Goal: Task Accomplishment & Management: Use online tool/utility

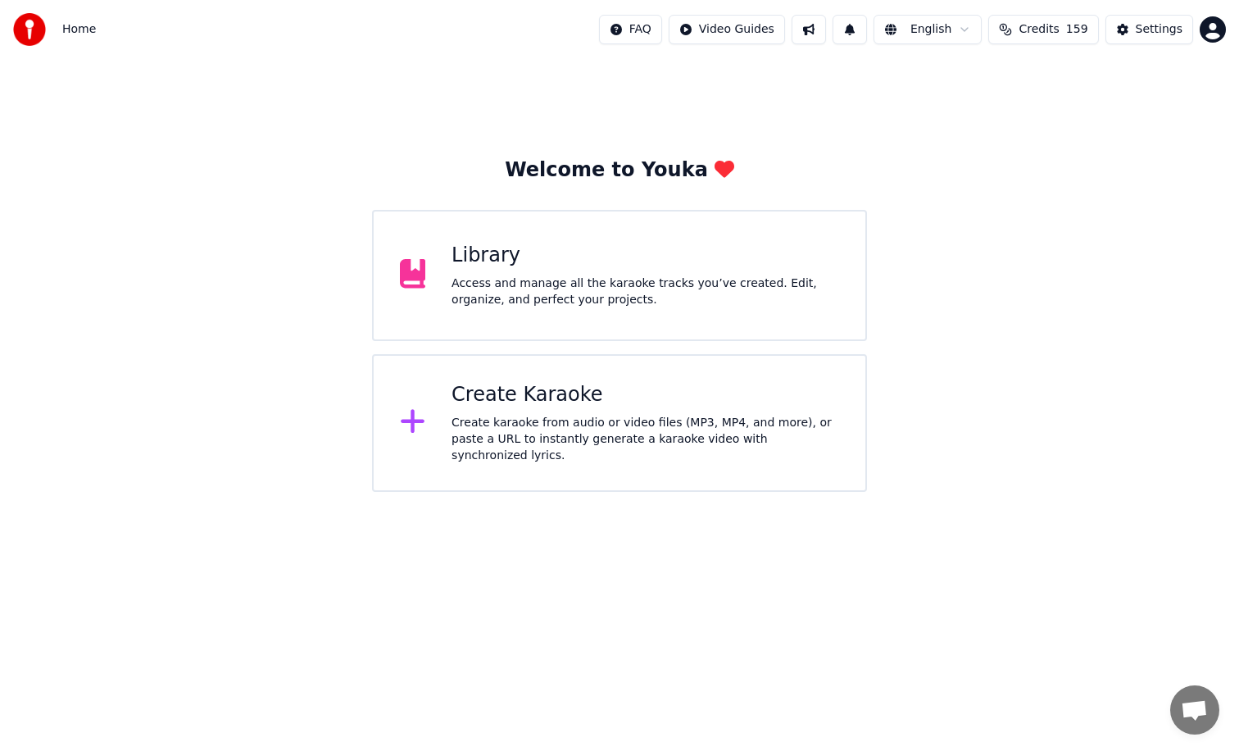
click at [515, 398] on div "Create Karaoke" at bounding box center [646, 395] width 388 height 26
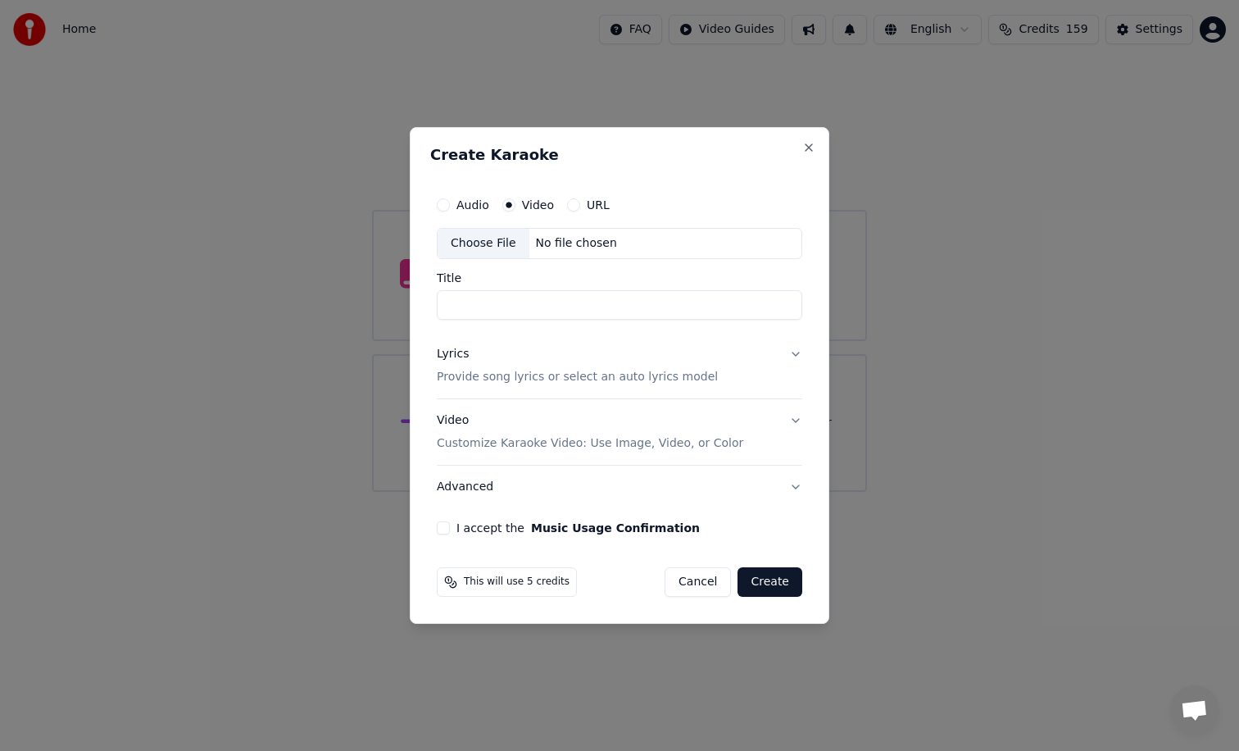
click at [446, 206] on button "Audio" at bounding box center [443, 204] width 13 height 13
click at [545, 245] on div "No file chosen" at bounding box center [576, 243] width 94 height 16
type input "**********"
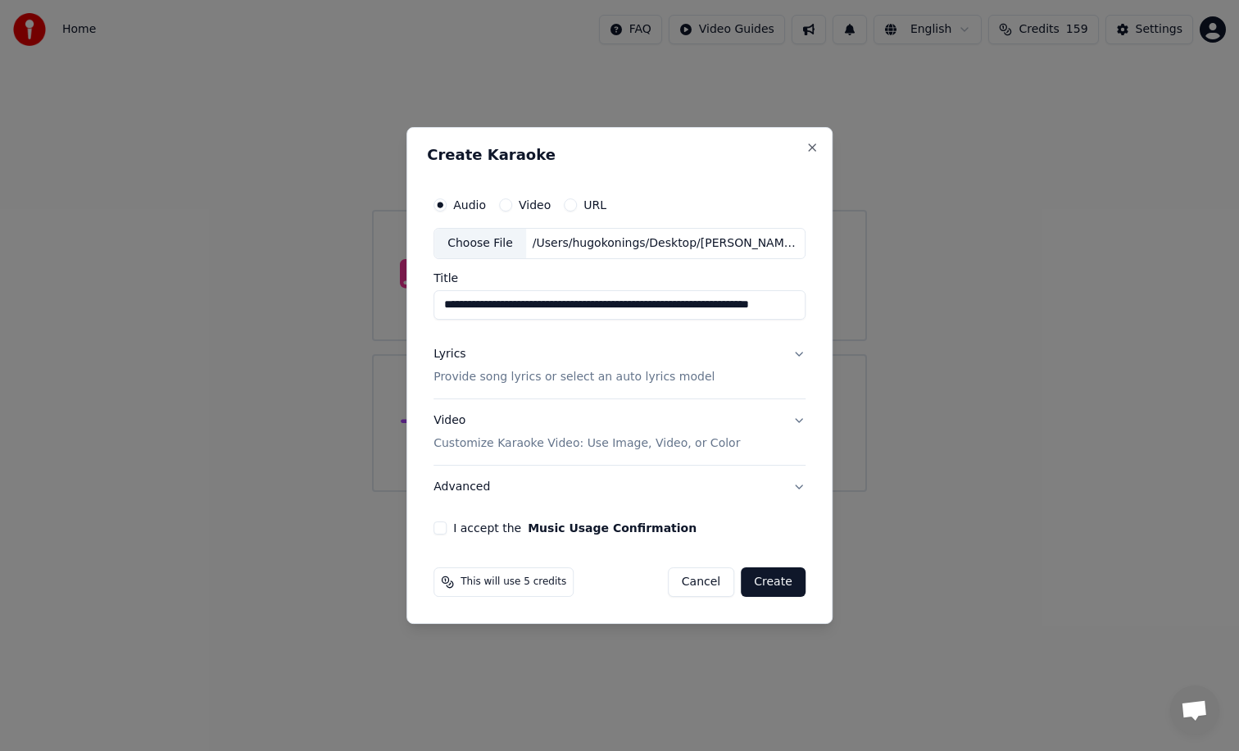
click at [443, 526] on button "I accept the Music Usage Confirmation" at bounding box center [440, 527] width 13 height 13
click at [638, 378] on p "Provide song lyrics or select an auto lyrics model" at bounding box center [574, 377] width 281 height 16
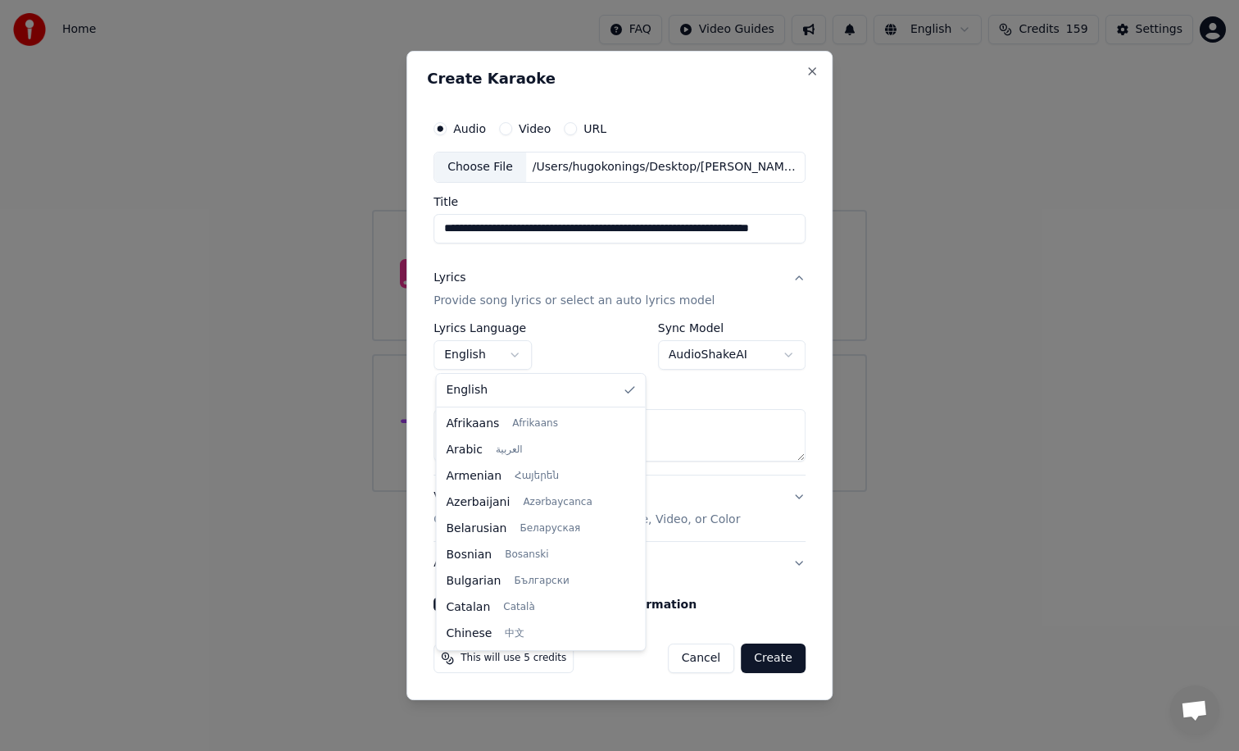
click at [515, 353] on body "**********" at bounding box center [619, 246] width 1239 height 492
select select "**"
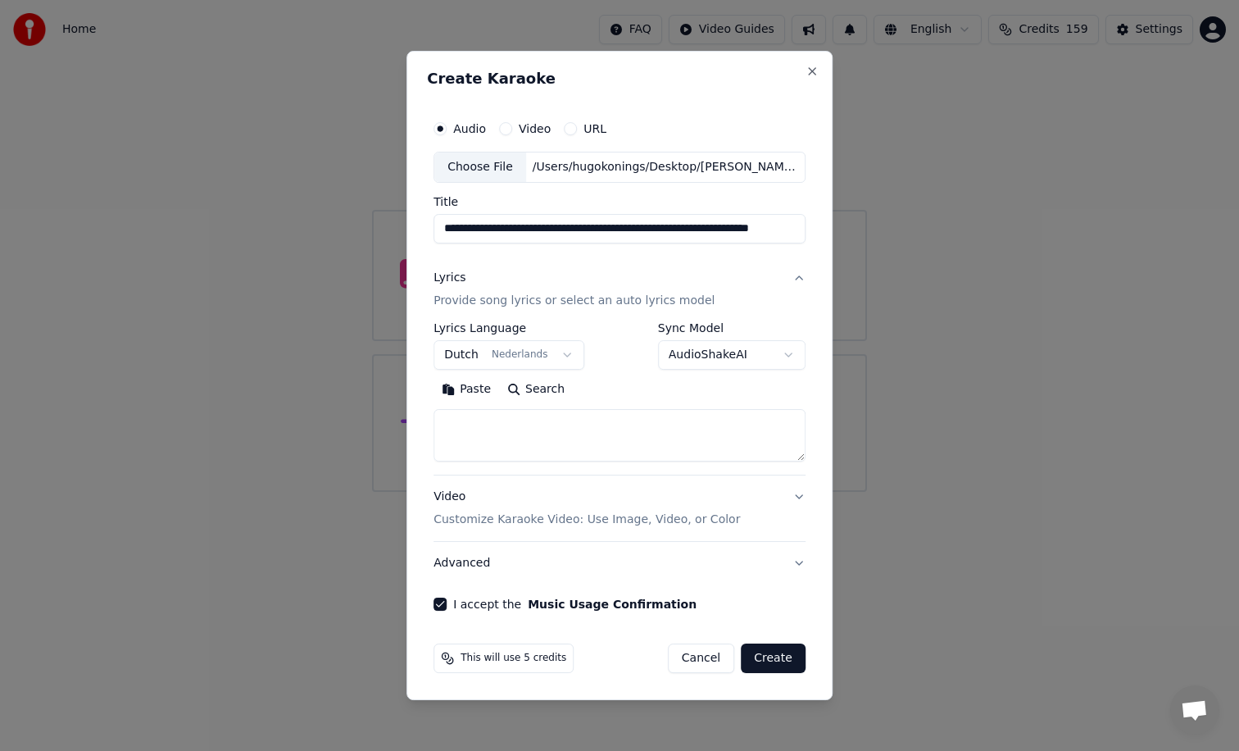
click at [565, 423] on textarea at bounding box center [620, 435] width 372 height 52
click at [501, 430] on textarea at bounding box center [620, 435] width 372 height 52
paste textarea "**********"
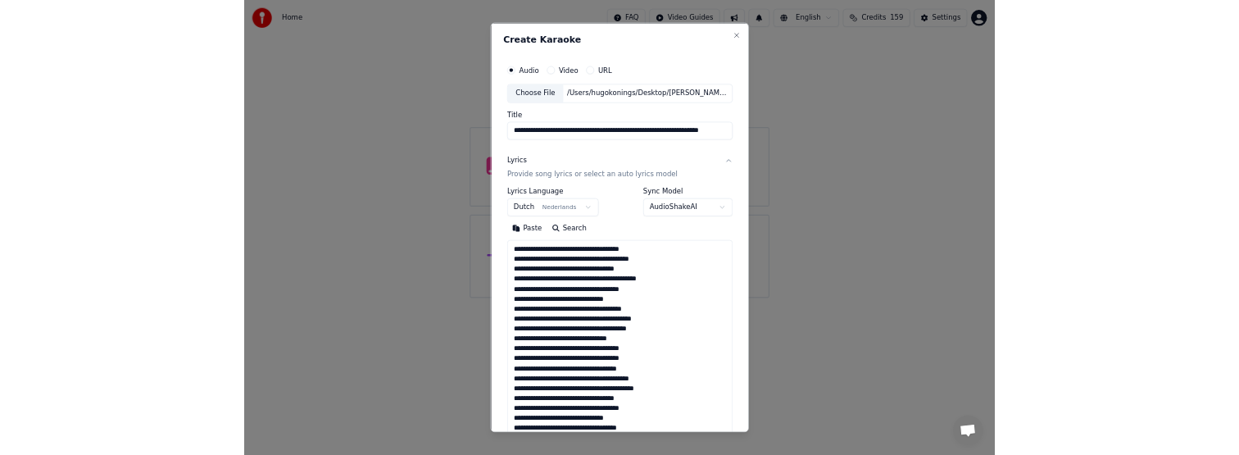
scroll to position [806, 0]
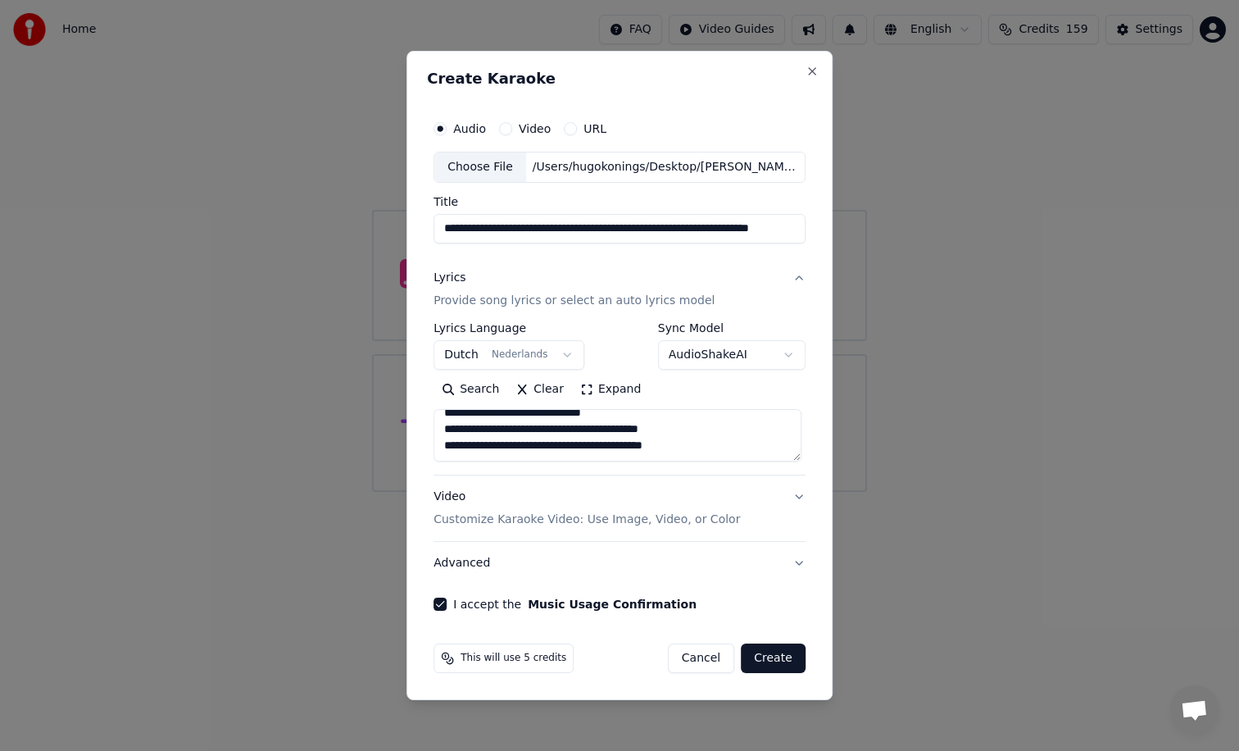
type textarea "**********"
click at [772, 653] on button "Create" at bounding box center [773, 658] width 65 height 30
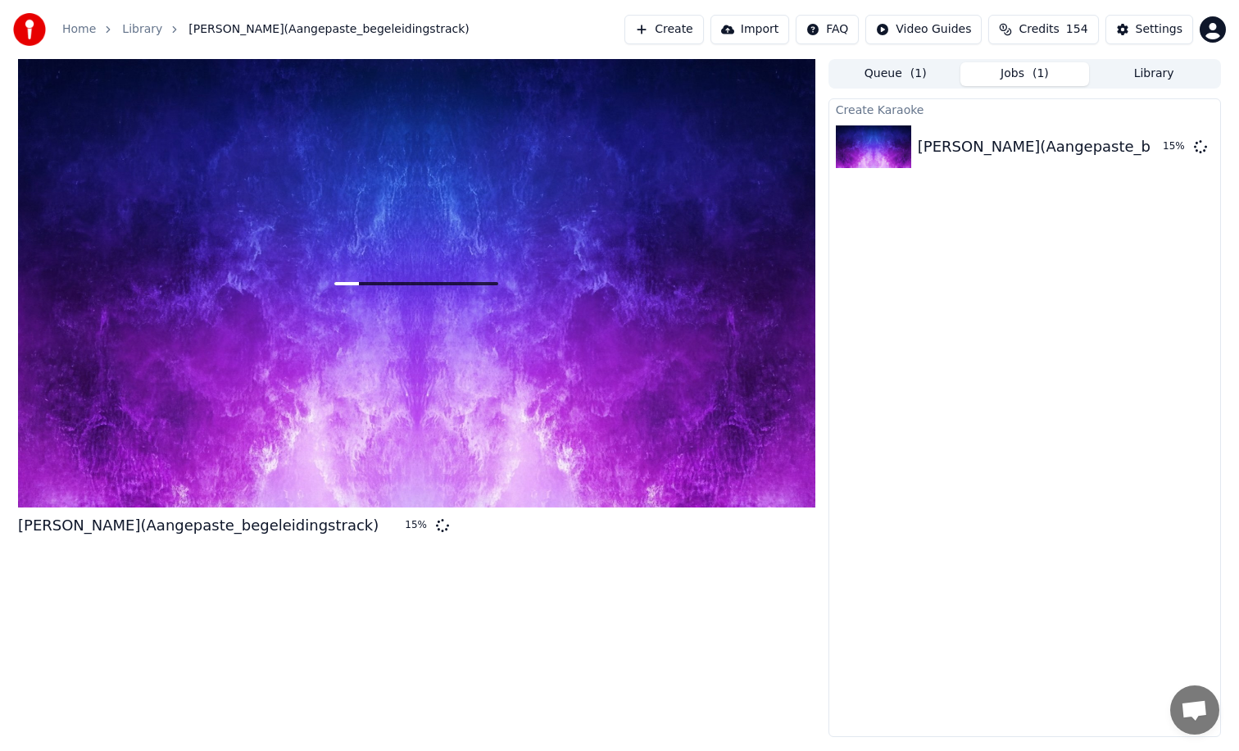
click at [900, 77] on button "Queue ( 1 )" at bounding box center [895, 74] width 129 height 24
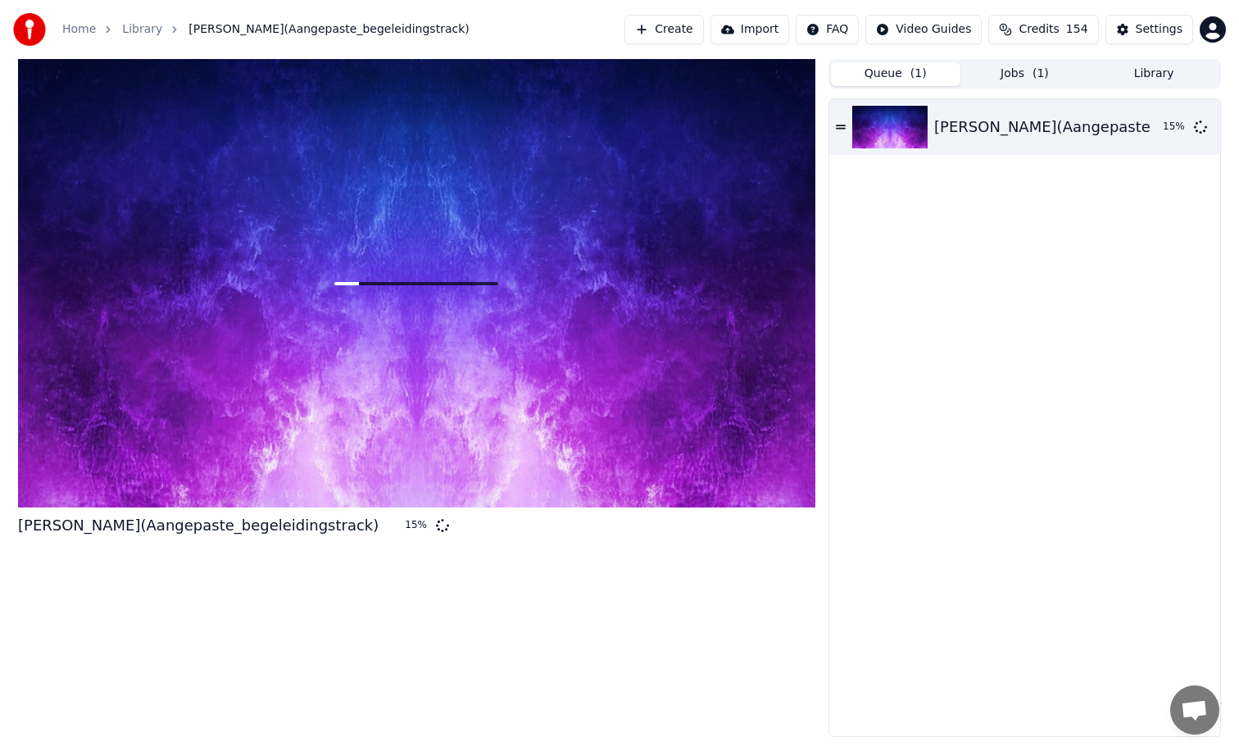
click at [1000, 67] on button "Jobs ( 1 )" at bounding box center [1024, 74] width 129 height 24
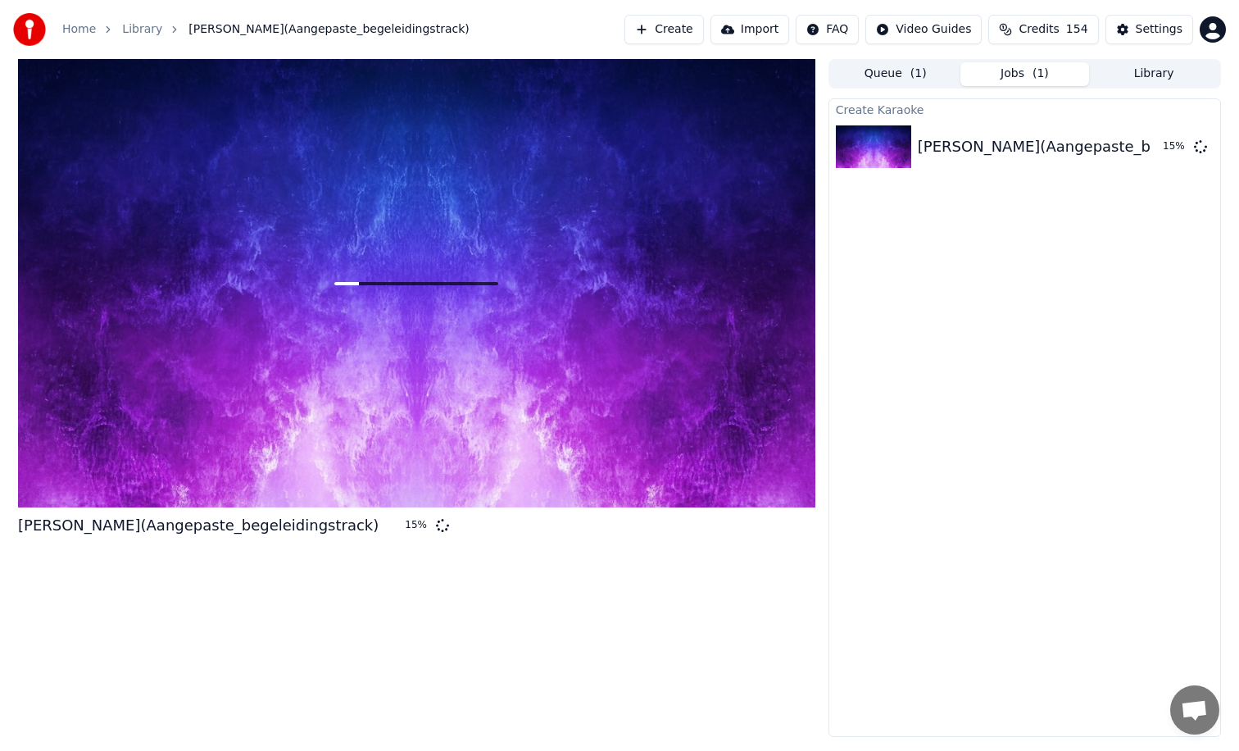
click at [1133, 72] on button "Library" at bounding box center [1153, 74] width 129 height 24
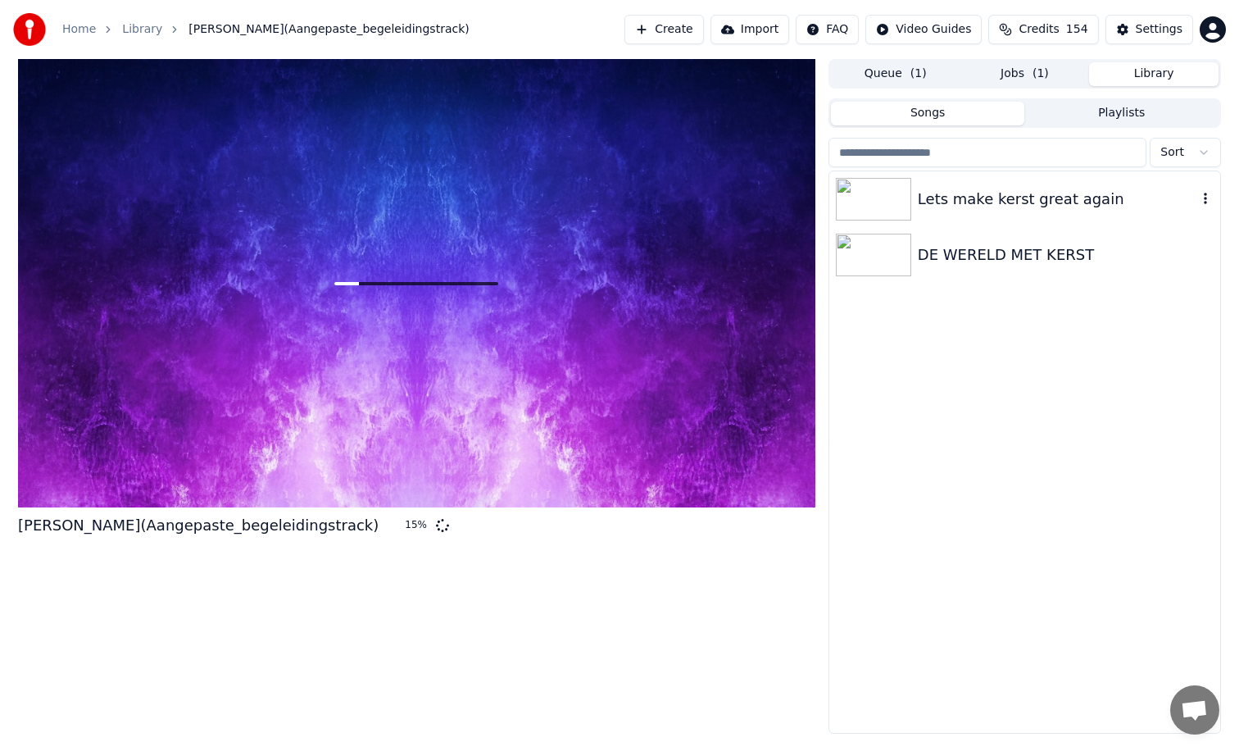
click at [940, 207] on div "Lets make kerst great again" at bounding box center [1057, 199] width 279 height 23
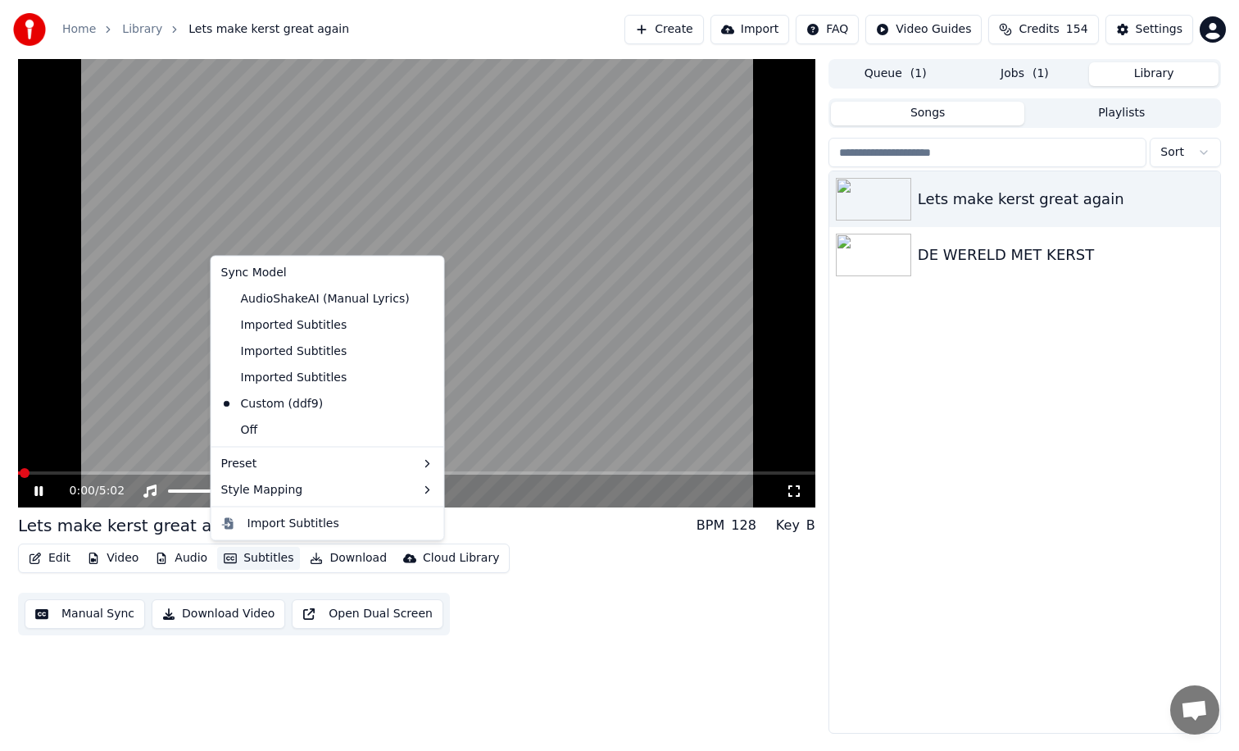
click at [268, 552] on button "Subtitles" at bounding box center [258, 558] width 83 height 23
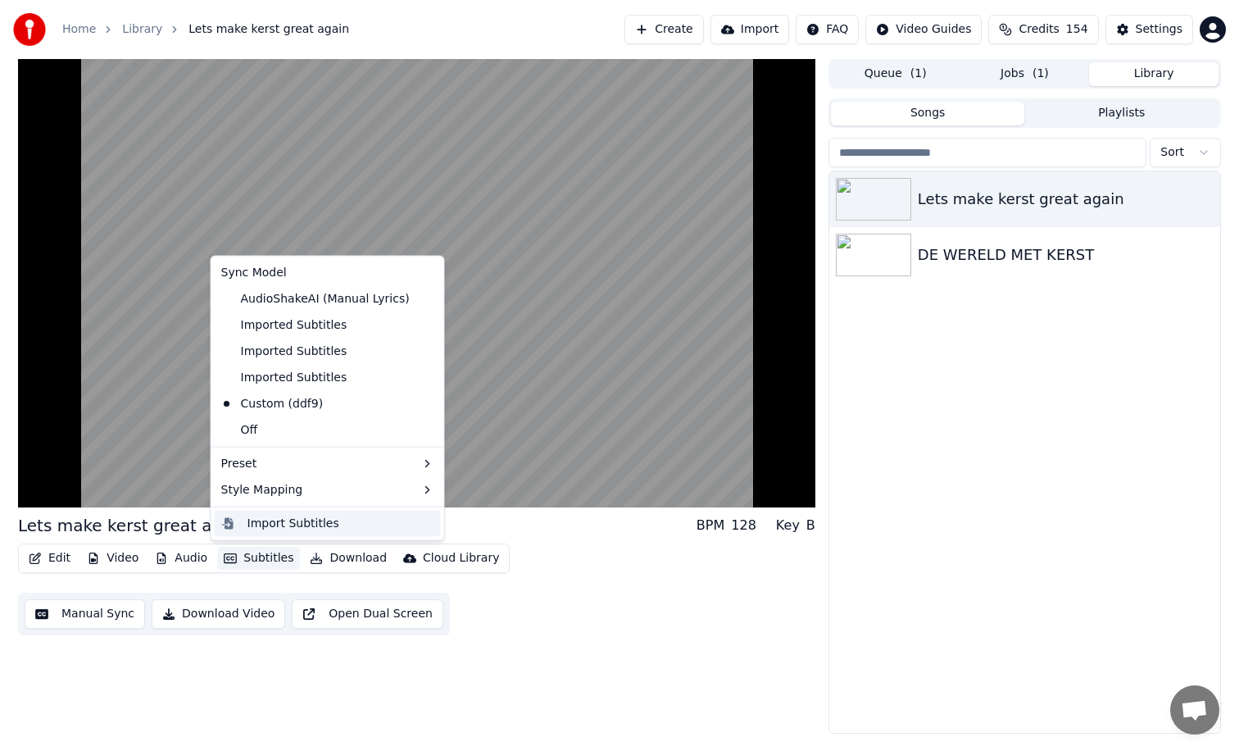
click at [291, 523] on div "Import Subtitles" at bounding box center [293, 523] width 92 height 16
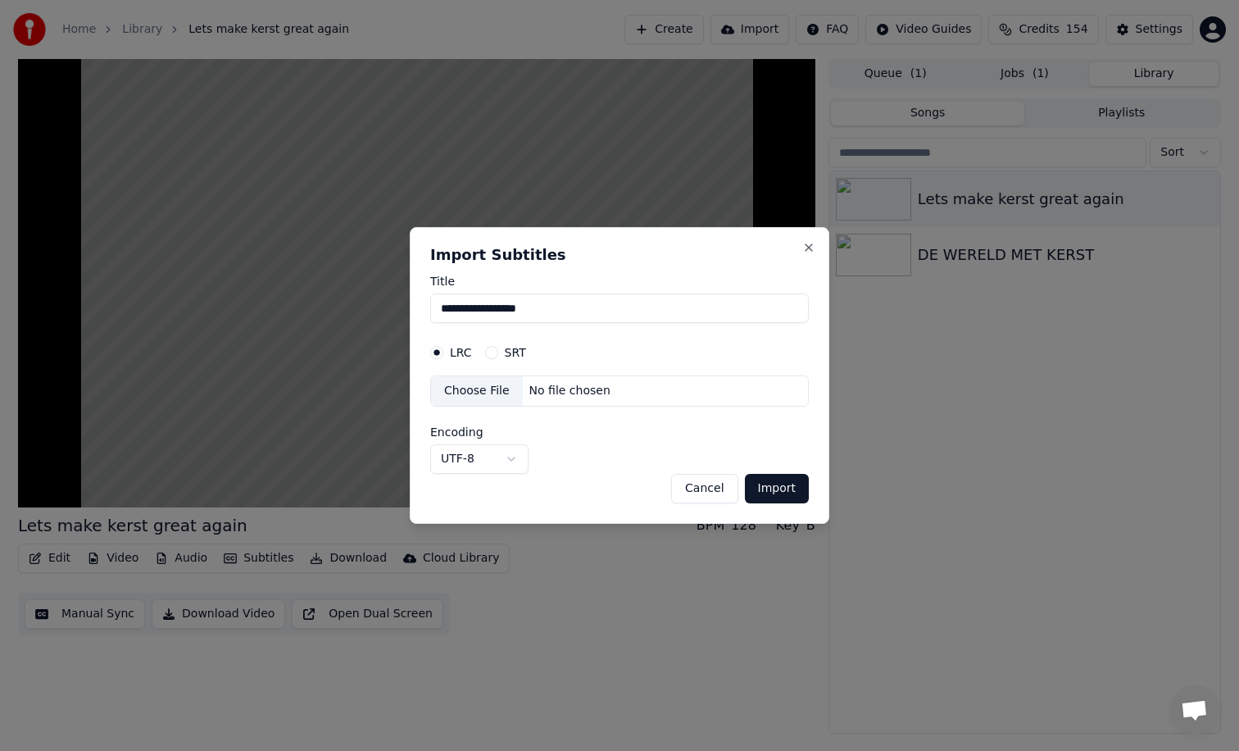
click at [711, 486] on button "Cancel" at bounding box center [704, 489] width 66 height 30
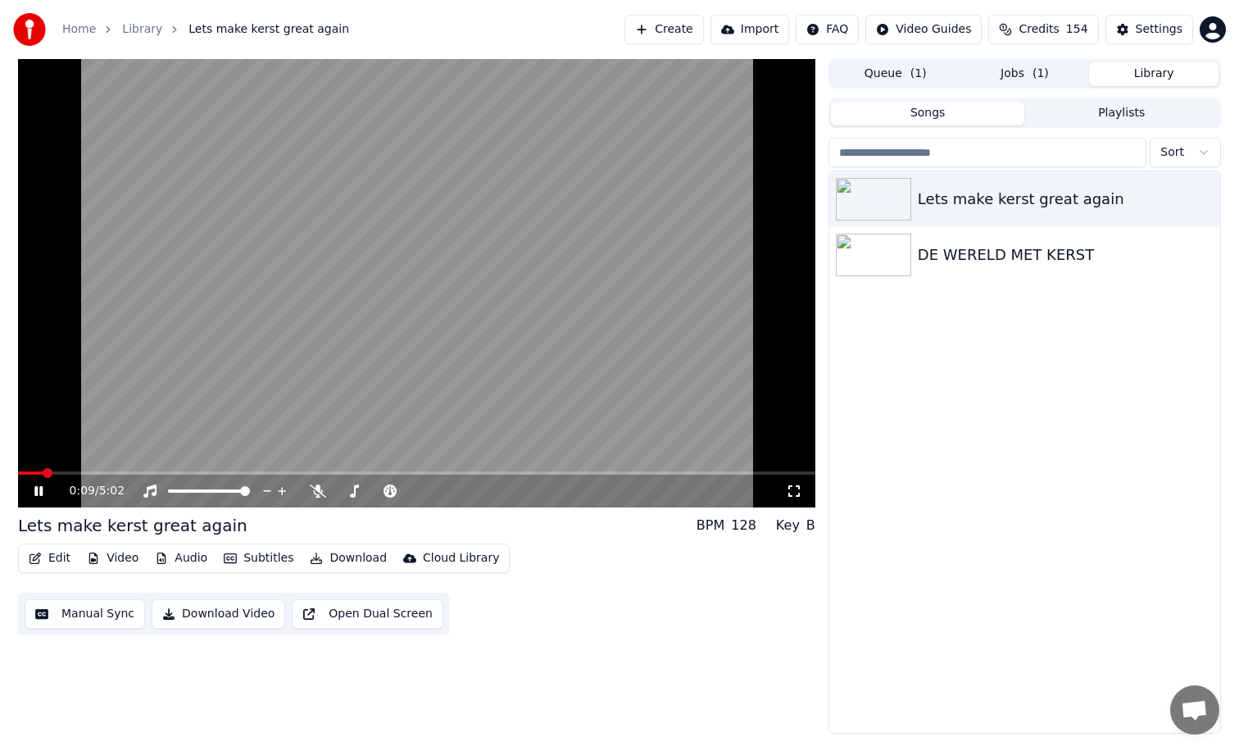
click at [1020, 74] on button "Jobs ( 1 )" at bounding box center [1024, 74] width 129 height 24
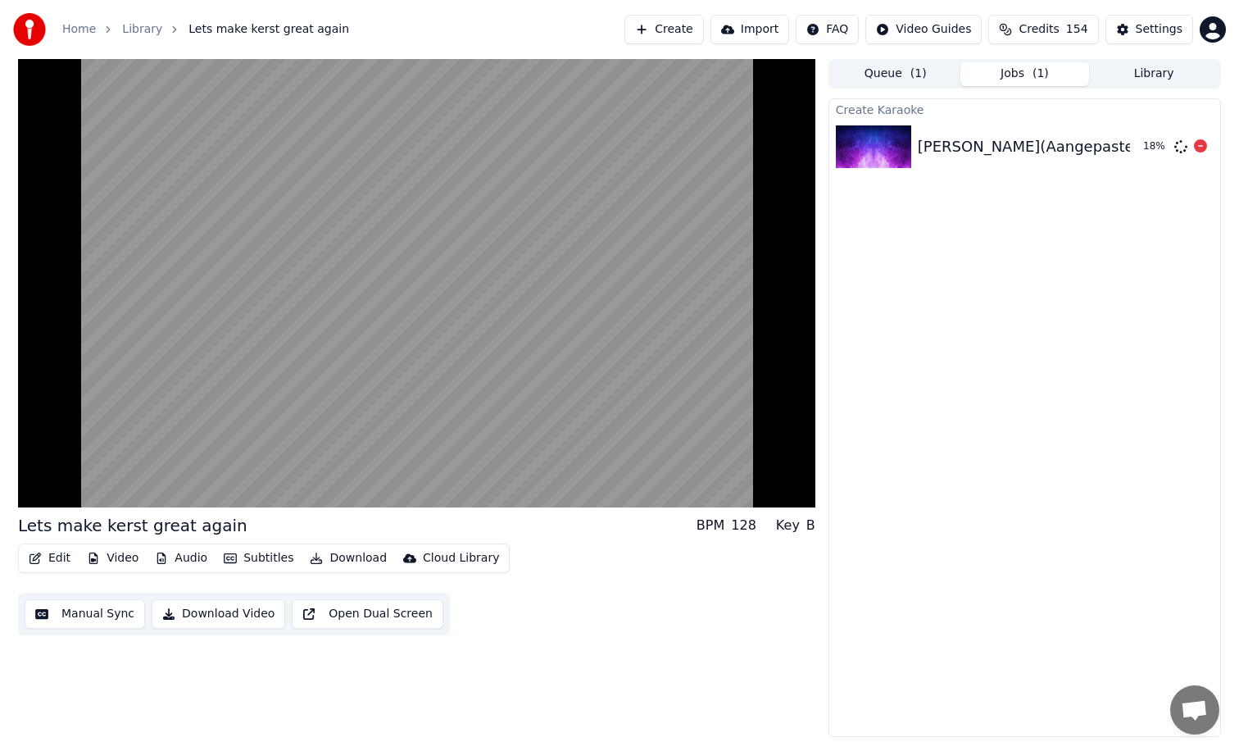
click at [973, 143] on div "[PERSON_NAME](Aangepaste_begeleidingstrack)" at bounding box center [1098, 146] width 361 height 23
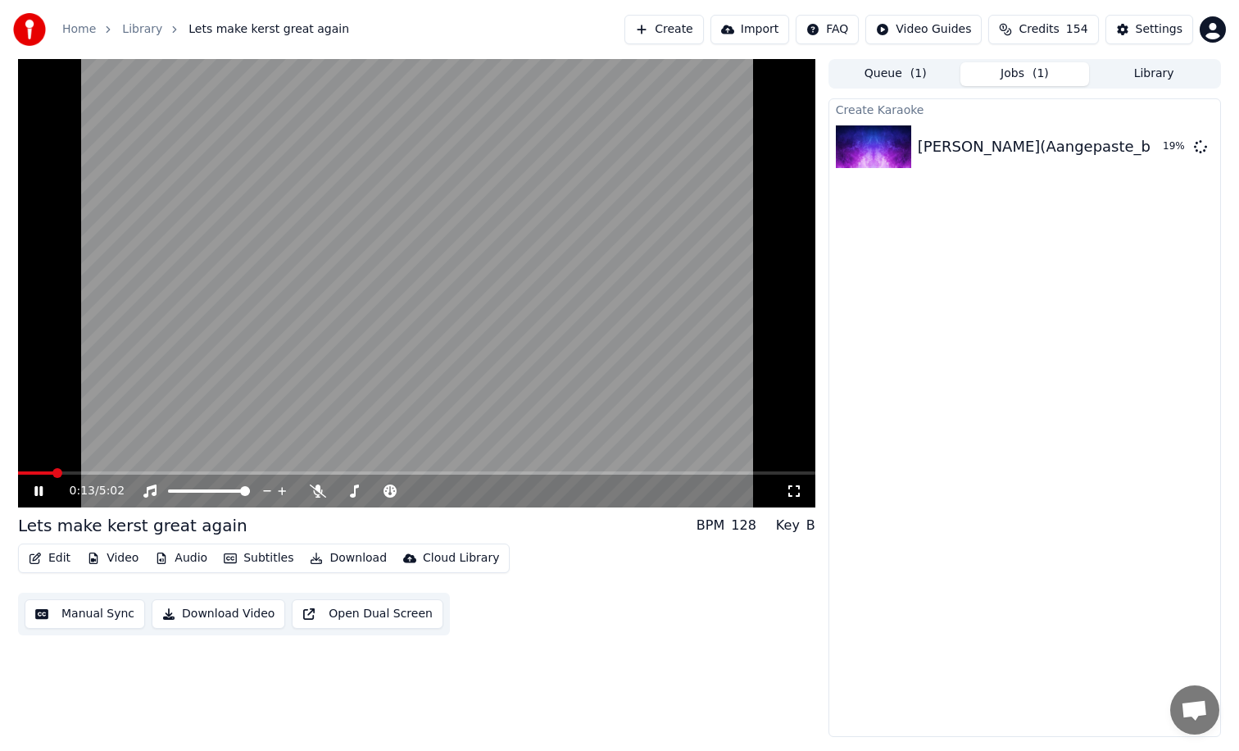
click at [37, 489] on icon at bounding box center [38, 491] width 8 height 10
click at [1008, 76] on button "Jobs" at bounding box center [1024, 74] width 129 height 24
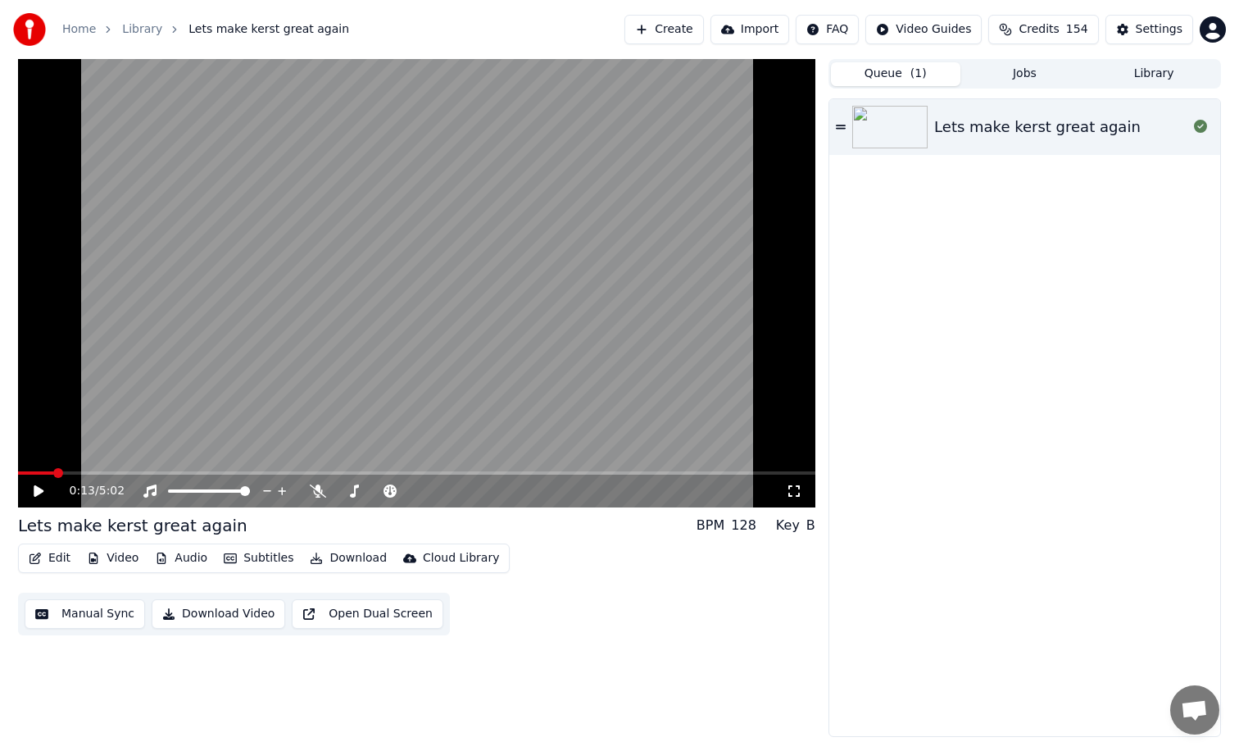
click at [906, 79] on button "Queue ( 1 )" at bounding box center [895, 74] width 129 height 24
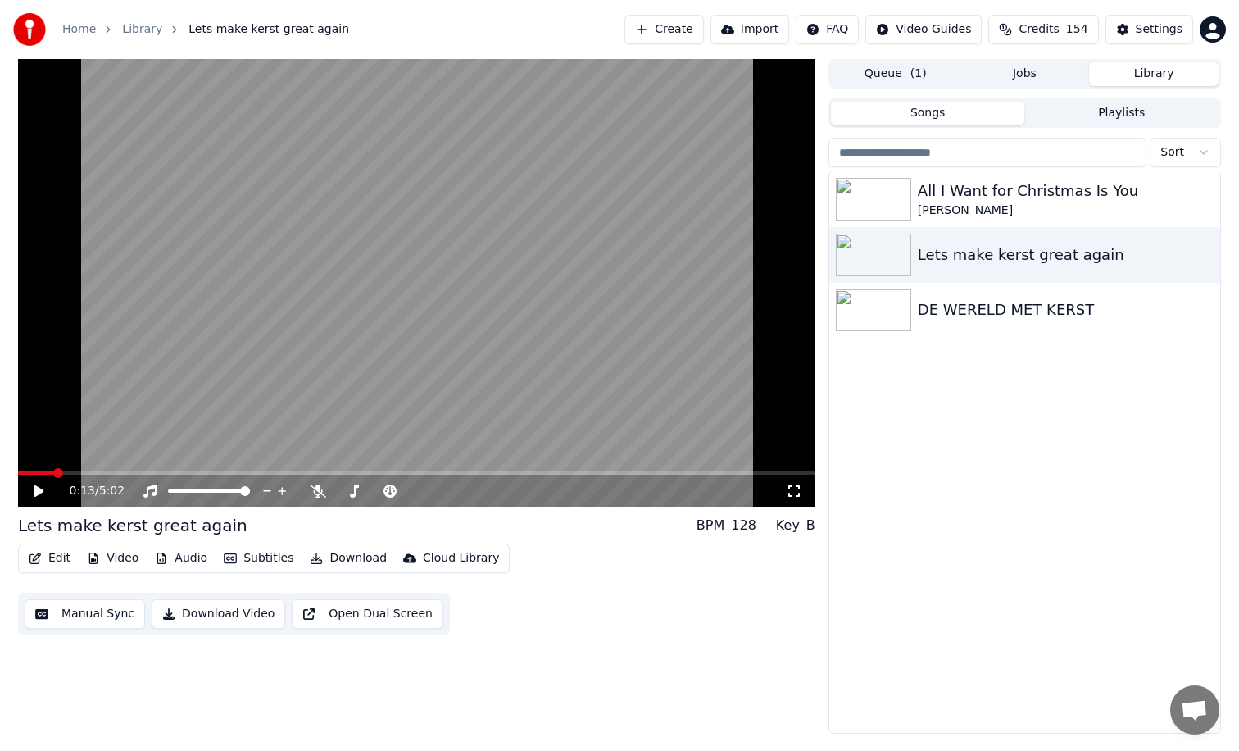
click at [1165, 73] on button "Library" at bounding box center [1153, 74] width 129 height 24
click at [1005, 193] on div "All I Want for Christmas Is You" at bounding box center [1057, 190] width 279 height 23
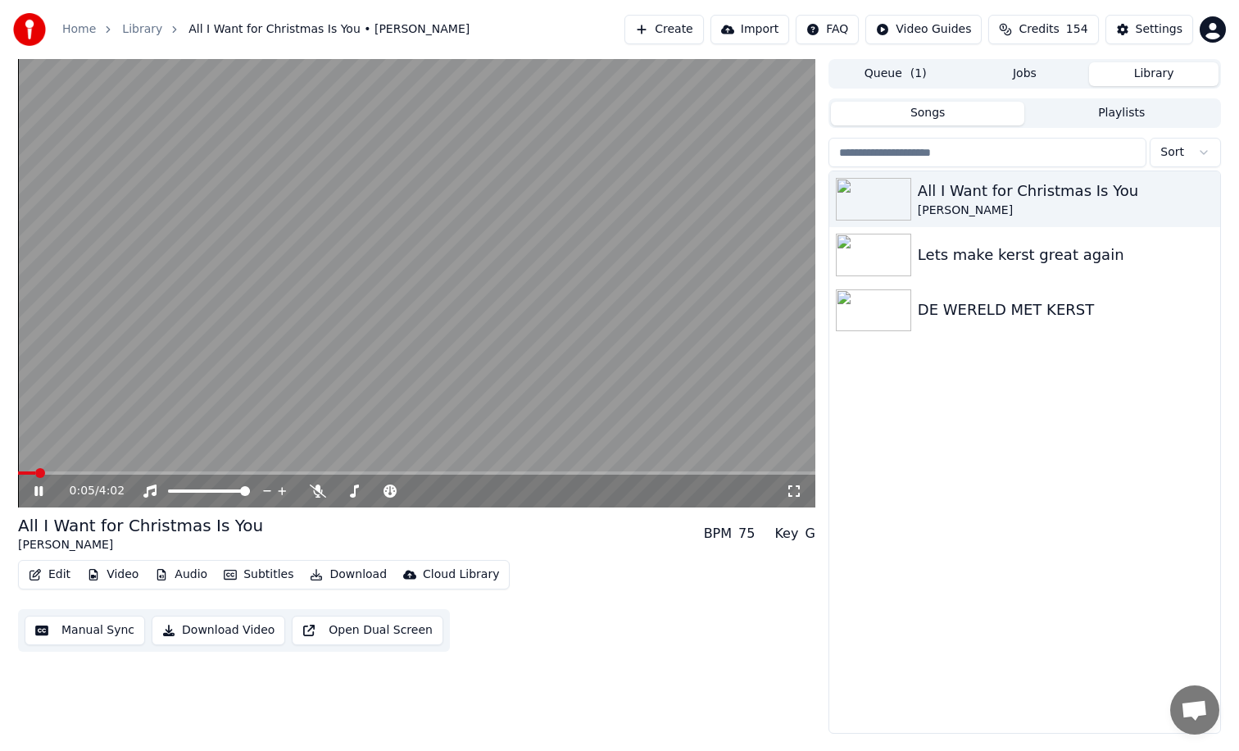
click at [270, 570] on button "Subtitles" at bounding box center [258, 574] width 83 height 23
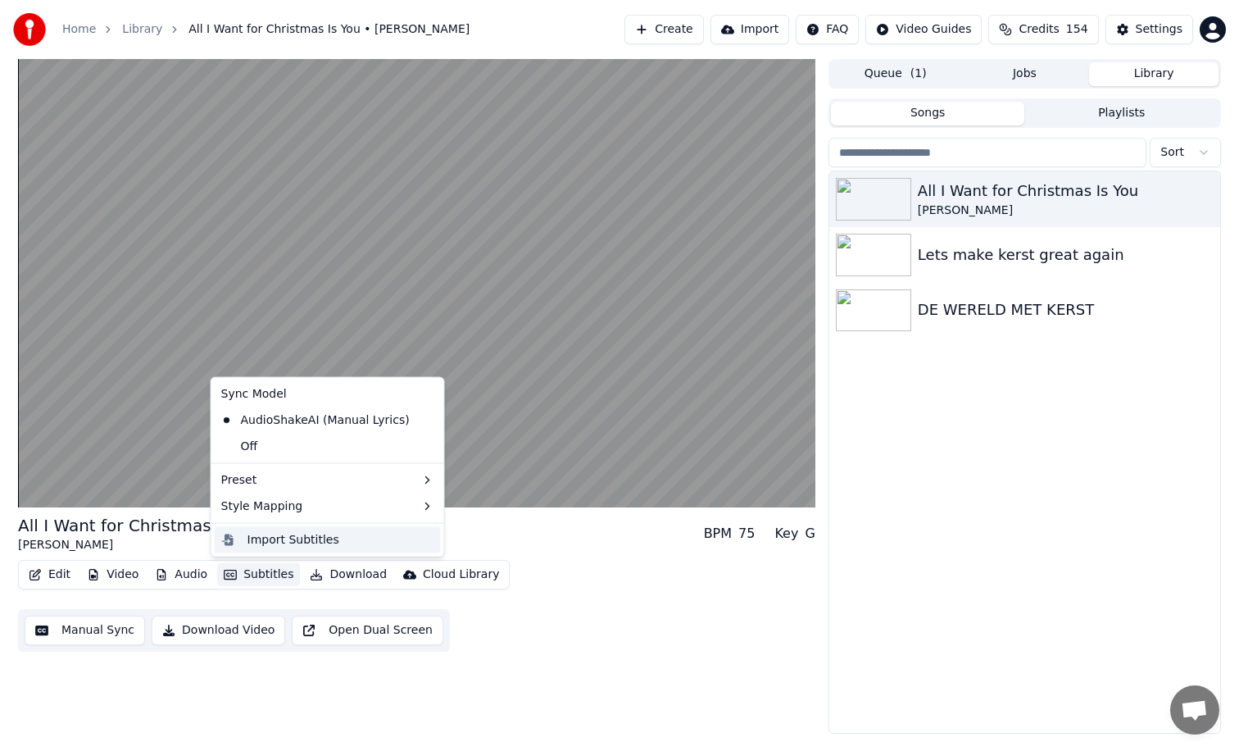
click at [291, 543] on div "Import Subtitles" at bounding box center [293, 539] width 92 height 16
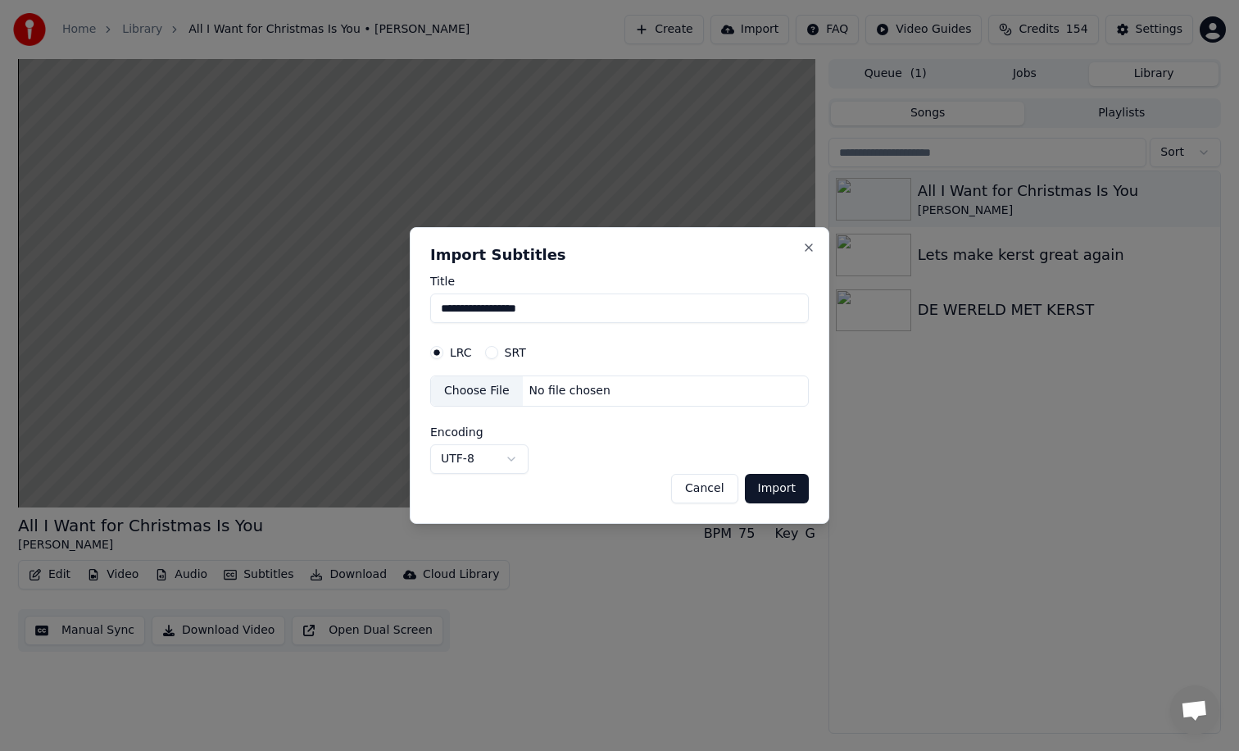
click at [556, 389] on div "No file chosen" at bounding box center [570, 391] width 94 height 16
click at [778, 488] on button "Import" at bounding box center [777, 489] width 64 height 30
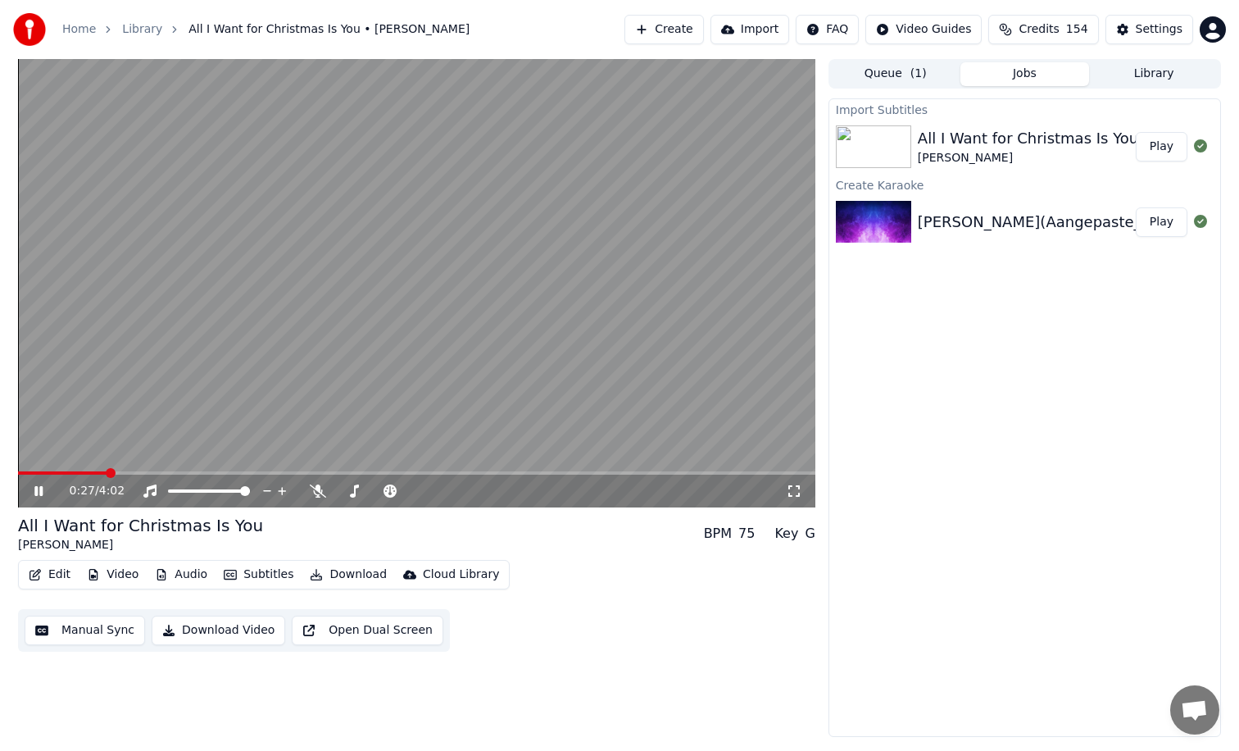
click at [912, 74] on span "( 1 )" at bounding box center [918, 74] width 16 height 16
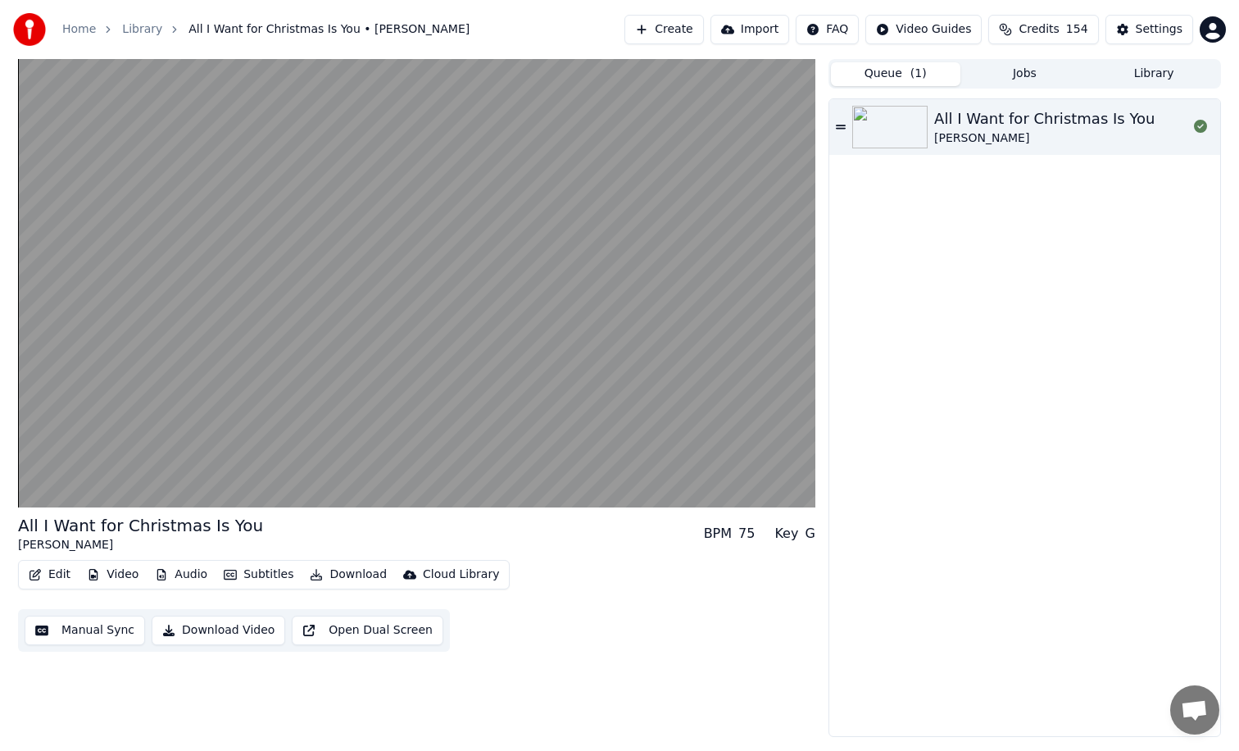
click at [1010, 131] on div "[PERSON_NAME]" at bounding box center [1044, 138] width 220 height 16
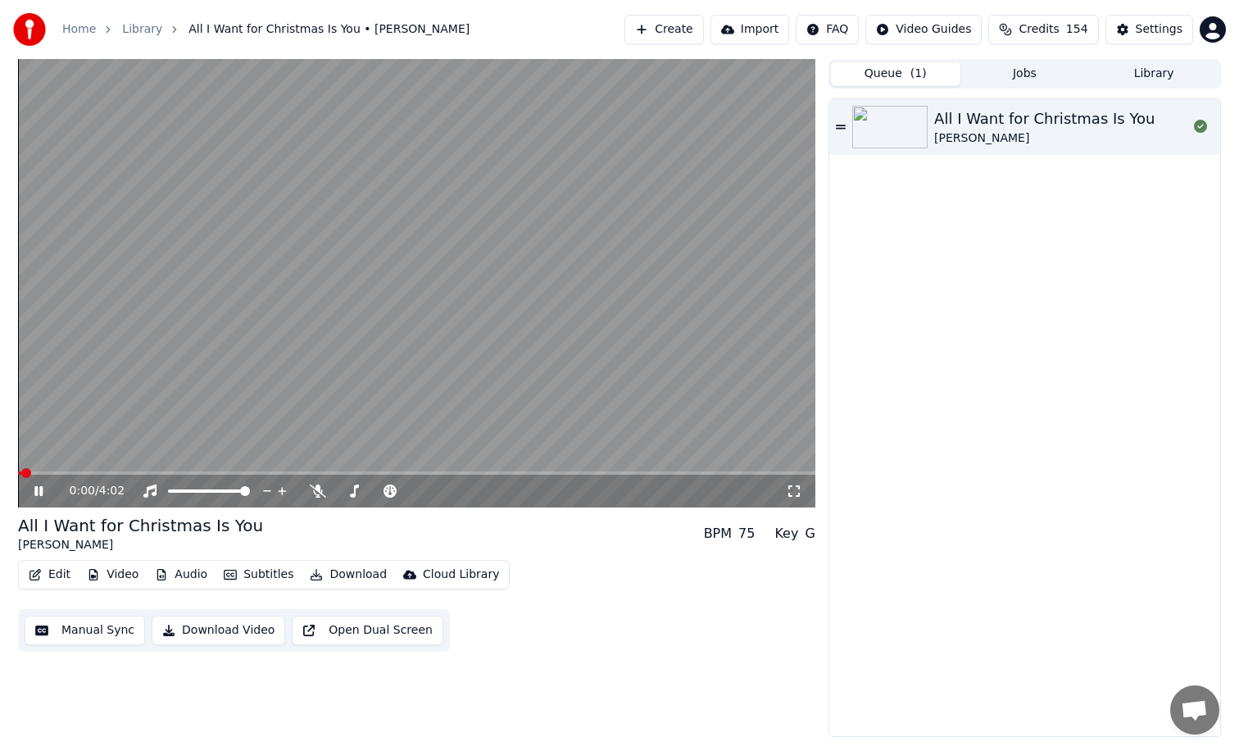
click at [329, 477] on div "0:00 / 4:02" at bounding box center [416, 491] width 797 height 33
click at [329, 470] on video at bounding box center [416, 283] width 797 height 448
click at [329, 475] on div "0:01 / 4:02" at bounding box center [416, 491] width 797 height 33
click at [329, 472] on span at bounding box center [416, 472] width 797 height 3
click at [131, 469] on video at bounding box center [416, 283] width 797 height 448
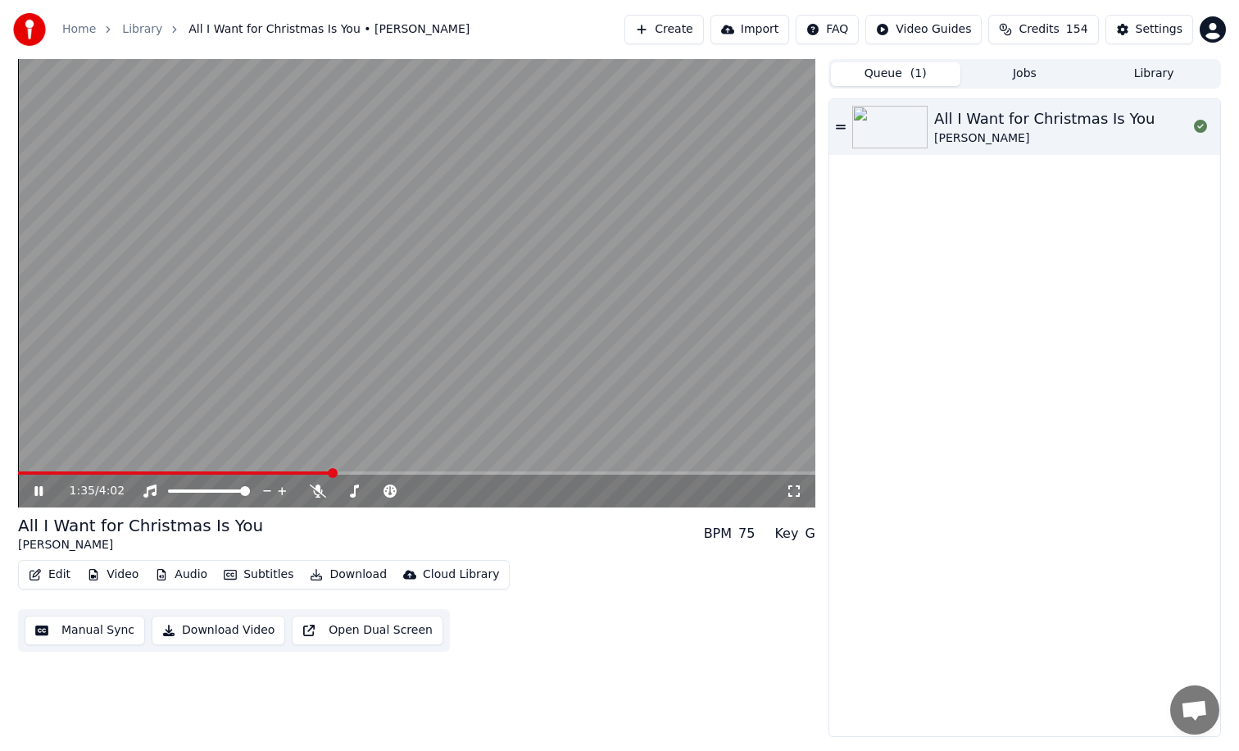
click at [122, 475] on div "1:35 / 4:02" at bounding box center [416, 491] width 797 height 33
click at [113, 474] on span at bounding box center [65, 472] width 95 height 3
click at [43, 492] on icon at bounding box center [38, 491] width 8 height 10
click at [111, 574] on button "Video" at bounding box center [112, 574] width 65 height 23
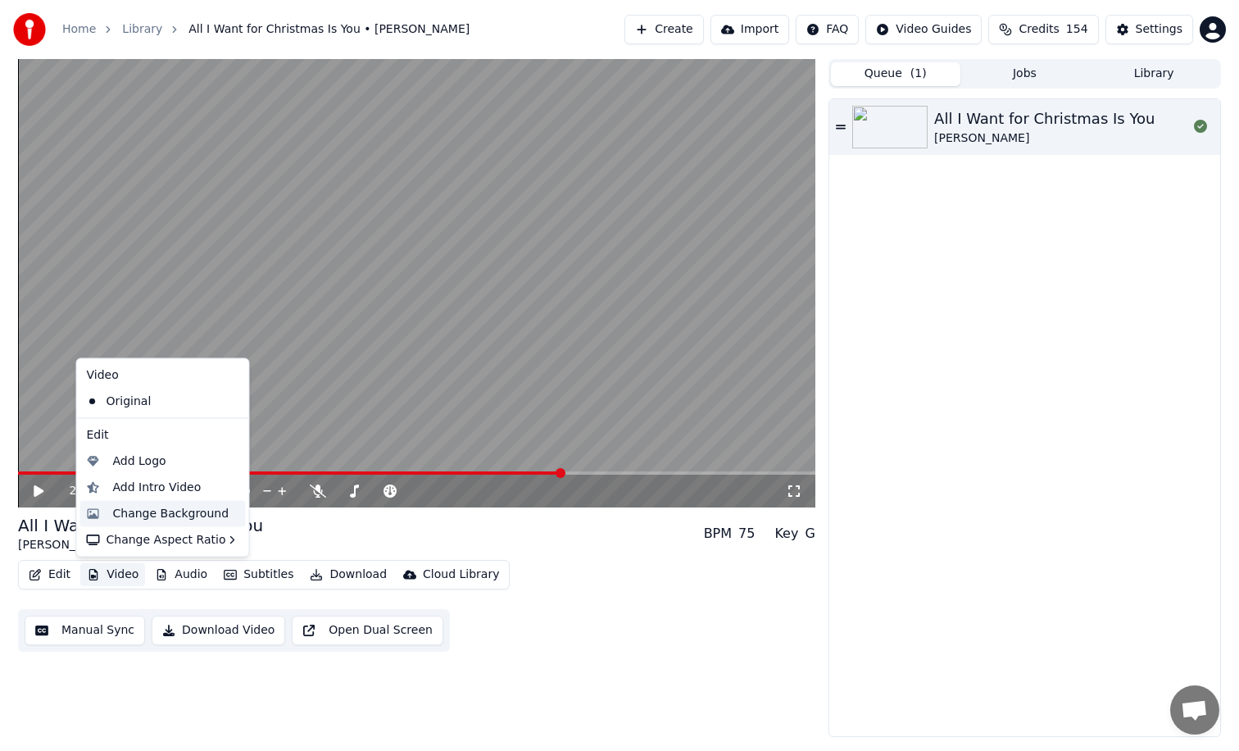
click at [142, 515] on div "Change Background" at bounding box center [171, 513] width 116 height 16
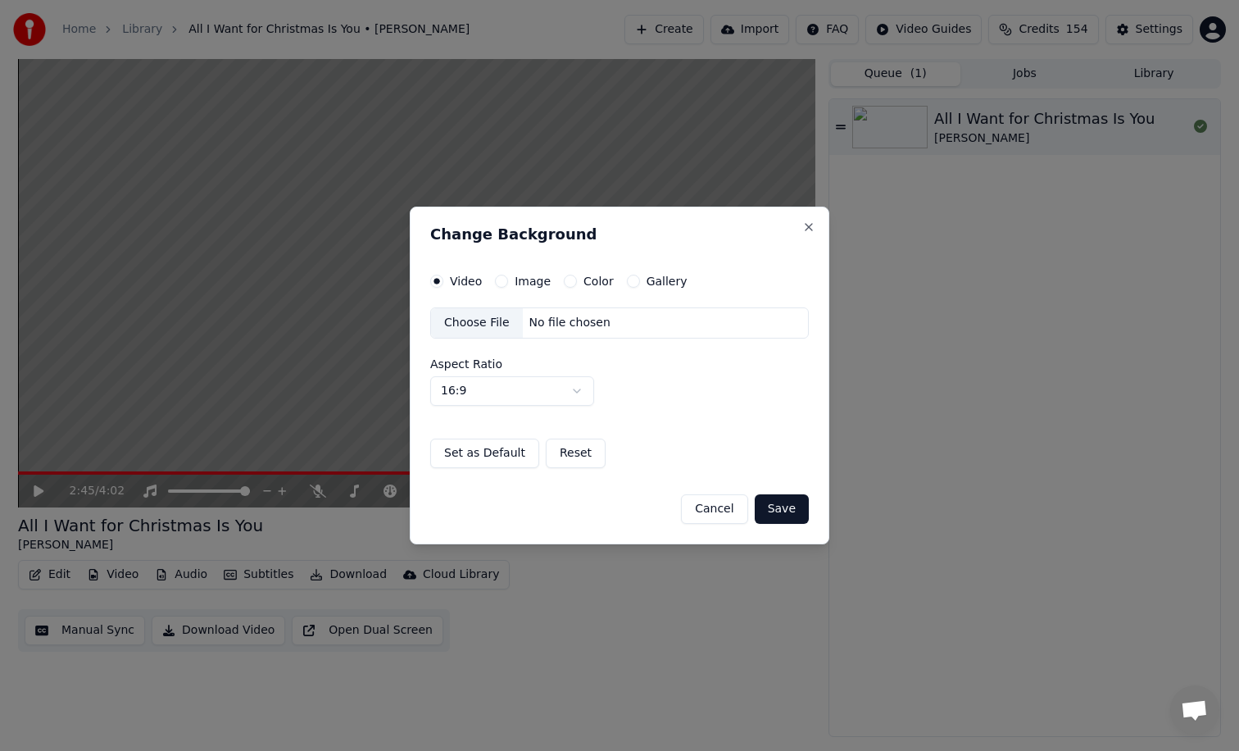
click at [502, 278] on button "Image" at bounding box center [501, 281] width 13 height 13
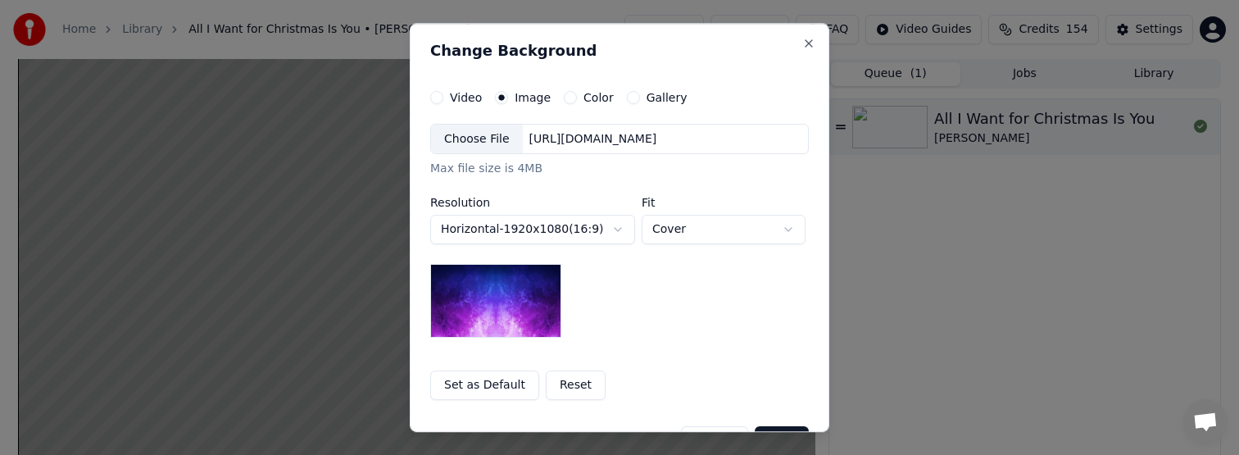
click at [529, 136] on div "[URL][DOMAIN_NAME]" at bounding box center [593, 139] width 141 height 16
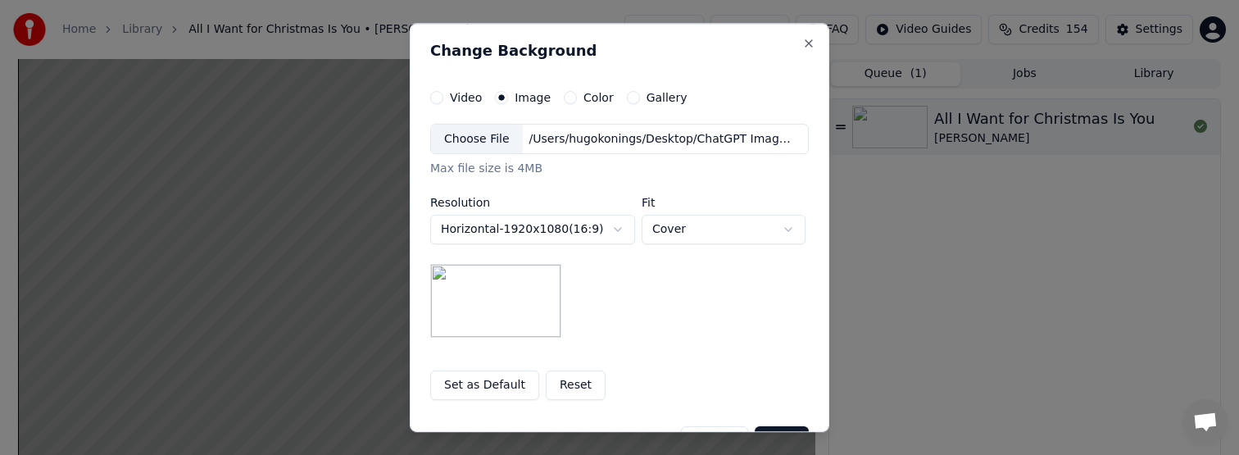
scroll to position [44, 0]
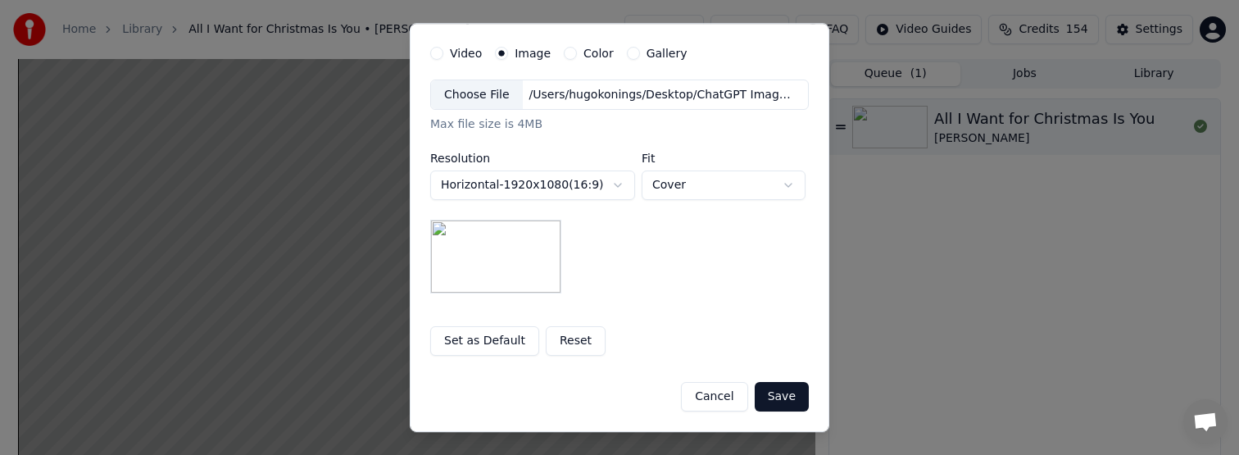
click at [784, 392] on button "Save" at bounding box center [782, 398] width 54 height 30
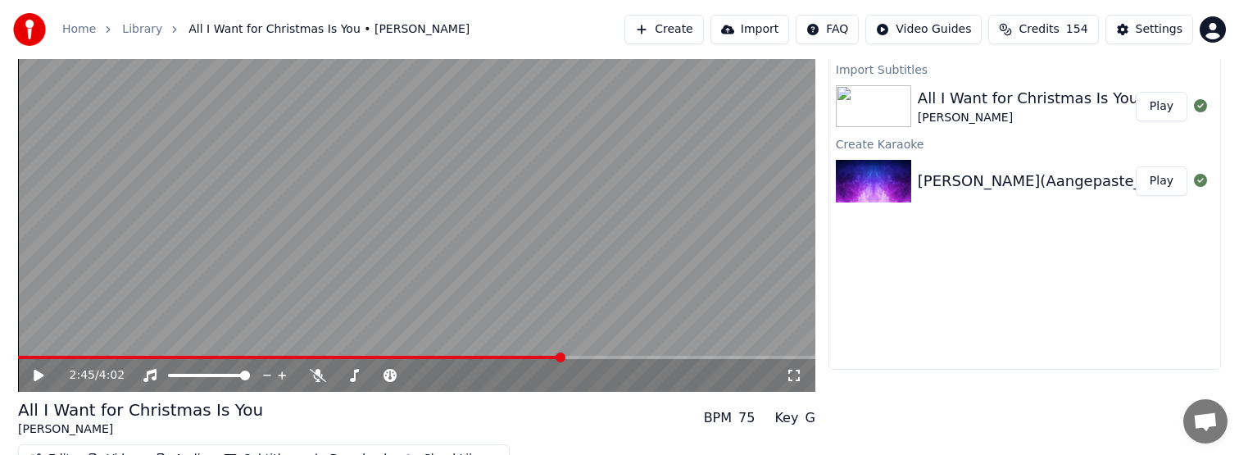
scroll to position [0, 0]
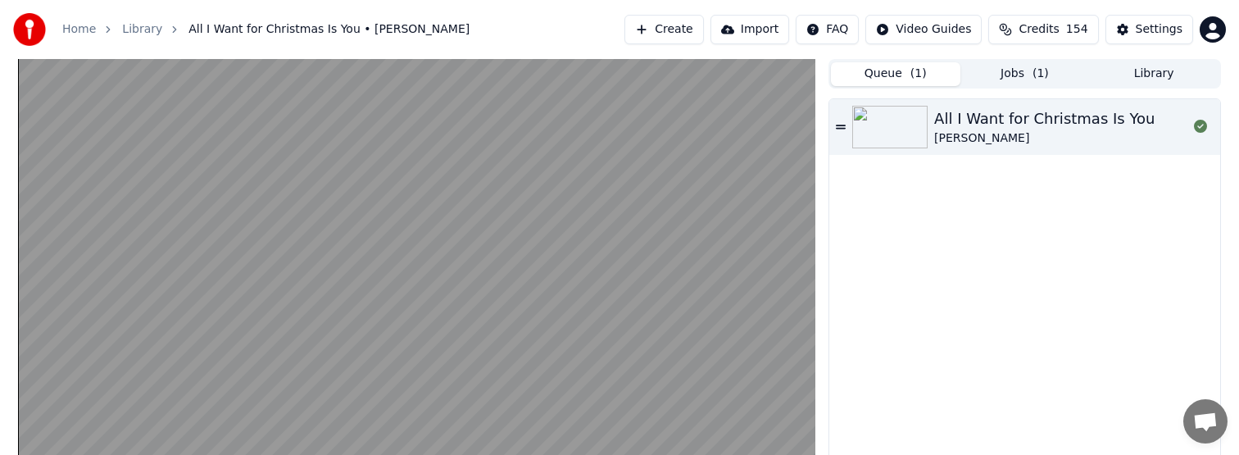
click at [908, 76] on button "Queue ( 1 )" at bounding box center [895, 74] width 129 height 24
click at [1025, 126] on div "All I Want for Christmas Is You" at bounding box center [1044, 118] width 220 height 23
click at [1032, 74] on button "Jobs ( 1 )" at bounding box center [1024, 74] width 129 height 24
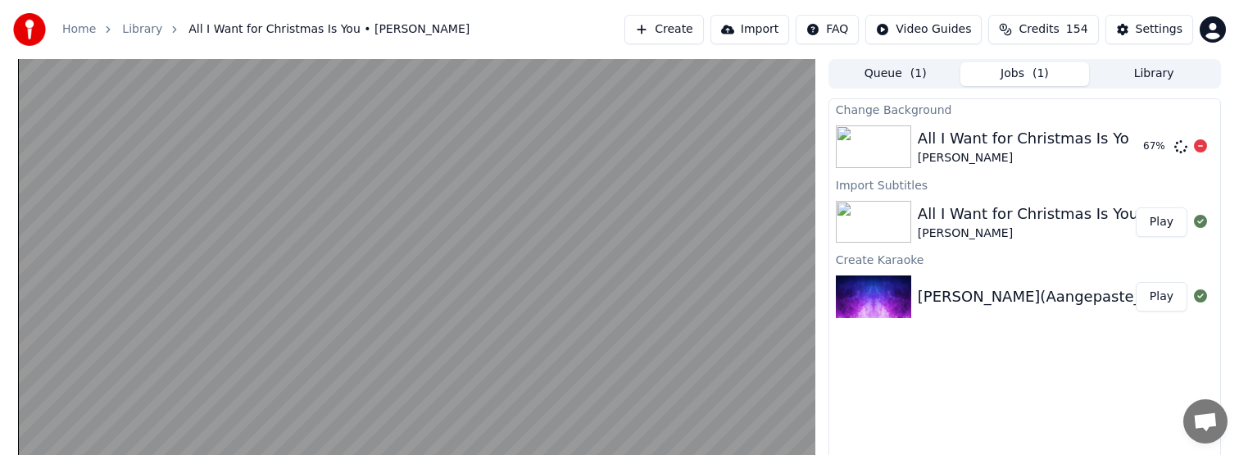
click at [1013, 137] on div "All I Want for Christmas Is You" at bounding box center [1028, 138] width 220 height 23
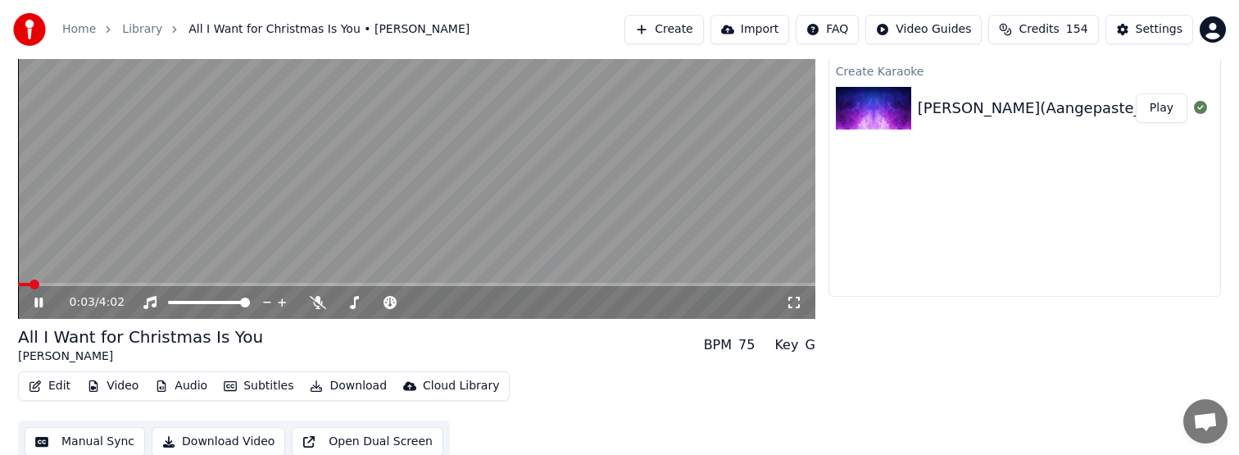
scroll to position [197, 0]
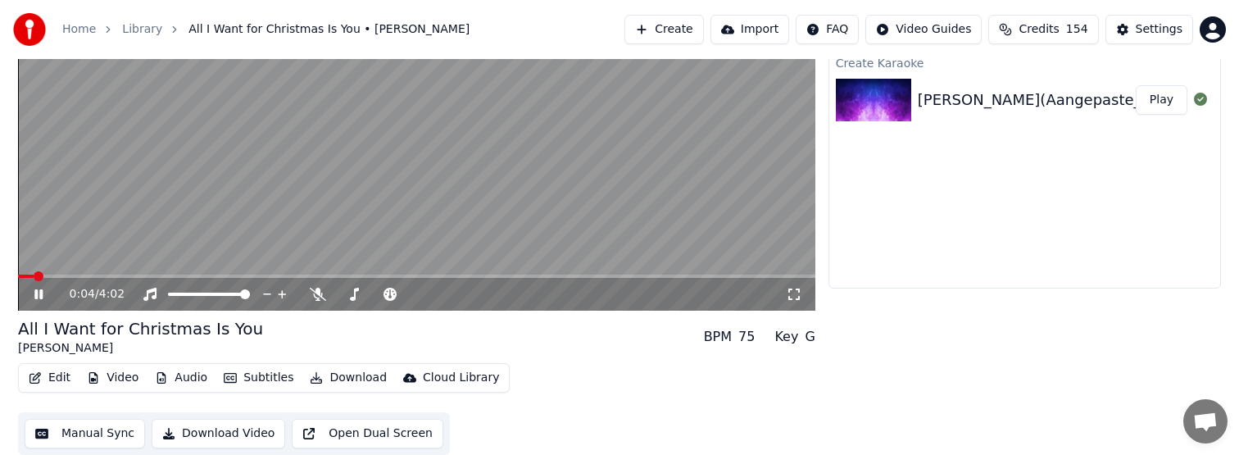
click at [39, 294] on icon at bounding box center [38, 294] width 8 height 10
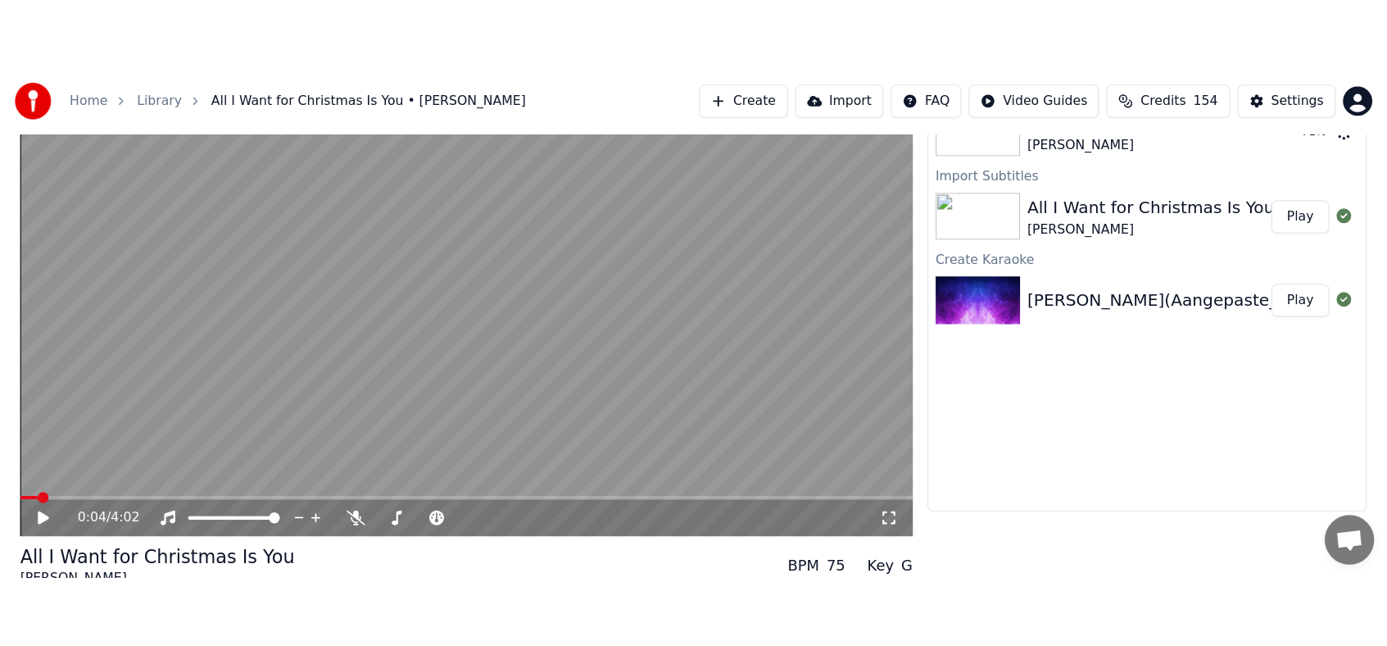
scroll to position [0, 0]
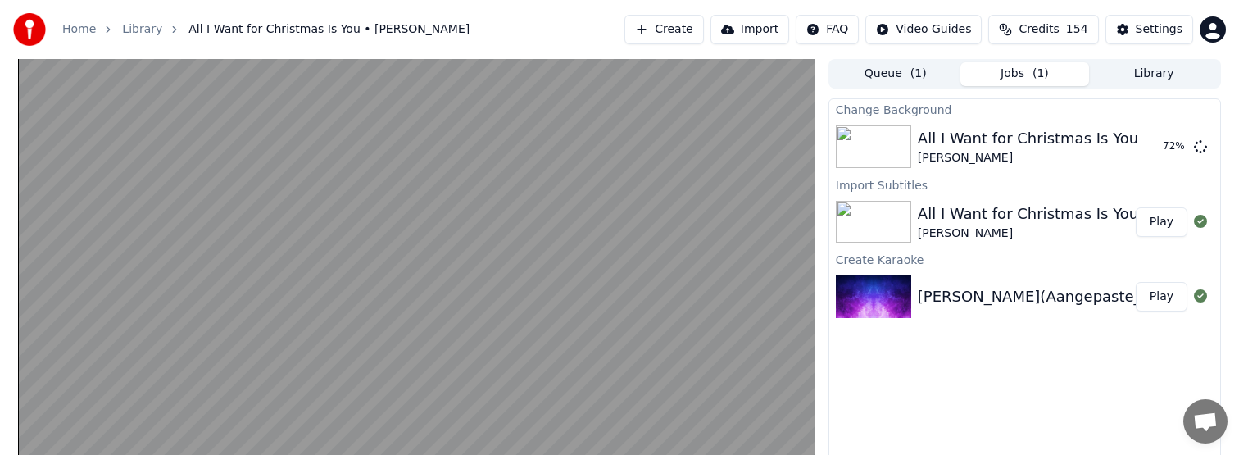
click at [1047, 71] on span "( 1 )" at bounding box center [1041, 74] width 16 height 16
click at [1167, 144] on button "Play" at bounding box center [1162, 147] width 52 height 30
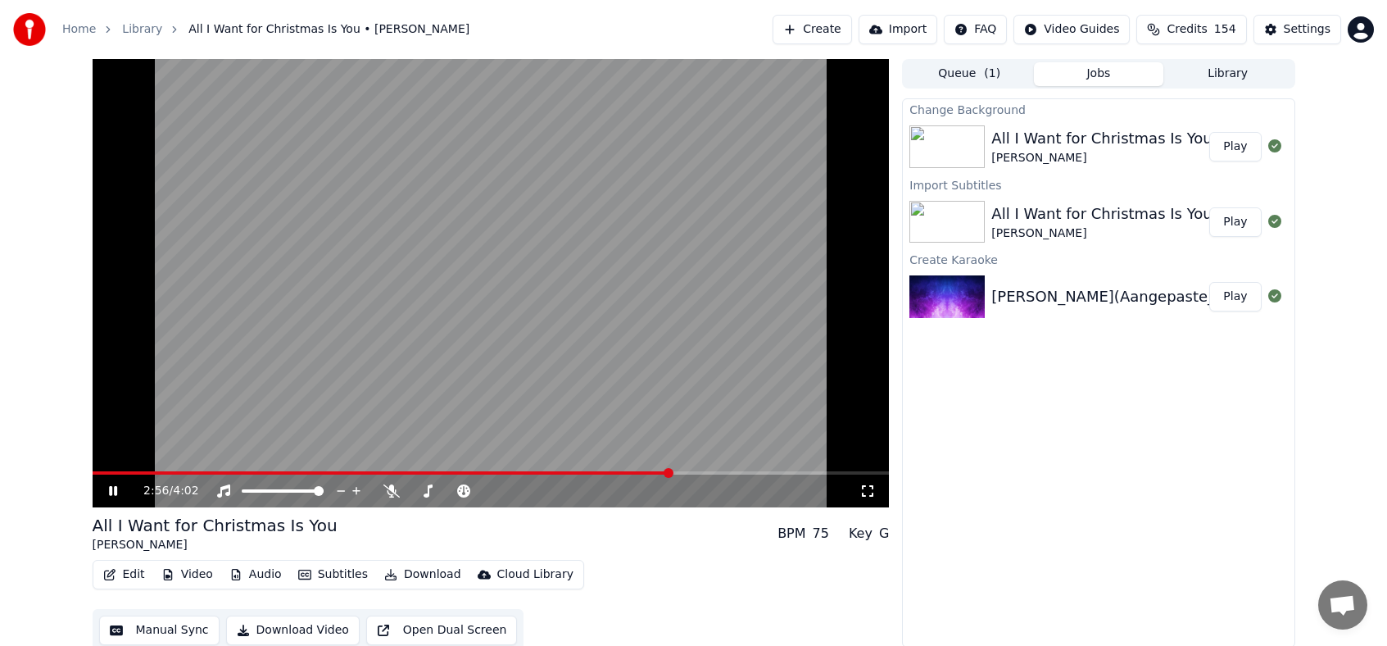
click at [110, 493] on icon at bounding box center [113, 491] width 8 height 10
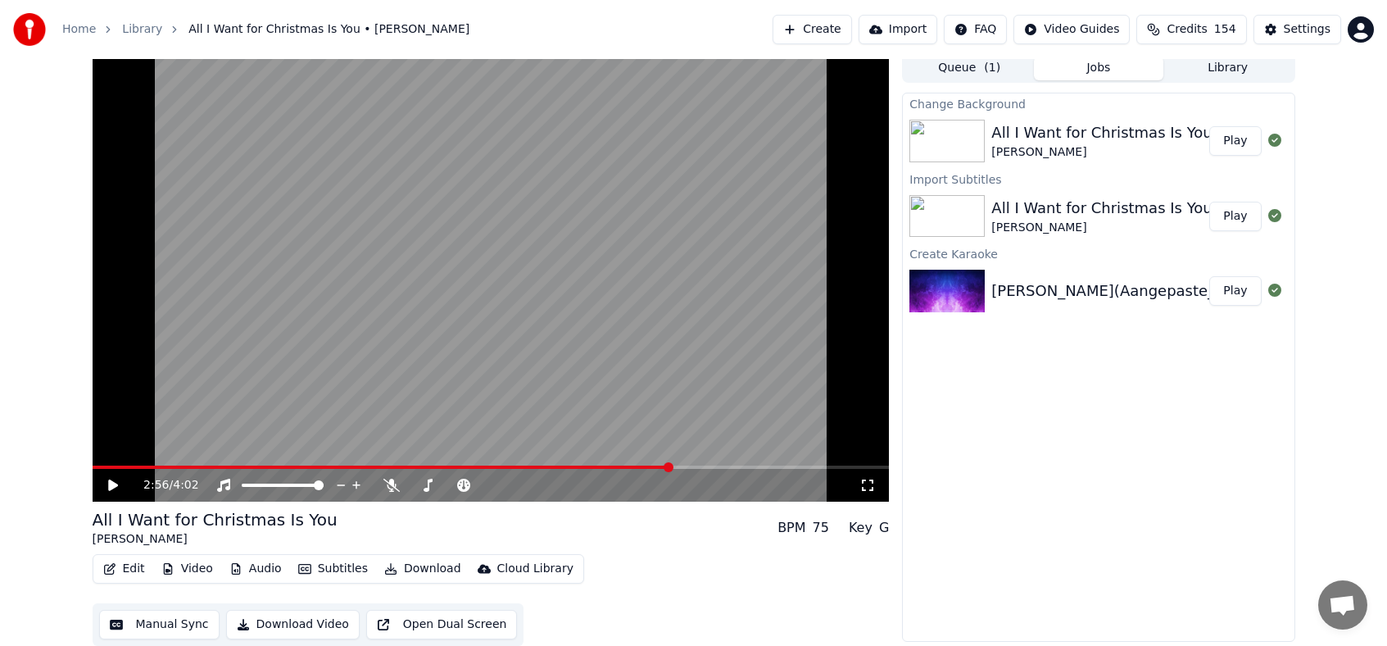
click at [163, 620] on button "Manual Sync" at bounding box center [159, 625] width 120 height 30
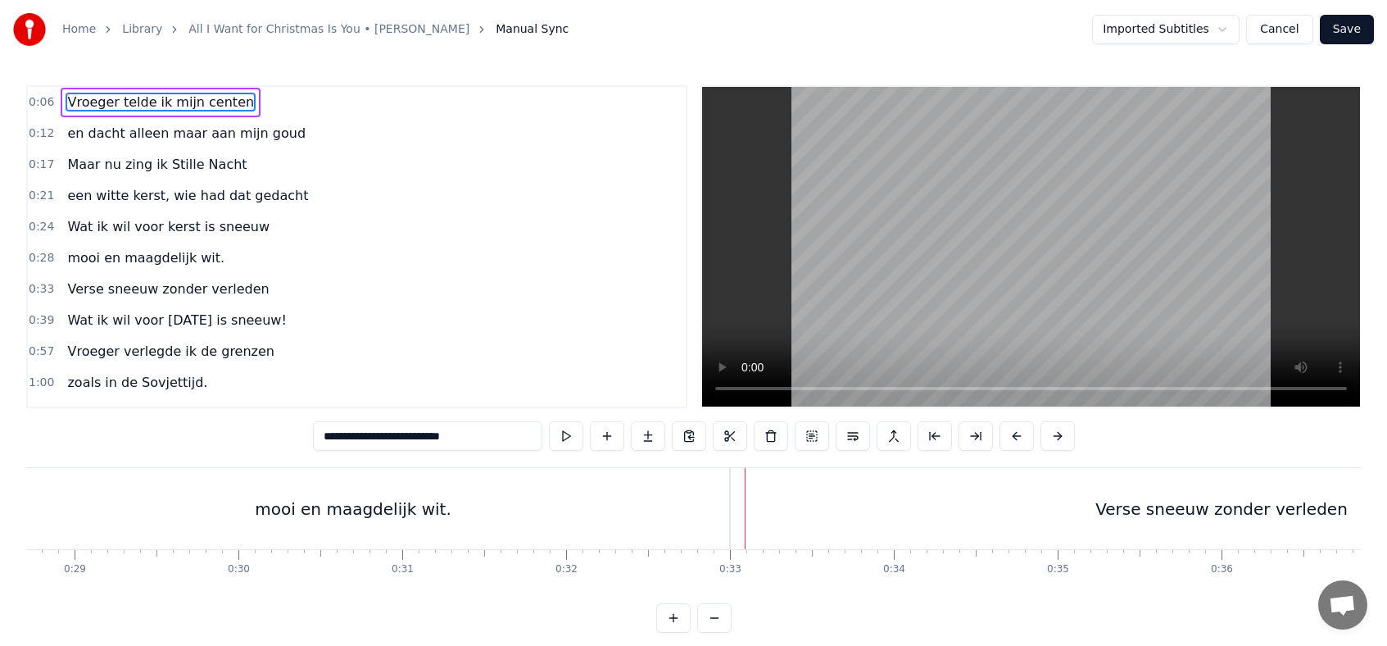
scroll to position [13, 0]
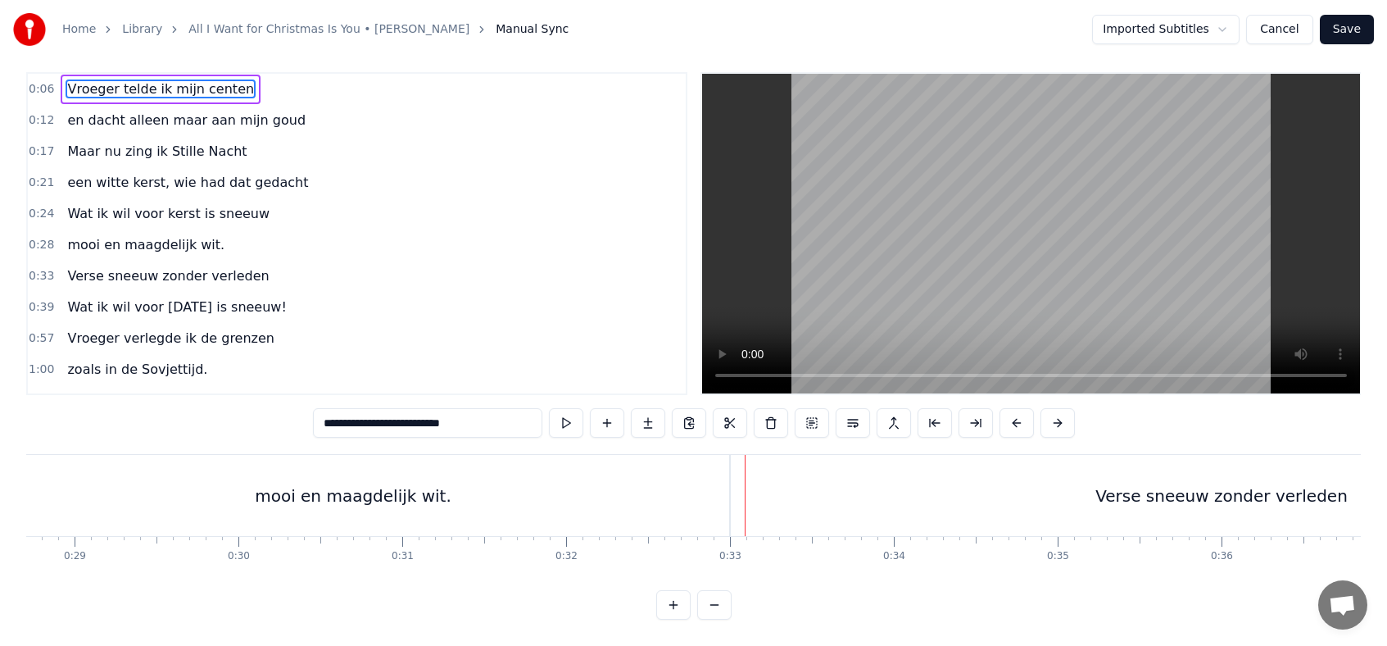
click at [584, 487] on div "mooi en maagdelijk wit." at bounding box center [353, 495] width 752 height 81
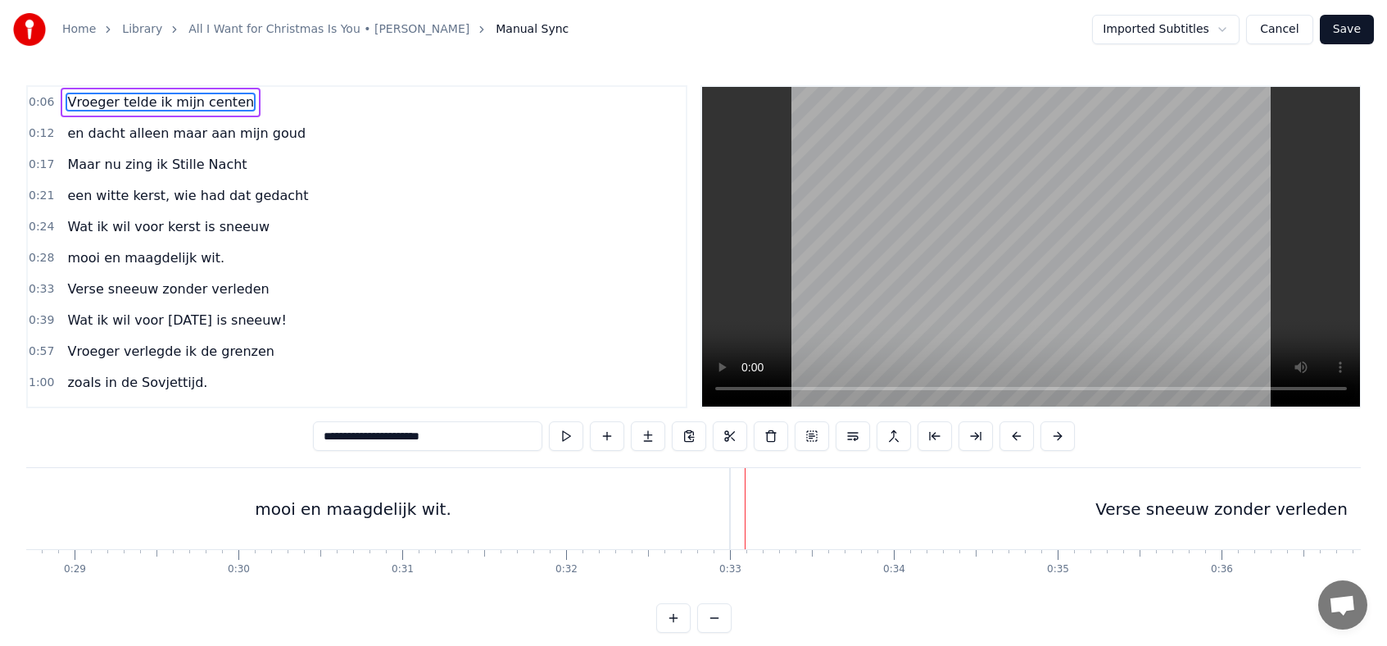
scroll to position [11, 0]
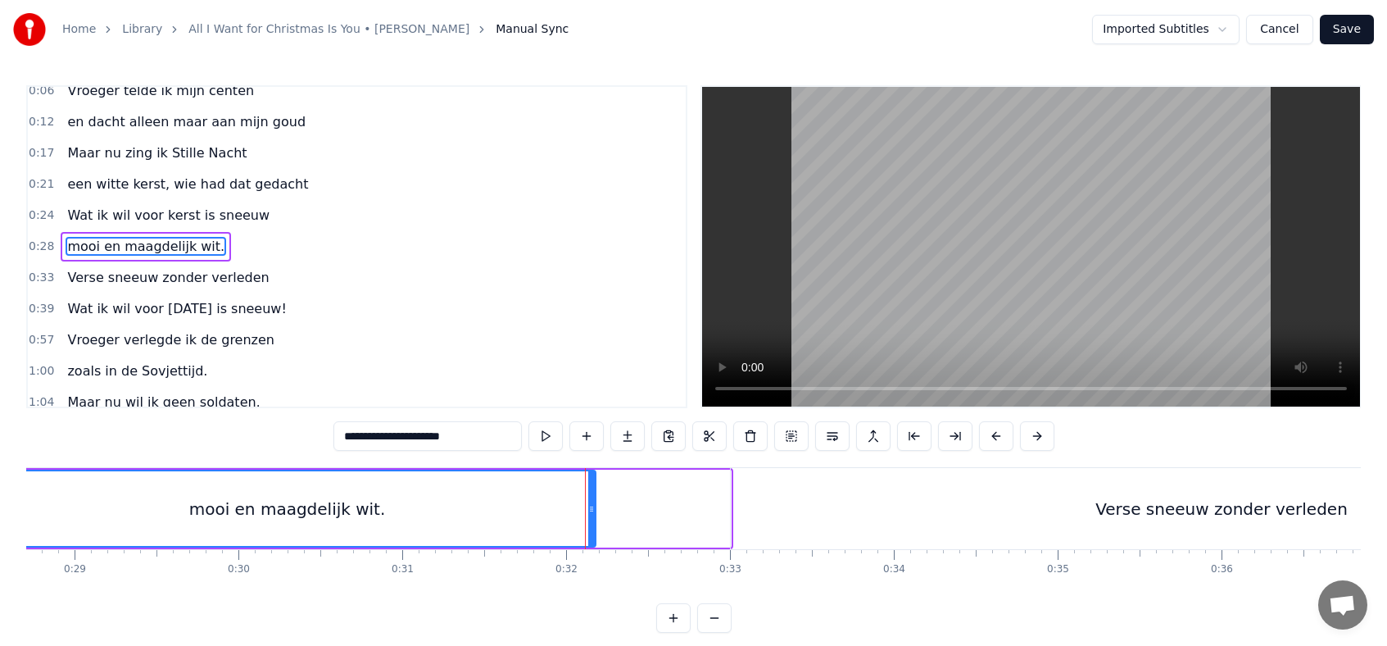
drag, startPoint x: 726, startPoint y: 510, endPoint x: 591, endPoint y: 512, distance: 135.2
click at [591, 512] on icon at bounding box center [591, 508] width 7 height 13
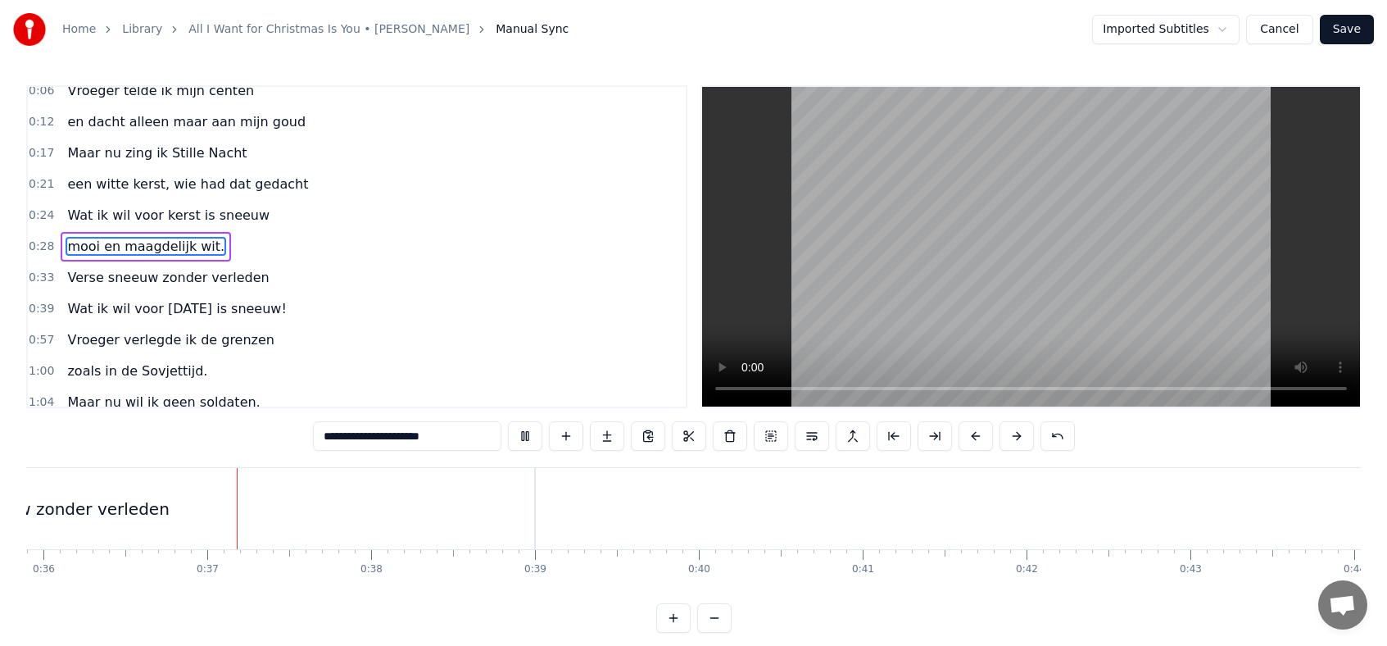
scroll to position [0, 5888]
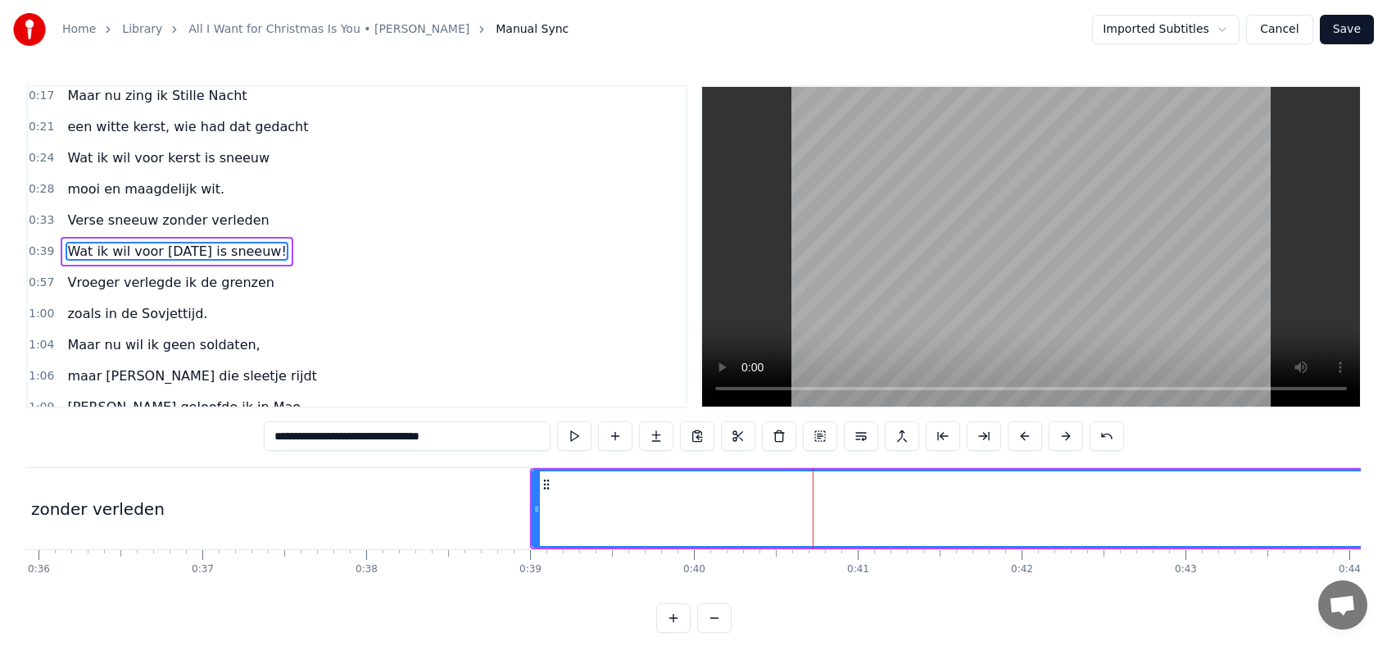
scroll to position [74, 0]
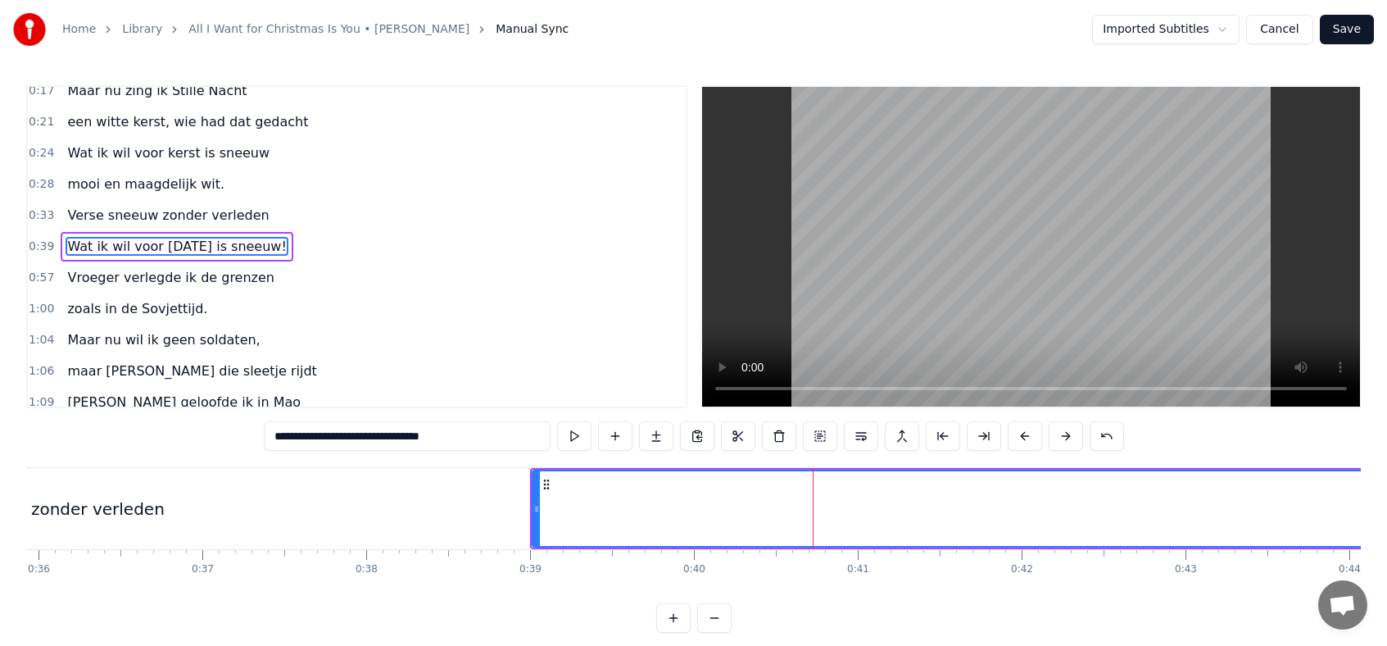
click at [439, 509] on div "Verse sneeuw zonder verleden" at bounding box center [39, 508] width 982 height 81
type input "**********"
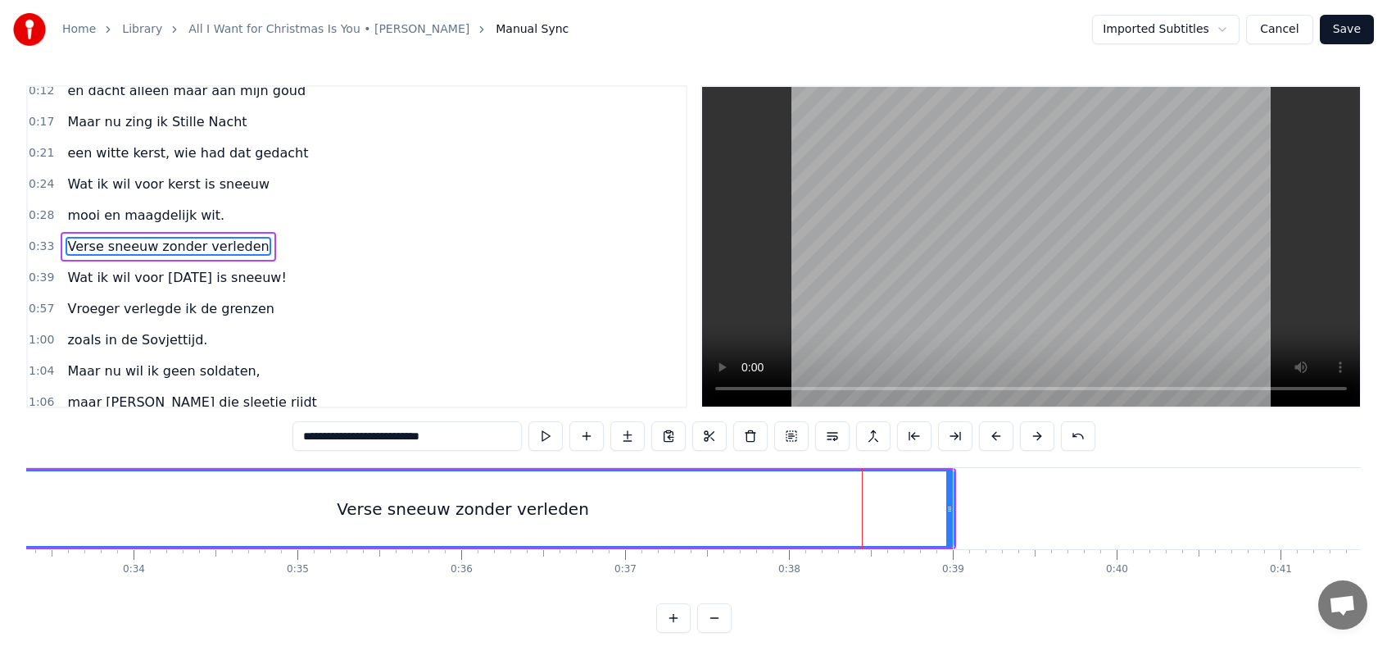
scroll to position [0, 5479]
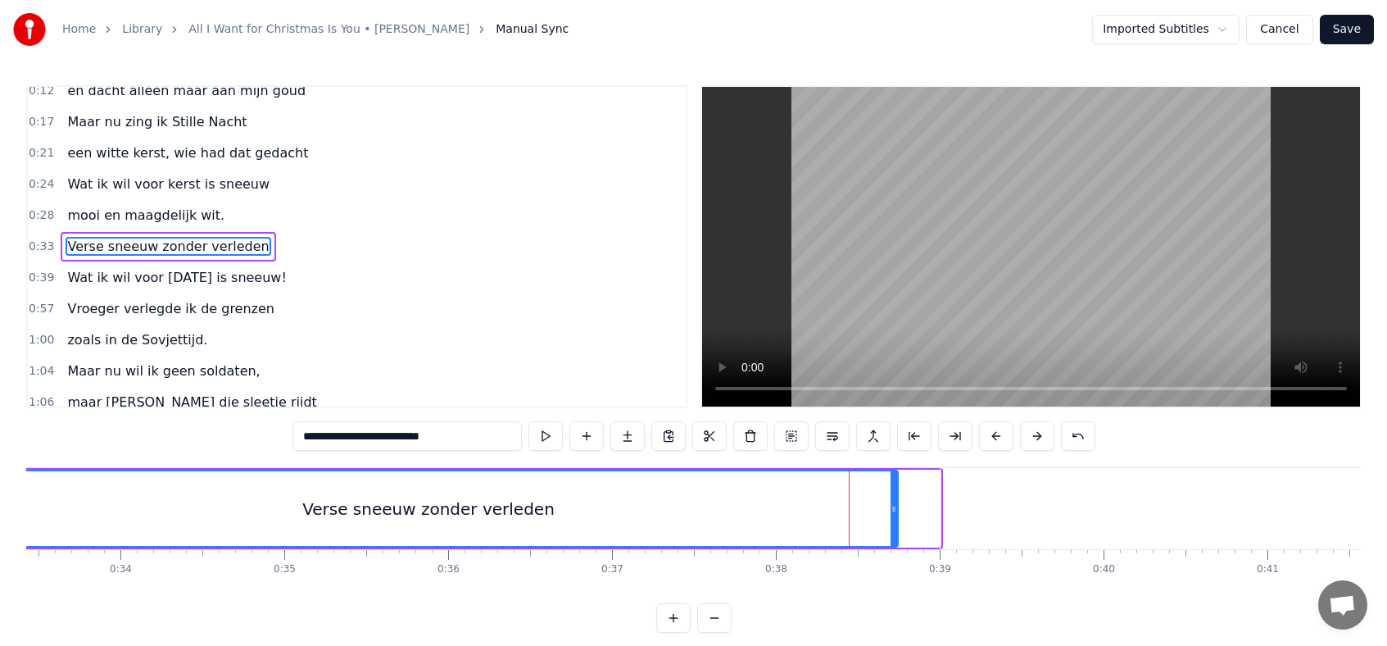
drag, startPoint x: 937, startPoint y: 509, endPoint x: 892, endPoint y: 511, distance: 45.1
click at [892, 511] on icon at bounding box center [894, 508] width 7 height 13
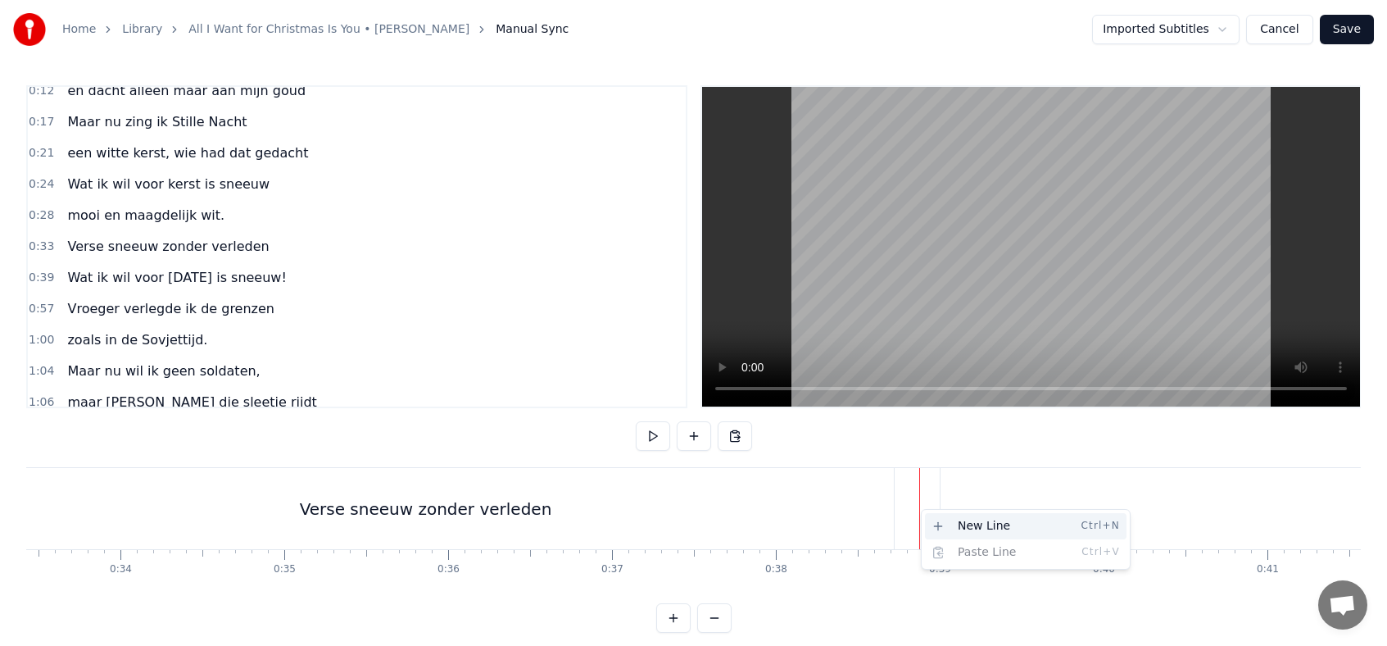
click at [944, 522] on div "New Line Ctrl+N" at bounding box center [1026, 526] width 202 height 26
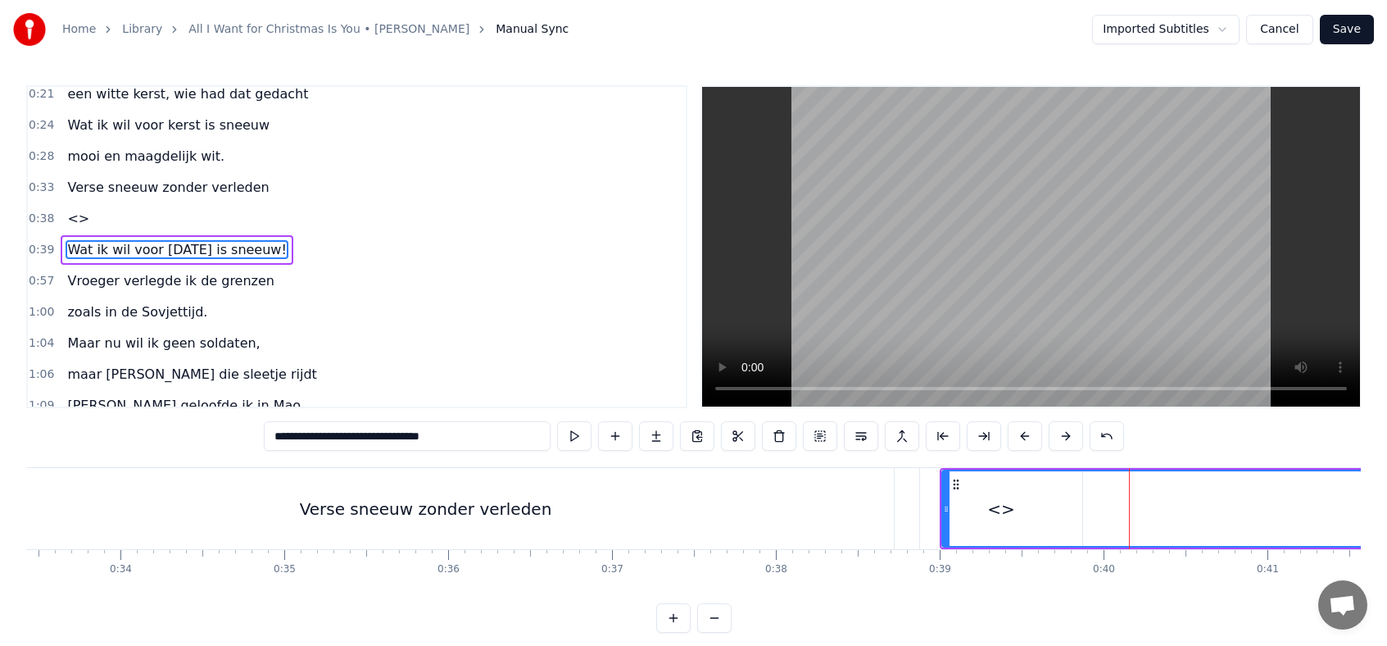
scroll to position [105, 0]
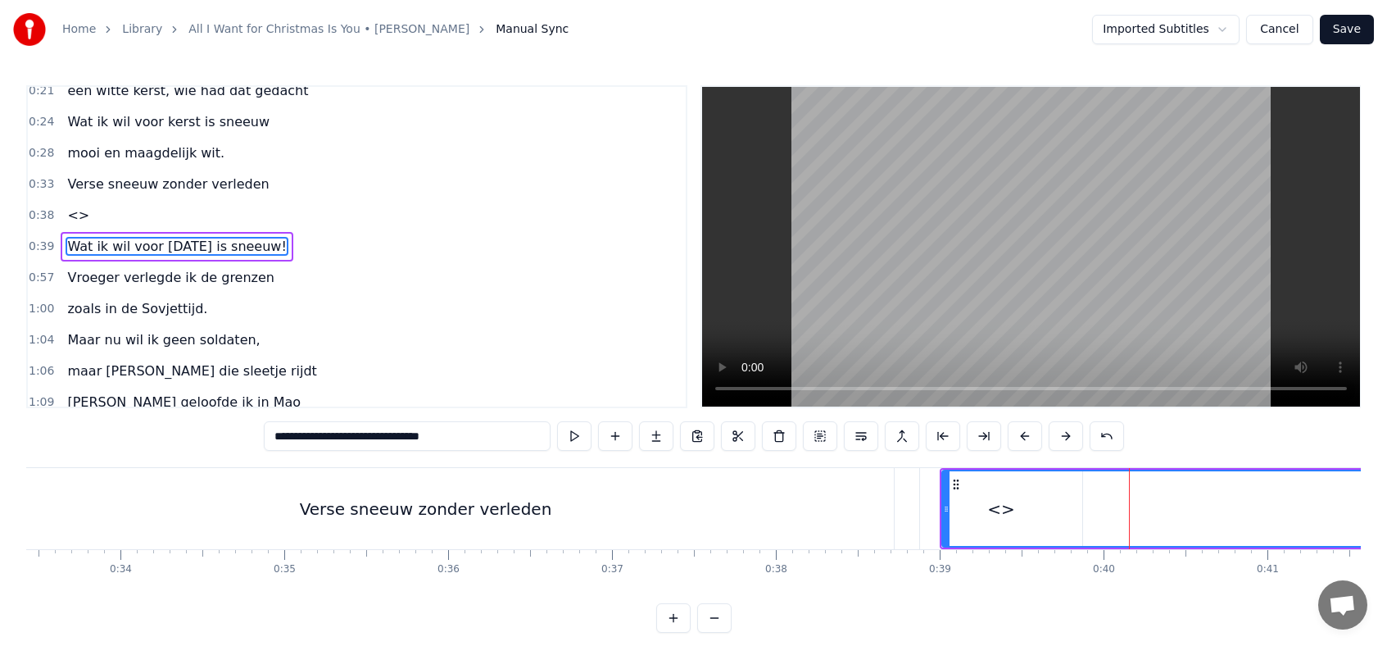
click at [121, 239] on span "Wat ik wil voor [DATE] is sneeuw!" at bounding box center [177, 246] width 222 height 19
click at [328, 435] on input "**********" at bounding box center [407, 436] width 287 height 30
drag, startPoint x: 328, startPoint y: 435, endPoint x: 270, endPoint y: 438, distance: 58.2
click at [270, 438] on input "**********" at bounding box center [407, 436] width 287 height 30
click at [924, 513] on div "<>" at bounding box center [1001, 508] width 162 height 81
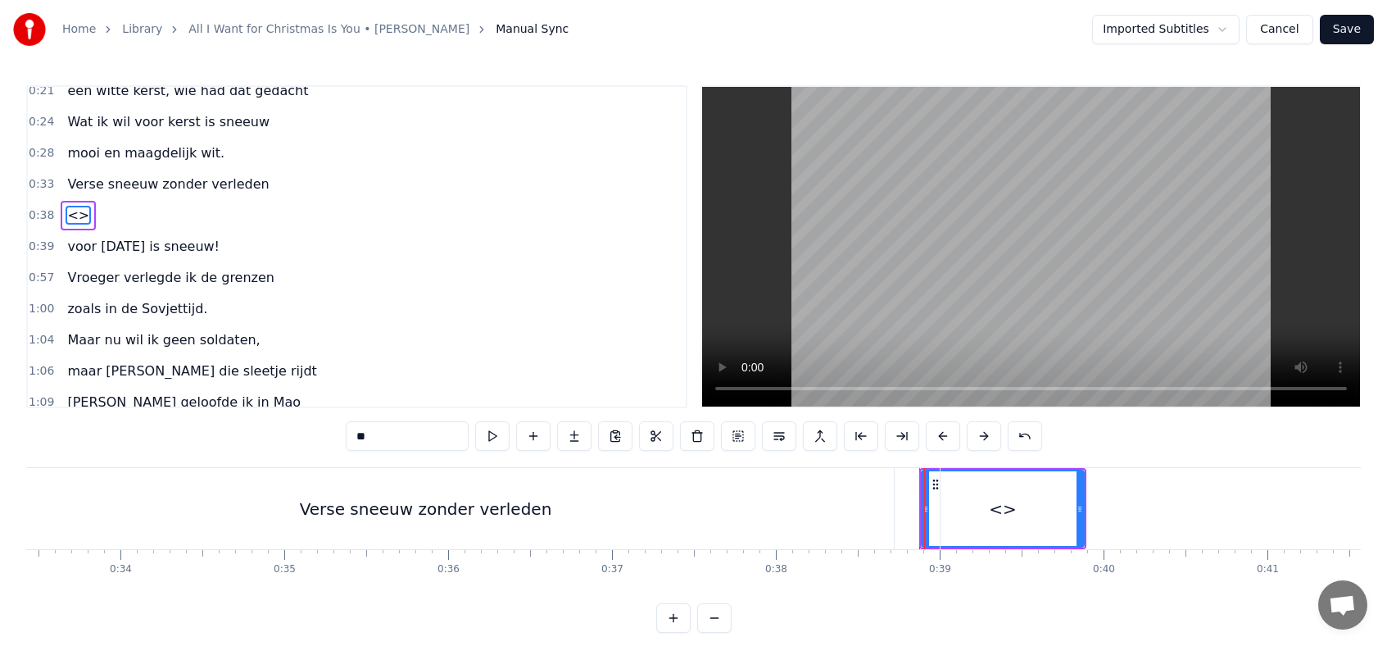
scroll to position [74, 0]
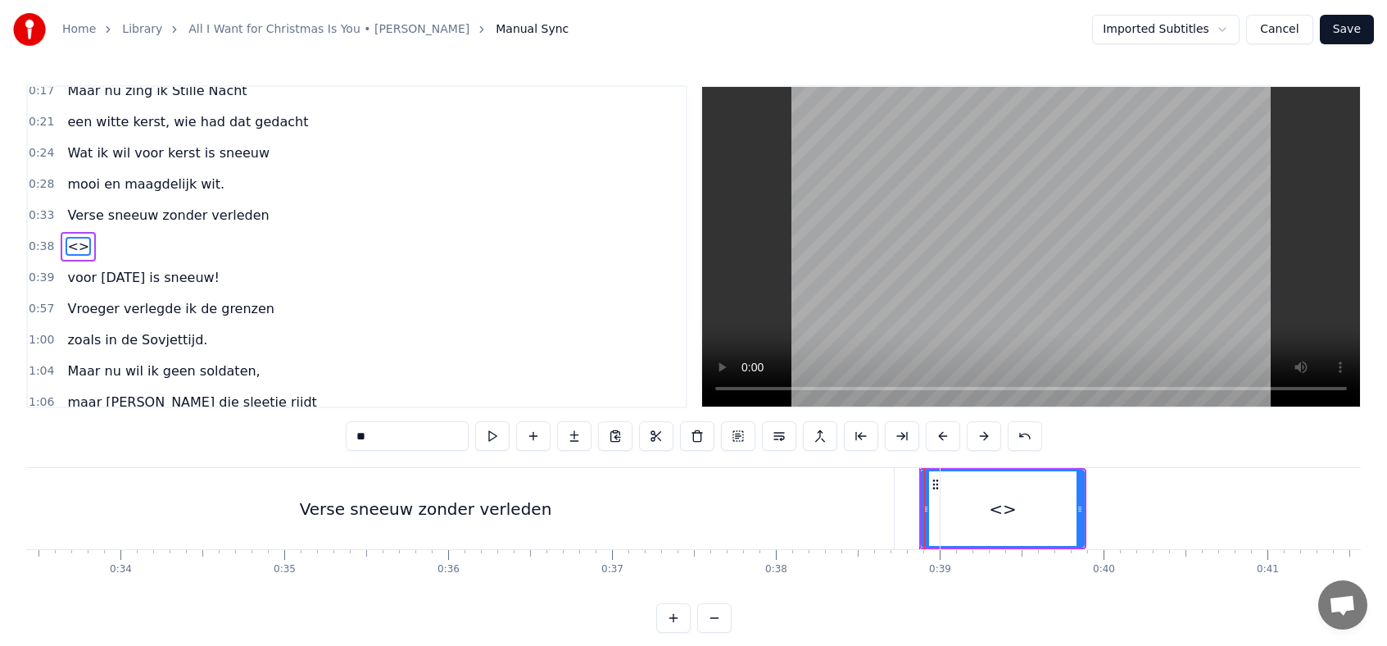
click at [379, 434] on input "**" at bounding box center [407, 436] width 123 height 30
type input "*"
paste input "**********"
type input "**********"
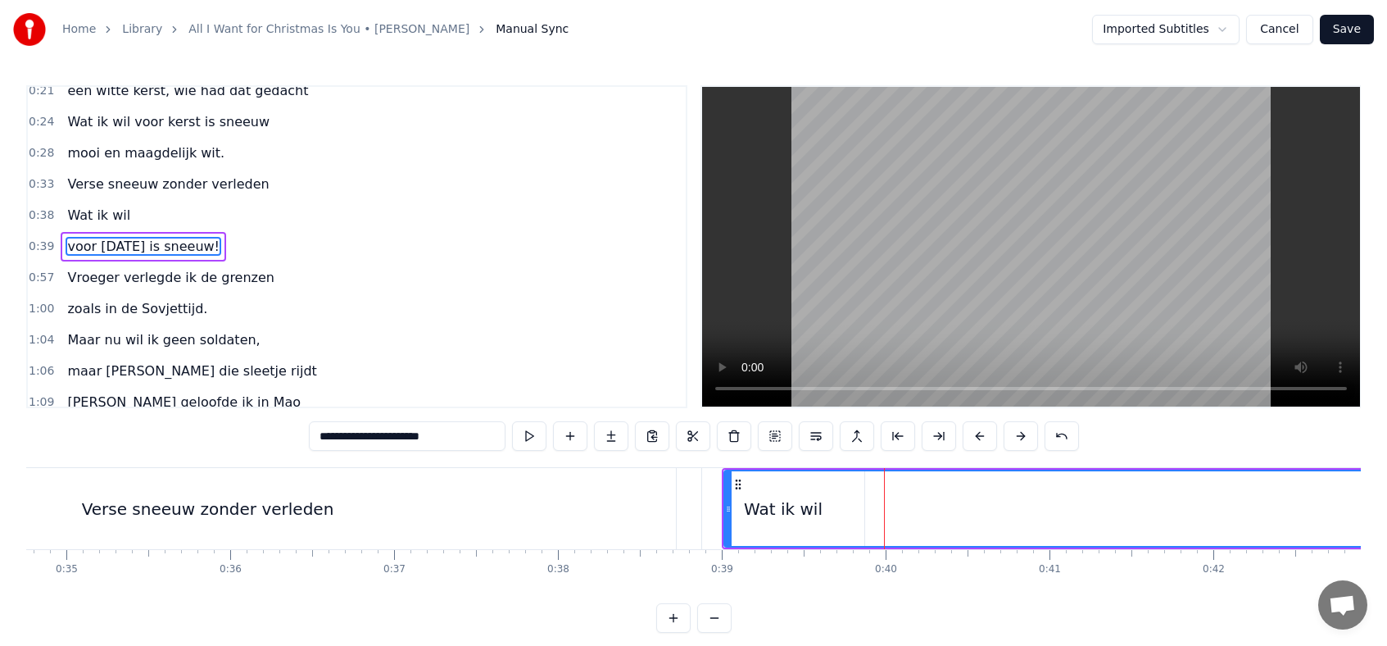
scroll to position [0, 5491]
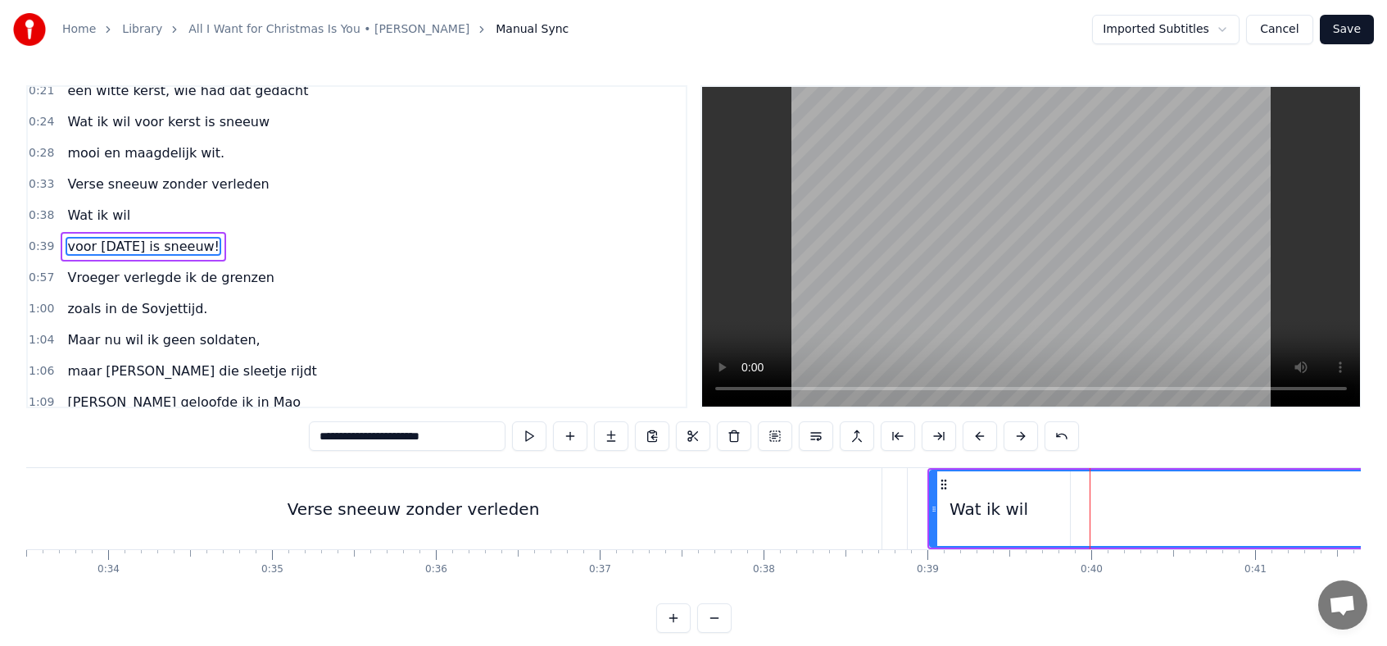
drag, startPoint x: 936, startPoint y: 509, endPoint x: 916, endPoint y: 509, distance: 19.7
click at [916, 509] on icon at bounding box center [914, 508] width 7 height 13
drag, startPoint x: 914, startPoint y: 509, endPoint x: 1131, endPoint y: 509, distance: 217.2
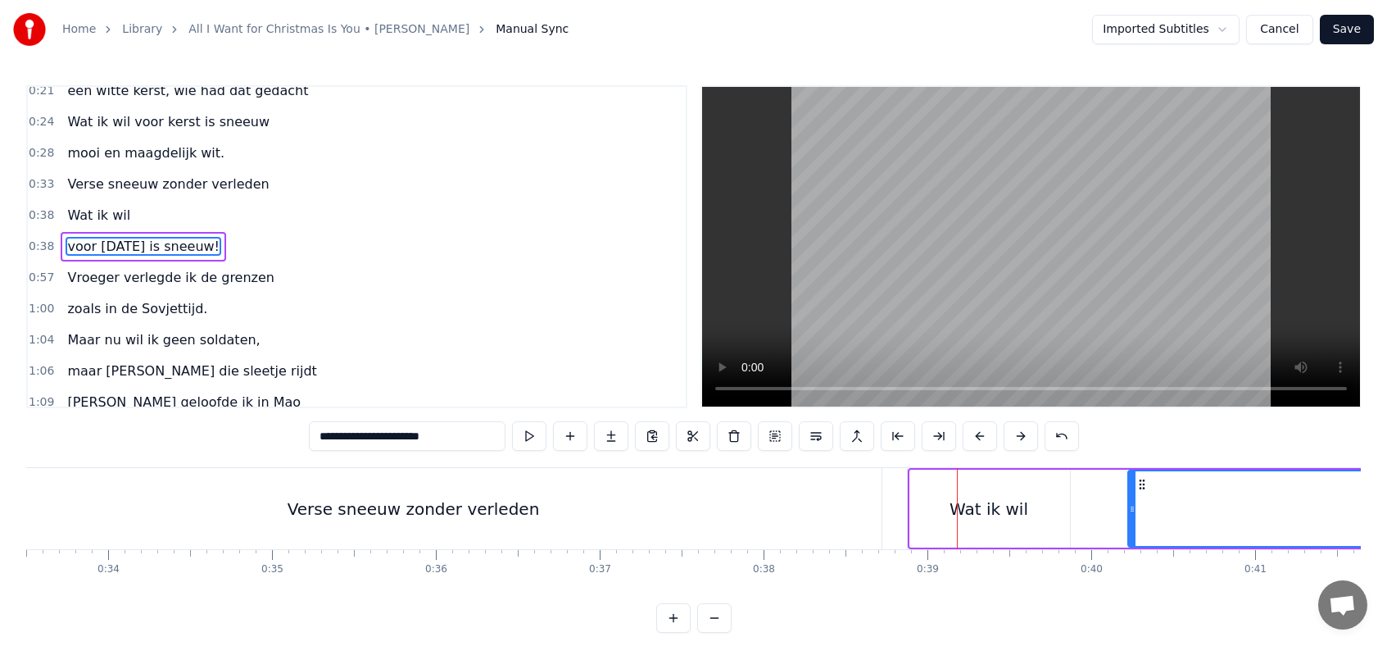
drag, startPoint x: 913, startPoint y: 507, endPoint x: 1141, endPoint y: 508, distance: 227.8
click at [1136, 508] on icon at bounding box center [1132, 508] width 7 height 13
click at [1033, 515] on div "Wat ik wil" at bounding box center [989, 508] width 162 height 81
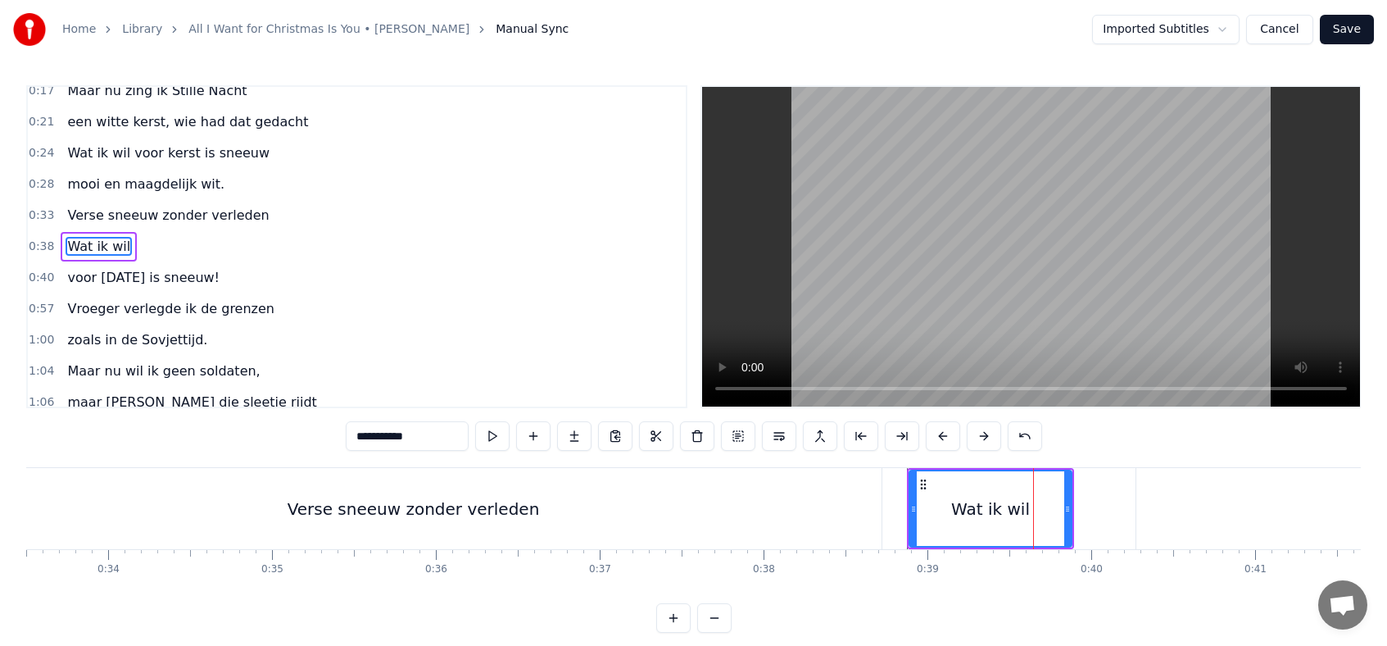
type input "**********"
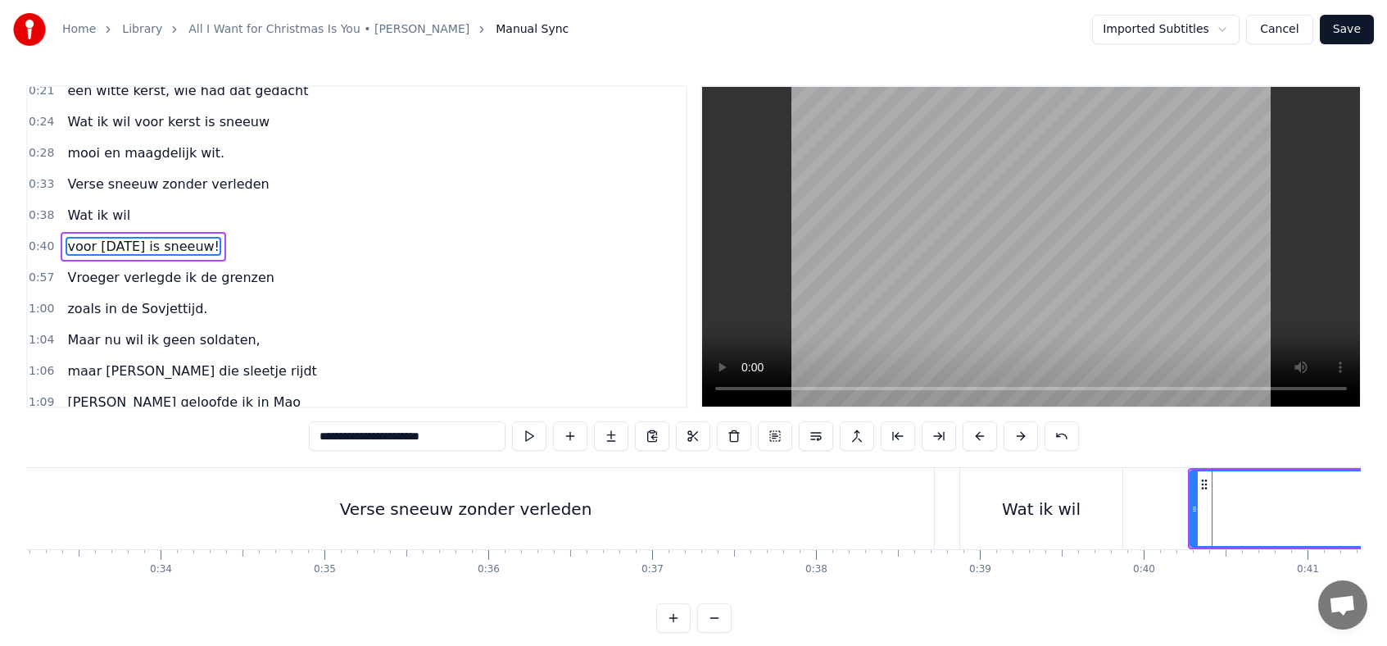
scroll to position [0, 5410]
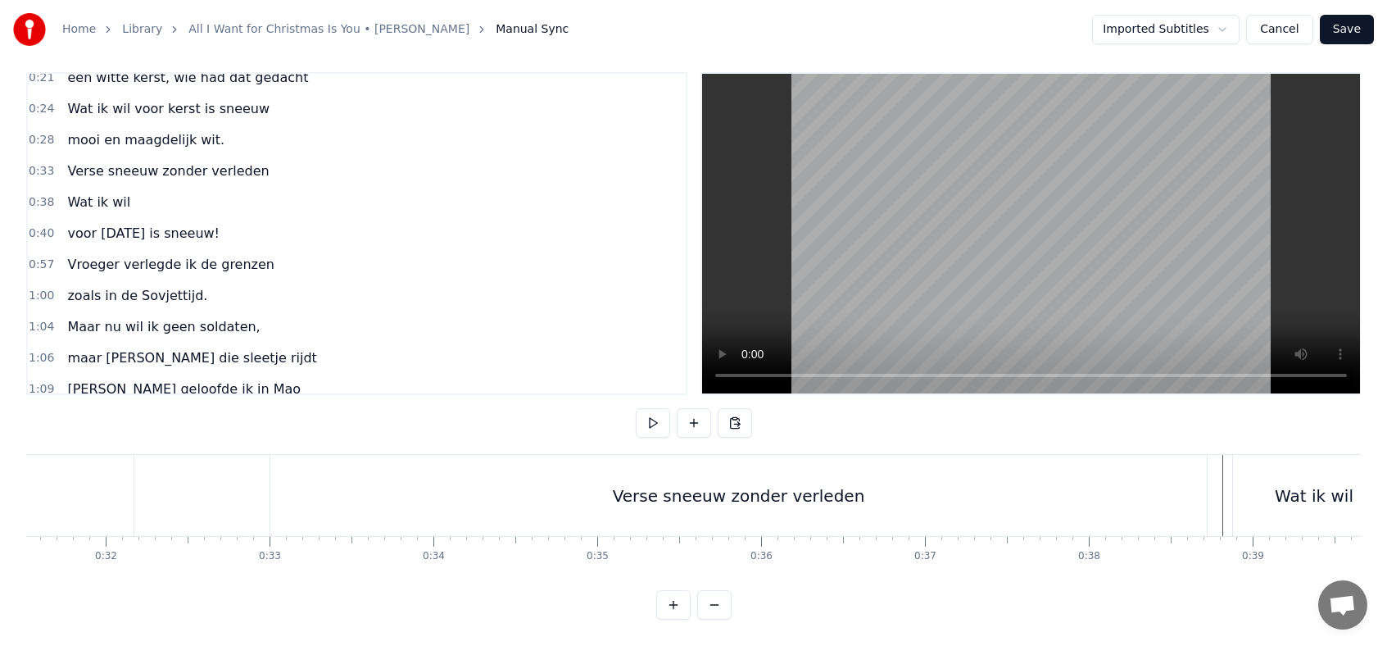
scroll to position [0, 5161]
click at [1201, 501] on div "Verse sneeuw zonder verleden" at bounding box center [743, 495] width 937 height 81
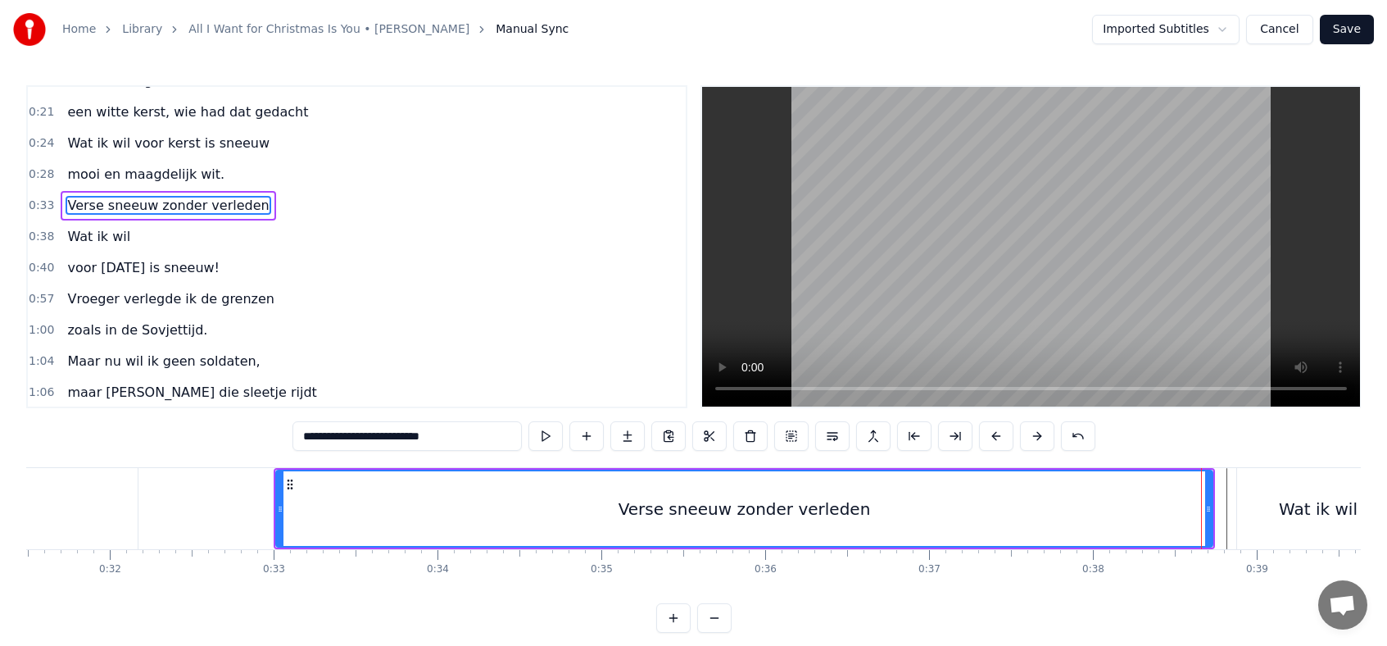
scroll to position [43, 0]
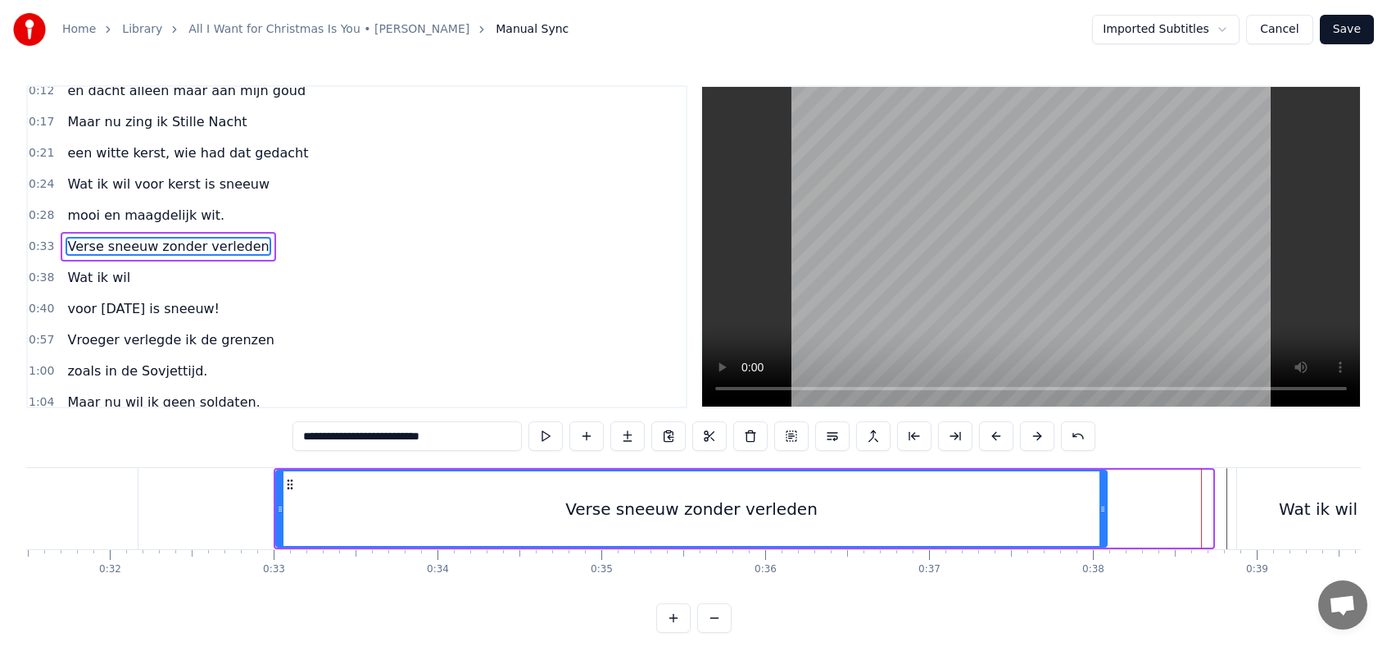
drag, startPoint x: 1210, startPoint y: 509, endPoint x: 1106, endPoint y: 510, distance: 104.9
click at [1106, 510] on icon at bounding box center [1103, 508] width 7 height 13
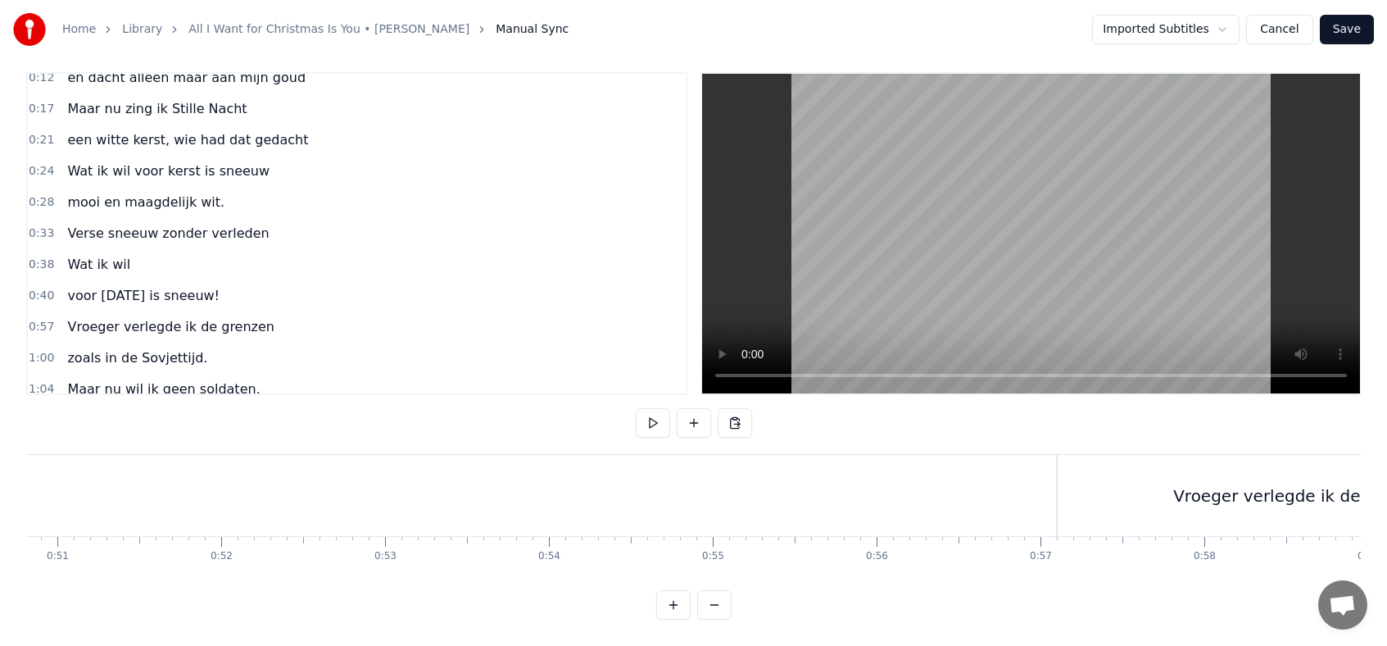
scroll to position [0, 8365]
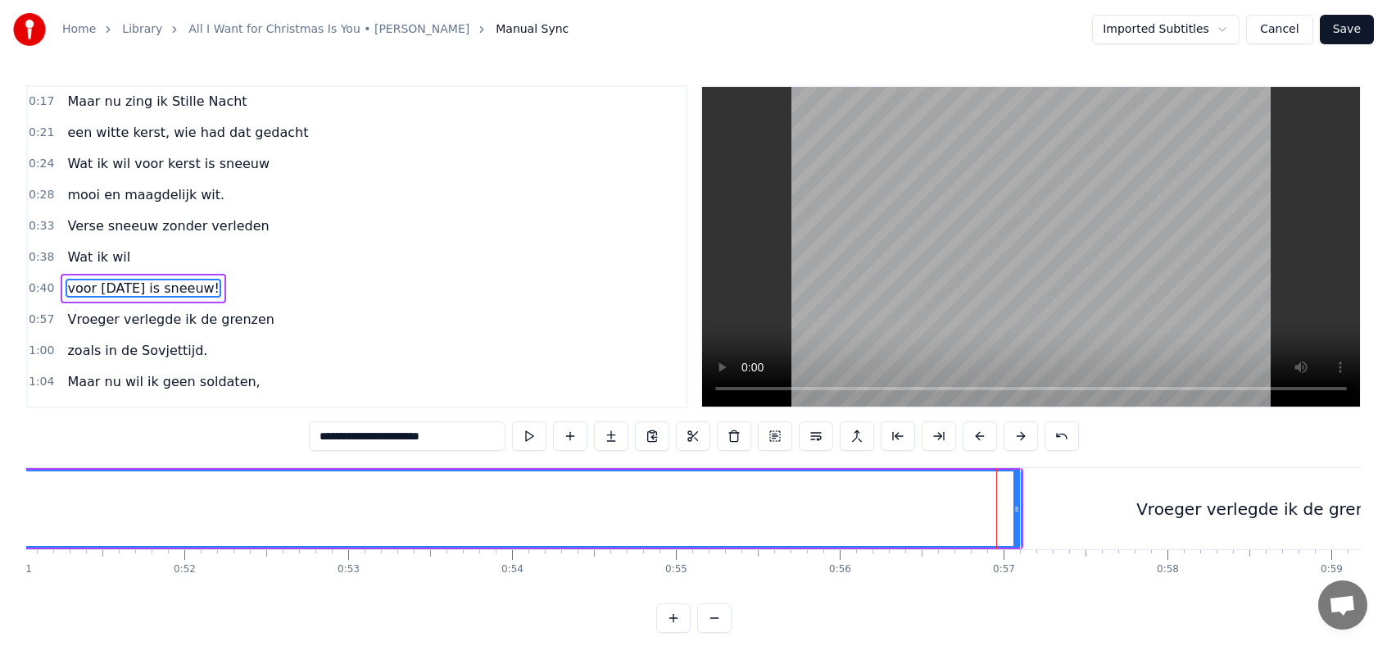
scroll to position [105, 0]
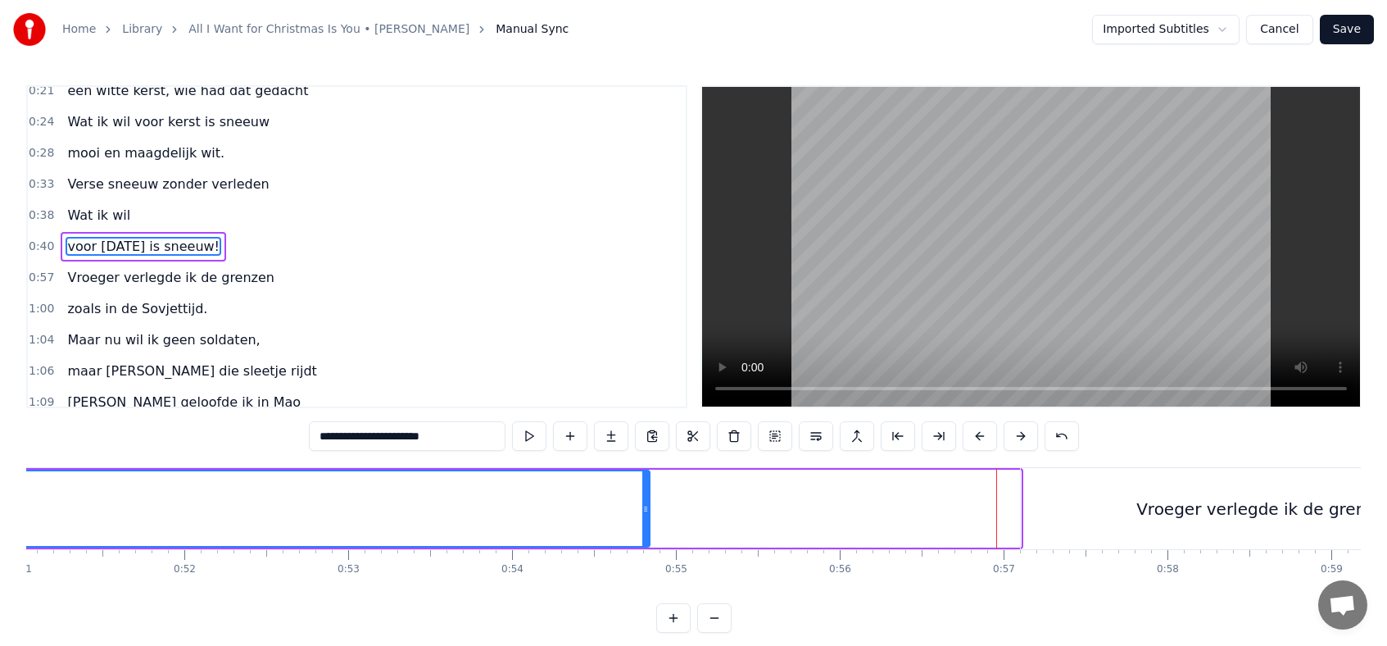
drag, startPoint x: 1016, startPoint y: 508, endPoint x: 567, endPoint y: 514, distance: 449.1
click at [643, 514] on icon at bounding box center [646, 508] width 7 height 13
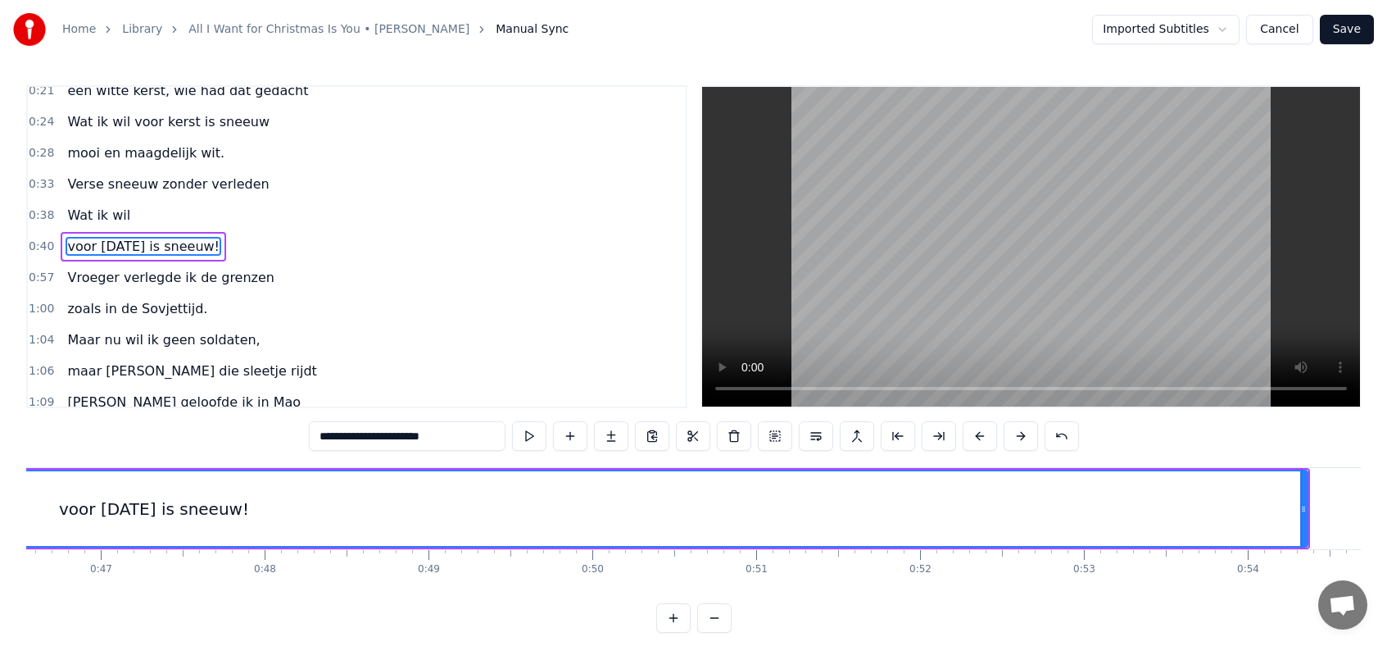
scroll to position [0, 7622]
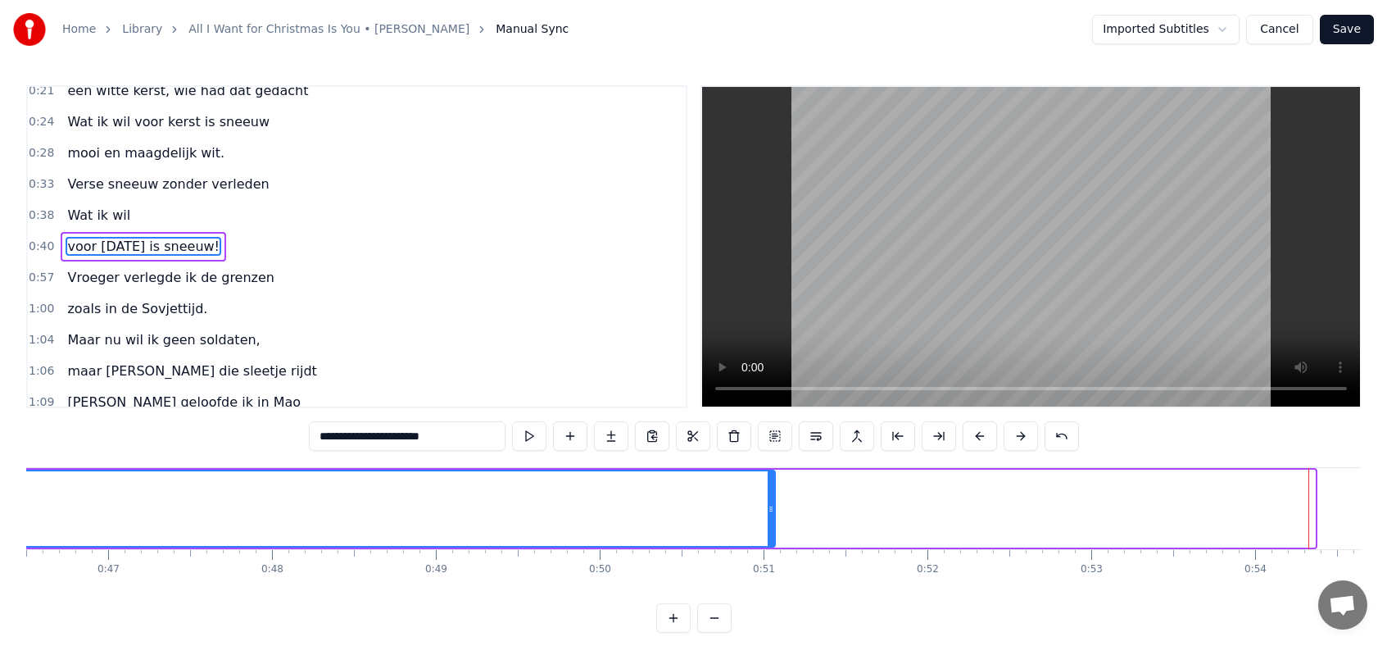
drag, startPoint x: 1310, startPoint y: 506, endPoint x: 770, endPoint y: 505, distance: 540.1
click at [770, 505] on icon at bounding box center [771, 508] width 7 height 13
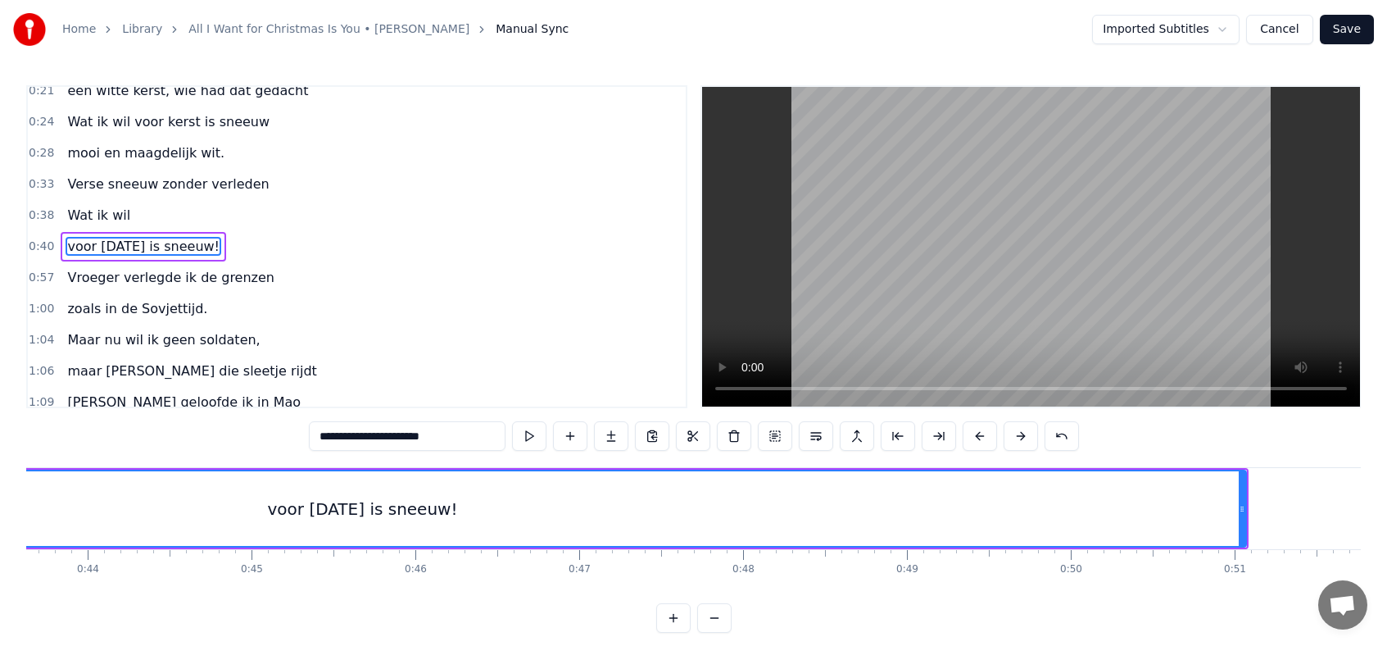
scroll to position [0, 7239]
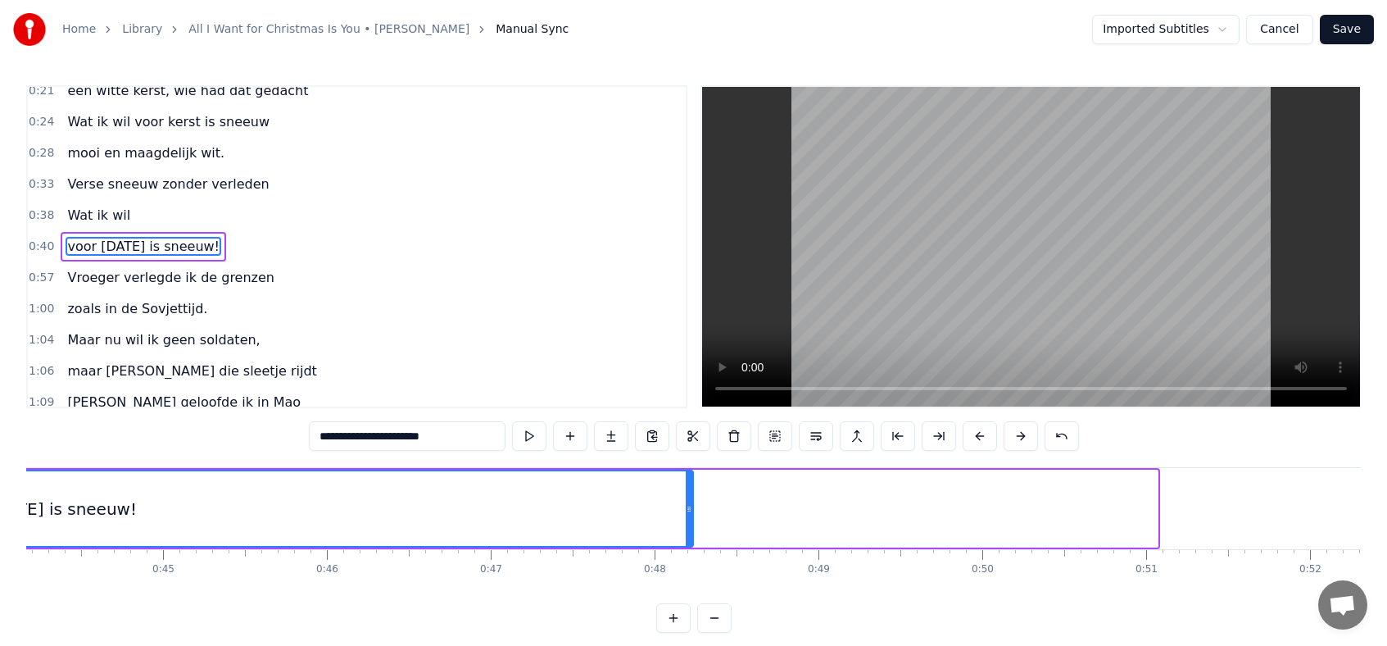
drag, startPoint x: 1153, startPoint y: 513, endPoint x: 631, endPoint y: 509, distance: 522.1
click at [686, 510] on icon at bounding box center [689, 508] width 7 height 13
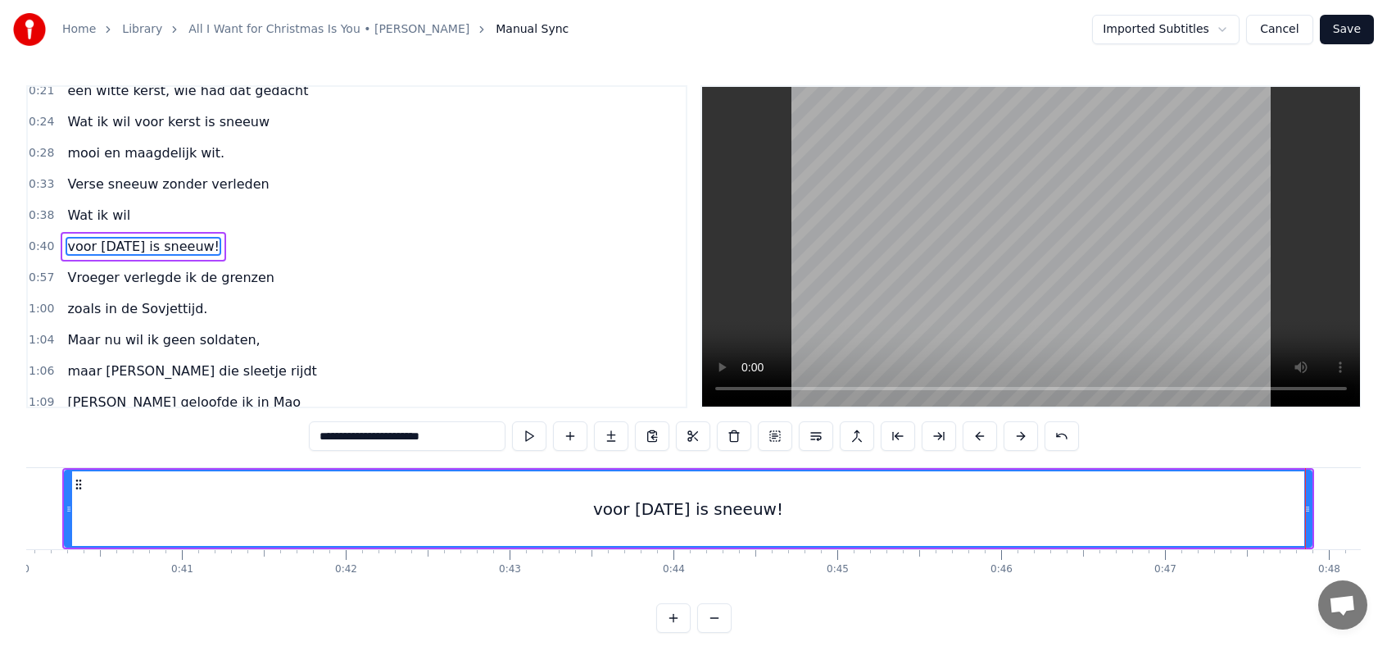
scroll to position [0, 6546]
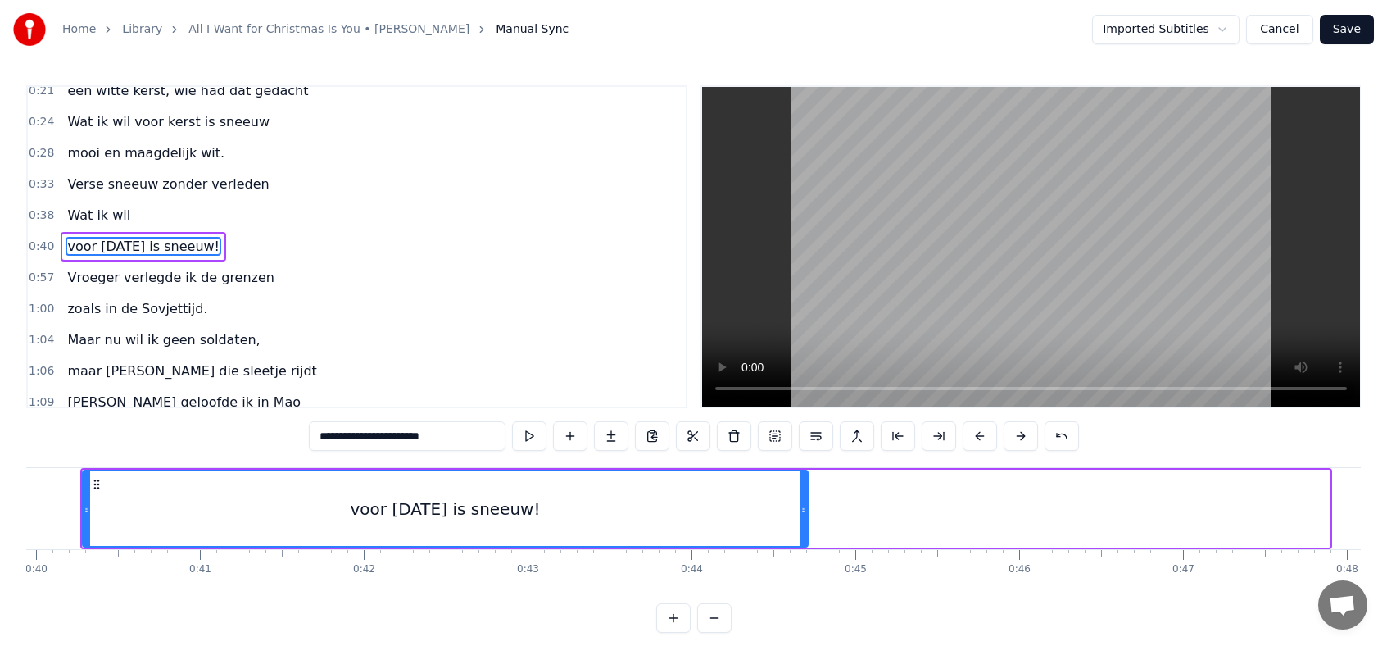
drag, startPoint x: 1327, startPoint y: 508, endPoint x: 806, endPoint y: 539, distance: 522.1
click at [806, 539] on div at bounding box center [804, 508] width 7 height 75
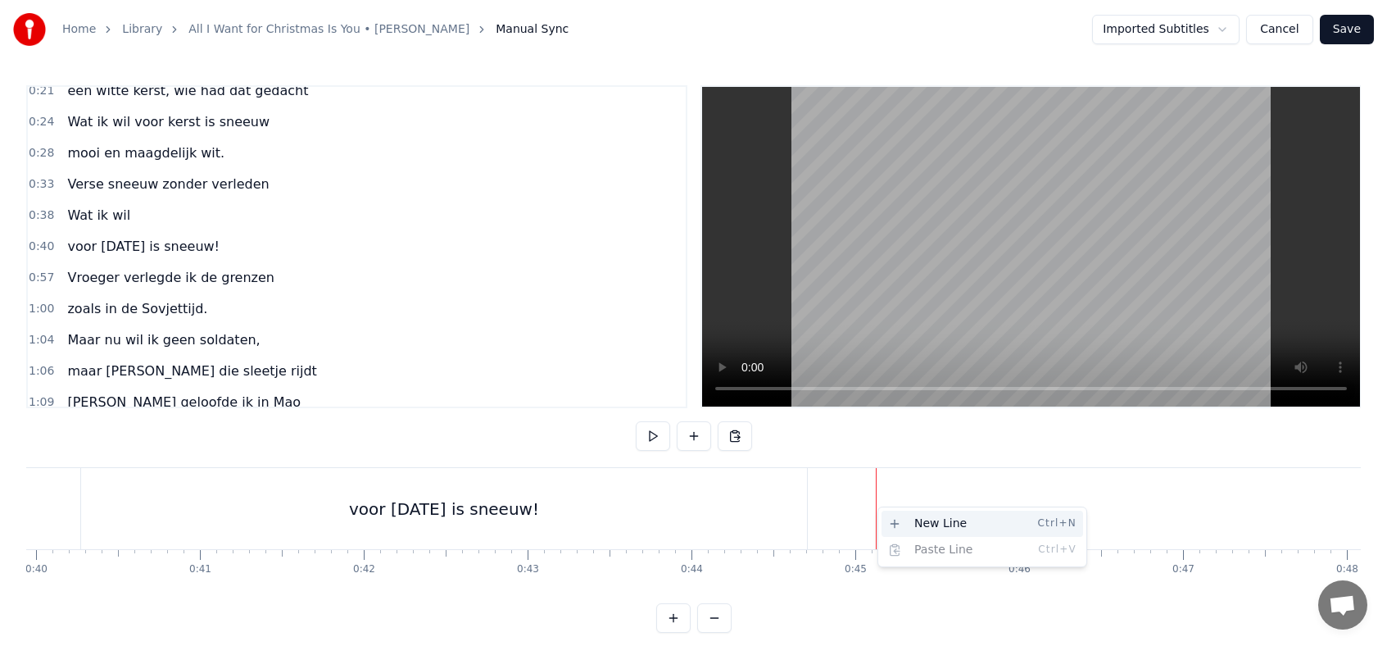
click at [906, 524] on div "New Line Ctrl+N" at bounding box center [983, 524] width 202 height 26
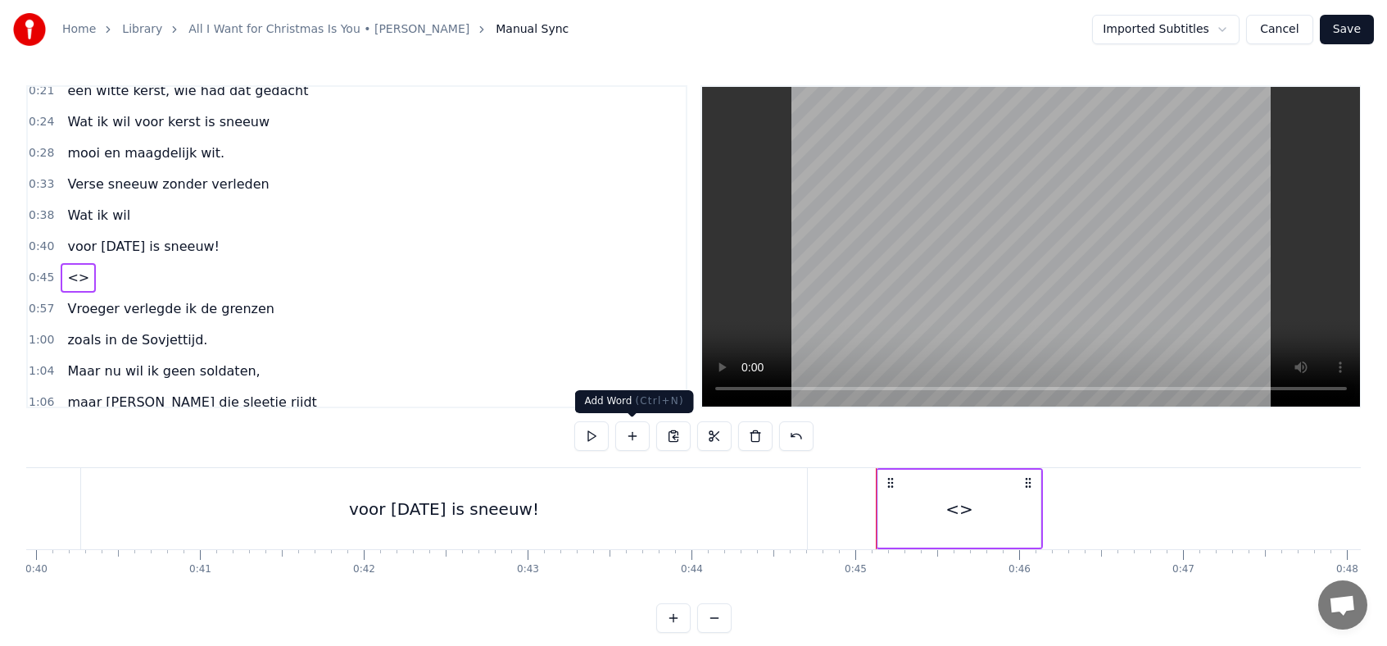
click at [629, 522] on div "voor [DATE] is sneeuw!" at bounding box center [444, 508] width 726 height 81
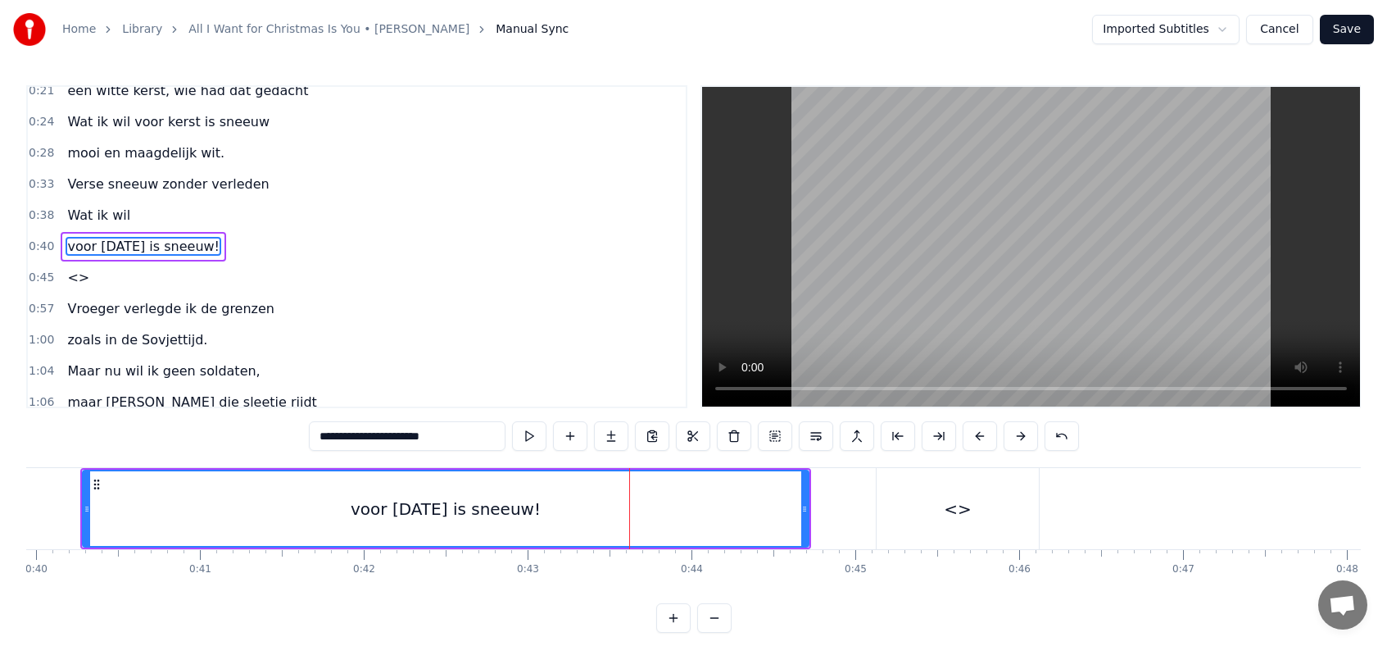
click at [452, 433] on input "**********" at bounding box center [407, 436] width 197 height 30
drag, startPoint x: 391, startPoint y: 438, endPoint x: 463, endPoint y: 437, distance: 72.1
click at [463, 437] on input "**********" at bounding box center [407, 436] width 197 height 30
click at [972, 511] on div "<>" at bounding box center [958, 508] width 162 height 81
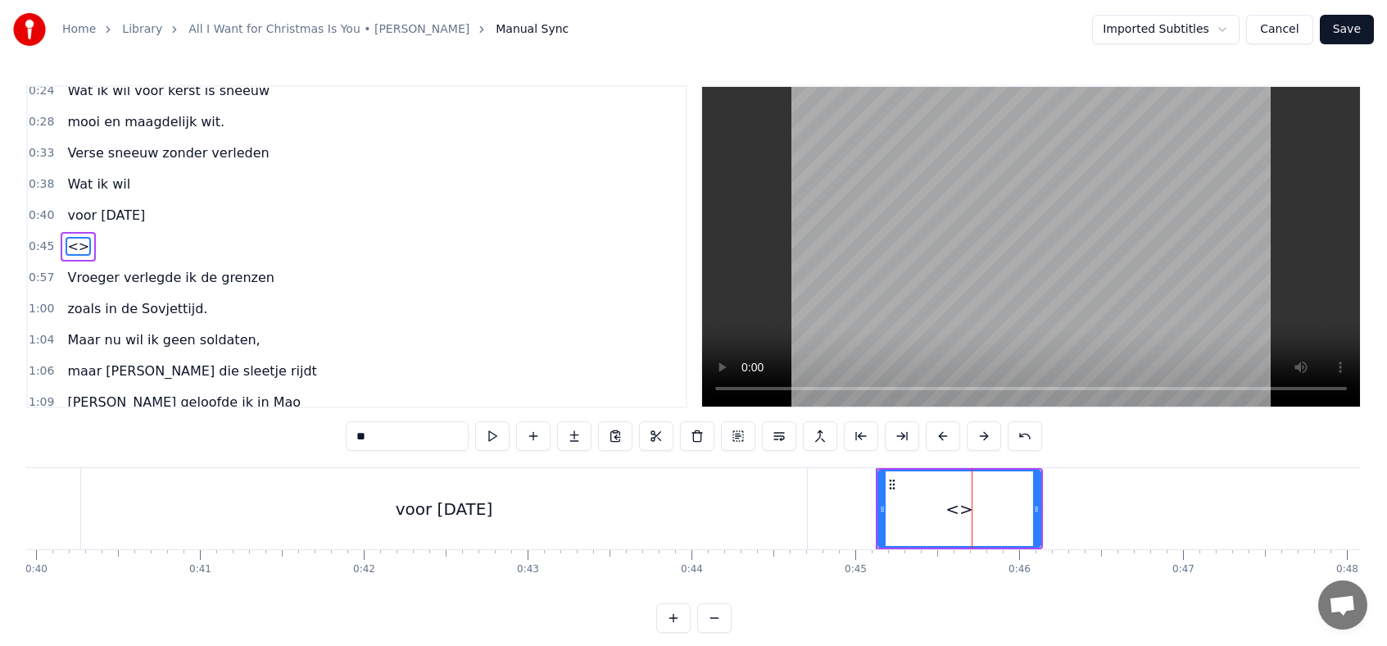
click at [396, 438] on input "**" at bounding box center [407, 436] width 123 height 30
type input "*"
paste input "**********"
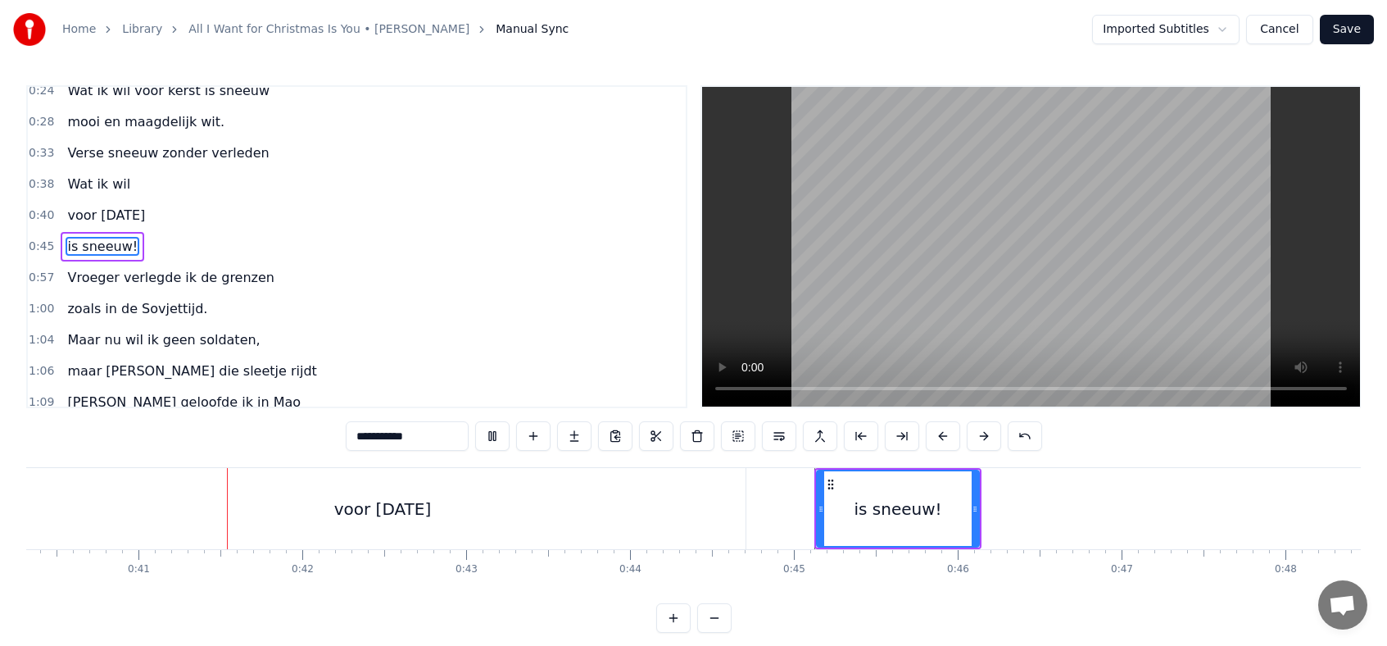
scroll to position [0, 6623]
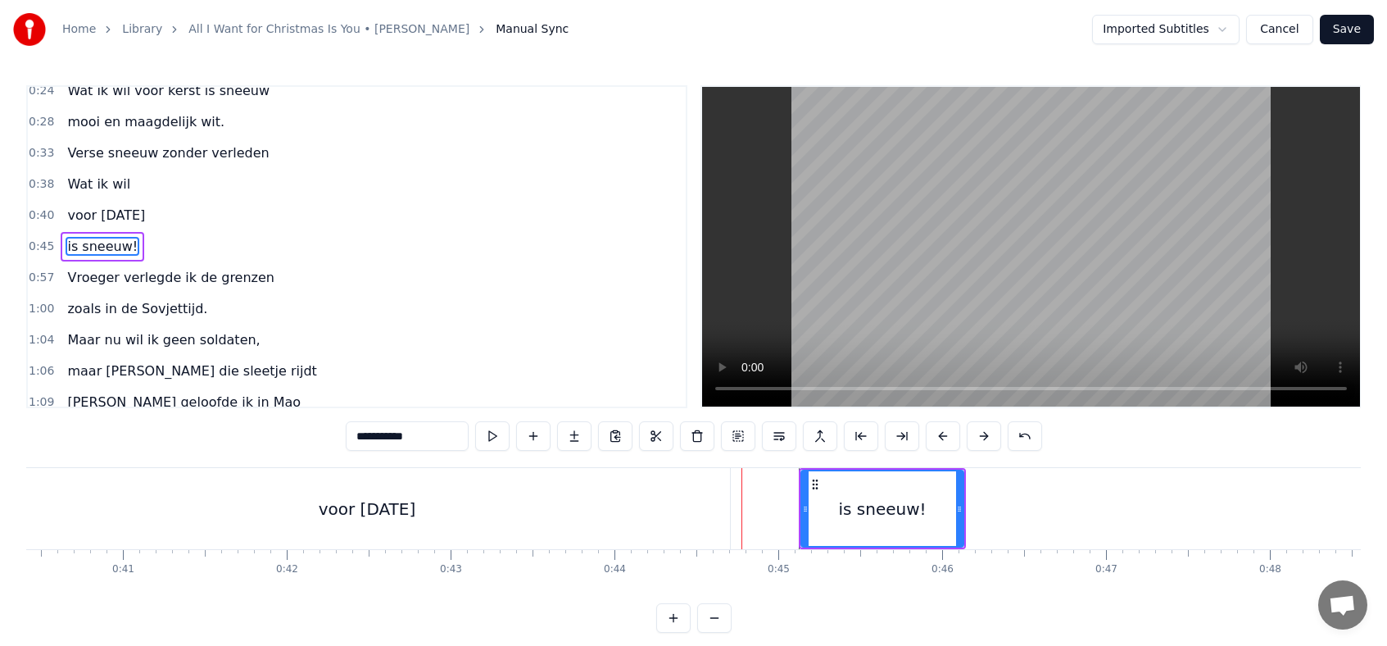
click at [715, 524] on div "voor [DATE]" at bounding box center [367, 508] width 726 height 81
type input "**********"
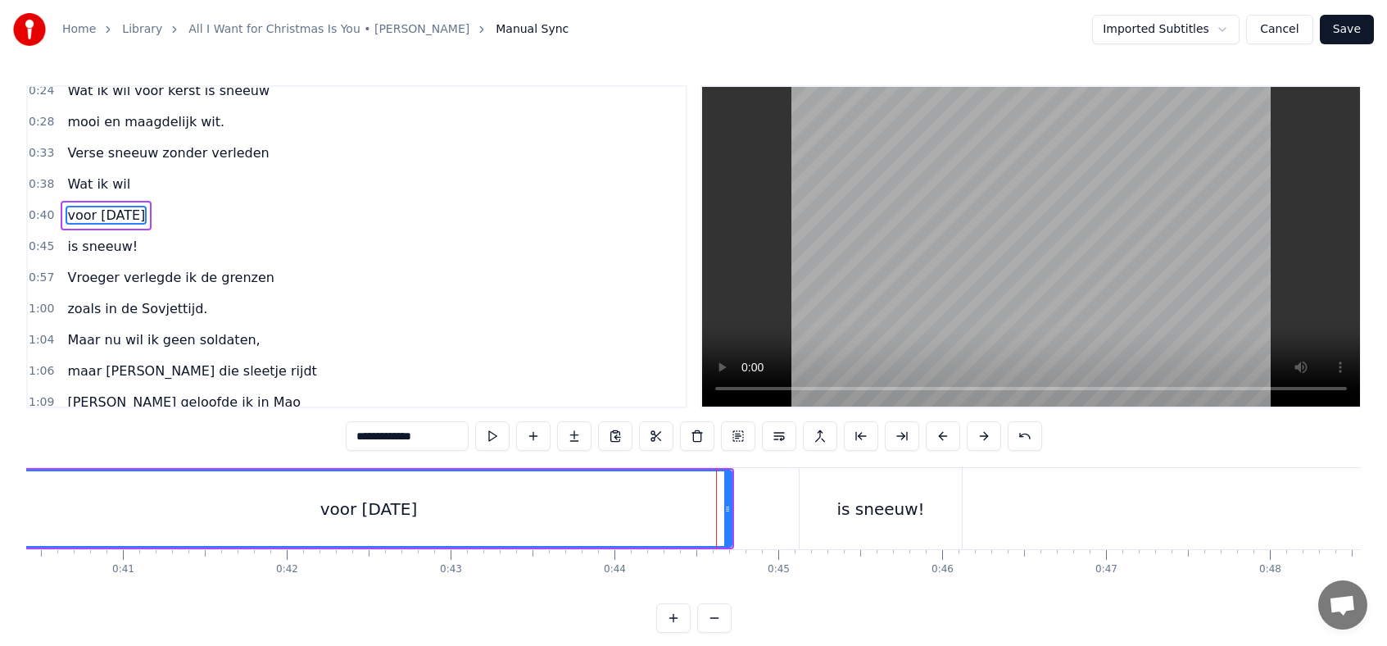
scroll to position [105, 0]
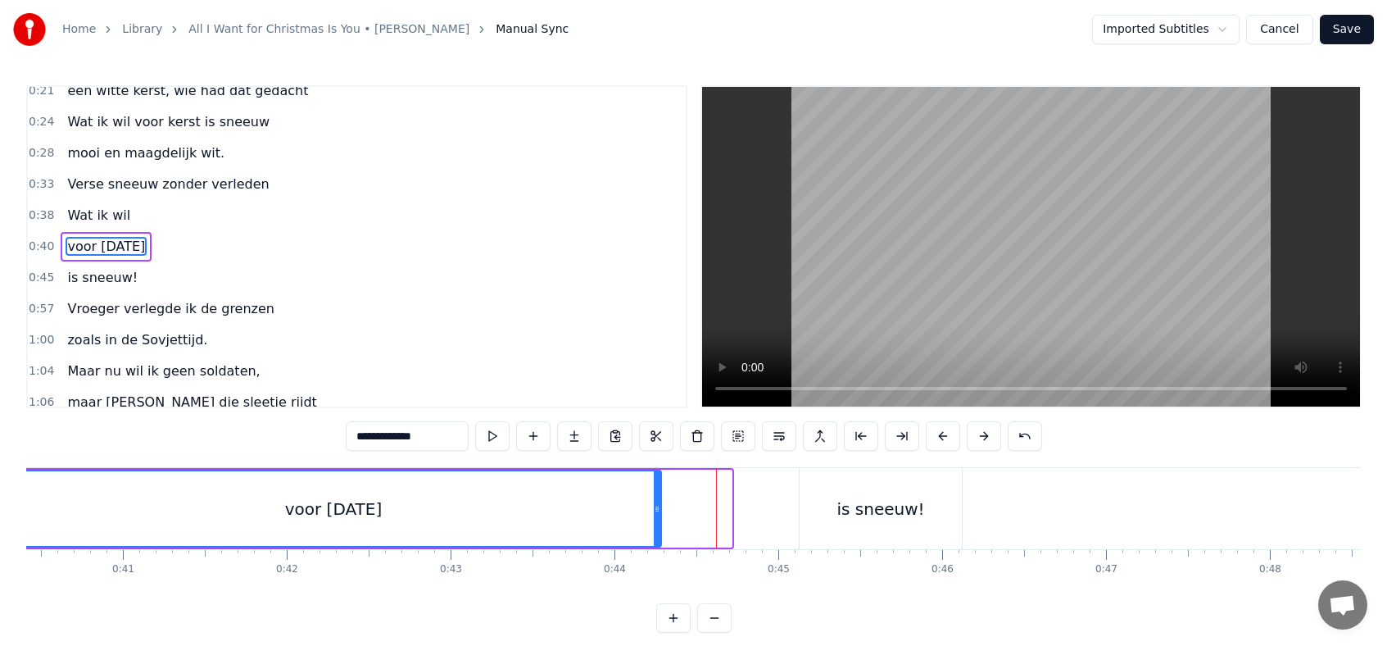
drag, startPoint x: 727, startPoint y: 515, endPoint x: 656, endPoint y: 514, distance: 70.5
click at [656, 514] on icon at bounding box center [657, 508] width 7 height 13
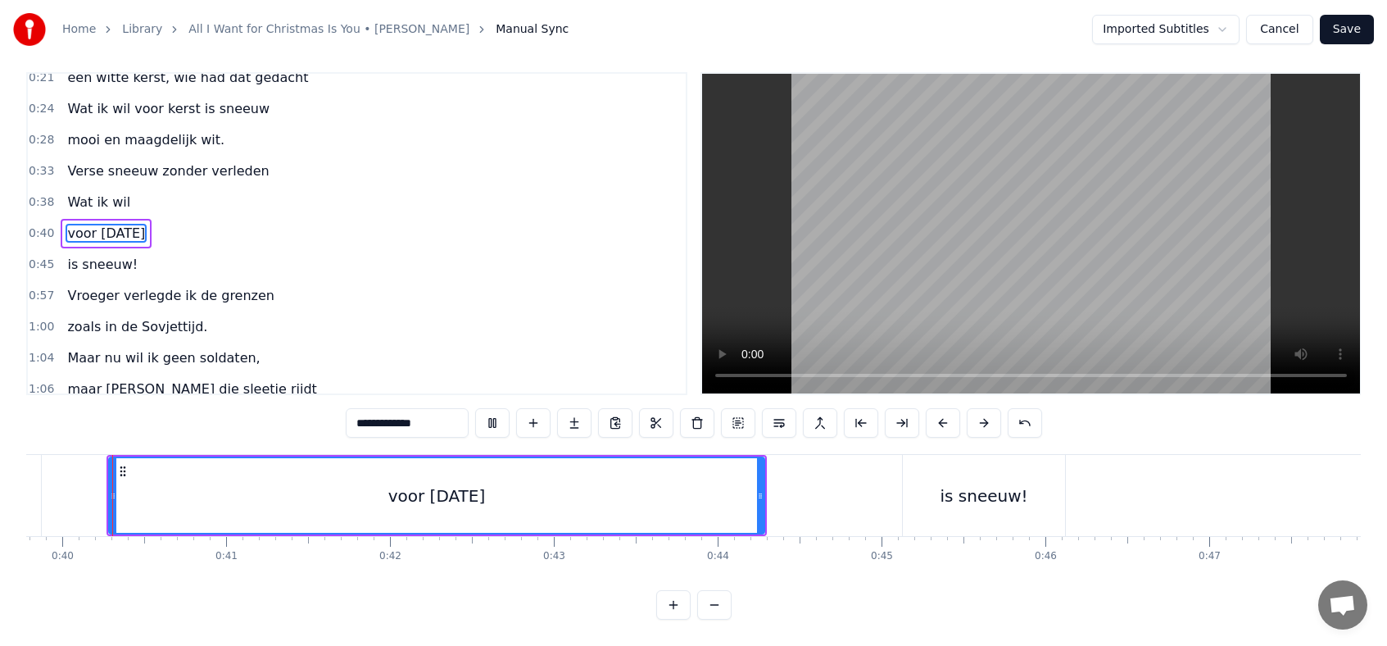
scroll to position [0, 6518]
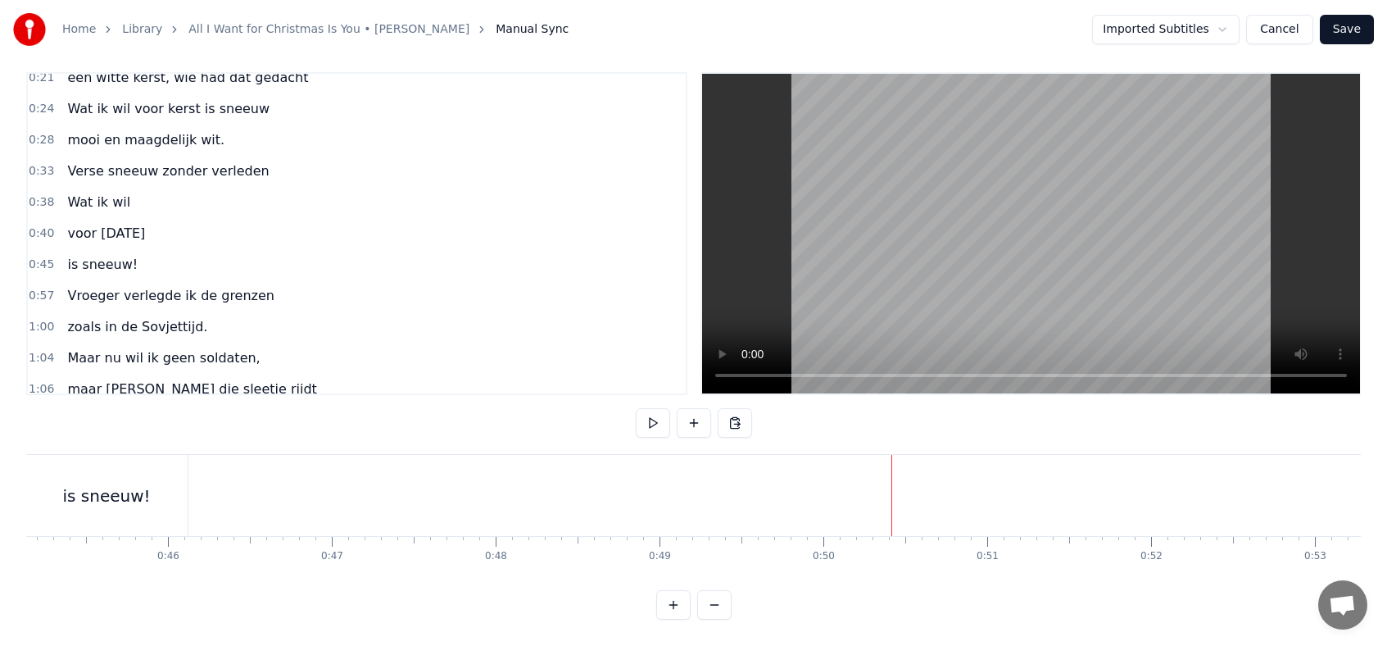
scroll to position [0, 7291]
click at [277, 496] on div "is sneeuw!" at bounding box center [213, 495] width 162 height 81
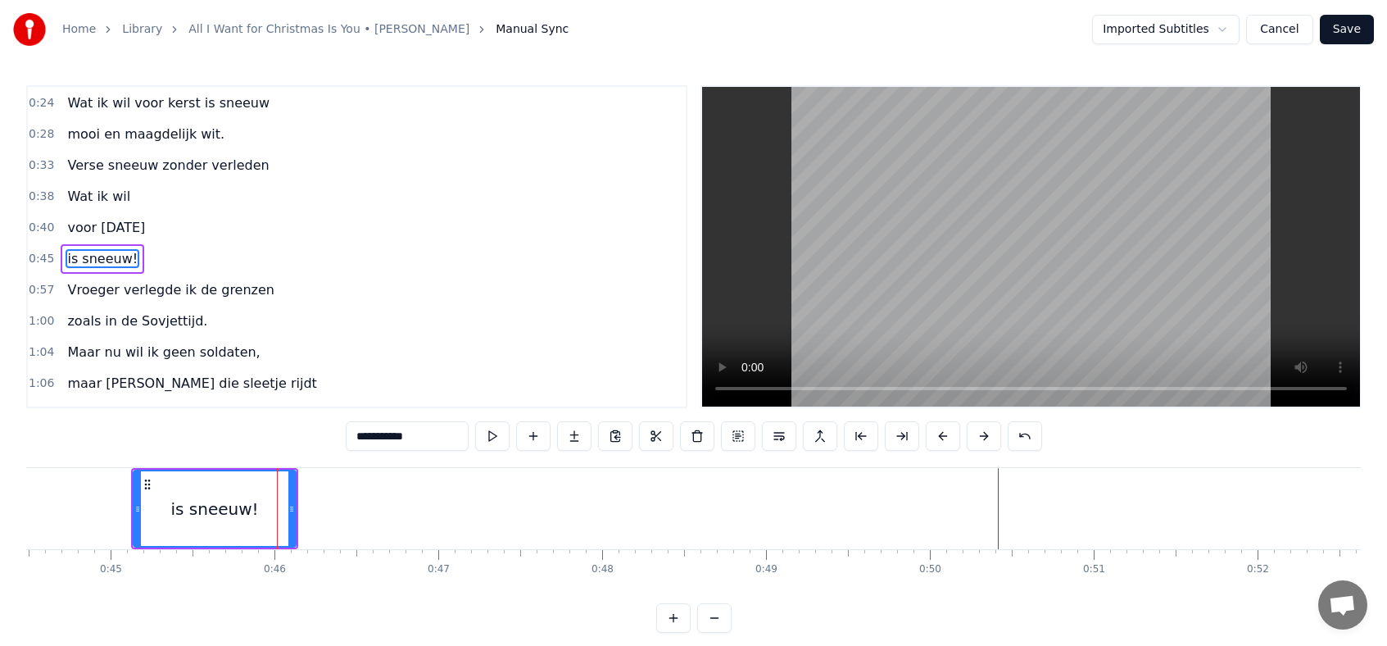
scroll to position [136, 0]
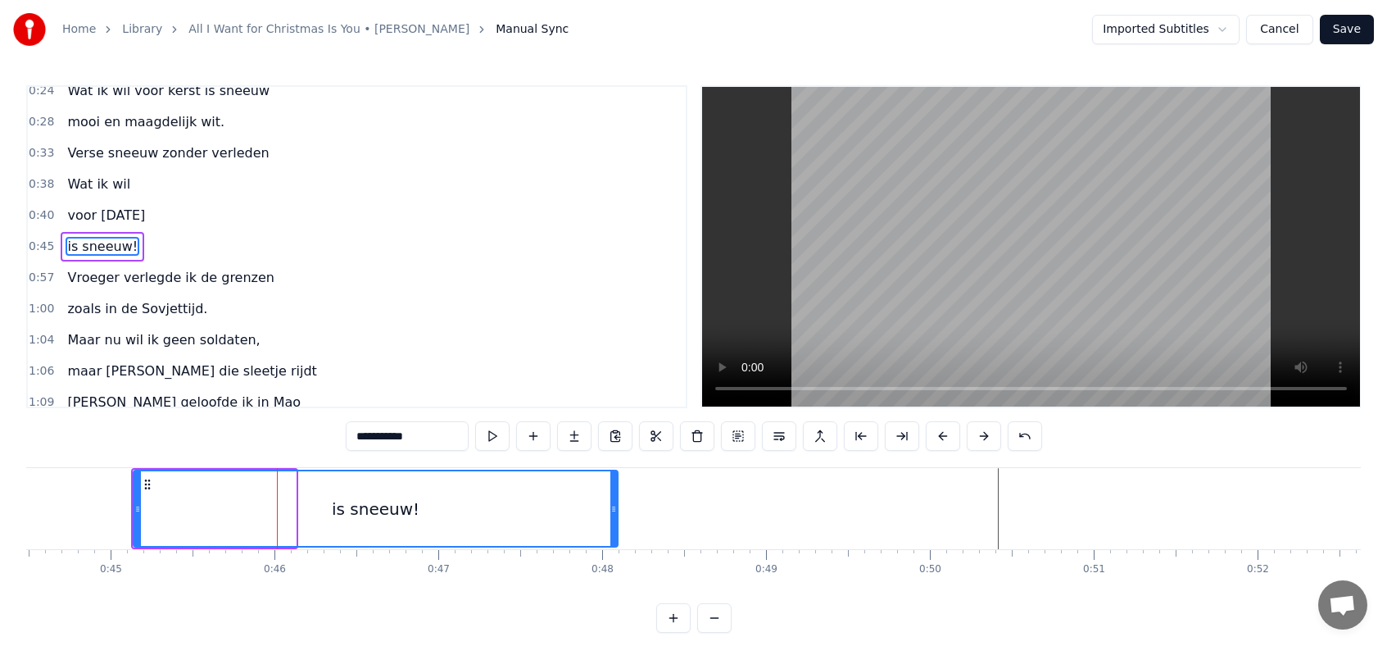
drag, startPoint x: 293, startPoint y: 506, endPoint x: 642, endPoint y: 518, distance: 348.5
click at [617, 519] on div at bounding box center [614, 508] width 7 height 75
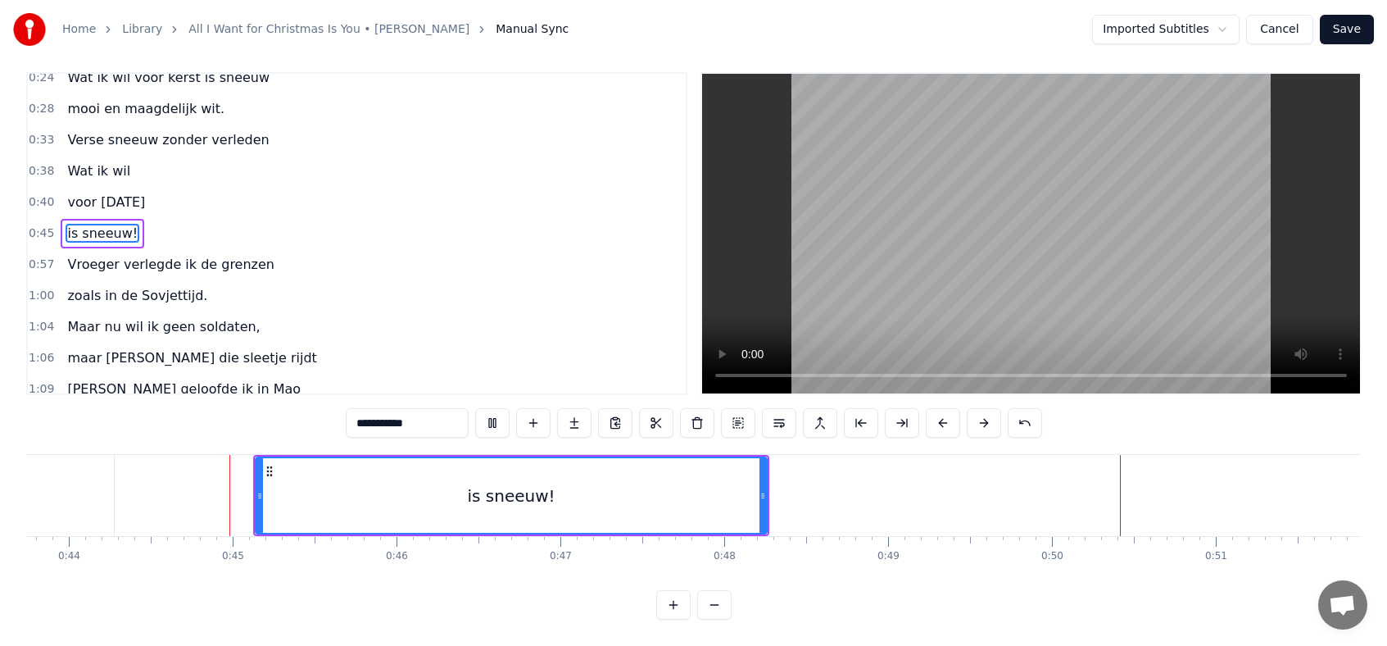
scroll to position [0, 7177]
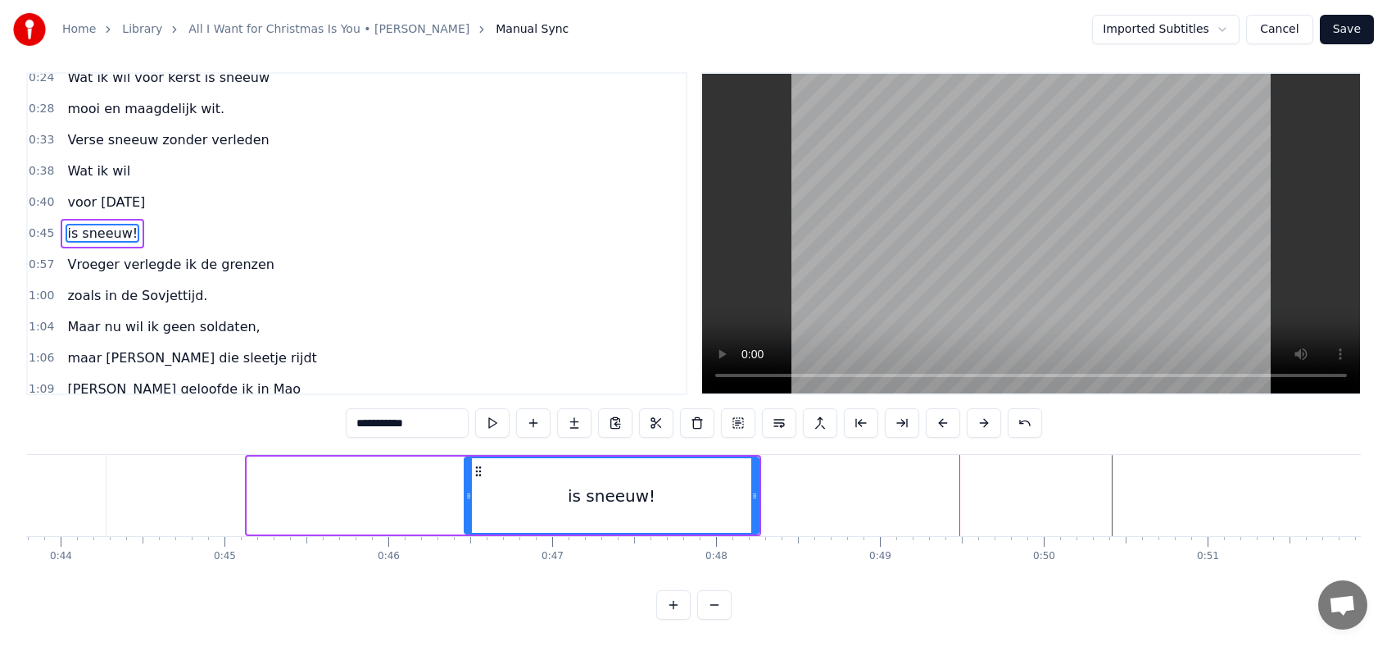
drag, startPoint x: 250, startPoint y: 497, endPoint x: 469, endPoint y: 480, distance: 219.5
click at [469, 480] on div at bounding box center [468, 495] width 7 height 75
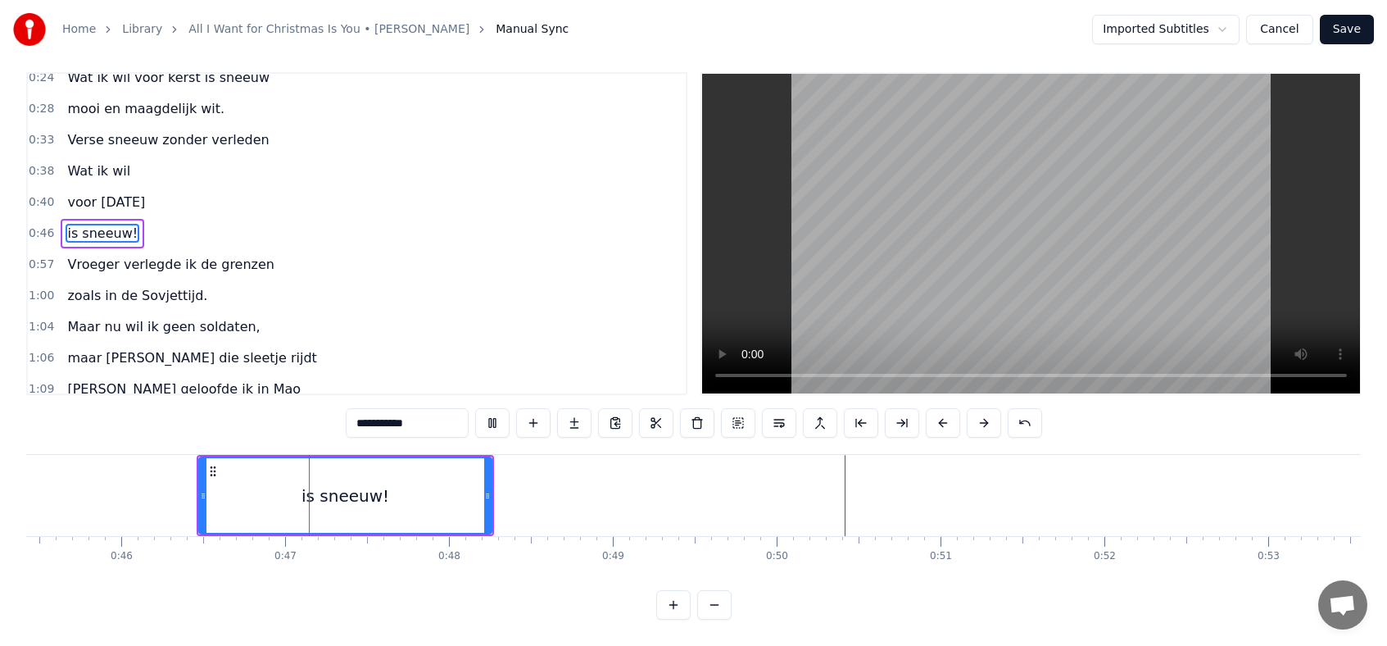
scroll to position [0, 7544]
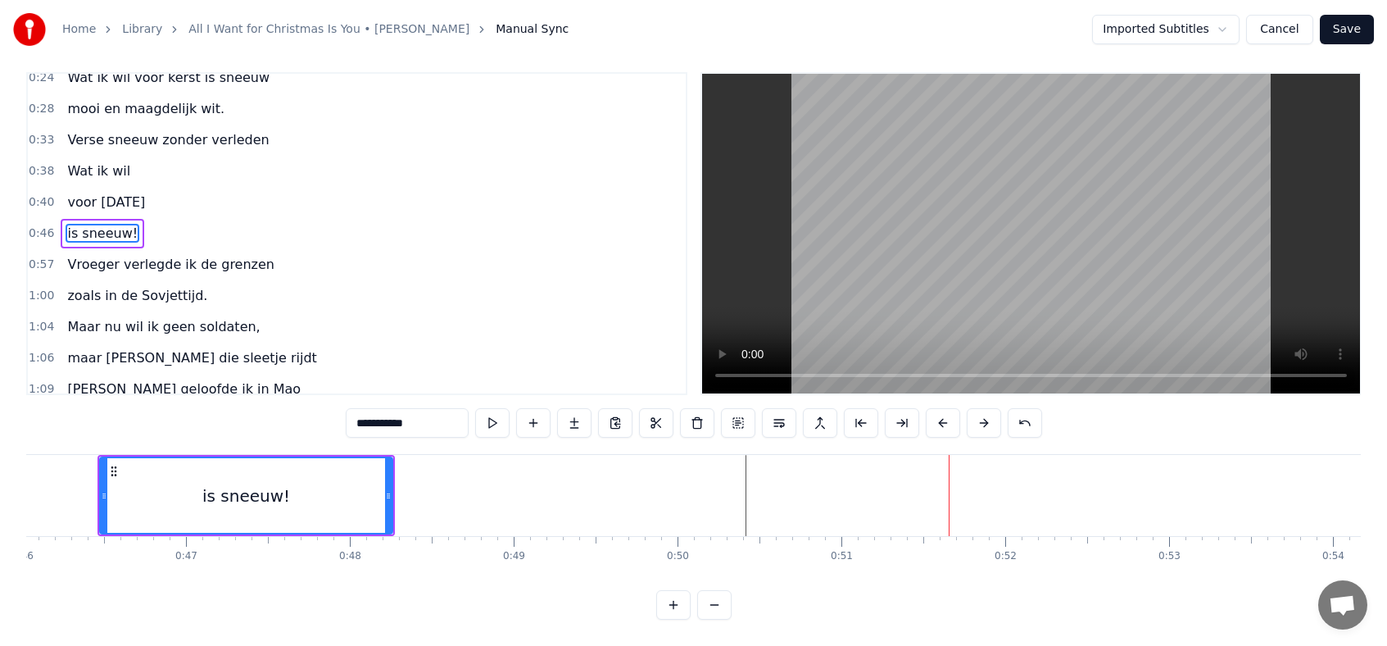
click at [392, 495] on div "is sneeuw!" at bounding box center [246, 495] width 294 height 78
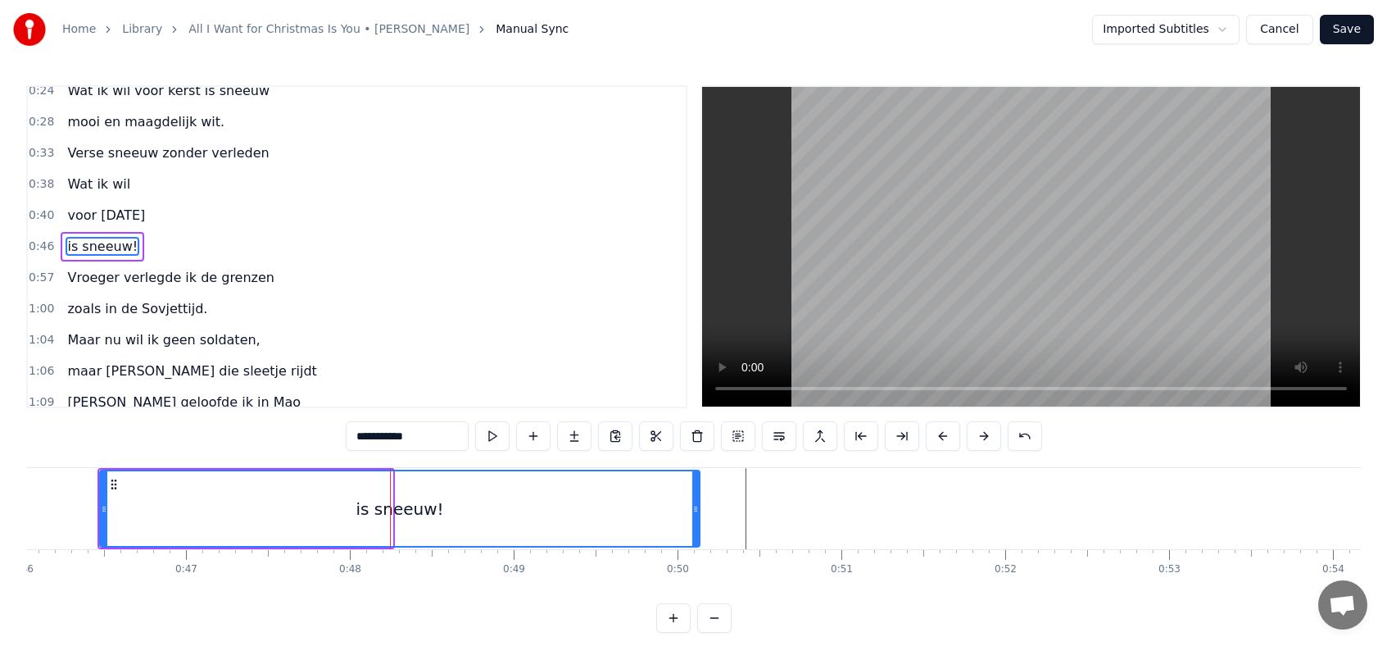
drag, startPoint x: 389, startPoint y: 506, endPoint x: 697, endPoint y: 532, distance: 308.4
click at [697, 532] on div at bounding box center [695, 508] width 7 height 75
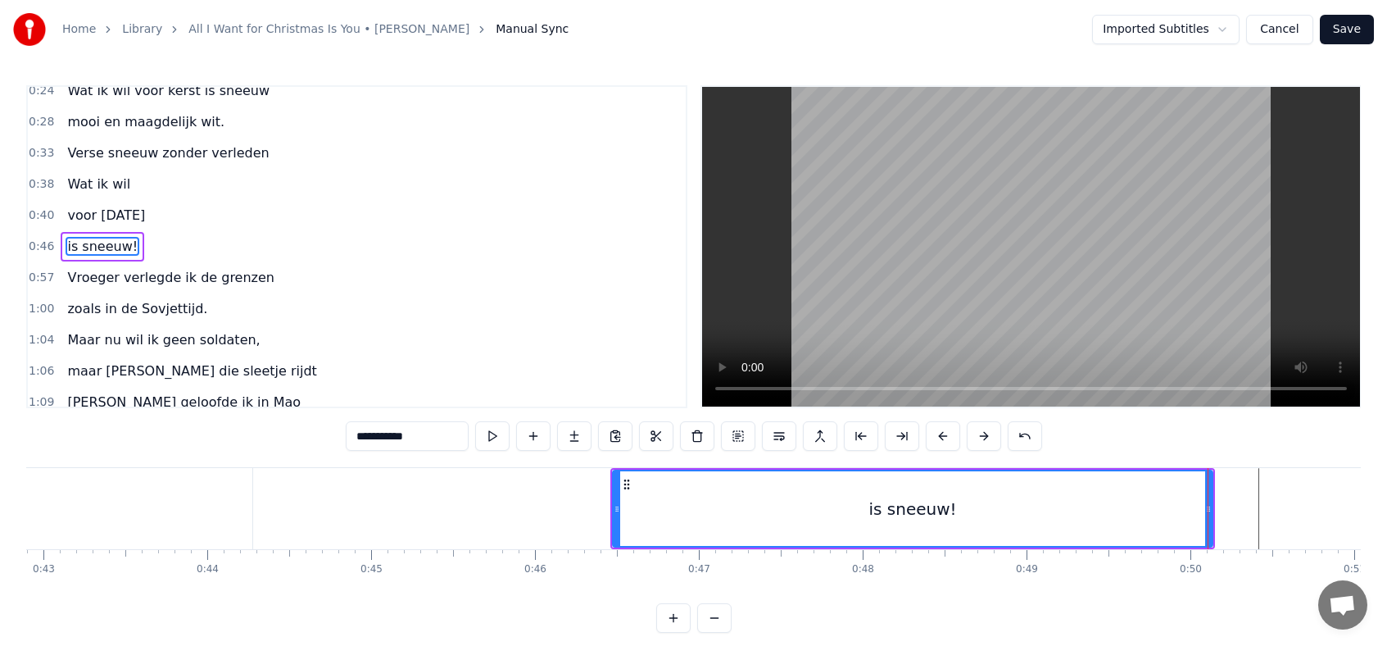
scroll to position [0, 7052]
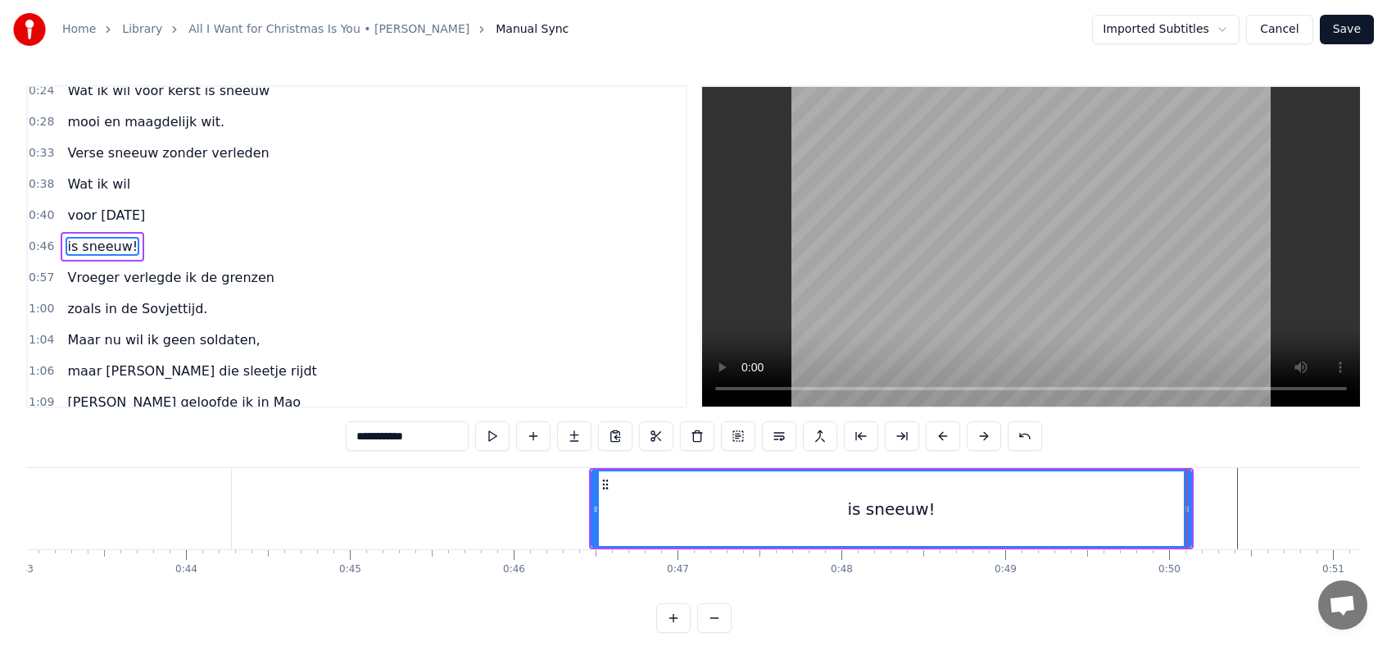
click at [865, 515] on div "is sneeuw!" at bounding box center [891, 509] width 88 height 25
click at [369, 438] on input "**********" at bounding box center [407, 436] width 123 height 30
click at [363, 436] on input "********" at bounding box center [407, 436] width 123 height 30
type input "*"
click at [402, 439] on input "**********" at bounding box center [407, 436] width 123 height 30
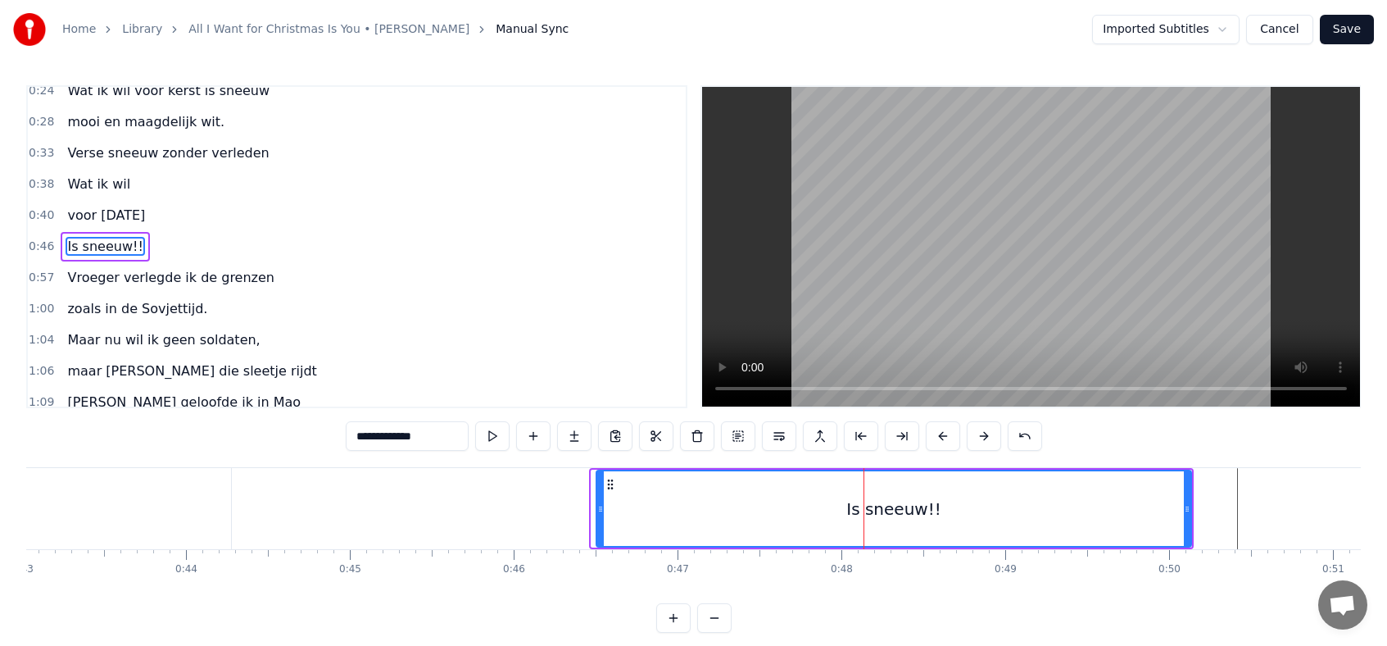
drag, startPoint x: 594, startPoint y: 511, endPoint x: 614, endPoint y: 509, distance: 19.8
click at [604, 509] on icon at bounding box center [600, 508] width 7 height 13
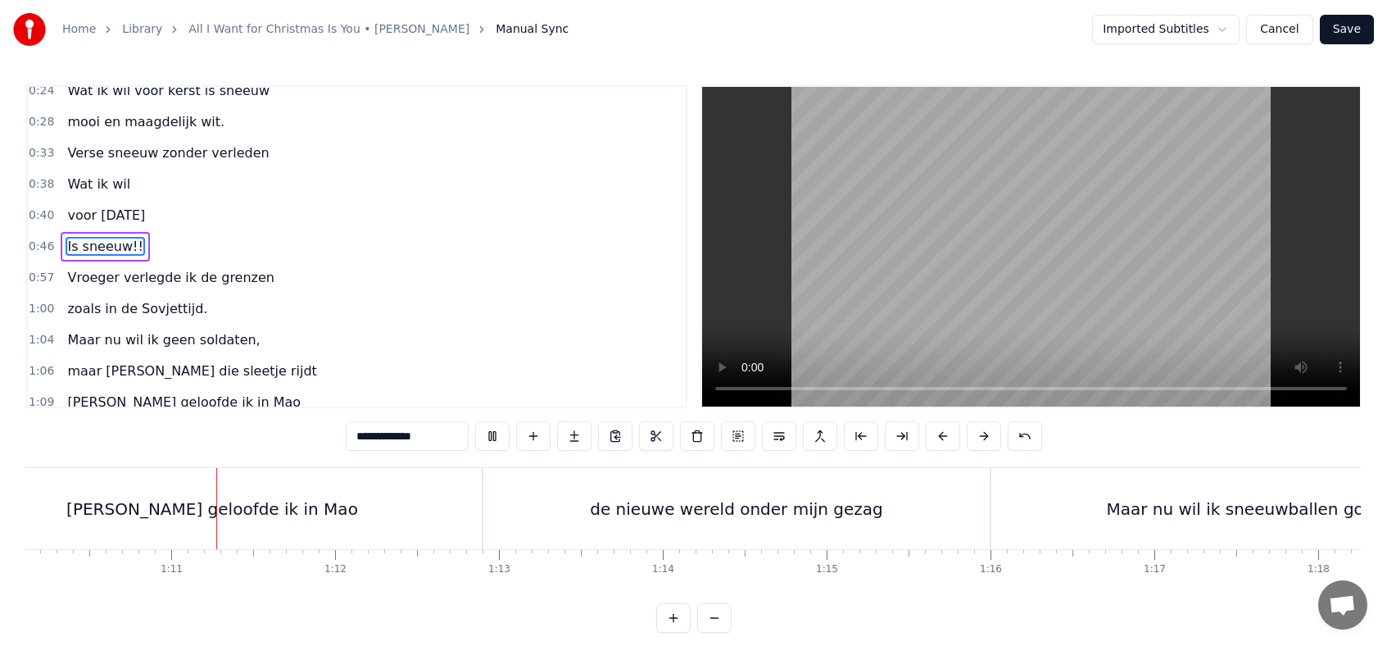
scroll to position [0, 11497]
click at [744, 512] on div "de nieuwe wereld onder mijn gezag" at bounding box center [731, 509] width 293 height 25
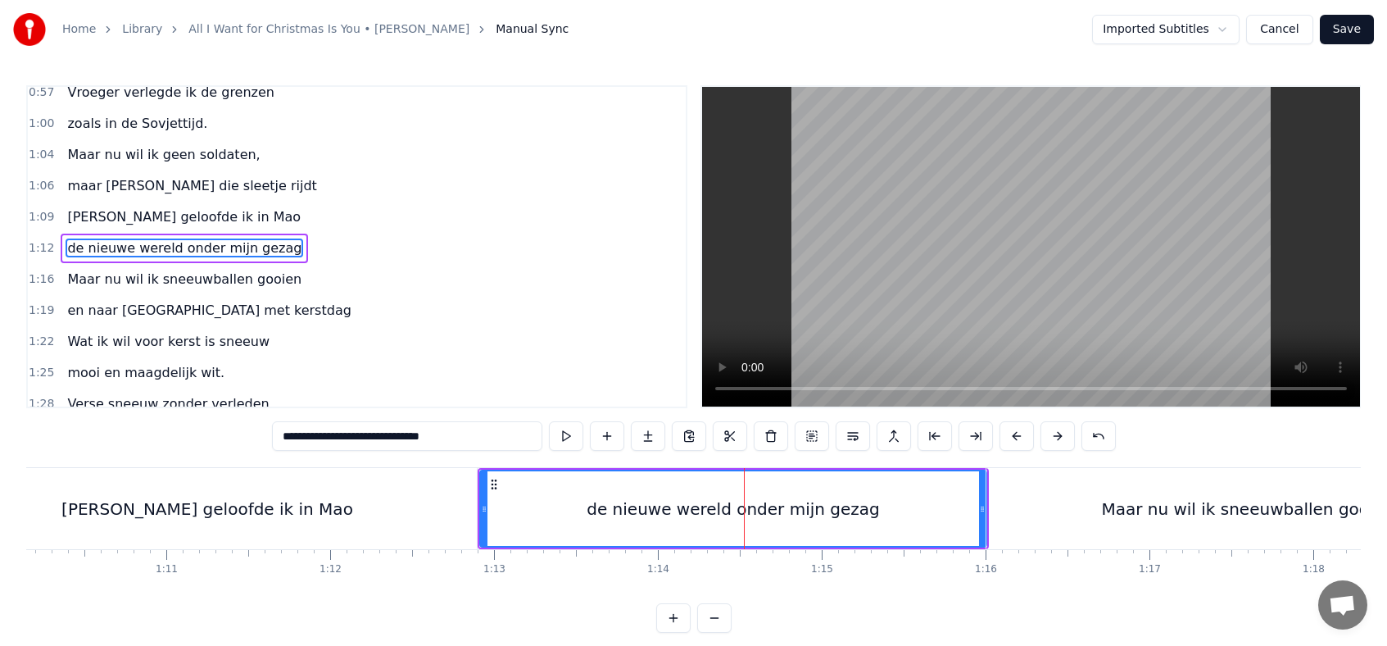
scroll to position [323, 0]
click at [755, 511] on div "de nieuwe wereld onder mijn gezag" at bounding box center [733, 509] width 293 height 25
drag, startPoint x: 472, startPoint y: 438, endPoint x: 377, endPoint y: 438, distance: 95.1
click at [377, 438] on input "**********" at bounding box center [407, 436] width 270 height 30
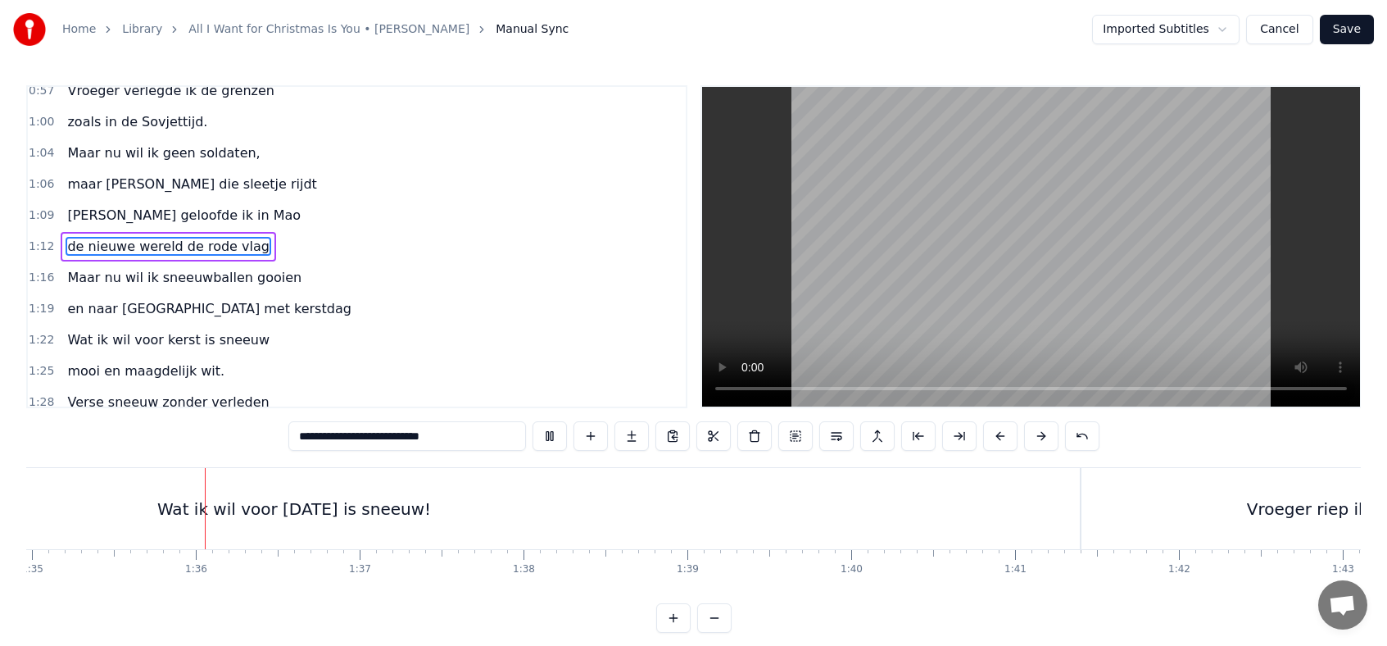
scroll to position [0, 15582]
click at [1042, 510] on div "Wat ik wil voor [DATE] is sneeuw!" at bounding box center [278, 508] width 1572 height 81
type input "**********"
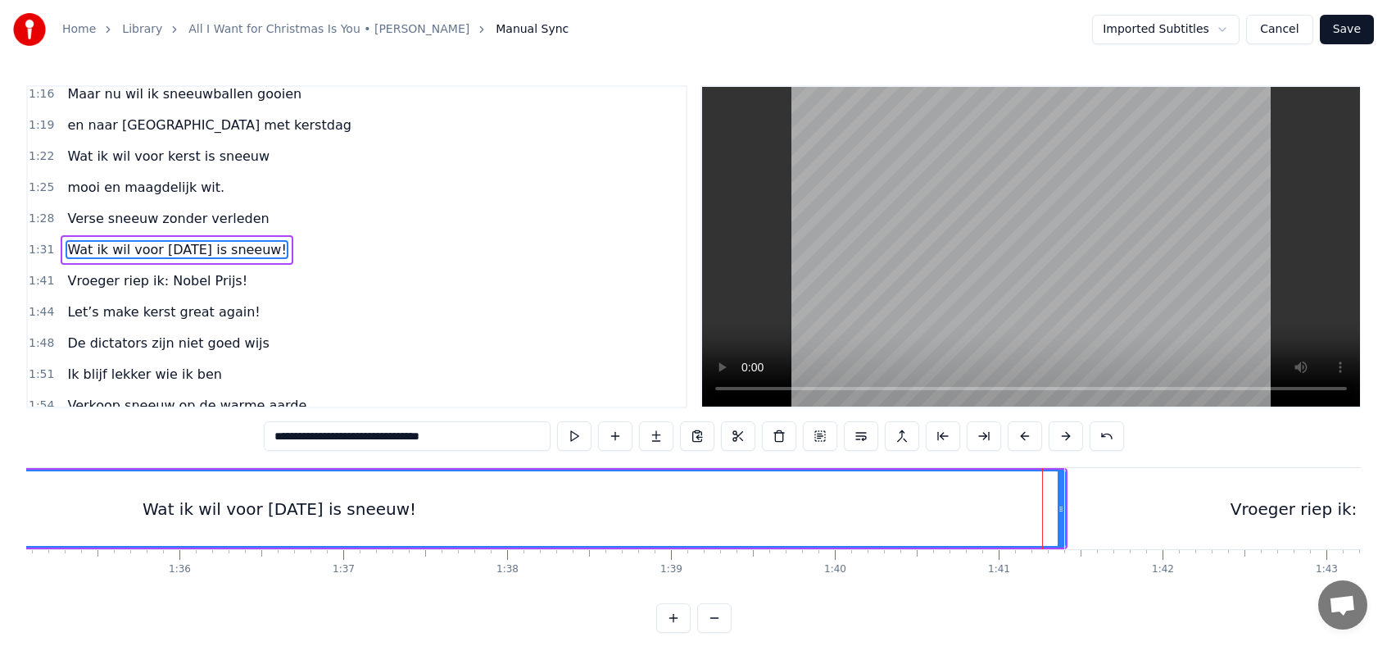
scroll to position [510, 0]
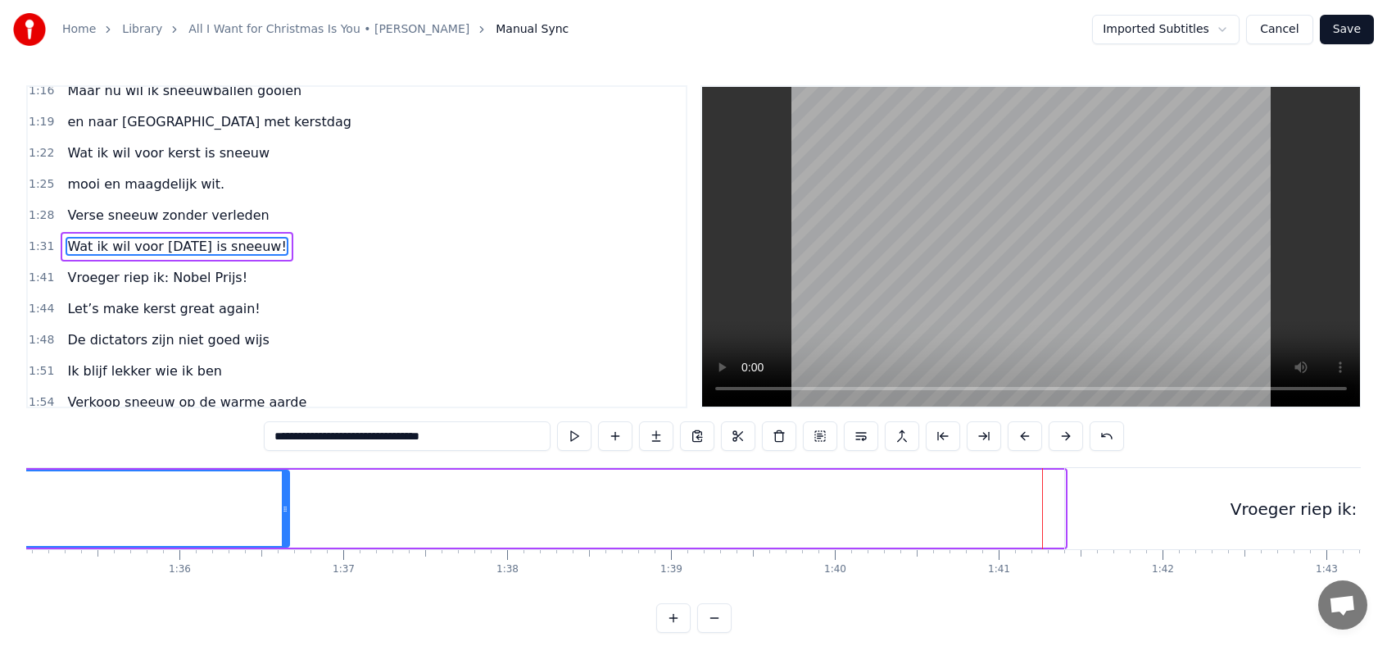
drag, startPoint x: 1062, startPoint y: 509, endPoint x: 287, endPoint y: 547, distance: 776.2
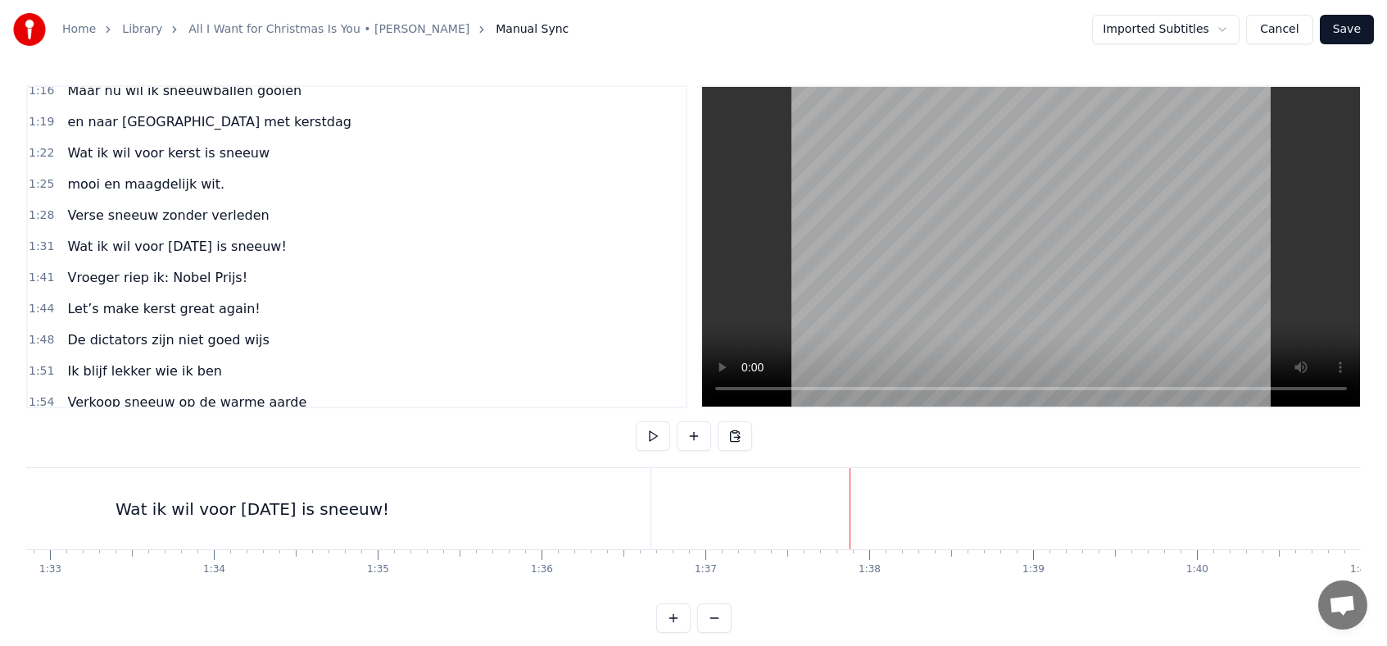
scroll to position [0, 15216]
click at [646, 514] on div "Wat ik wil voor [DATE] is sneeuw!" at bounding box center [255, 508] width 797 height 81
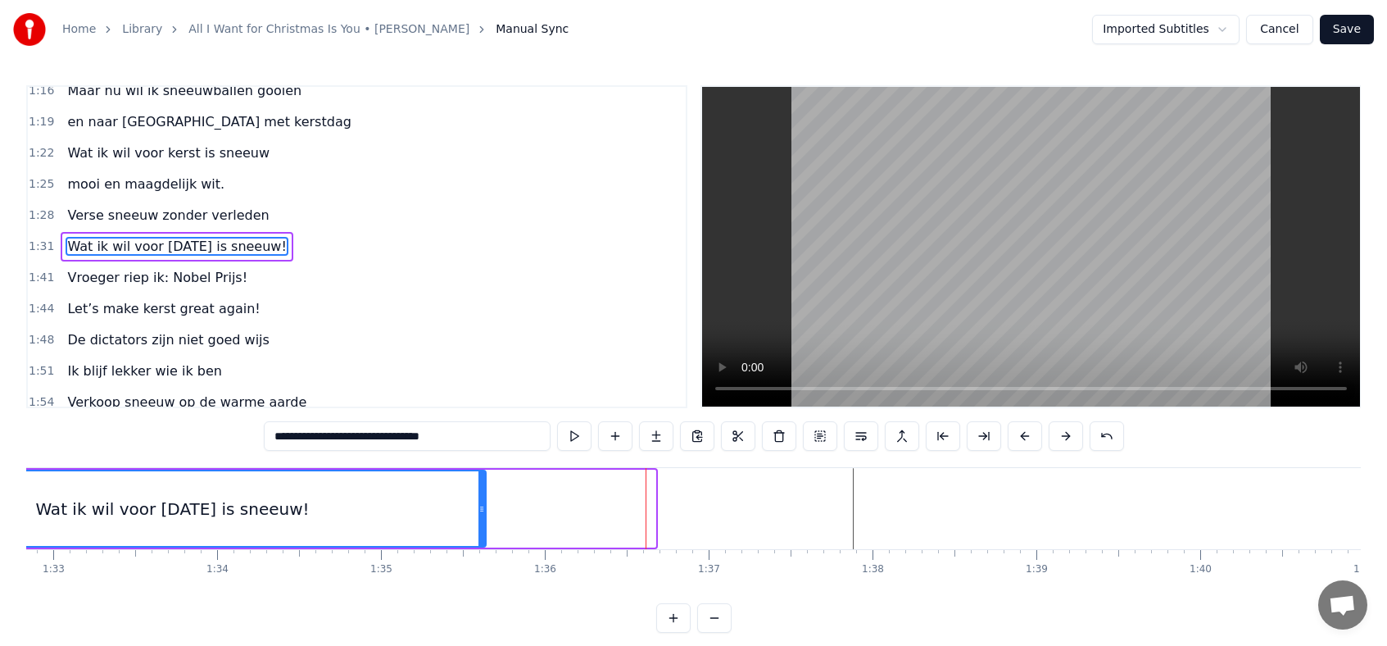
drag, startPoint x: 651, startPoint y: 509, endPoint x: 481, endPoint y: 506, distance: 169.7
click at [481, 506] on icon at bounding box center [482, 508] width 7 height 13
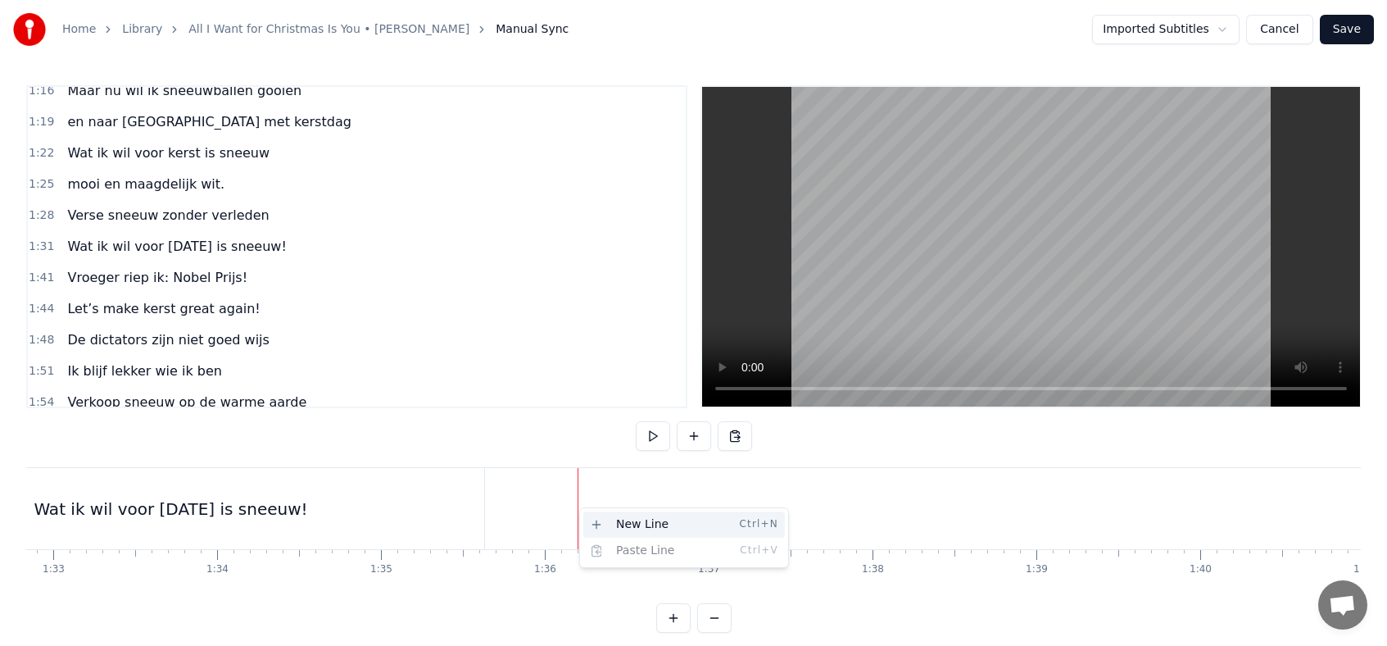
click at [605, 520] on div "New Line Ctrl+N" at bounding box center [685, 524] width 202 height 26
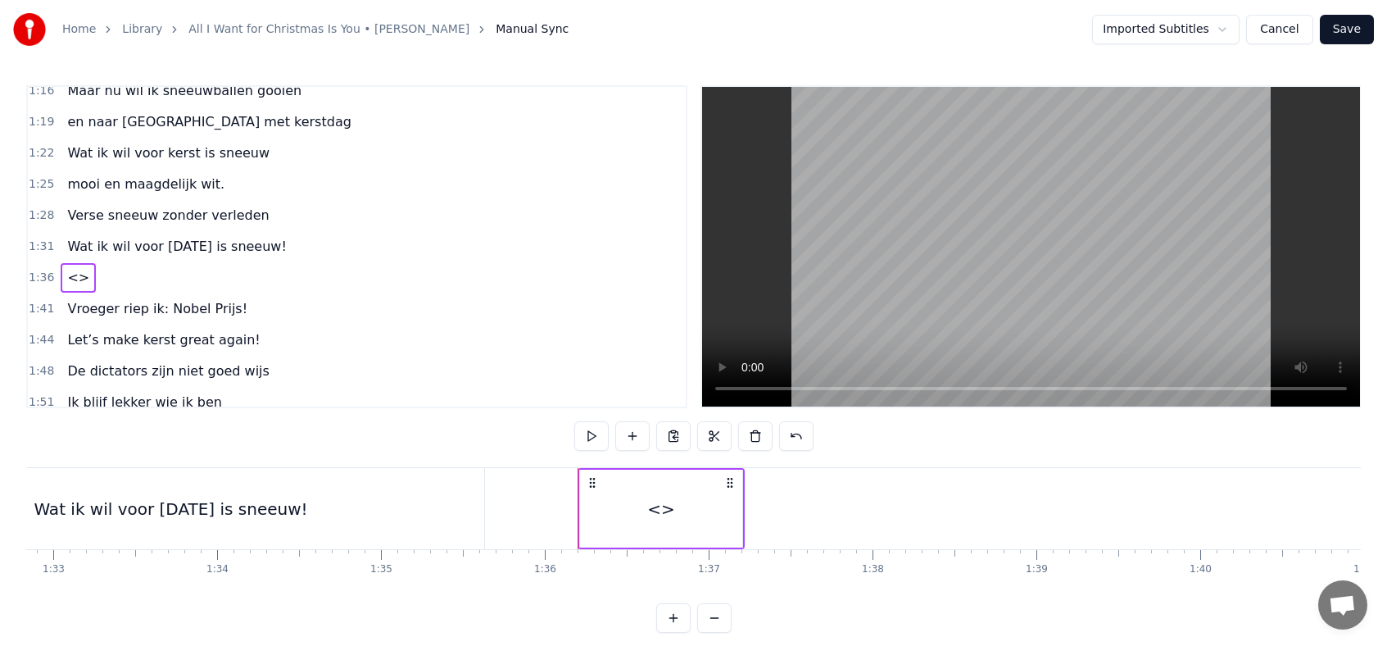
click at [340, 494] on div "Wat ik wil voor [DATE] is sneeuw!" at bounding box center [170, 508] width 627 height 81
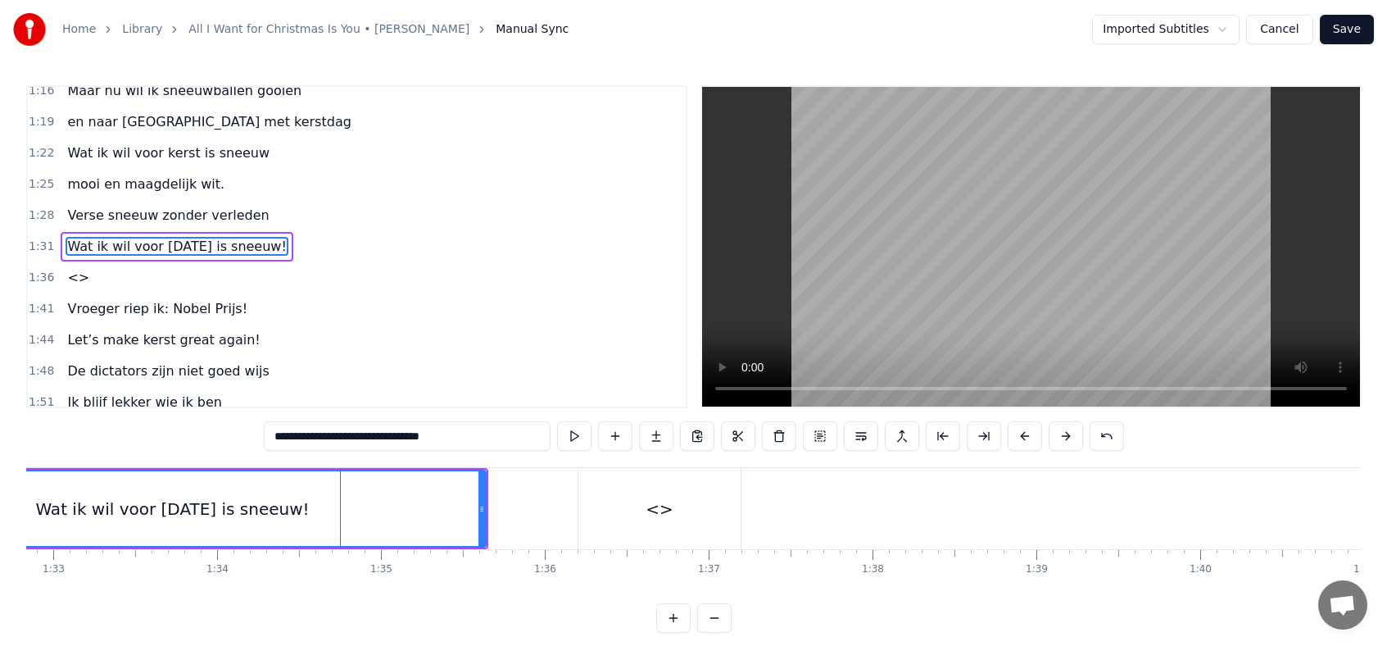
drag, startPoint x: 328, startPoint y: 438, endPoint x: 397, endPoint y: 438, distance: 69.7
click at [397, 438] on input "**********" at bounding box center [407, 436] width 287 height 30
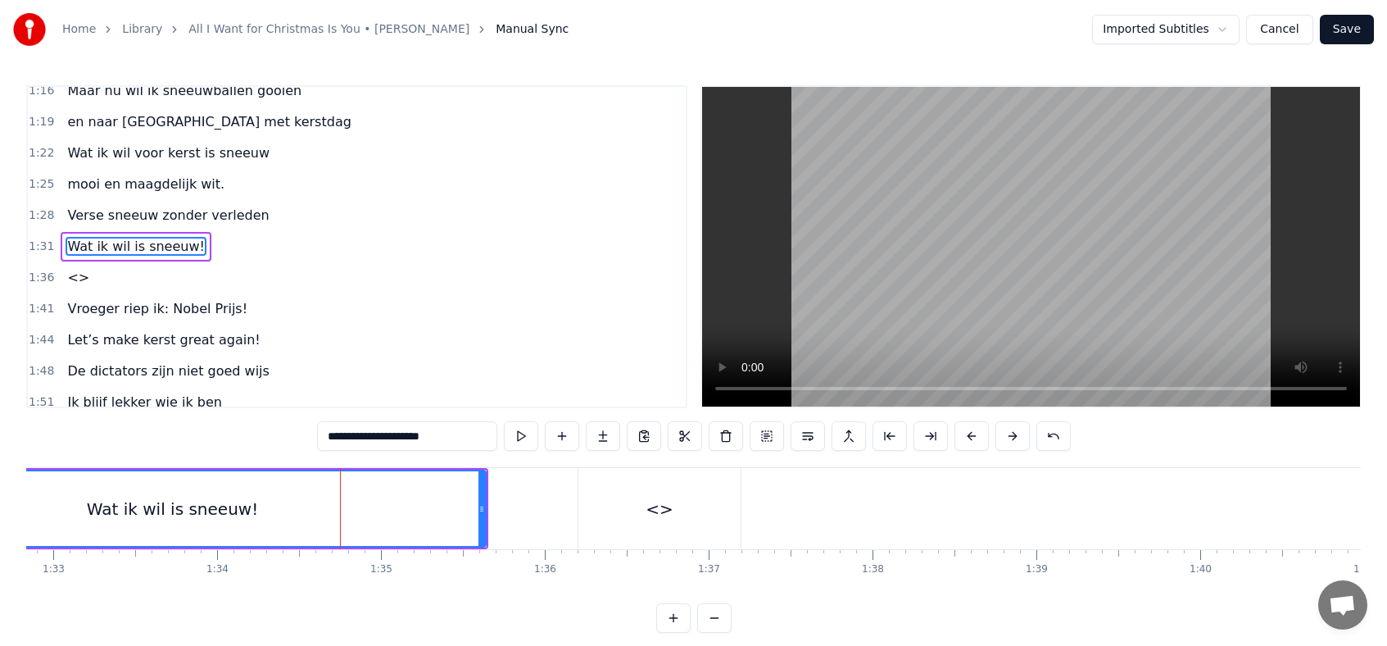
click at [665, 509] on div "<>" at bounding box center [660, 509] width 28 height 25
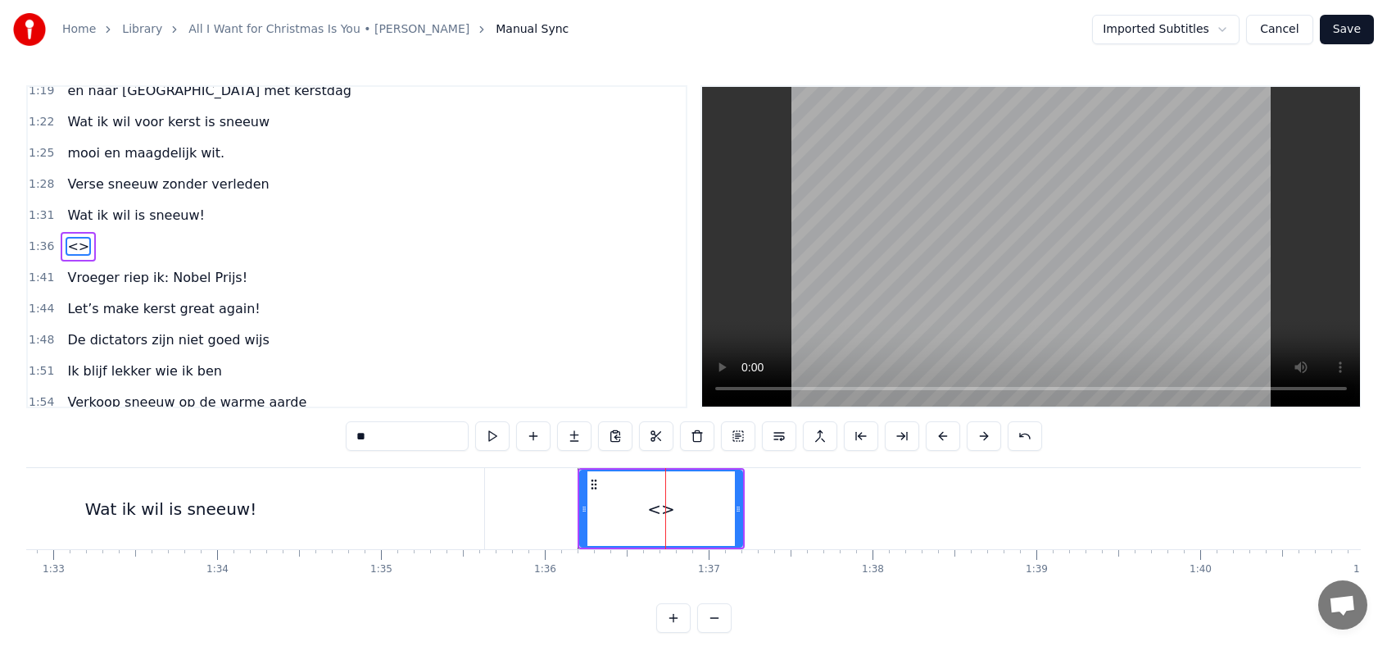
click at [405, 438] on input "**" at bounding box center [407, 436] width 123 height 30
type input "*"
paste input "**********"
type input "**********"
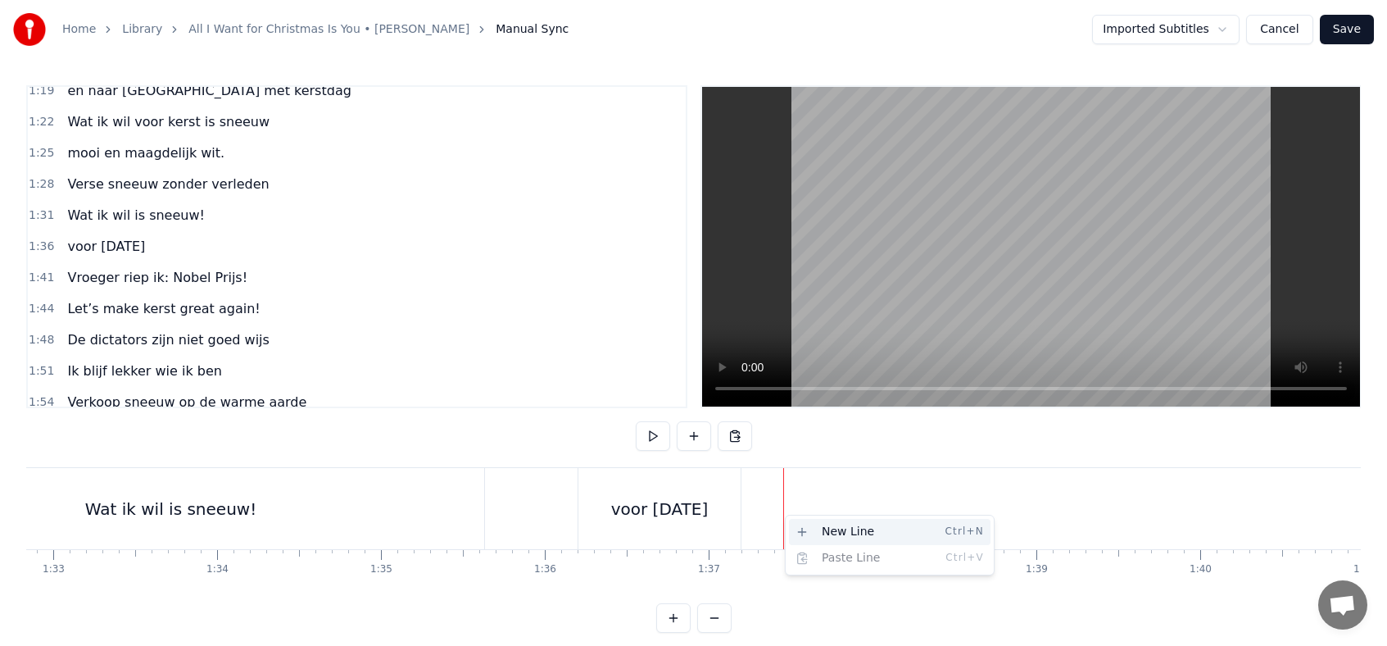
click at [815, 527] on div "New Line Ctrl+N" at bounding box center [890, 532] width 202 height 26
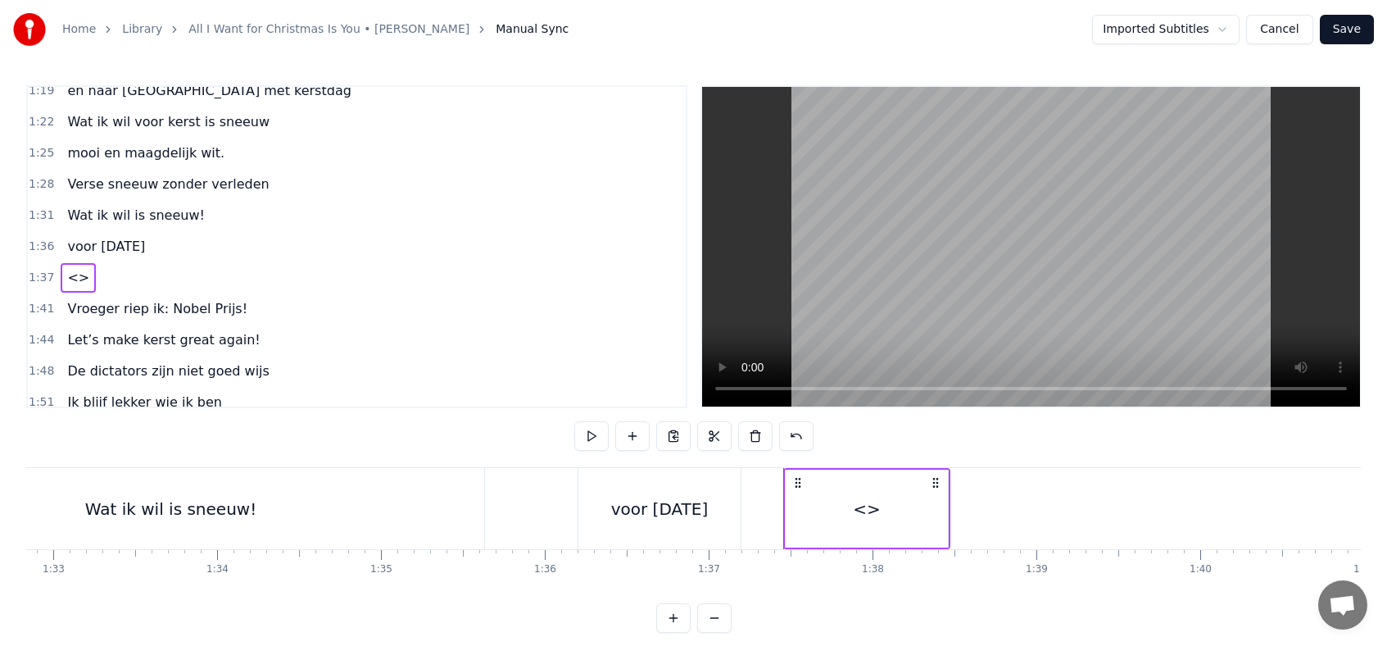
click at [259, 512] on div "Wat ik wil is sneeuw!" at bounding box center [170, 508] width 627 height 81
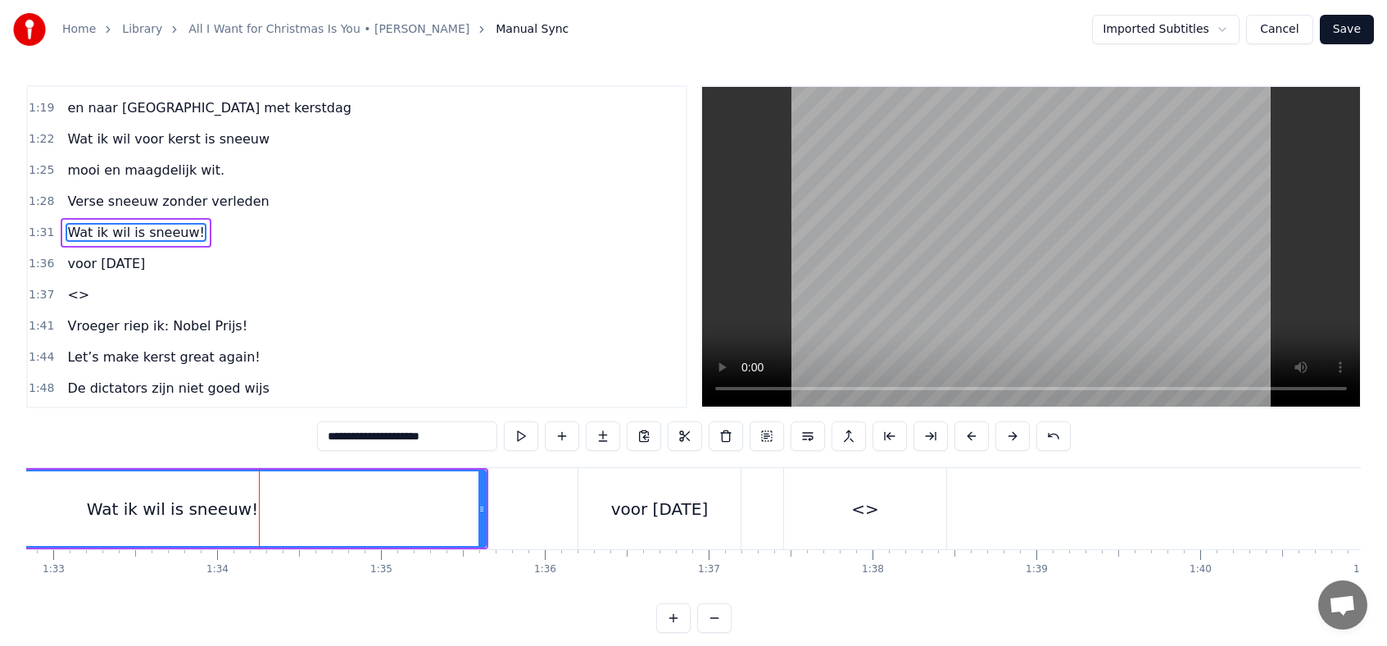
scroll to position [510, 0]
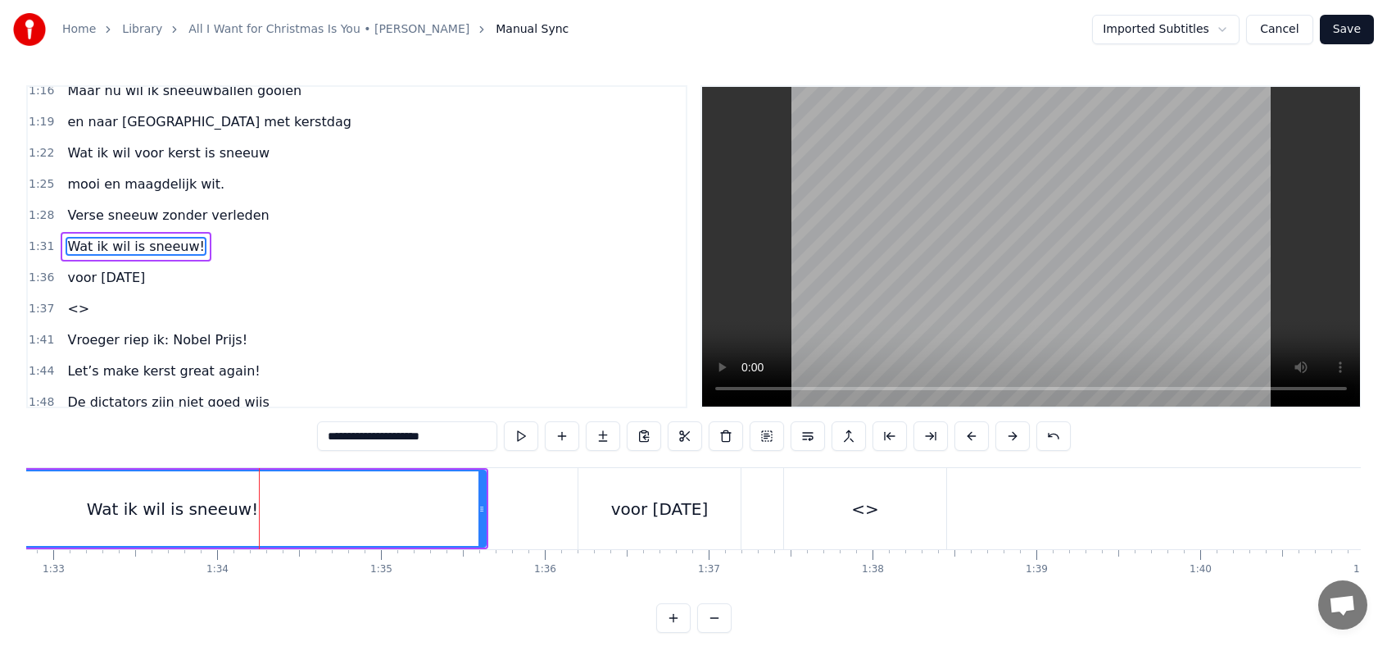
drag, startPoint x: 441, startPoint y: 437, endPoint x: 380, endPoint y: 438, distance: 60.7
click at [380, 438] on input "**********" at bounding box center [407, 436] width 180 height 30
click at [884, 510] on div "<>" at bounding box center [865, 508] width 162 height 81
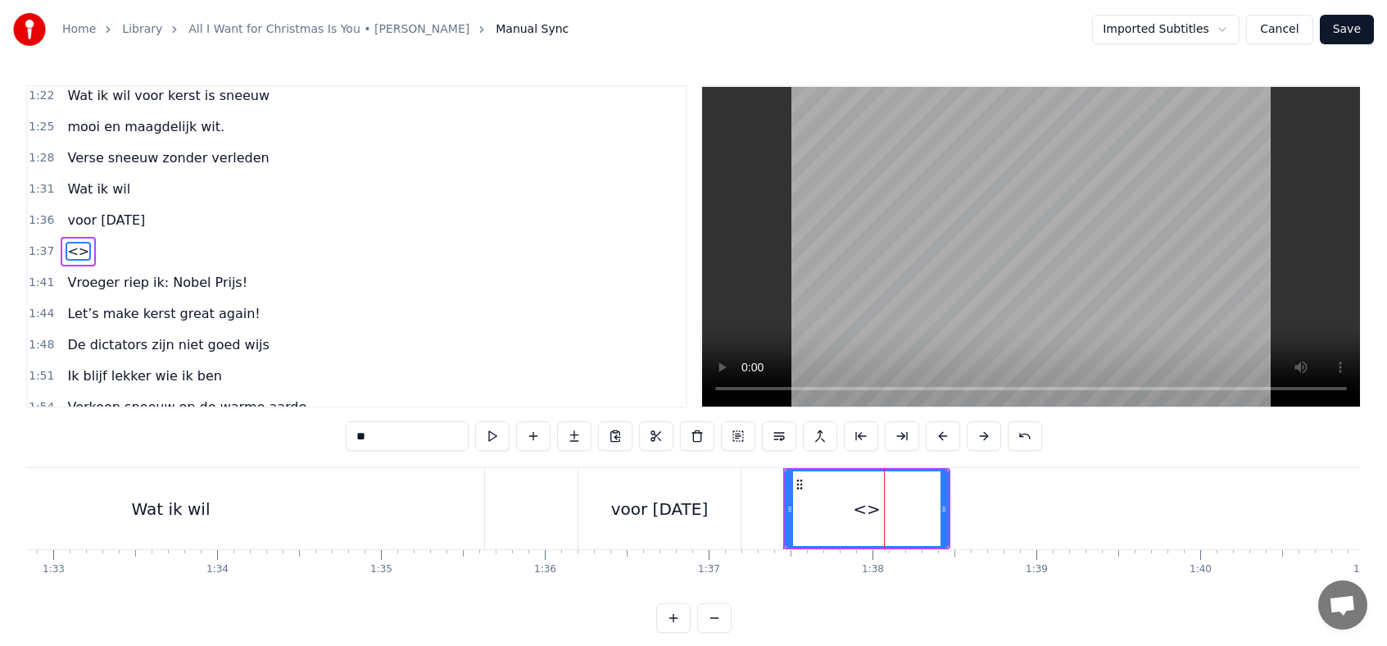
scroll to position [572, 0]
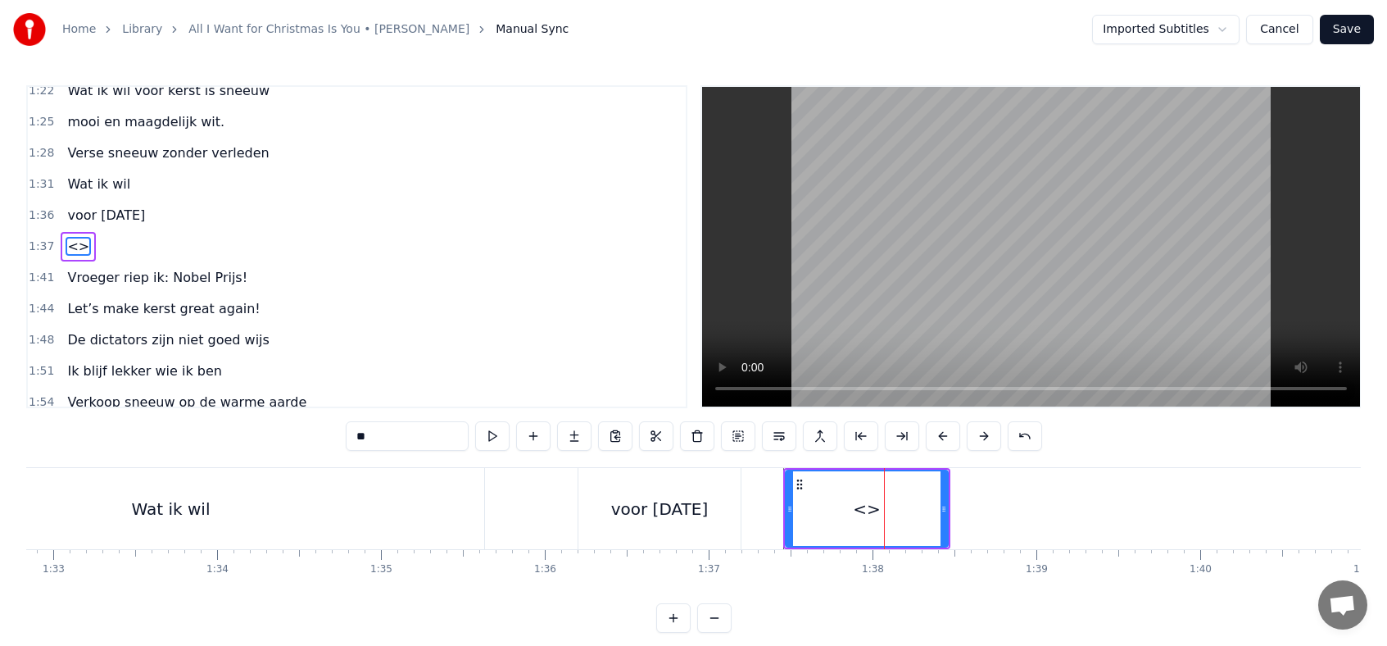
click at [413, 441] on input "**" at bounding box center [407, 436] width 123 height 30
type input "*"
paste input "**********"
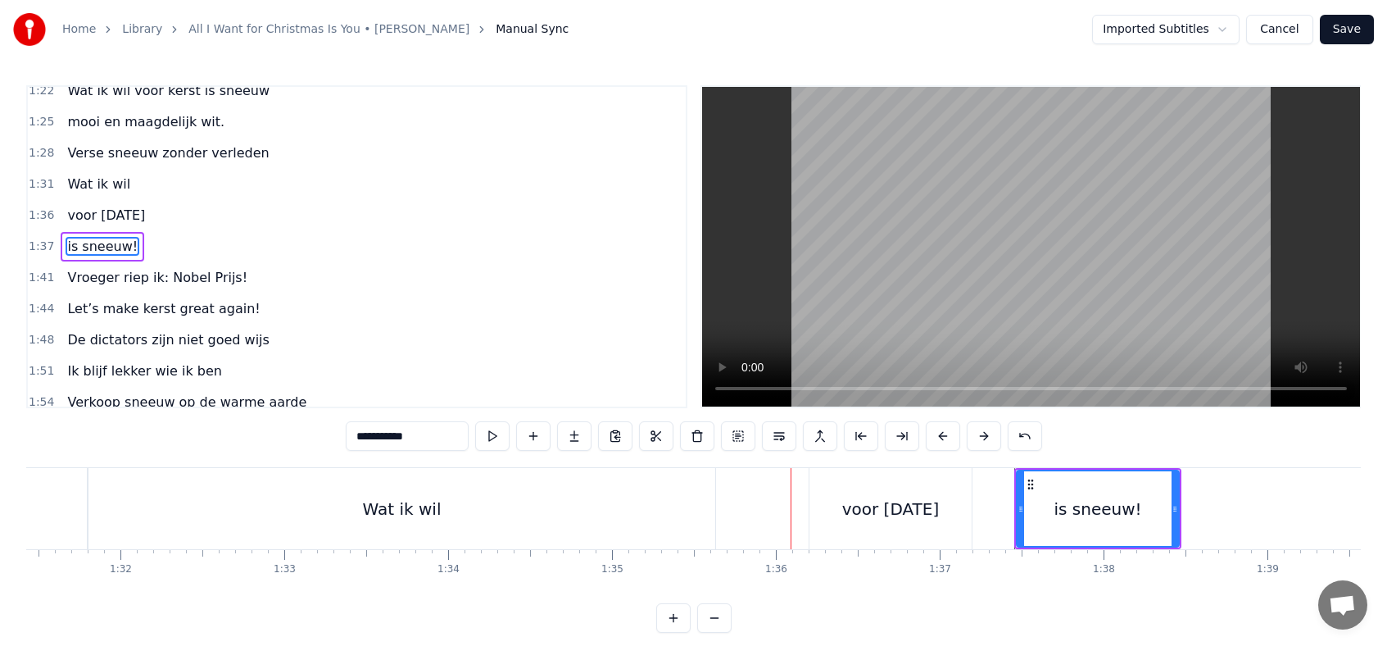
scroll to position [0, 14930]
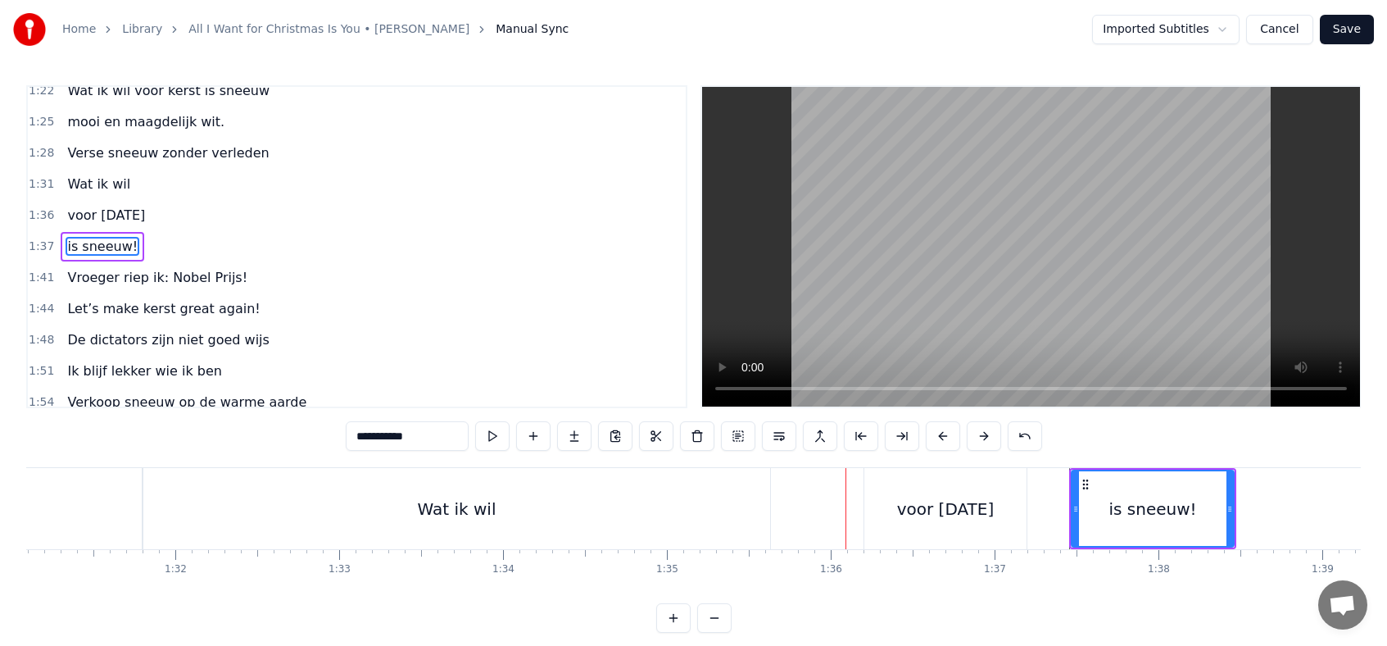
click at [558, 517] on div "Wat ik wil" at bounding box center [456, 508] width 627 height 81
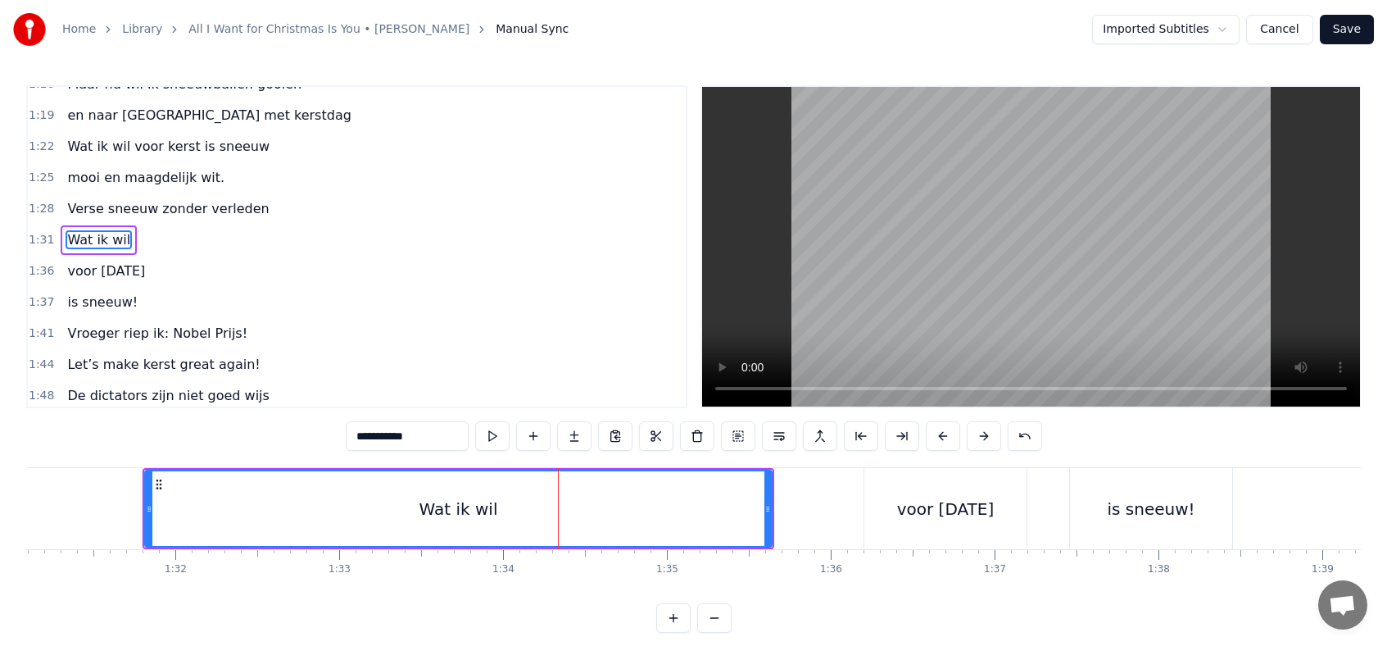
scroll to position [510, 0]
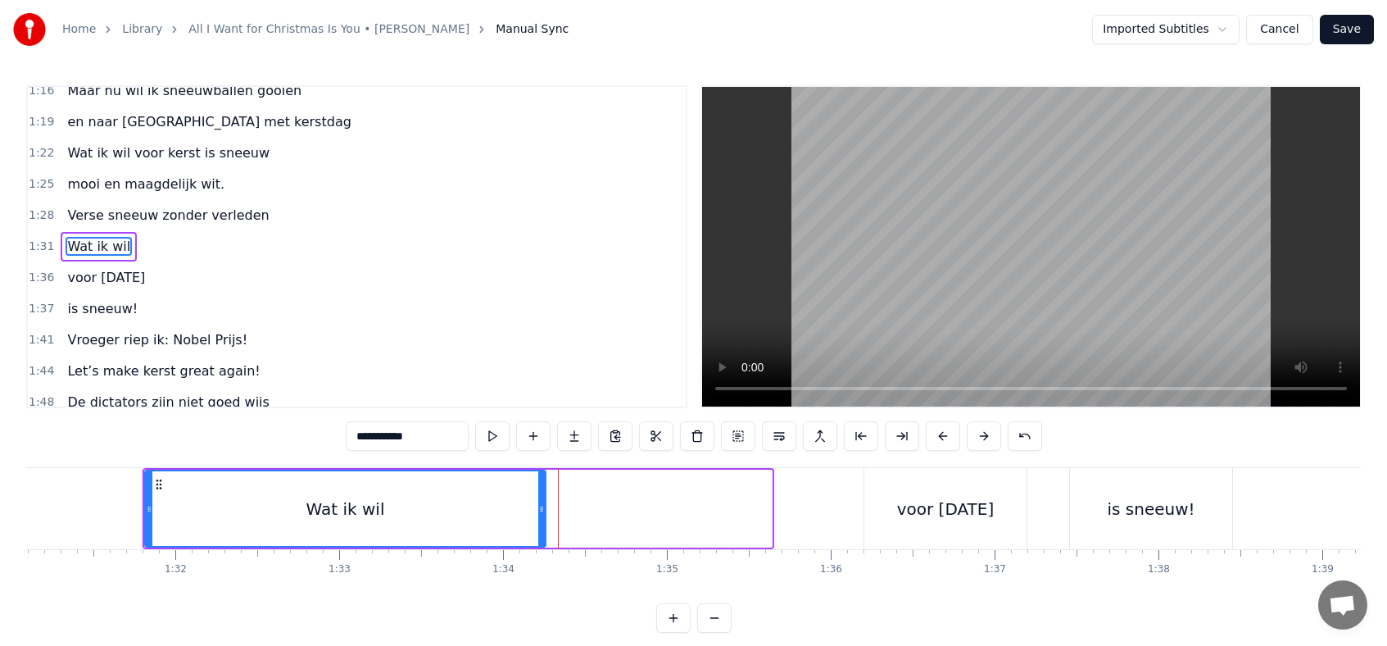
drag, startPoint x: 769, startPoint y: 506, endPoint x: 538, endPoint y: 507, distance: 230.3
click at [538, 507] on icon at bounding box center [541, 508] width 7 height 13
click at [877, 500] on div "voor [DATE]" at bounding box center [946, 508] width 162 height 81
type input "**********"
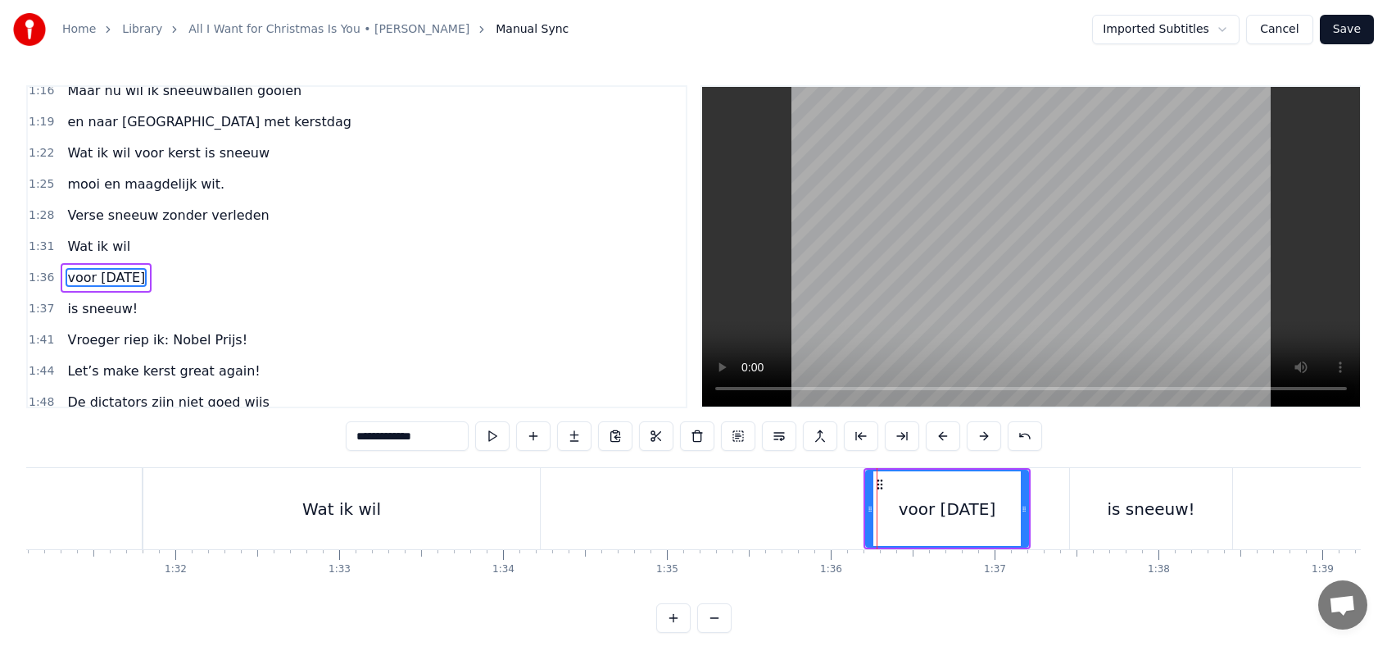
scroll to position [541, 0]
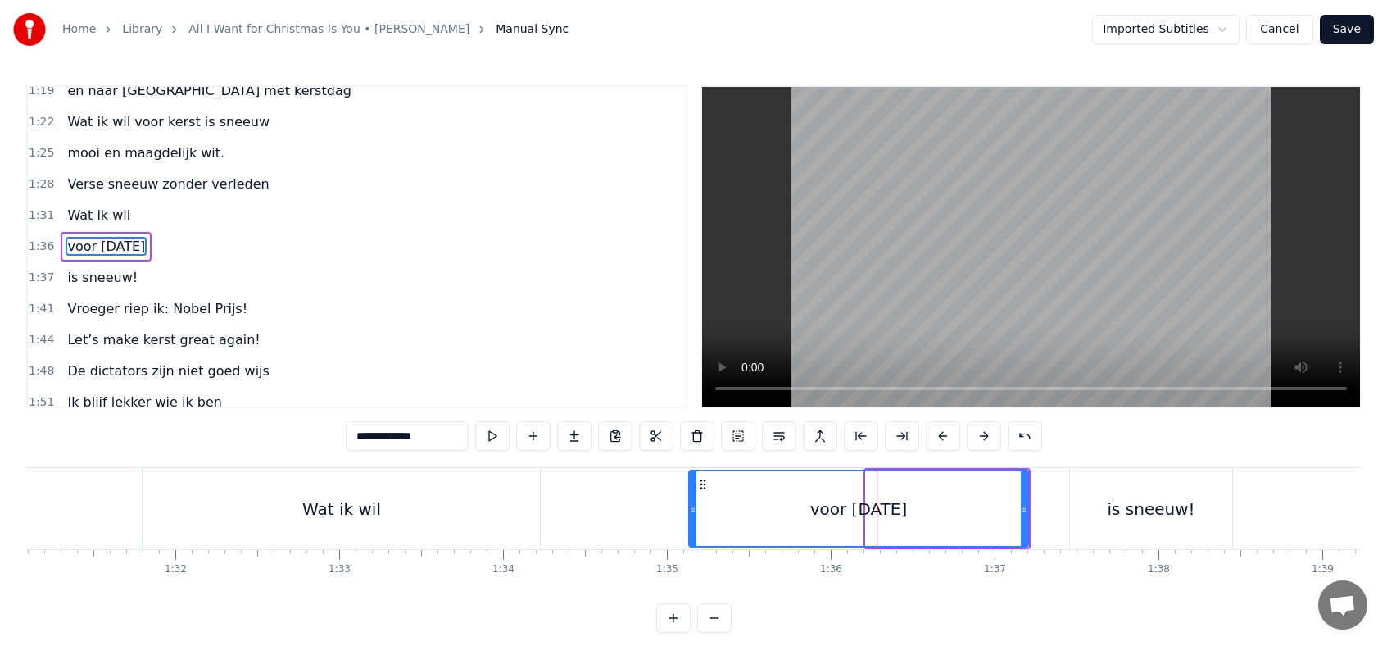
drag, startPoint x: 870, startPoint y: 506, endPoint x: 656, endPoint y: 506, distance: 213.9
click at [692, 506] on circle at bounding box center [692, 506] width 1 height 1
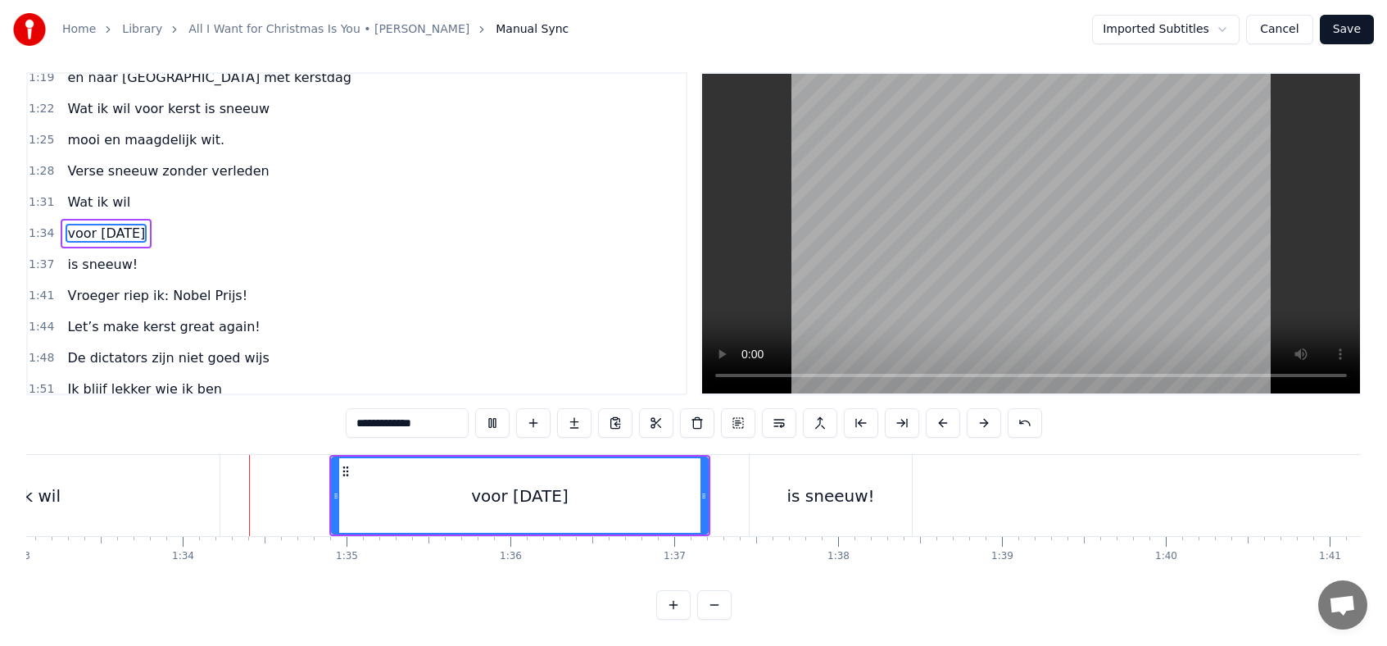
scroll to position [0, 15272]
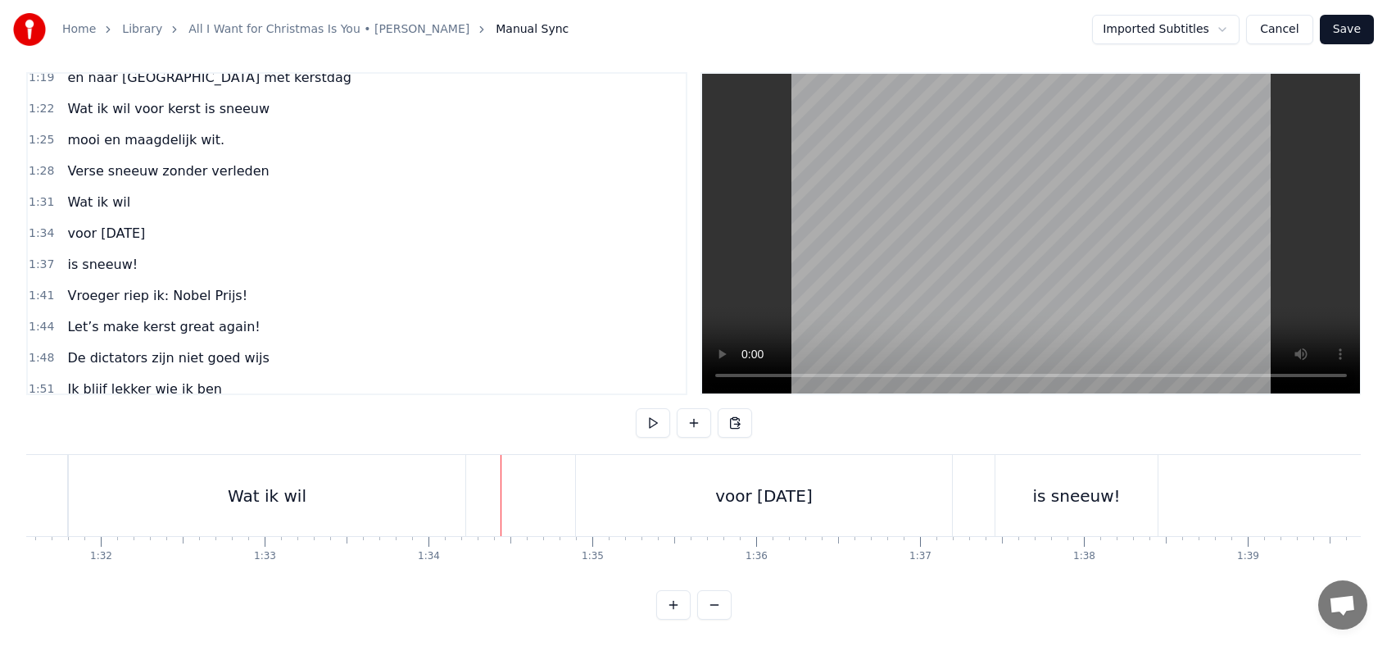
scroll to position [0, 15000]
click at [394, 512] on div "Wat ik wil" at bounding box center [272, 495] width 397 height 81
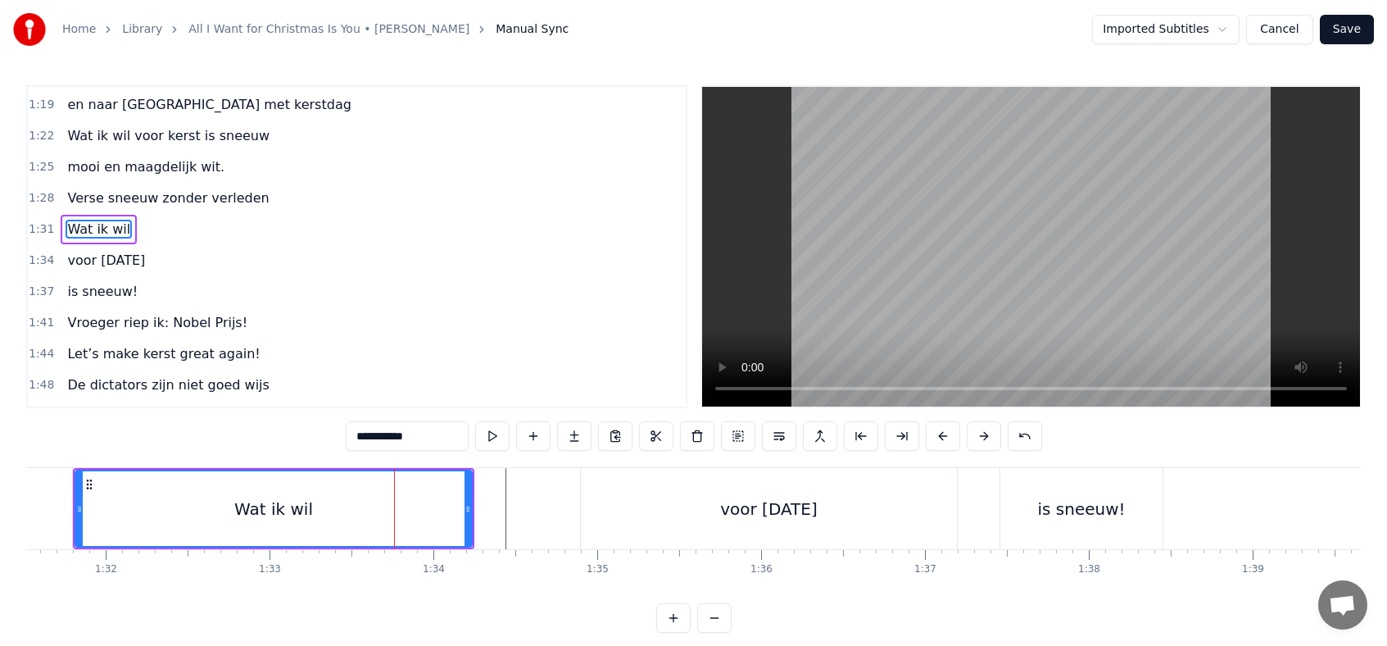
scroll to position [510, 0]
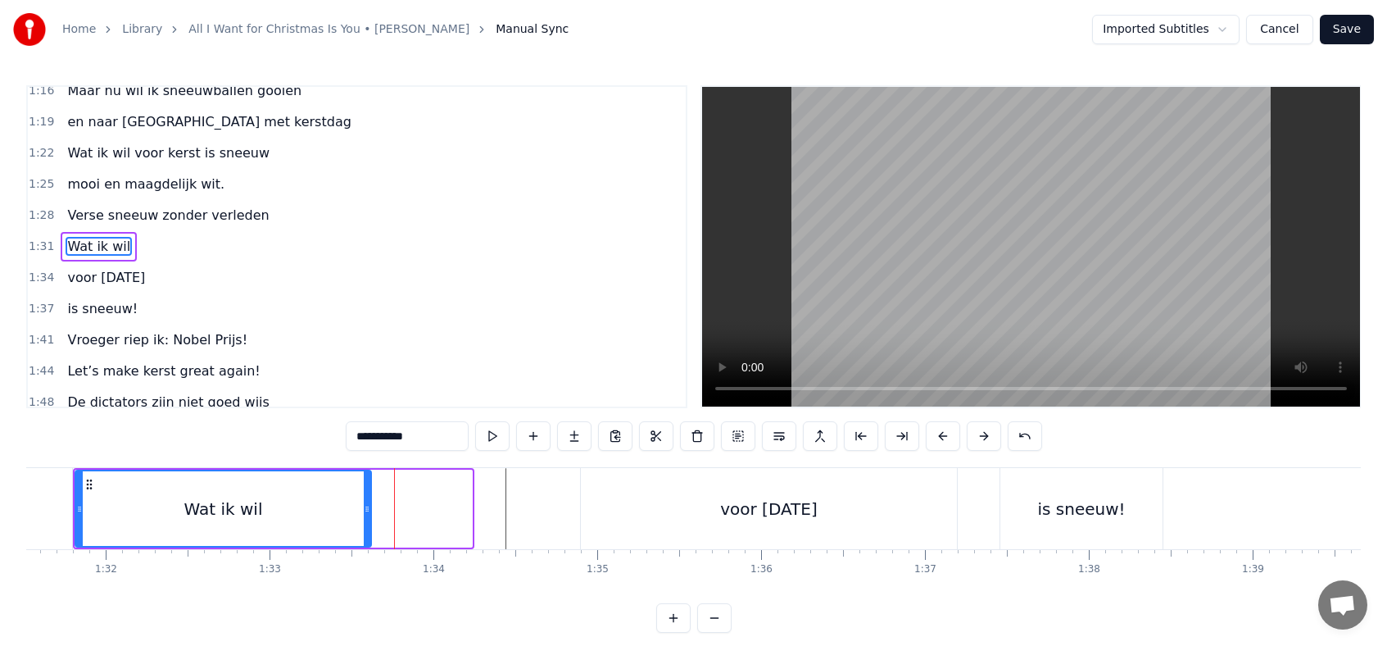
drag, startPoint x: 468, startPoint y: 507, endPoint x: 367, endPoint y: 508, distance: 100.8
click at [367, 508] on icon at bounding box center [367, 508] width 7 height 13
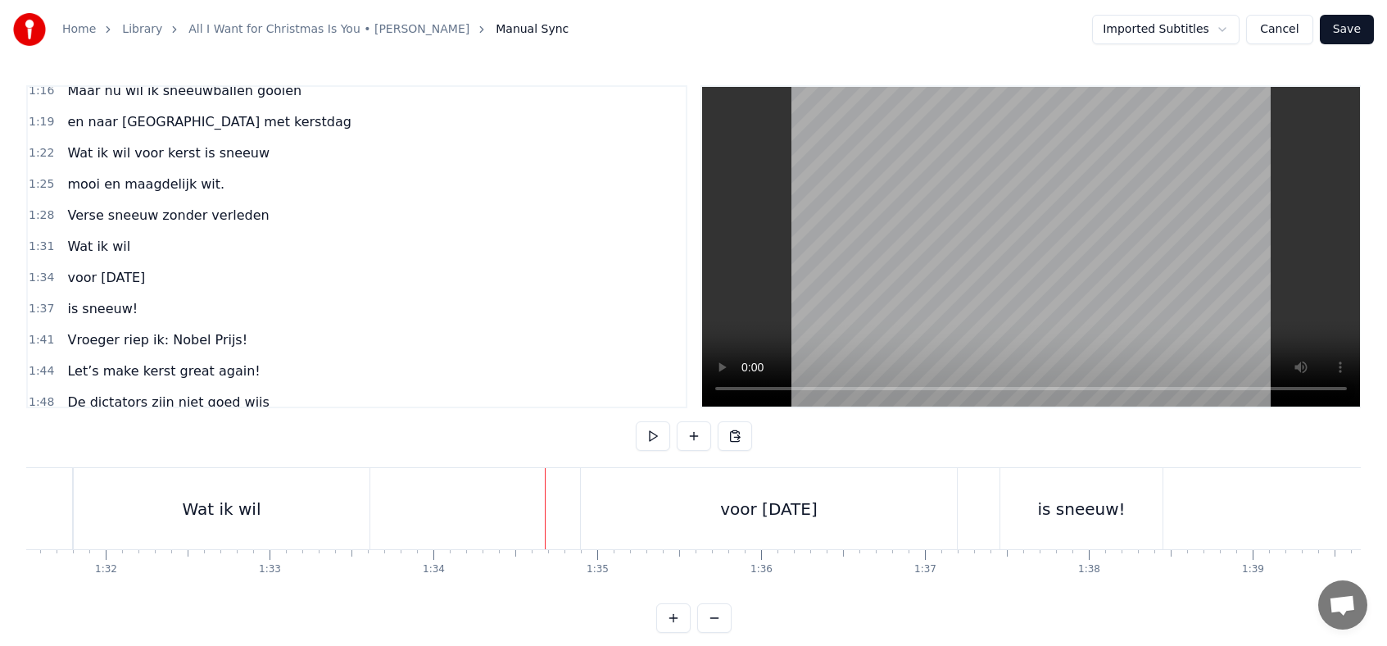
click at [591, 501] on div "voor [DATE]" at bounding box center [769, 508] width 376 height 81
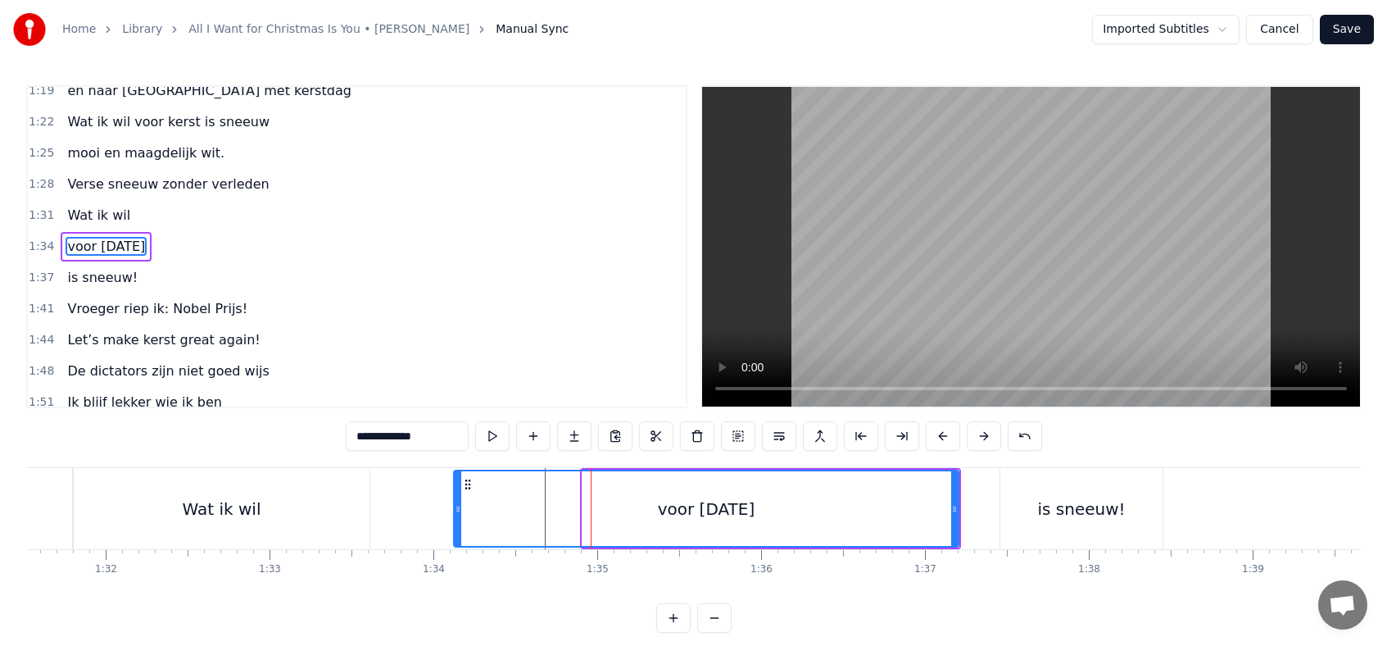
drag, startPoint x: 585, startPoint y: 506, endPoint x: 452, endPoint y: 506, distance: 133.6
click at [455, 506] on icon at bounding box center [458, 508] width 7 height 13
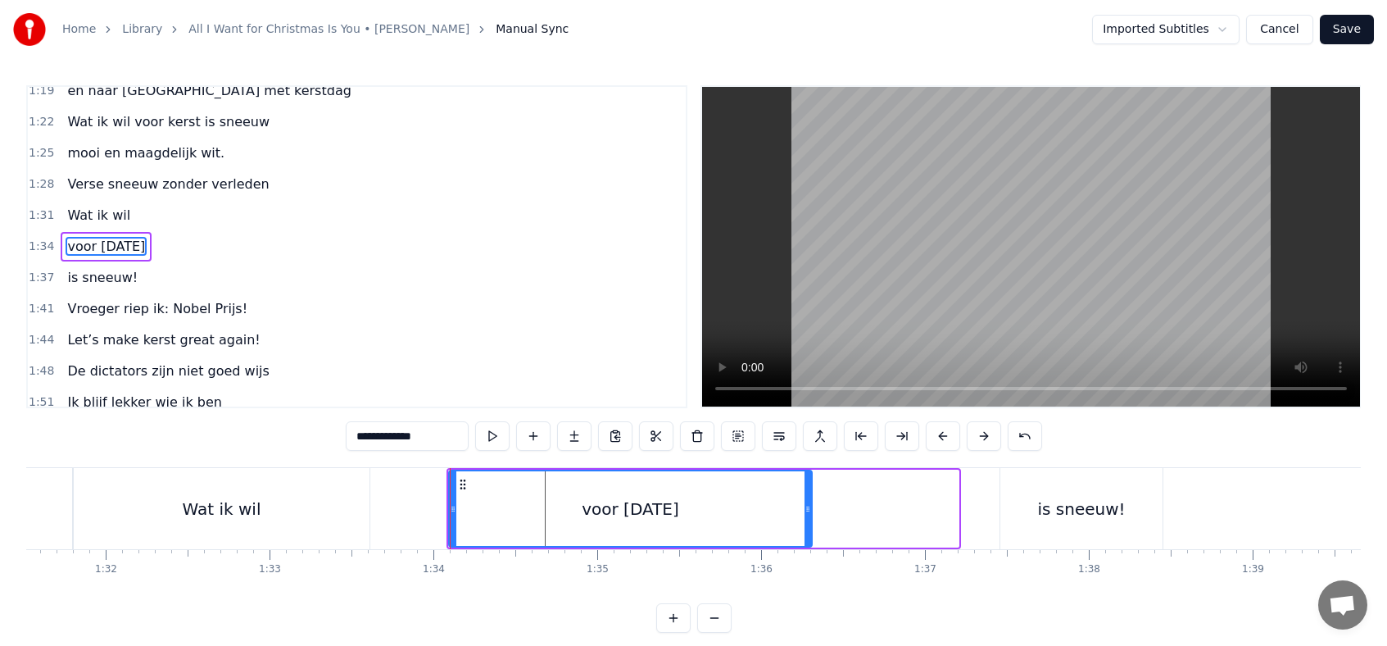
drag, startPoint x: 956, startPoint y: 511, endPoint x: 791, endPoint y: 514, distance: 165.6
click at [805, 514] on icon at bounding box center [808, 508] width 7 height 13
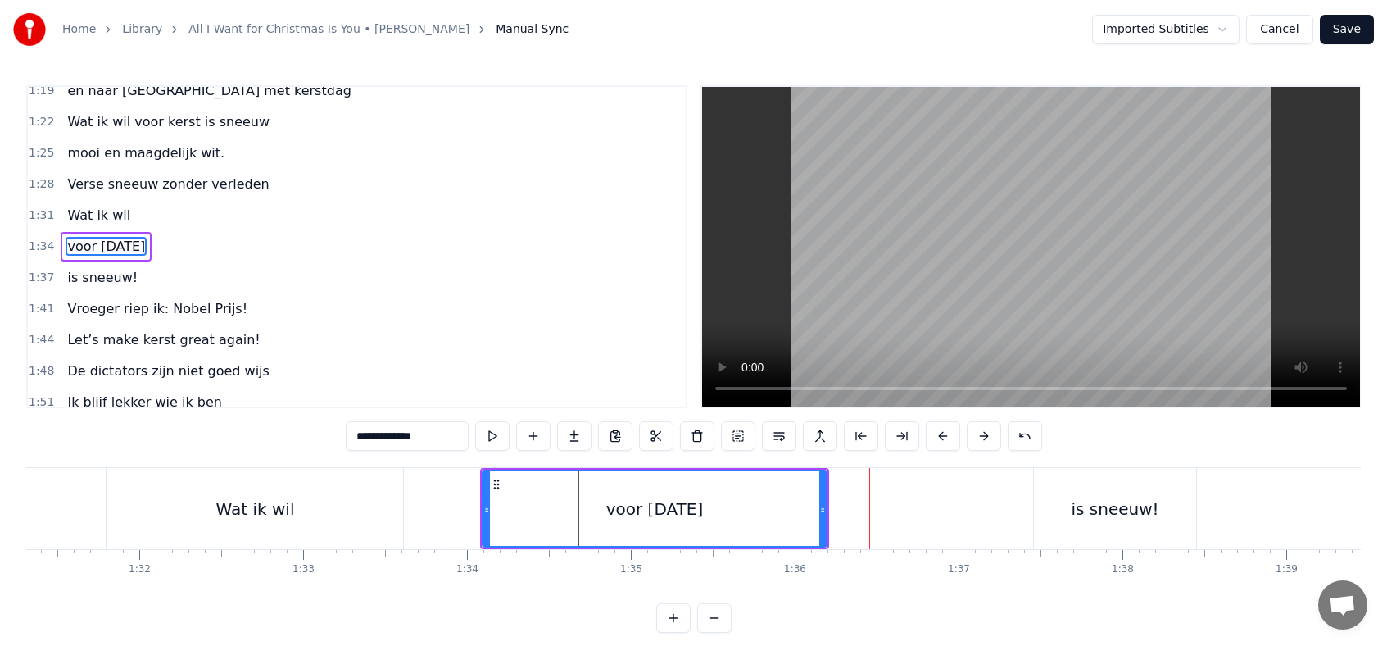
click at [384, 512] on div "Wat ik wil" at bounding box center [255, 508] width 296 height 81
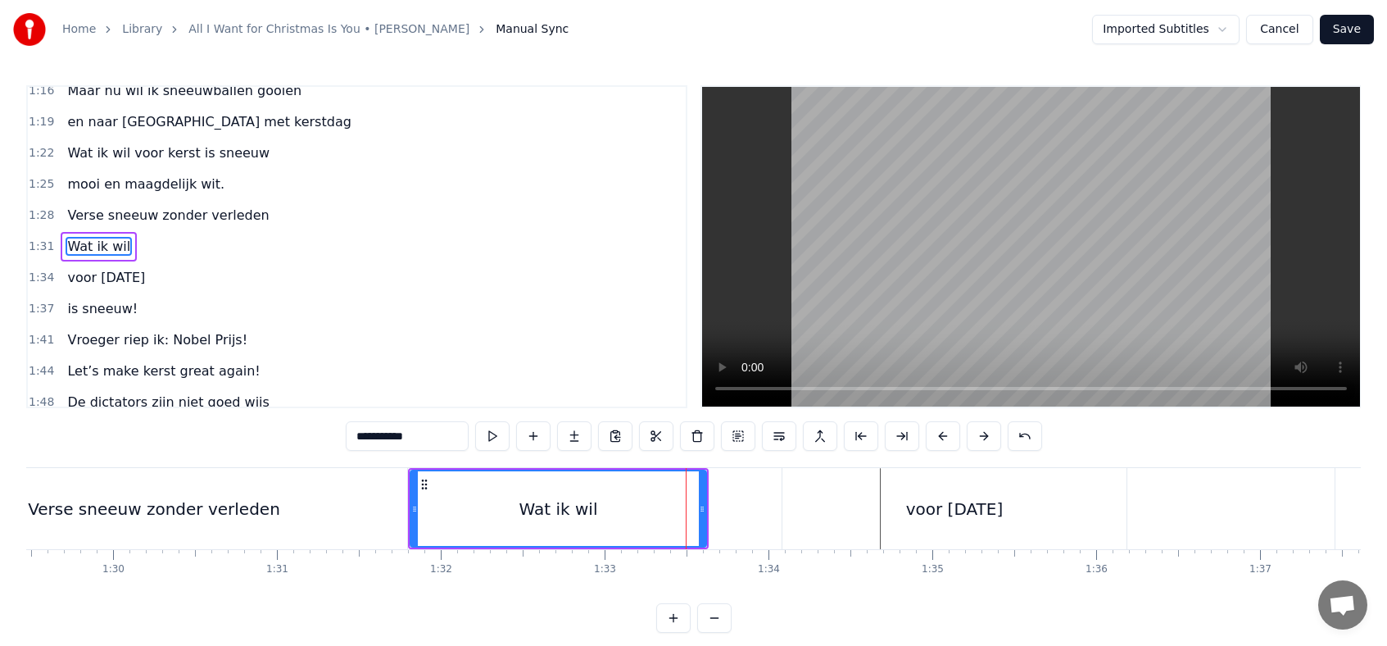
scroll to position [0, 14587]
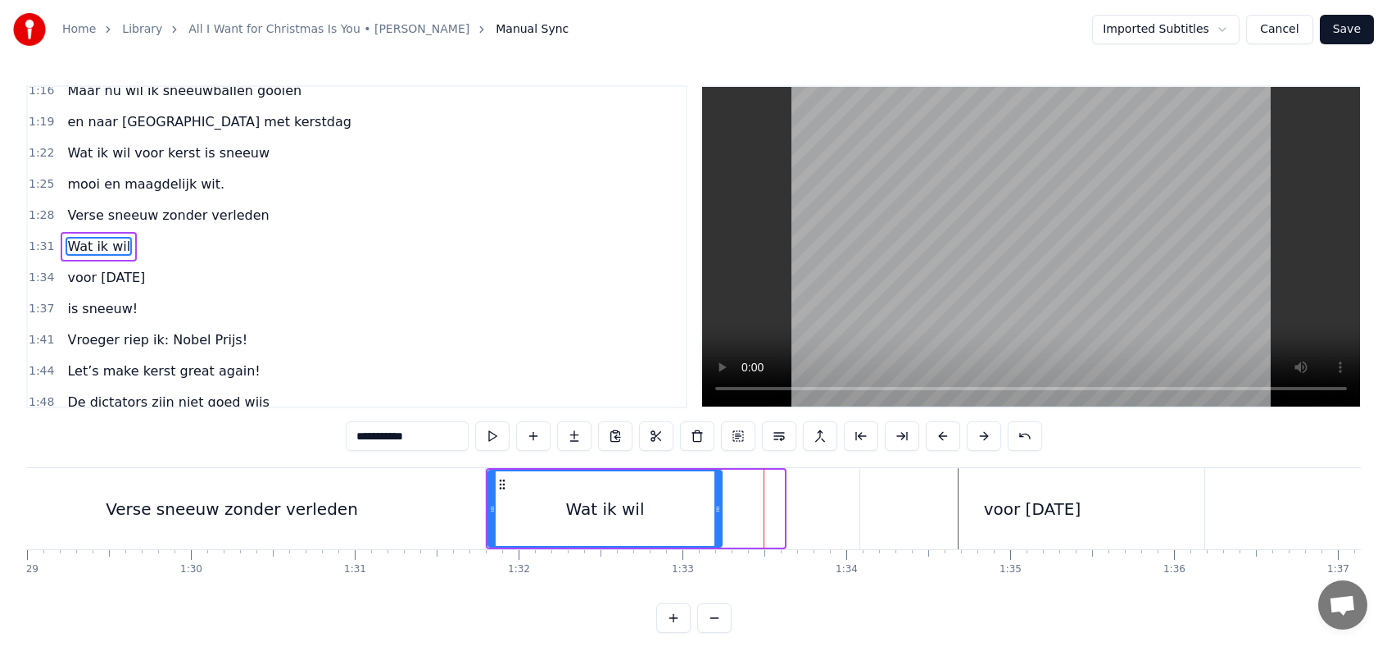
drag, startPoint x: 779, startPoint y: 506, endPoint x: 710, endPoint y: 507, distance: 69.7
click at [715, 507] on icon at bounding box center [718, 508] width 7 height 13
click at [871, 510] on div "voor [DATE]" at bounding box center [1032, 508] width 344 height 81
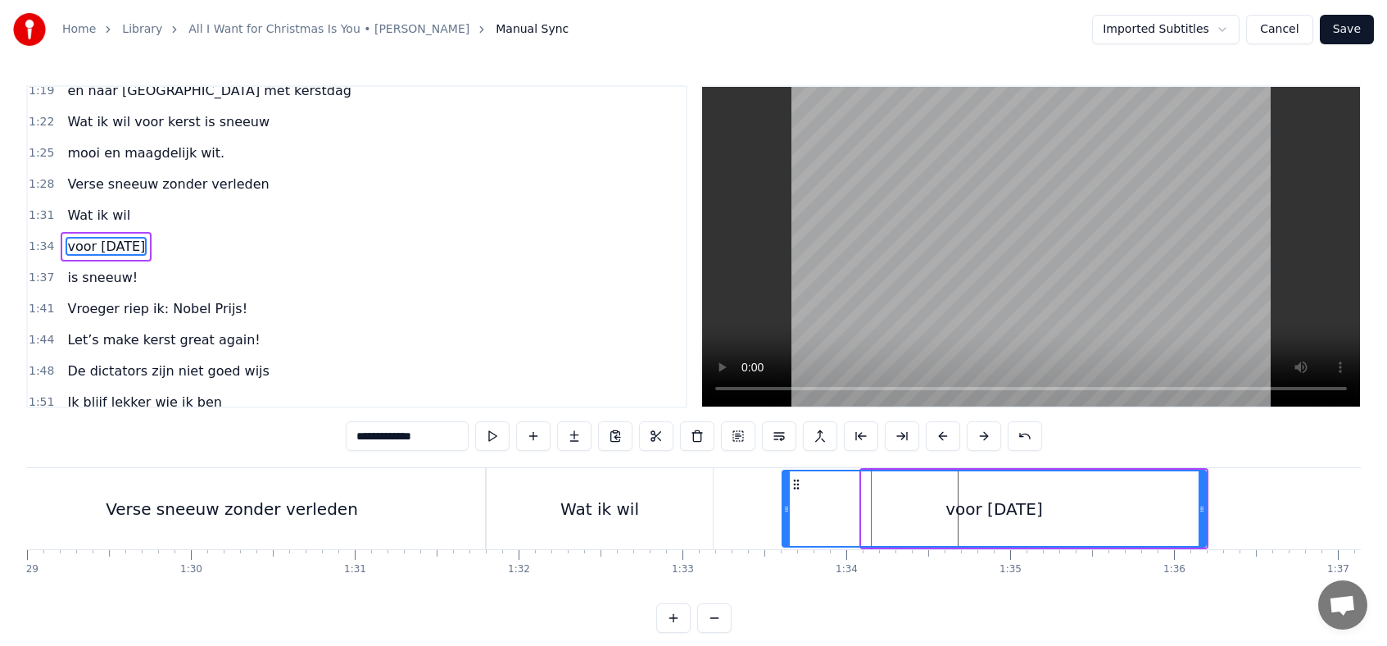
drag, startPoint x: 865, startPoint y: 508, endPoint x: 779, endPoint y: 509, distance: 86.9
click at [783, 509] on icon at bounding box center [786, 508] width 7 height 13
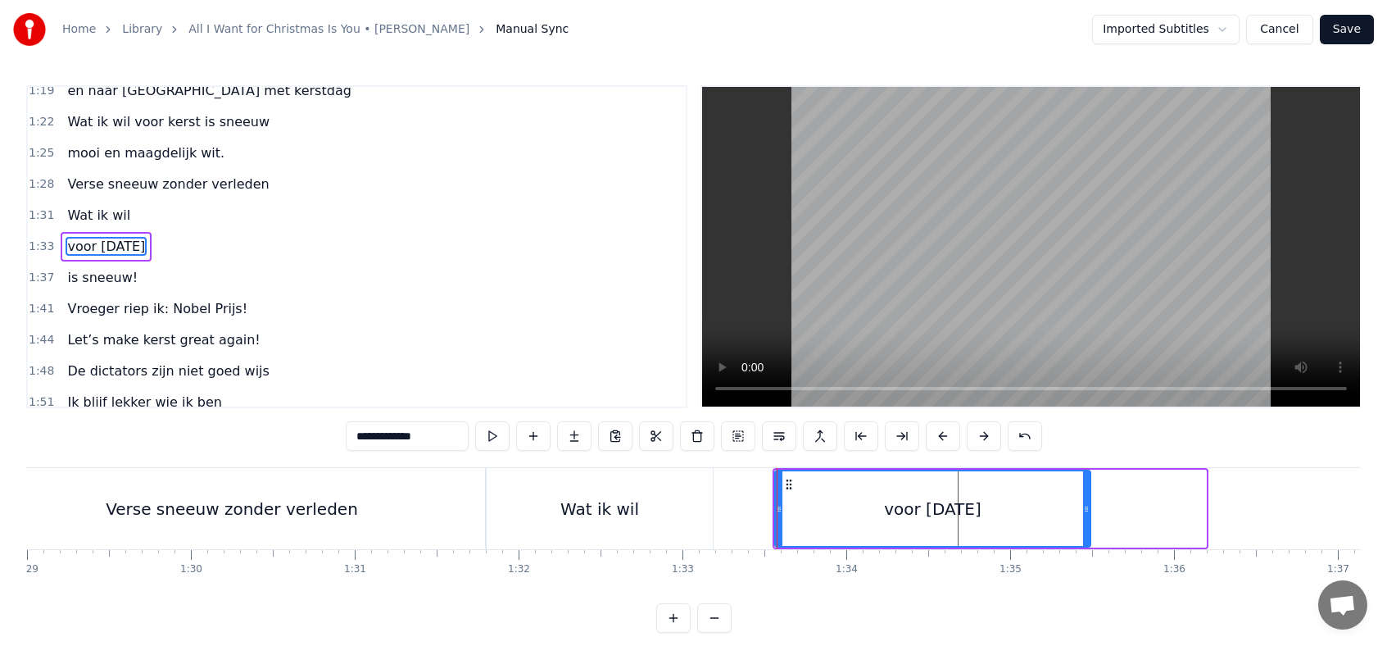
drag, startPoint x: 1202, startPoint y: 507, endPoint x: 1086, endPoint y: 515, distance: 116.6
click at [1086, 515] on div at bounding box center [1086, 508] width 7 height 75
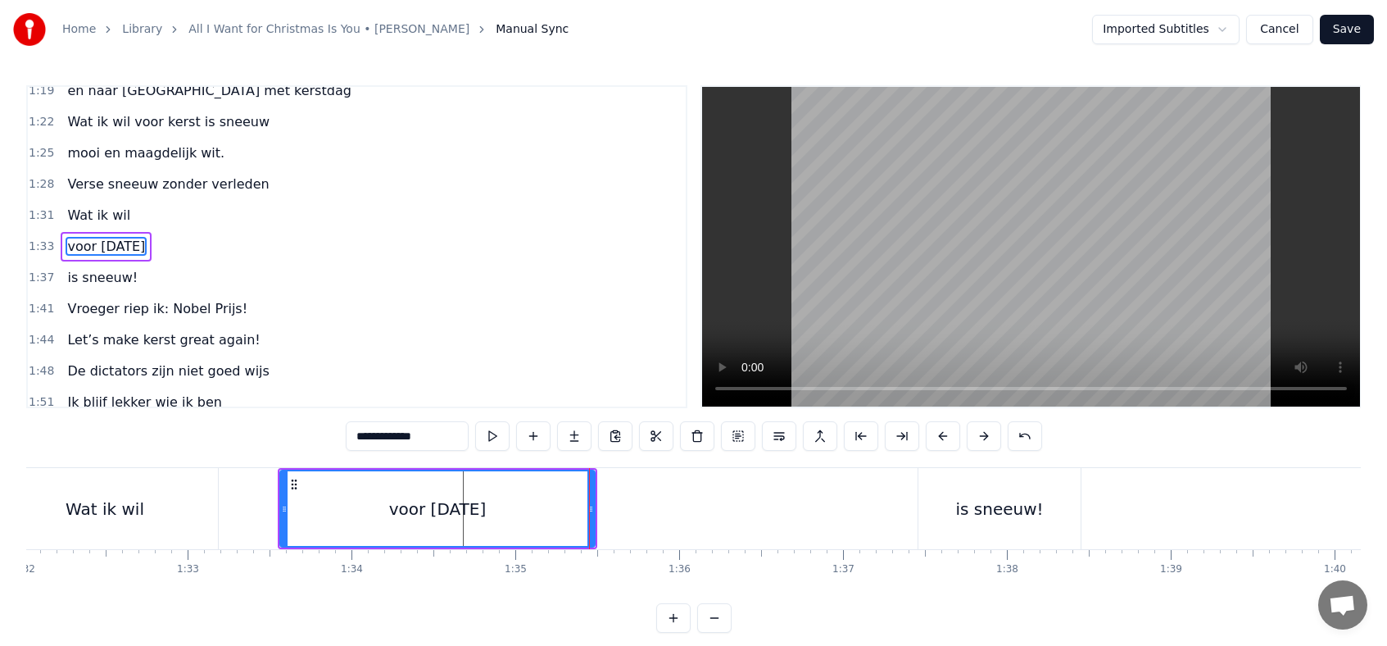
scroll to position [0, 15113]
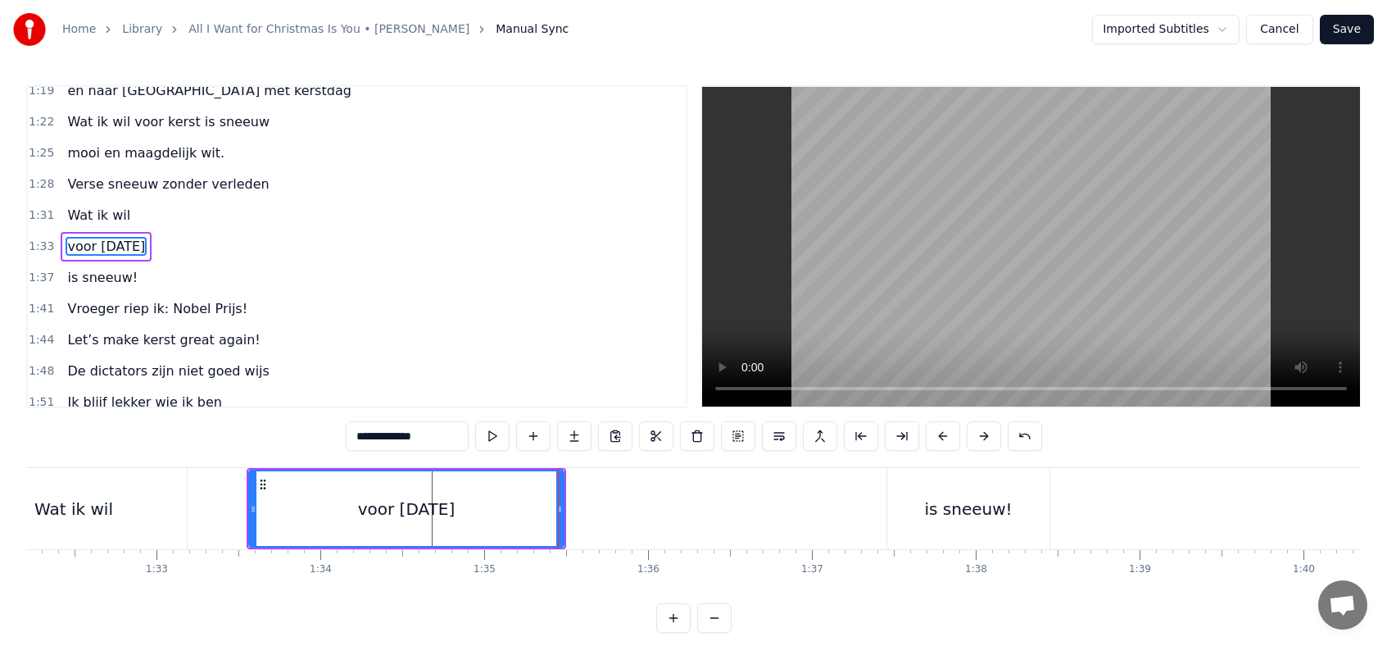
click at [898, 509] on div "is sneeuw!" at bounding box center [969, 508] width 162 height 81
type input "**********"
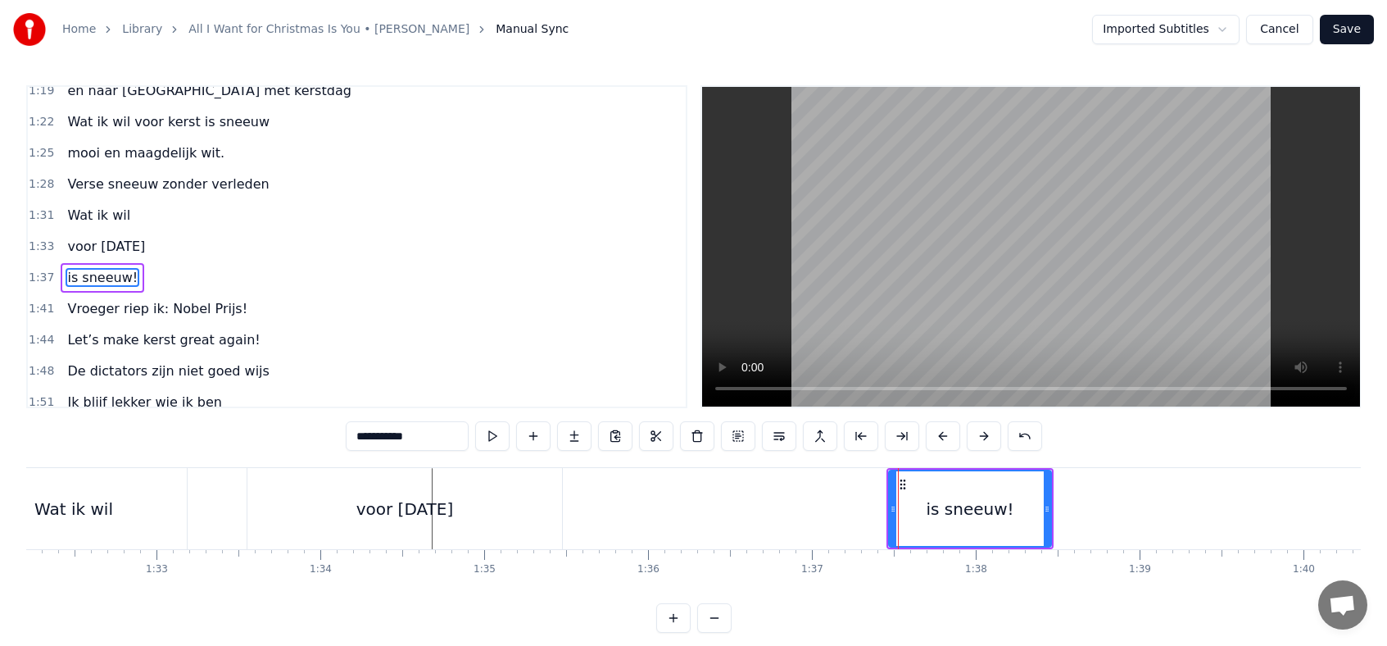
scroll to position [572, 0]
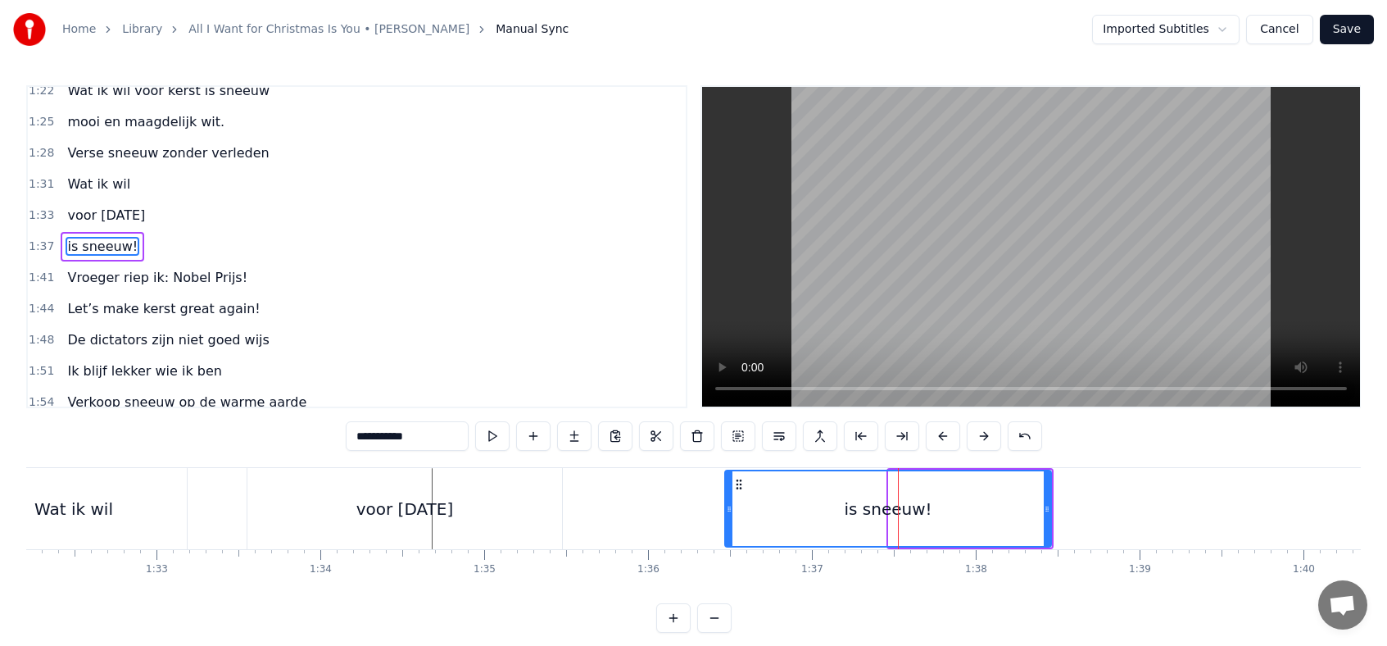
drag, startPoint x: 890, startPoint y: 508, endPoint x: 725, endPoint y: 511, distance: 164.8
click at [726, 511] on icon at bounding box center [729, 508] width 7 height 13
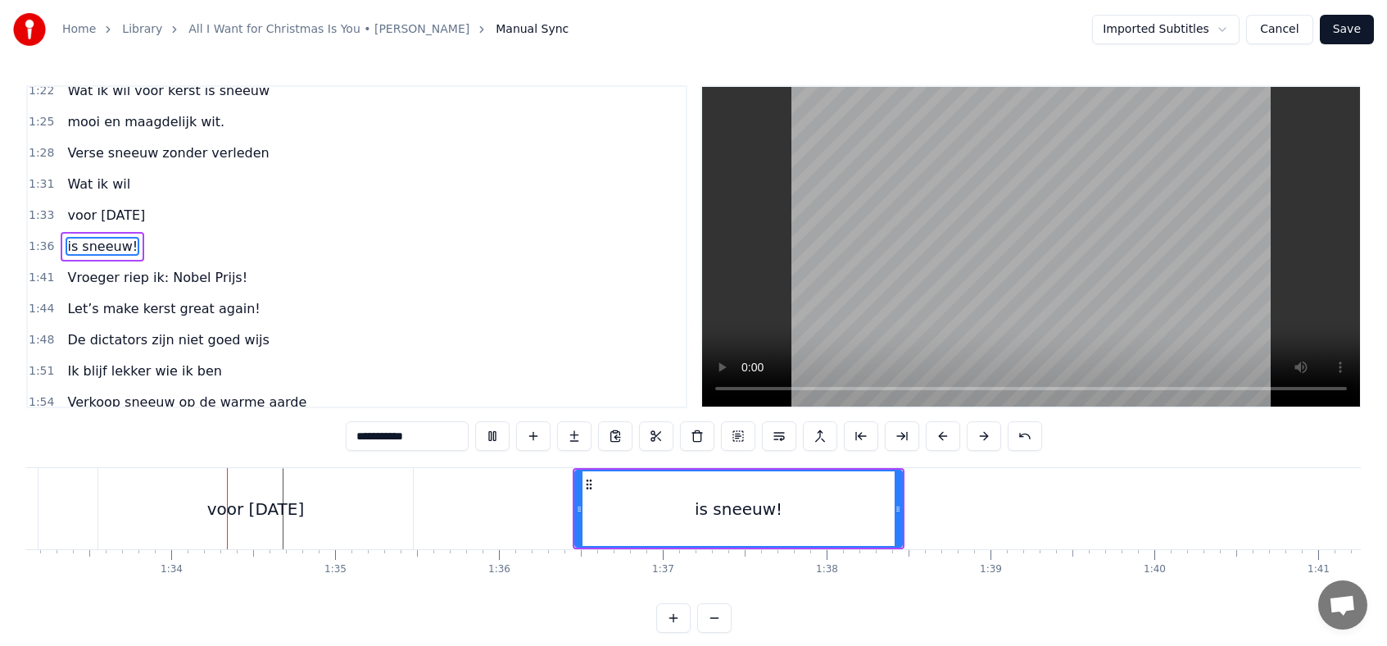
scroll to position [0, 15273]
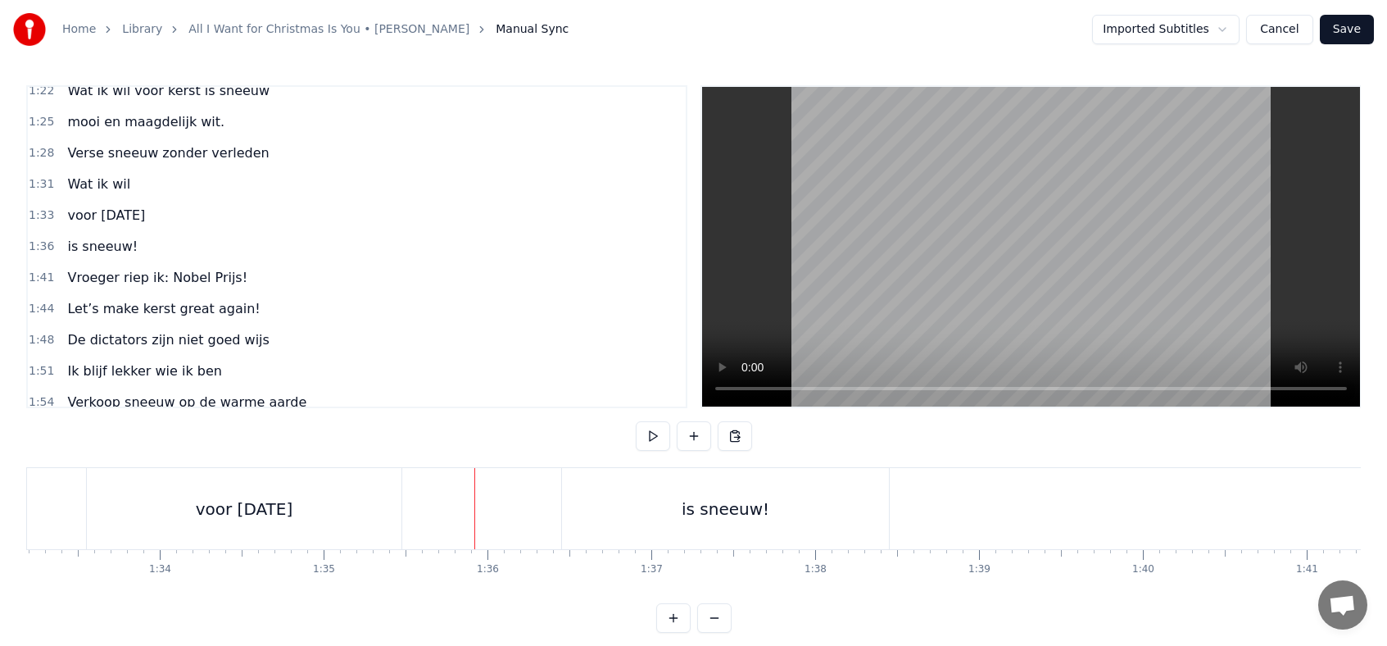
click at [597, 516] on div "is sneeuw!" at bounding box center [725, 508] width 327 height 81
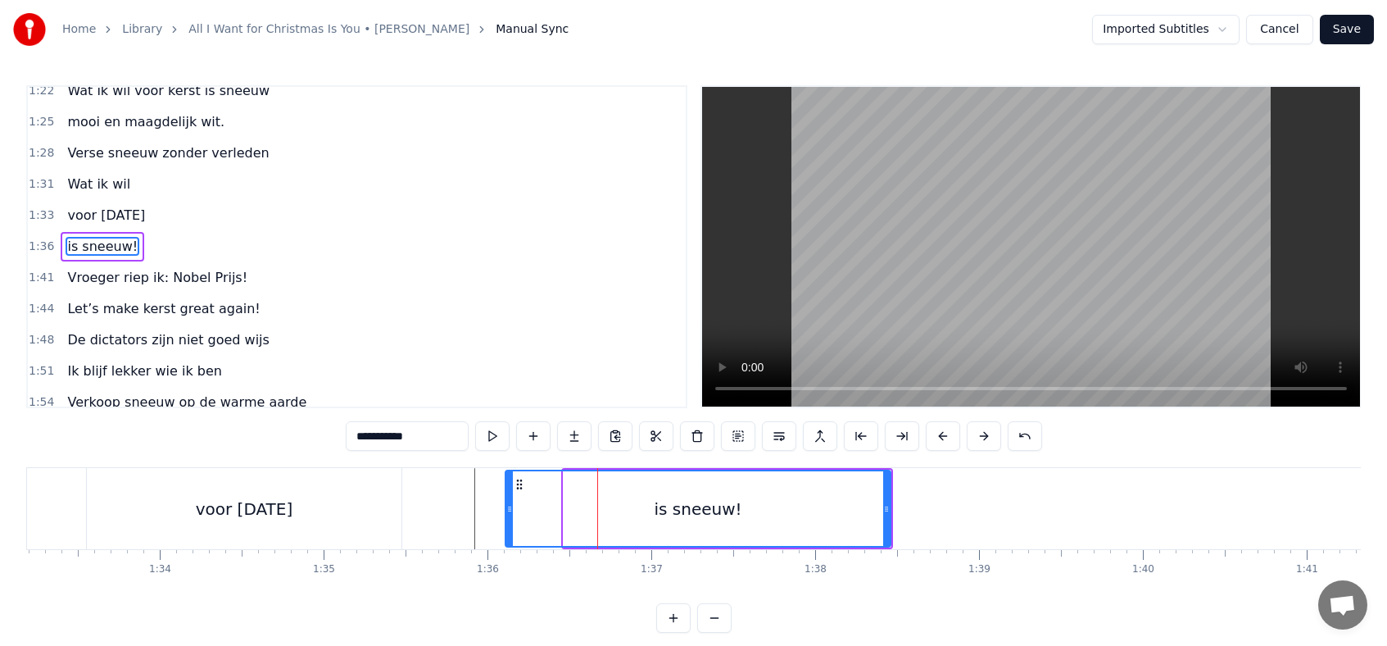
drag, startPoint x: 565, startPoint y: 509, endPoint x: 492, endPoint y: 511, distance: 73.8
click at [506, 511] on icon at bounding box center [509, 508] width 7 height 13
click at [376, 516] on div "voor [DATE]" at bounding box center [244, 508] width 315 height 81
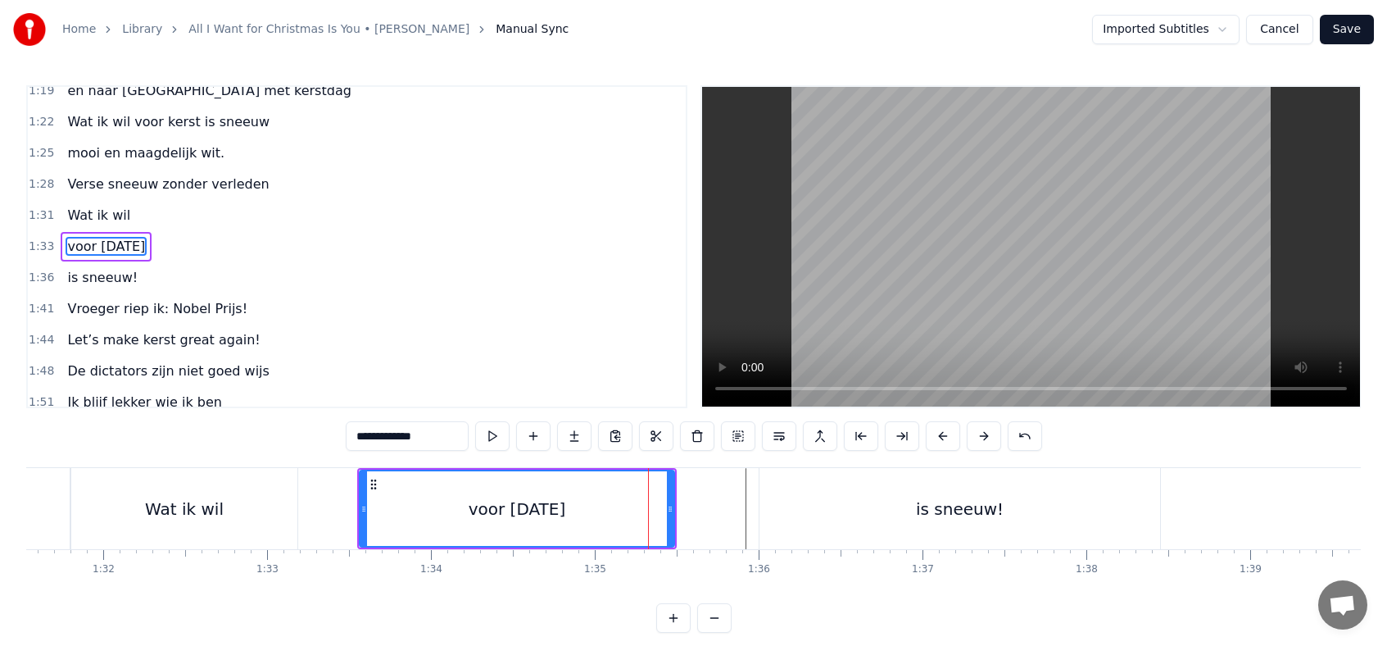
scroll to position [0, 14934]
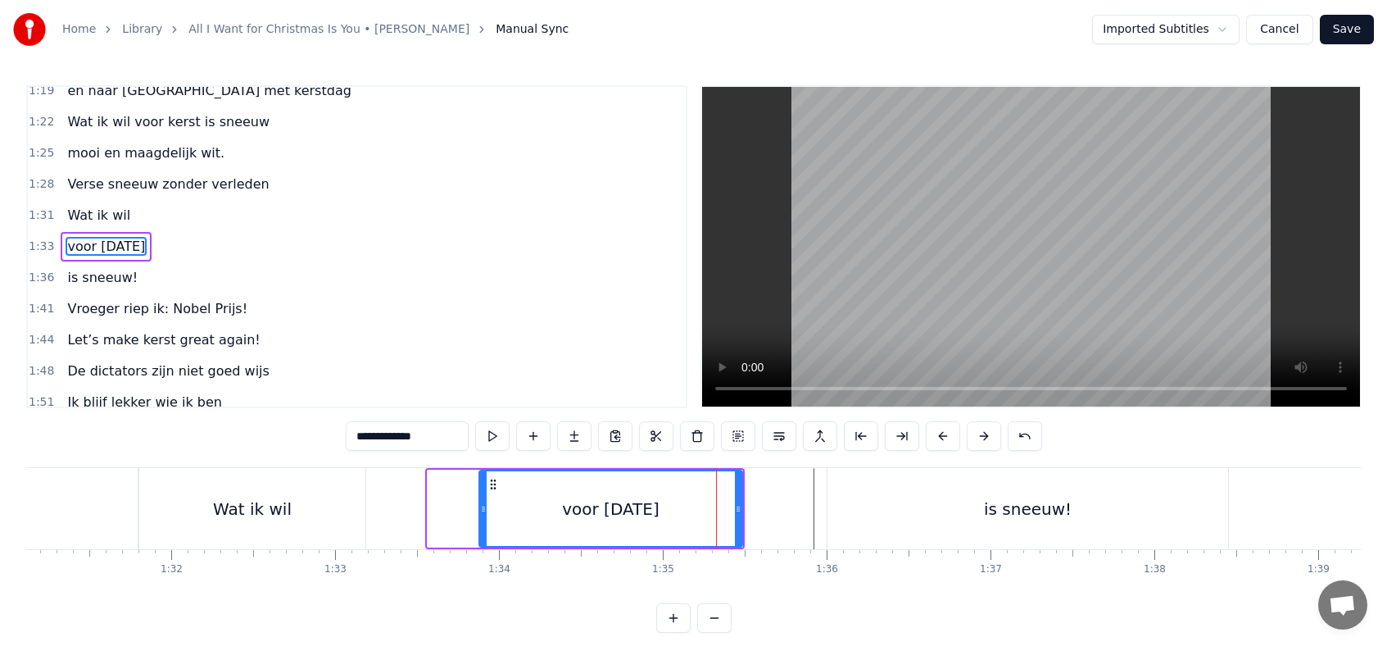
drag, startPoint x: 429, startPoint y: 512, endPoint x: 481, endPoint y: 512, distance: 51.6
click at [482, 512] on icon at bounding box center [483, 508] width 7 height 13
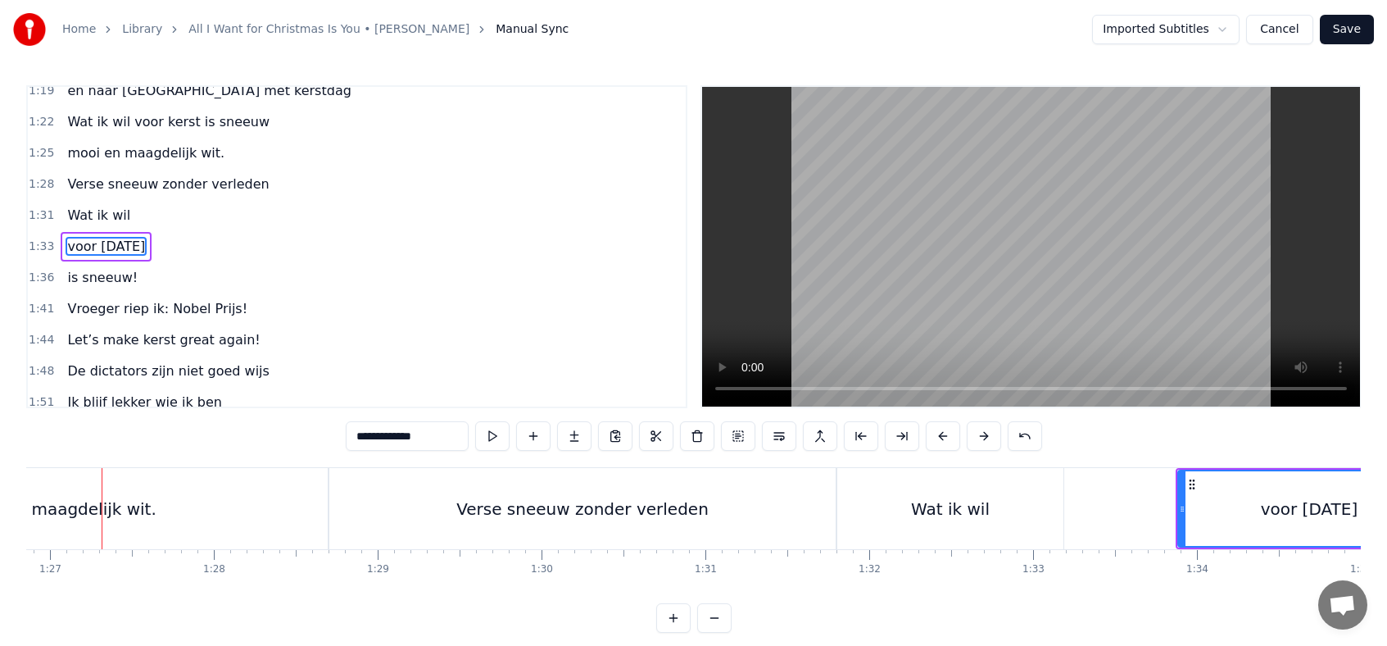
scroll to position [0, 14229]
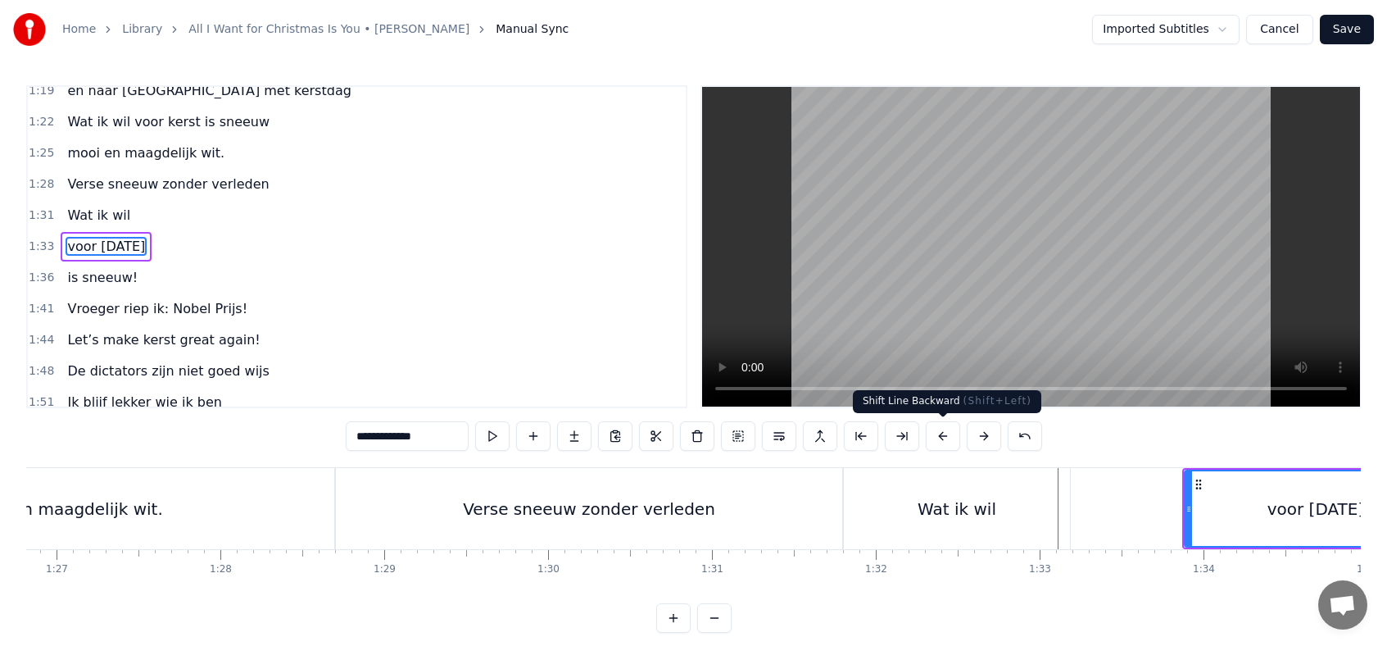
click at [928, 517] on div "Wat ik wil" at bounding box center [957, 509] width 79 height 25
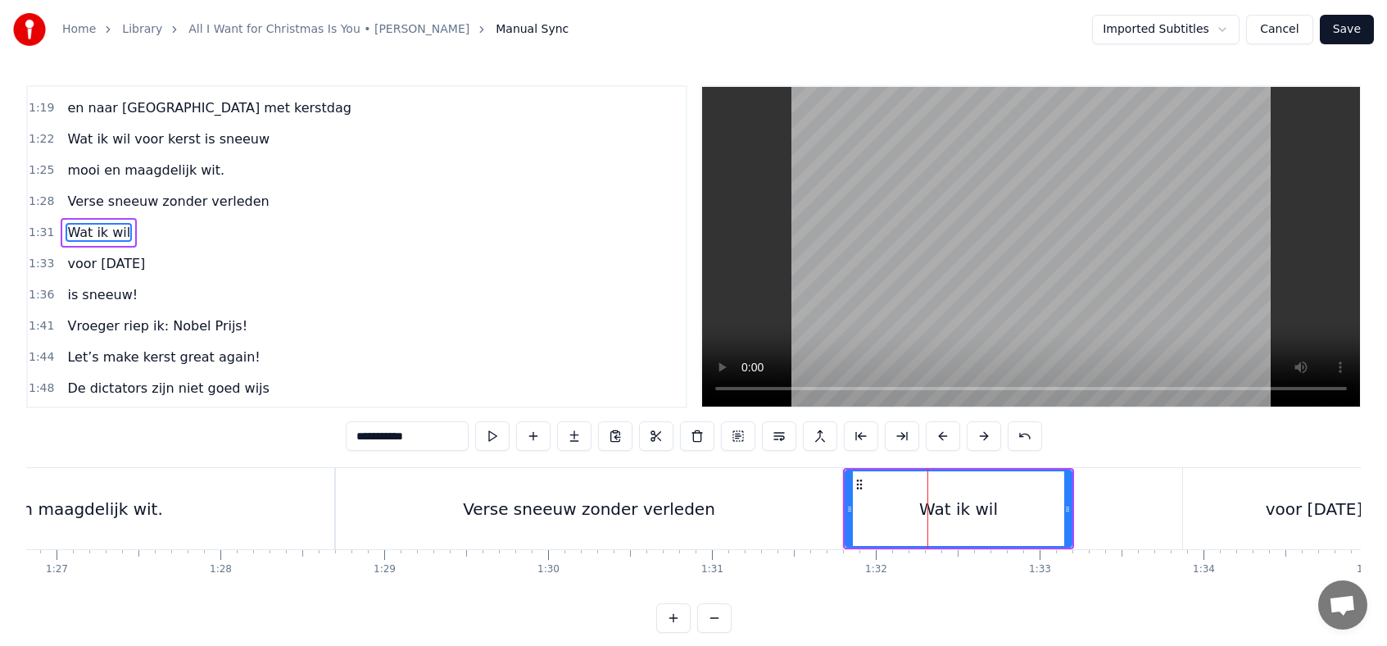
scroll to position [510, 0]
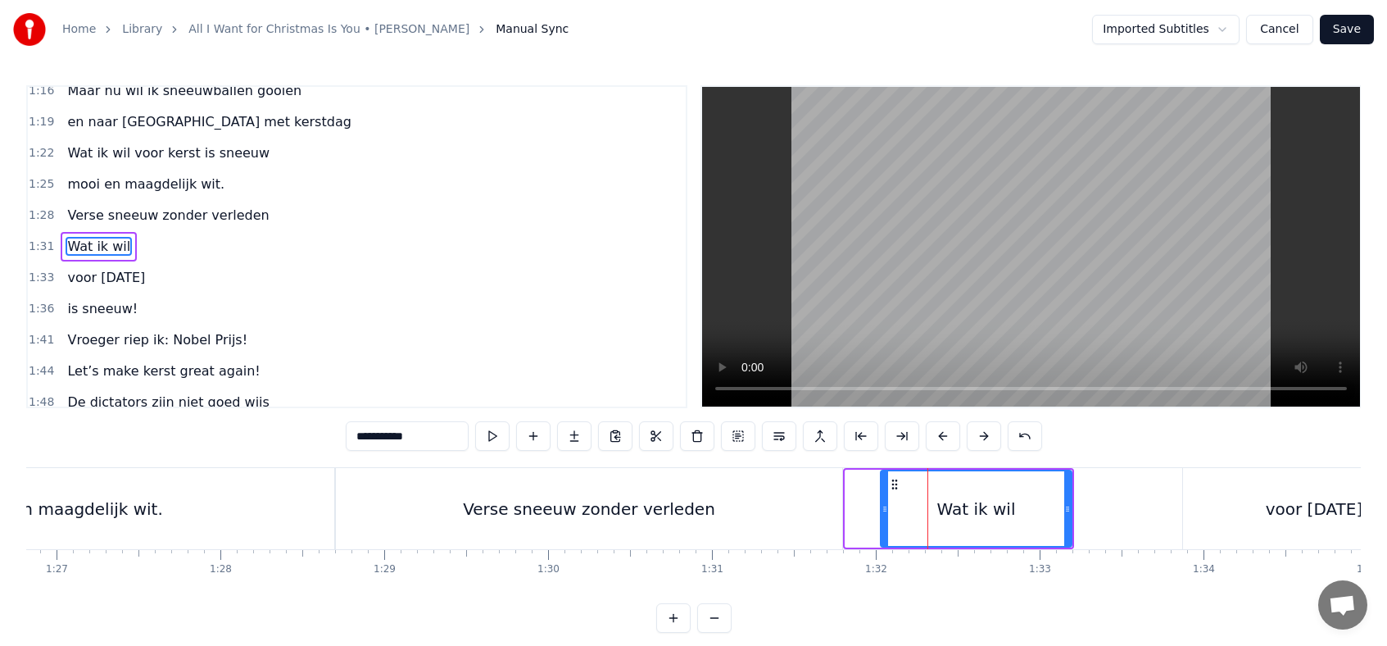
drag, startPoint x: 848, startPoint y: 506, endPoint x: 904, endPoint y: 506, distance: 55.7
click at [888, 506] on icon at bounding box center [885, 508] width 7 height 13
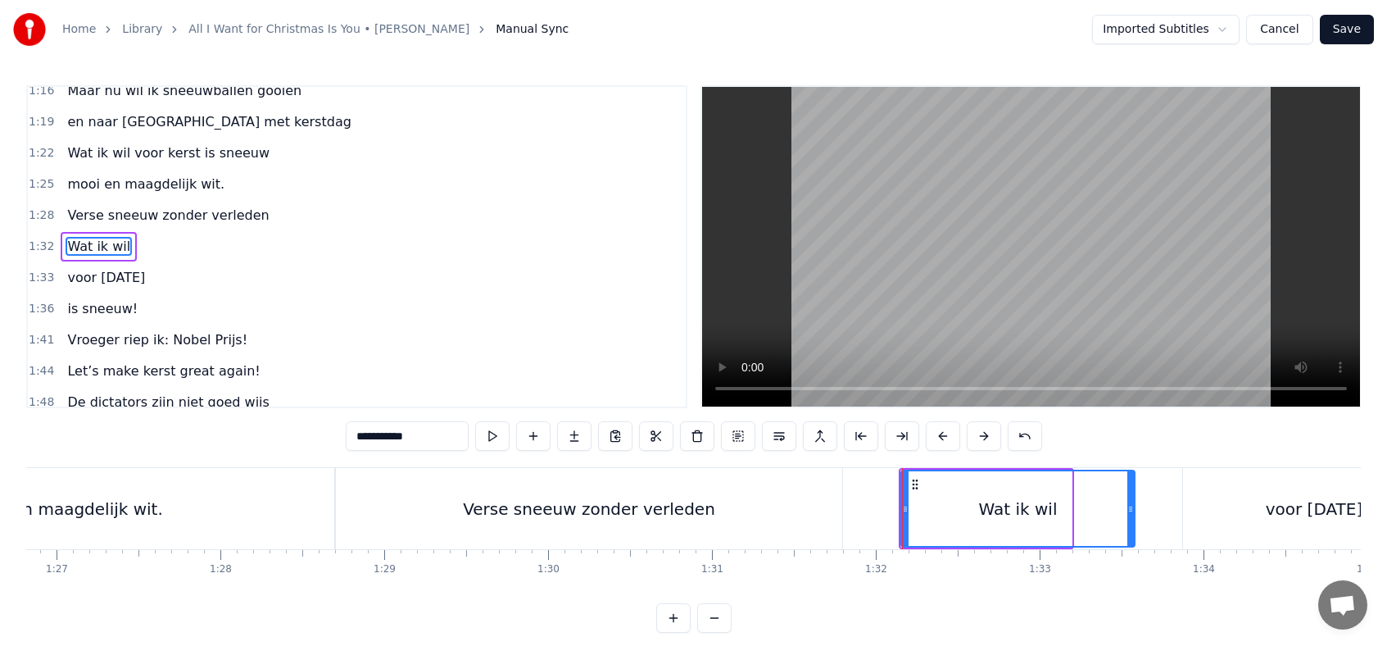
drag, startPoint x: 1069, startPoint y: 507, endPoint x: 1133, endPoint y: 507, distance: 63.1
click at [1133, 507] on icon at bounding box center [1131, 508] width 7 height 13
drag, startPoint x: 1133, startPoint y: 506, endPoint x: 1153, endPoint y: 506, distance: 20.5
click at [1139, 506] on icon at bounding box center [1136, 508] width 7 height 13
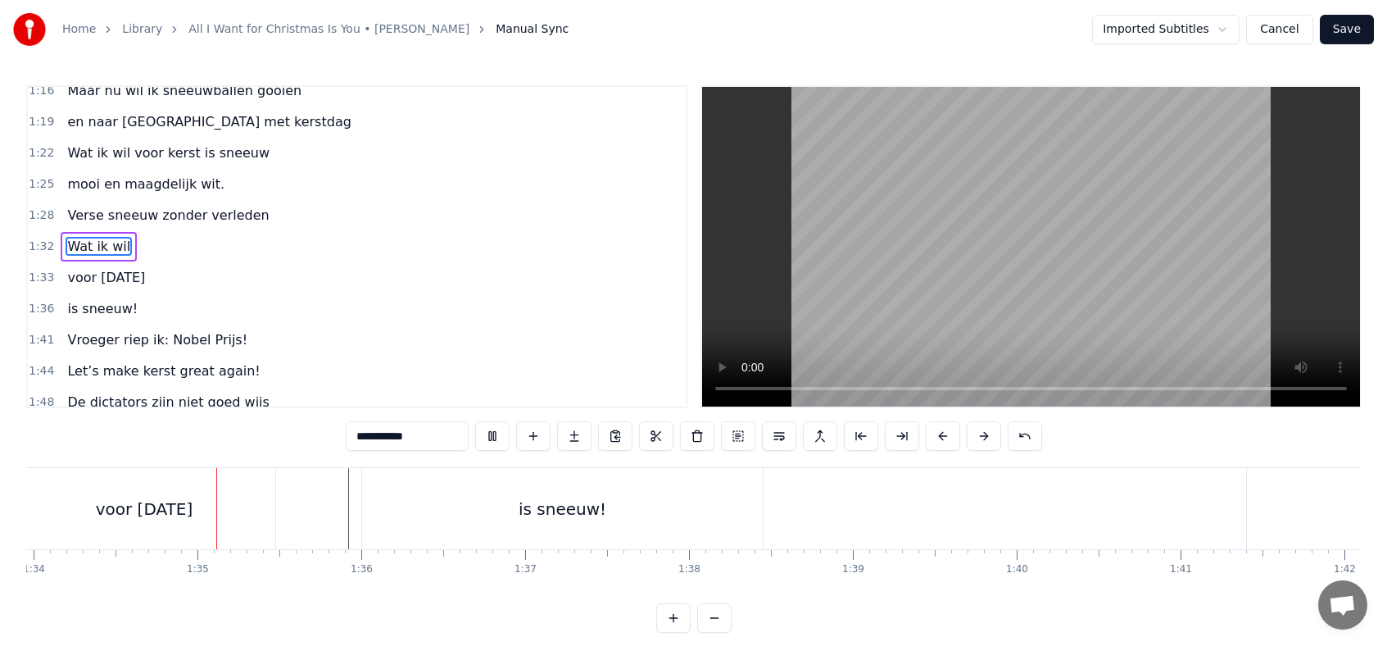
scroll to position [0, 15421]
click at [385, 498] on div "is sneeuw!" at bounding box center [541, 508] width 401 height 81
type input "**********"
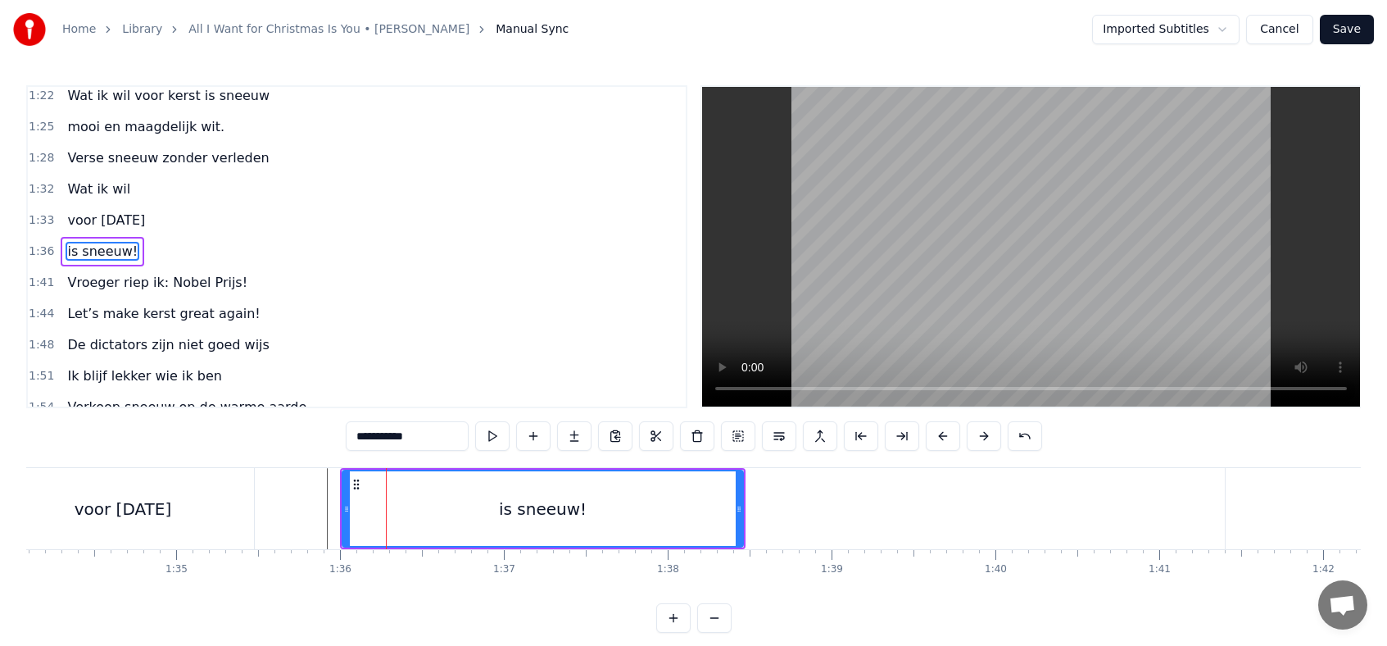
scroll to position [572, 0]
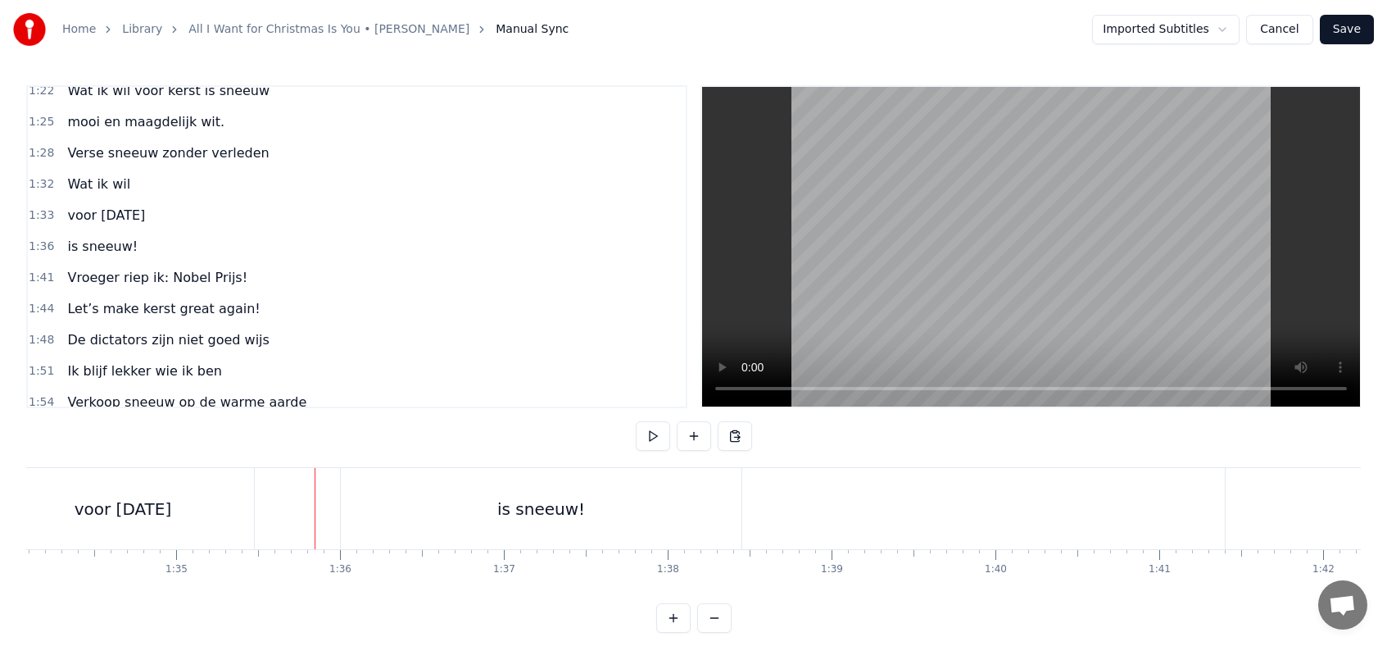
click at [351, 512] on div "is sneeuw!" at bounding box center [541, 508] width 401 height 81
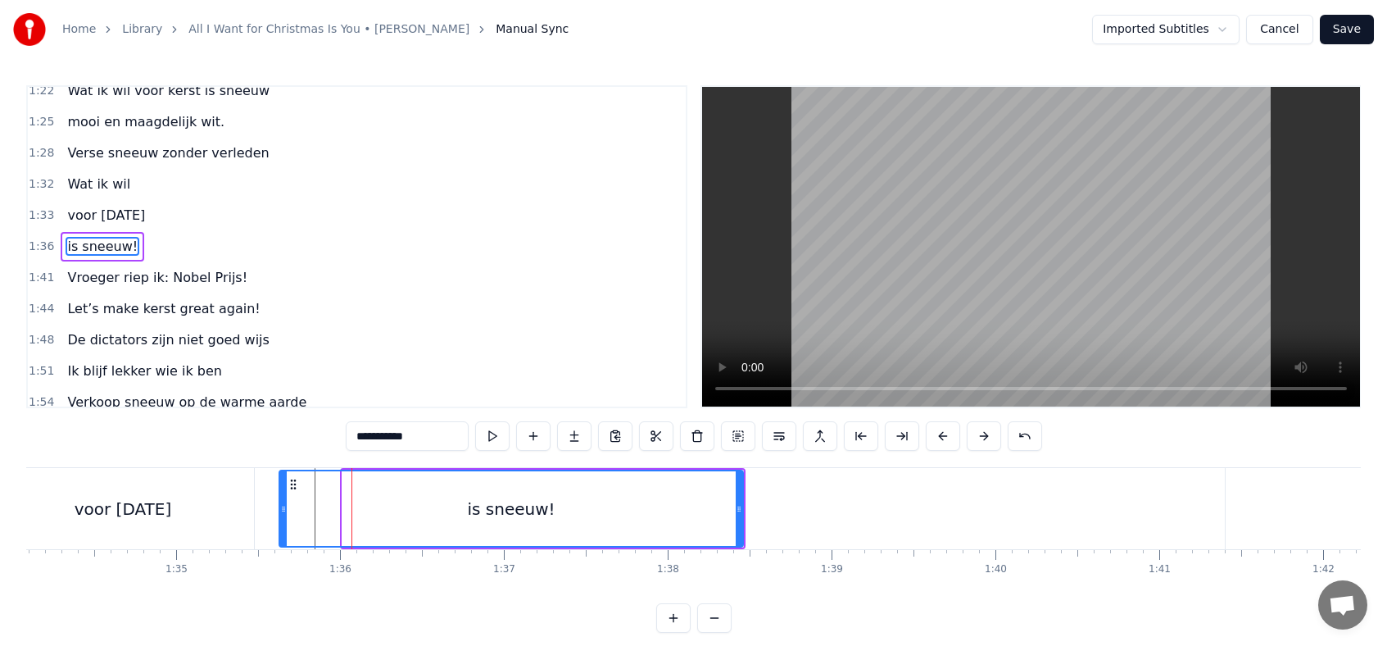
drag, startPoint x: 345, startPoint y: 511, endPoint x: 283, endPoint y: 511, distance: 62.3
click at [283, 511] on icon at bounding box center [283, 508] width 7 height 13
click at [244, 510] on div "voor [DATE]" at bounding box center [123, 508] width 262 height 81
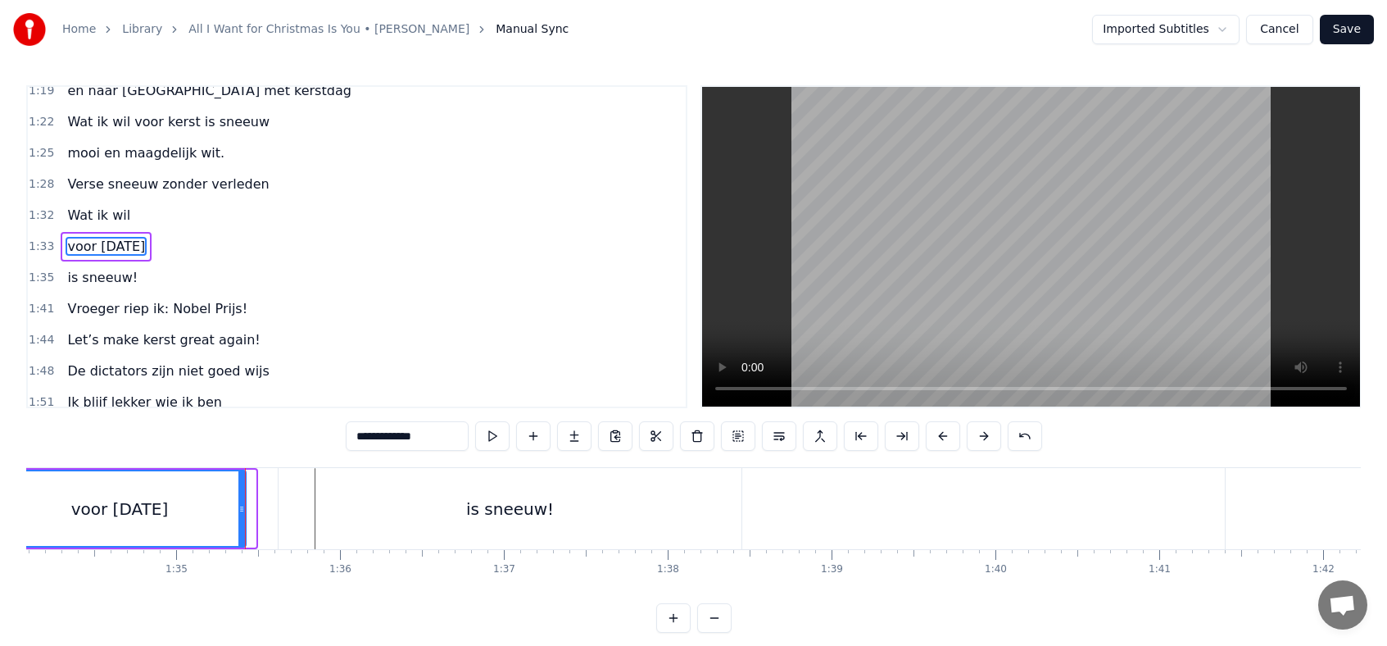
drag, startPoint x: 251, startPoint y: 508, endPoint x: 231, endPoint y: 508, distance: 19.7
click at [238, 508] on icon at bounding box center [241, 508] width 7 height 13
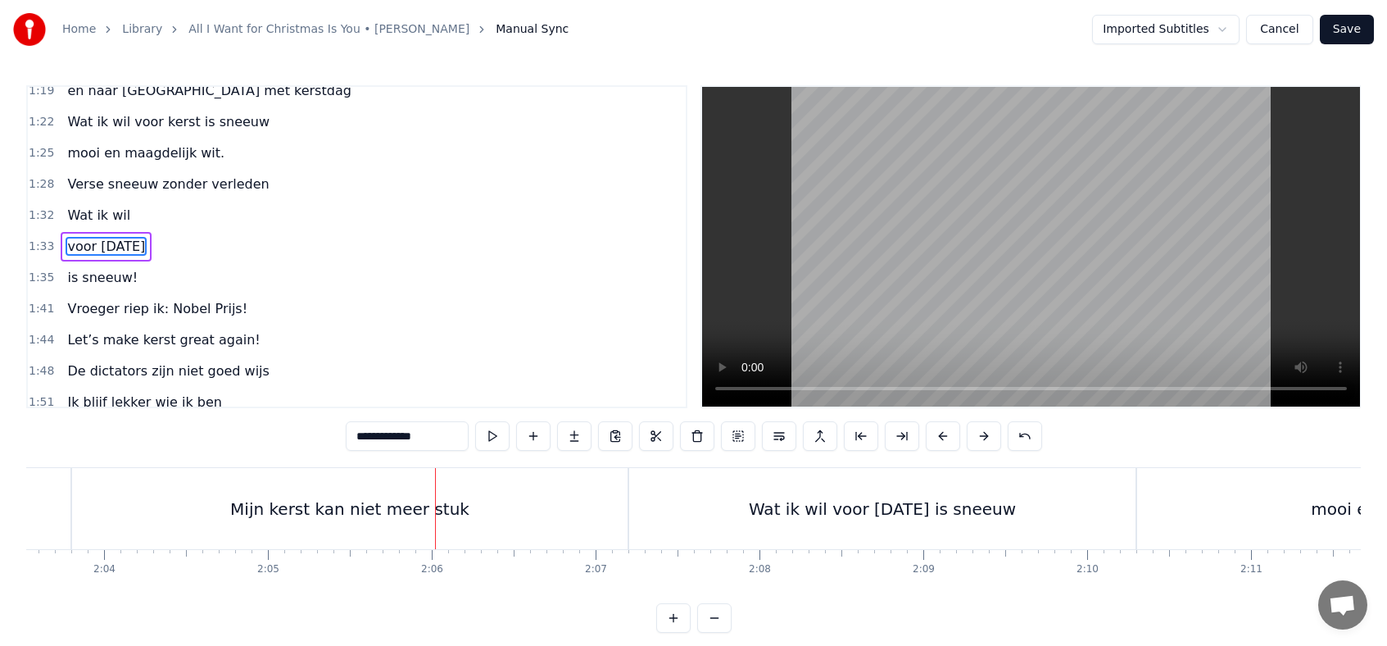
scroll to position [0, 20210]
click at [434, 513] on div "Mijn kerst kan niet meer stuk" at bounding box center [385, 509] width 239 height 25
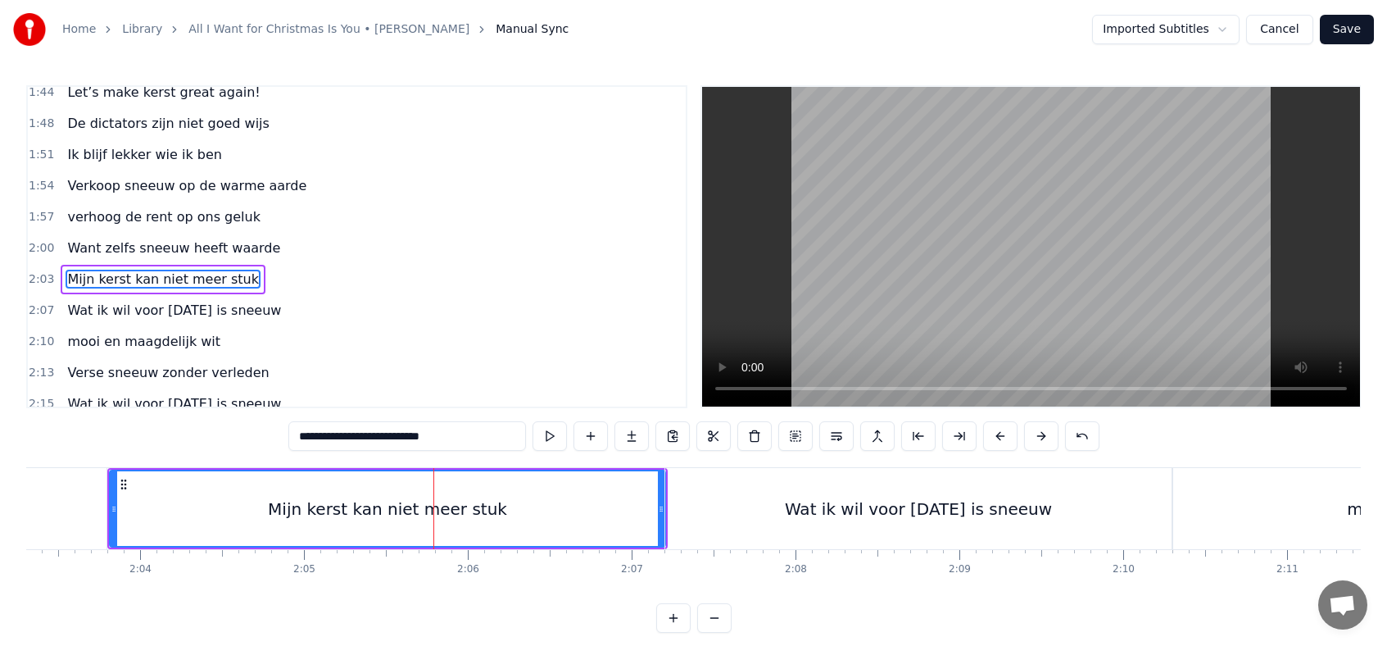
scroll to position [821, 0]
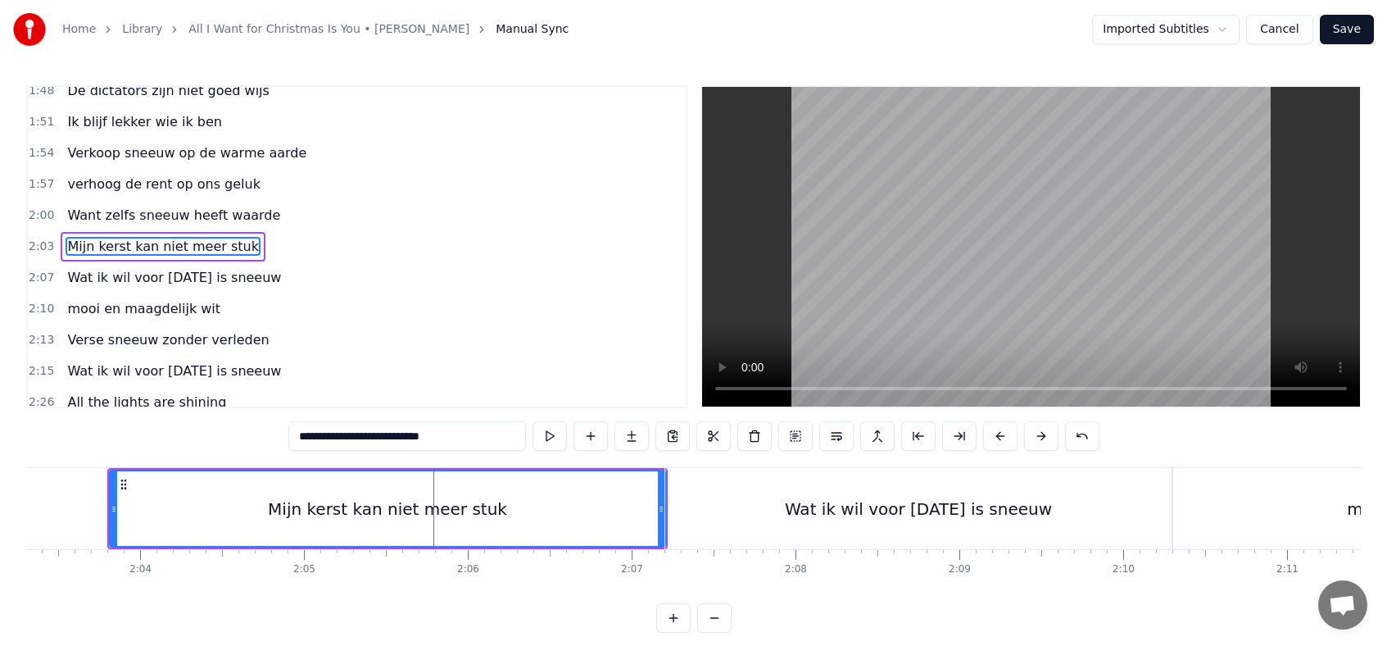
click at [374, 438] on input "**********" at bounding box center [407, 436] width 238 height 30
click at [379, 438] on input "**********" at bounding box center [407, 436] width 246 height 30
click at [379, 439] on input "**********" at bounding box center [407, 436] width 254 height 30
click at [381, 438] on input "**********" at bounding box center [407, 436] width 262 height 30
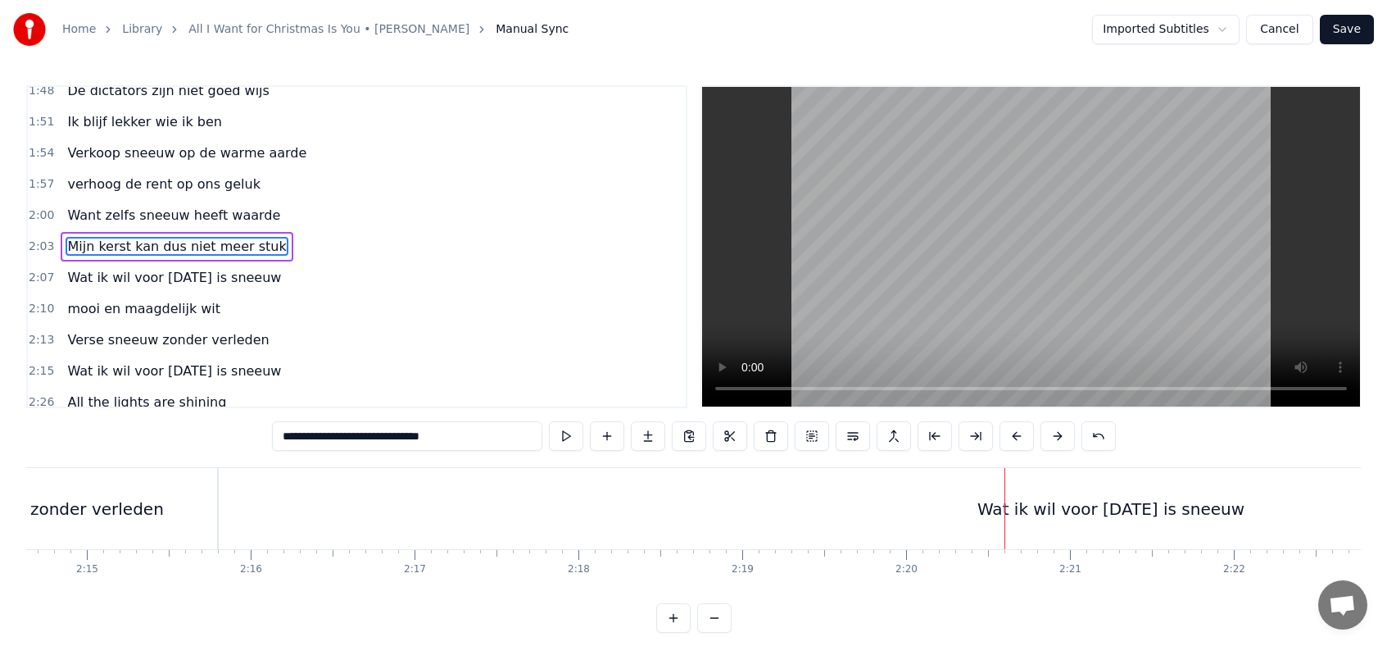
scroll to position [0, 22092]
click at [641, 516] on div "Wat ik wil voor [DATE] is sneeuw" at bounding box center [1085, 508] width 1785 height 81
type input "**********"
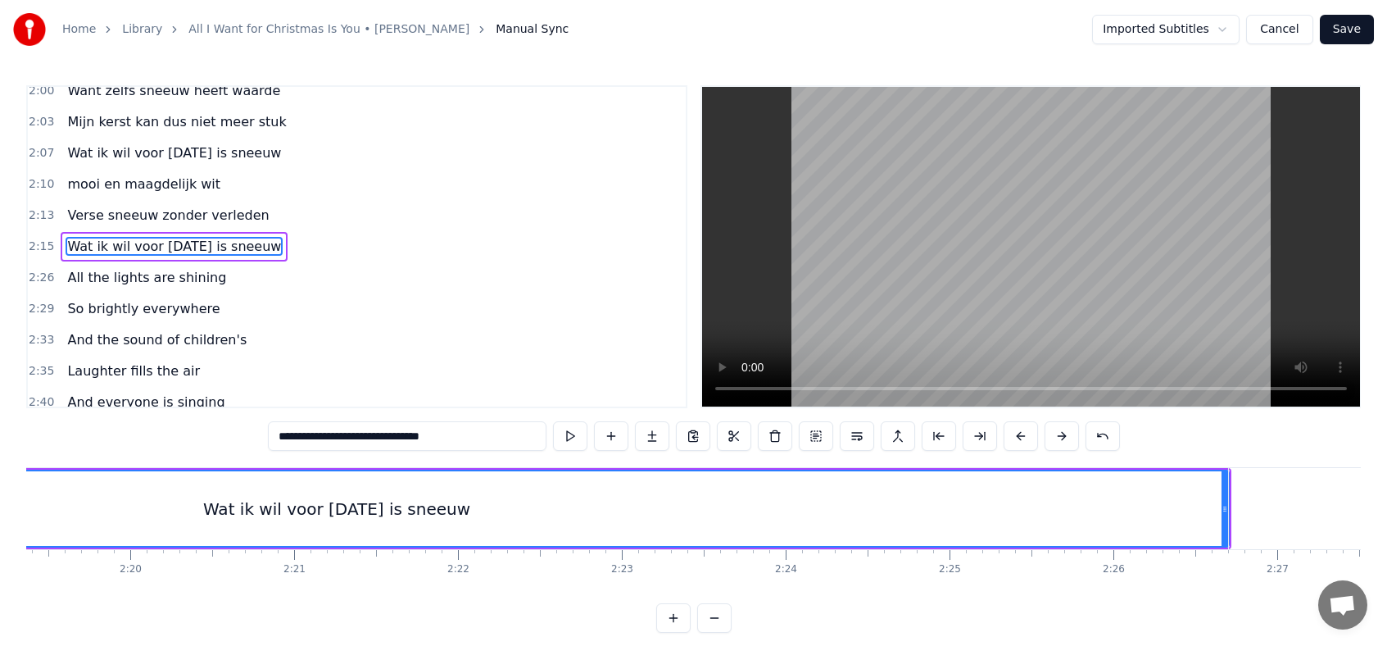
scroll to position [0, 22852]
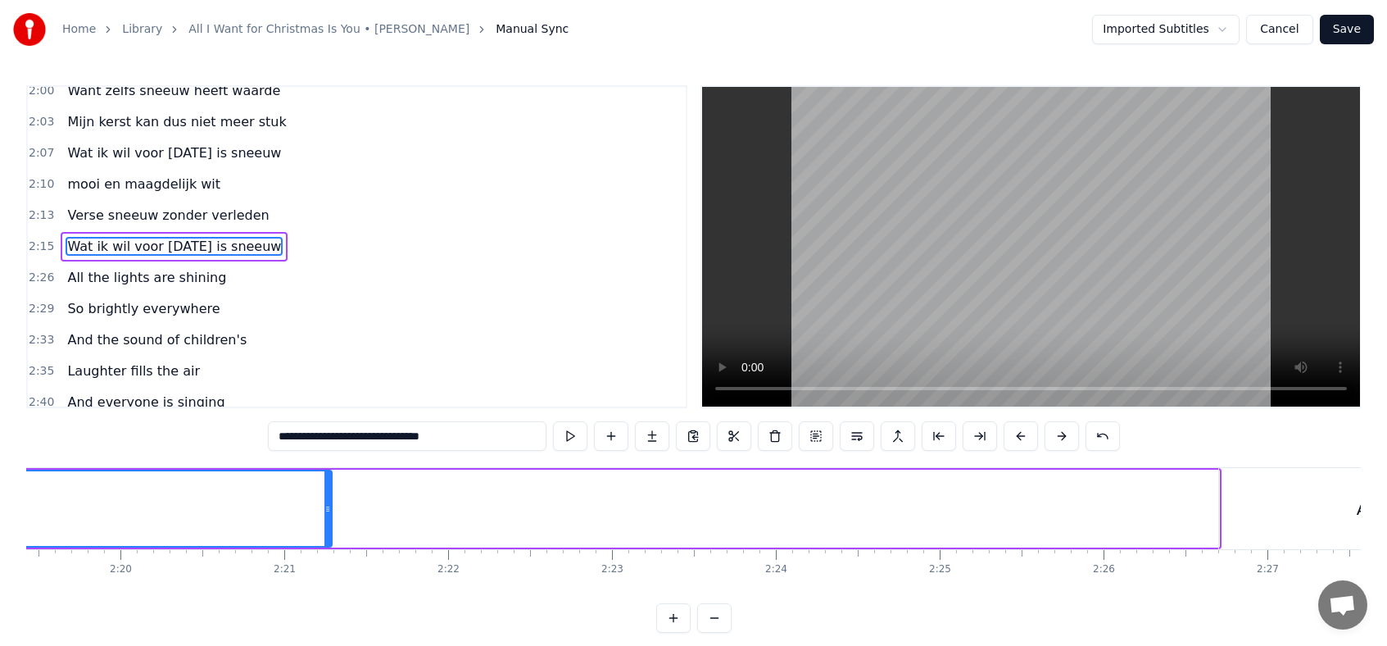
drag, startPoint x: 1214, startPoint y: 506, endPoint x: 330, endPoint y: 525, distance: 883.6
click at [329, 524] on div at bounding box center [328, 508] width 7 height 75
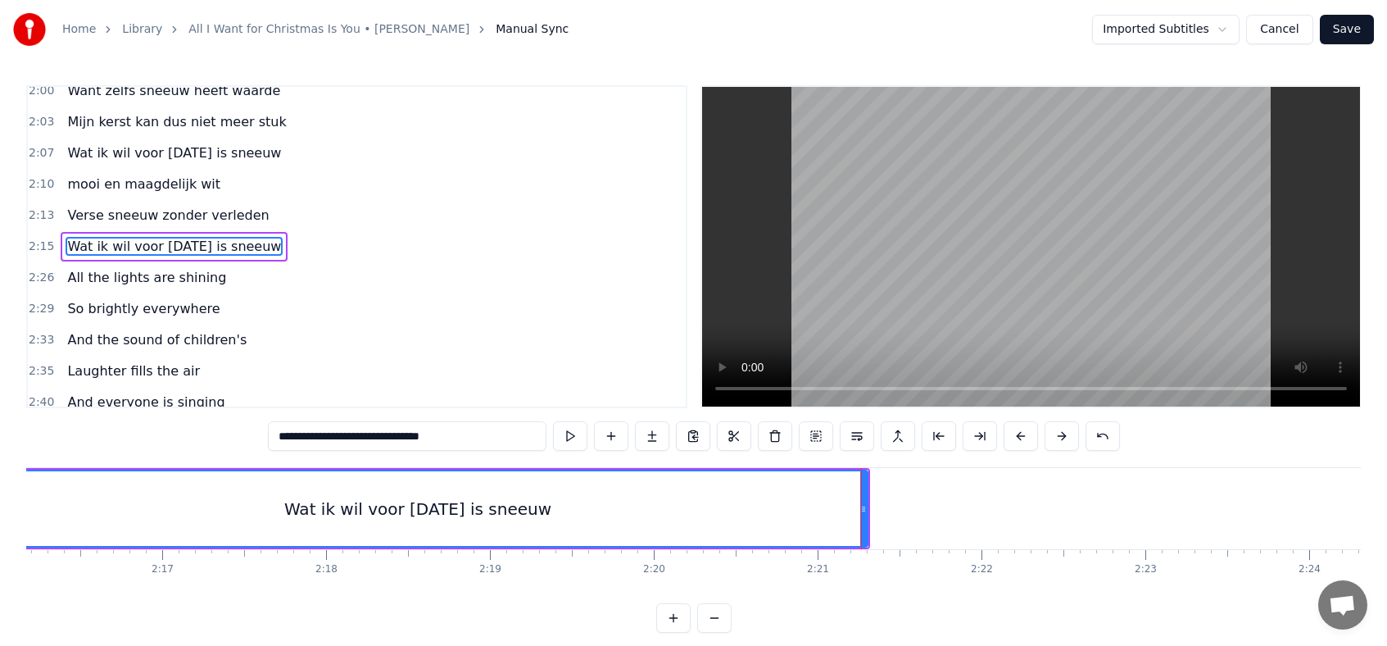
scroll to position [0, 22132]
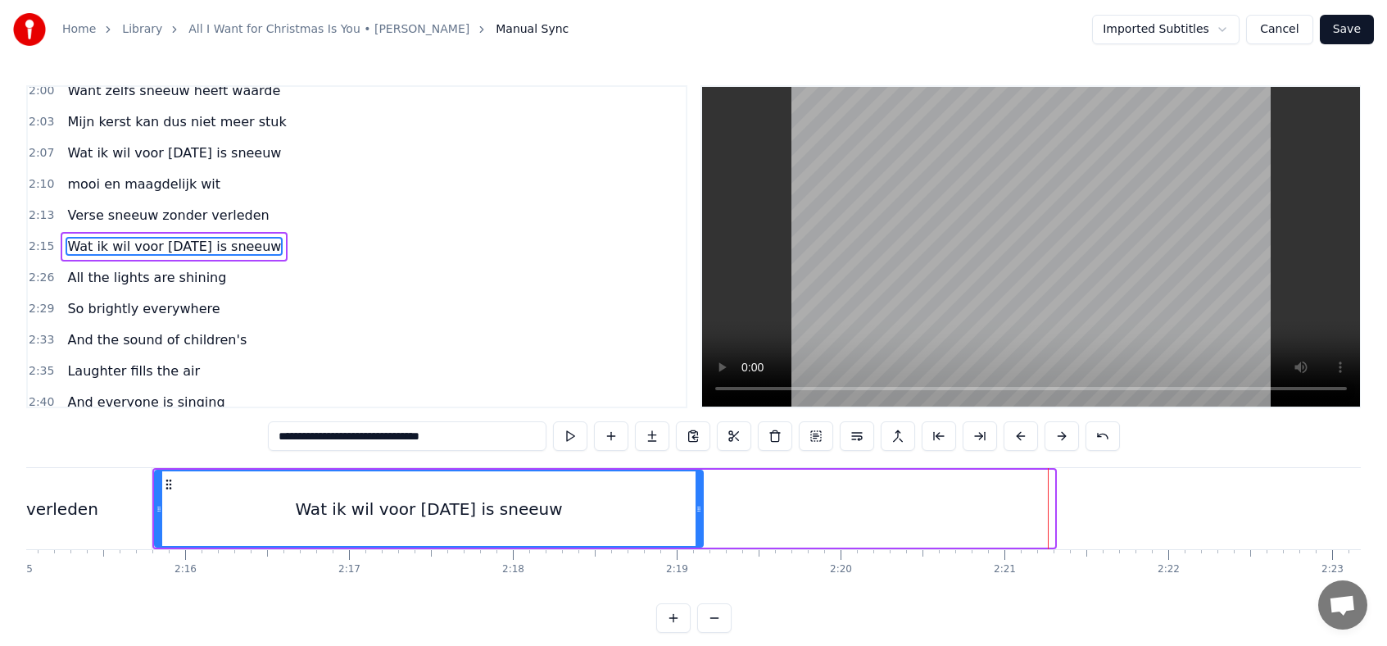
drag, startPoint x: 1051, startPoint y: 506, endPoint x: 686, endPoint y: 506, distance: 364.7
click at [696, 506] on icon at bounding box center [699, 508] width 7 height 13
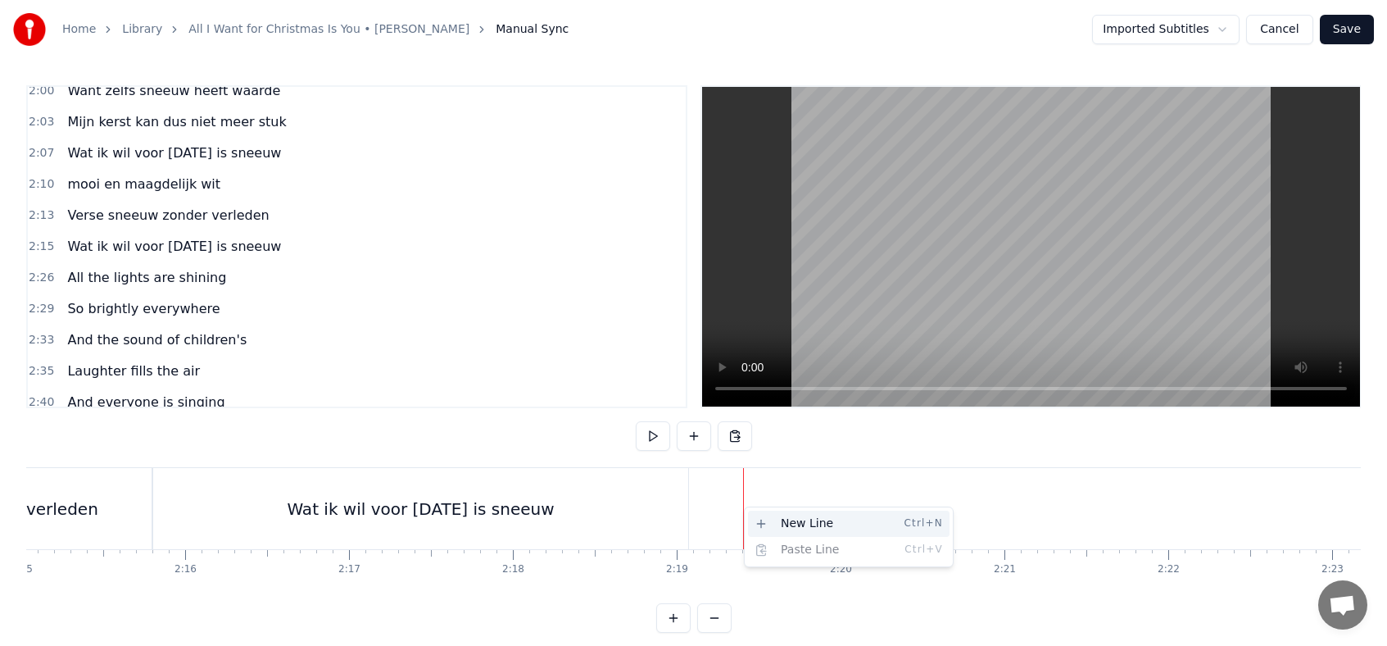
click at [774, 521] on div "New Line Ctrl+N" at bounding box center [849, 524] width 202 height 26
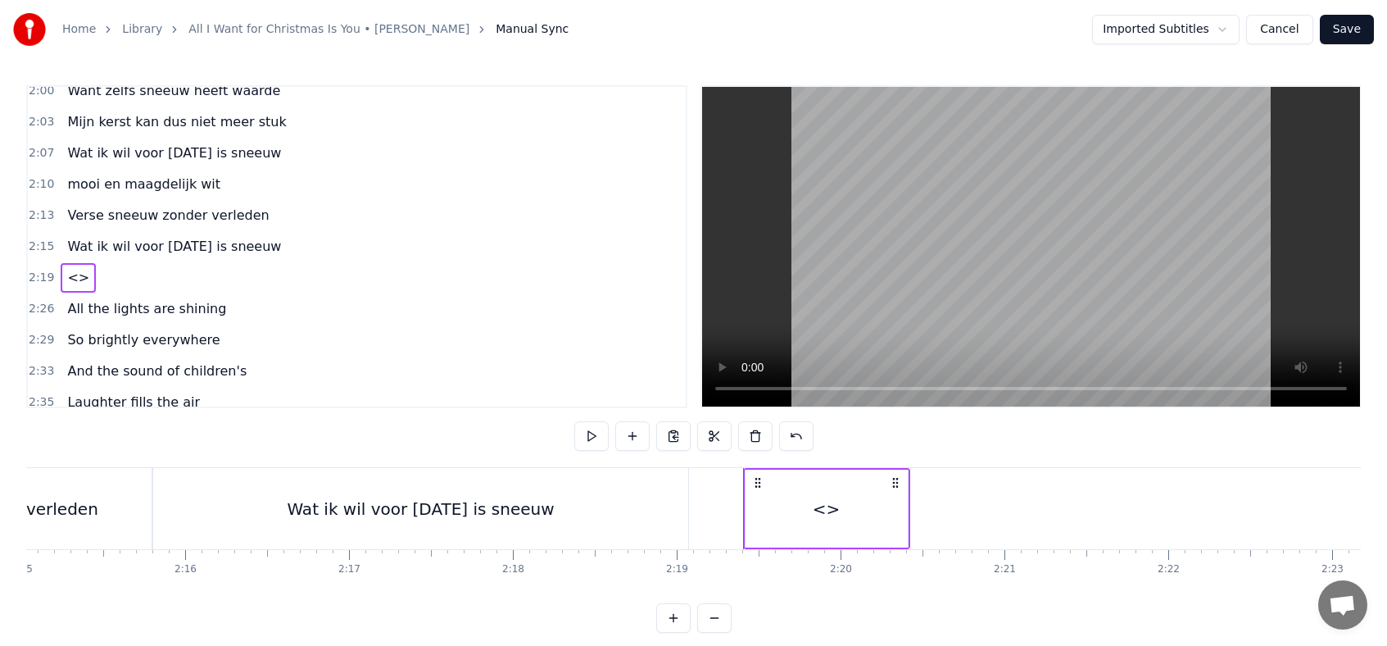
click at [438, 516] on div "Wat ik wil voor [DATE] is sneeuw" at bounding box center [420, 509] width 267 height 25
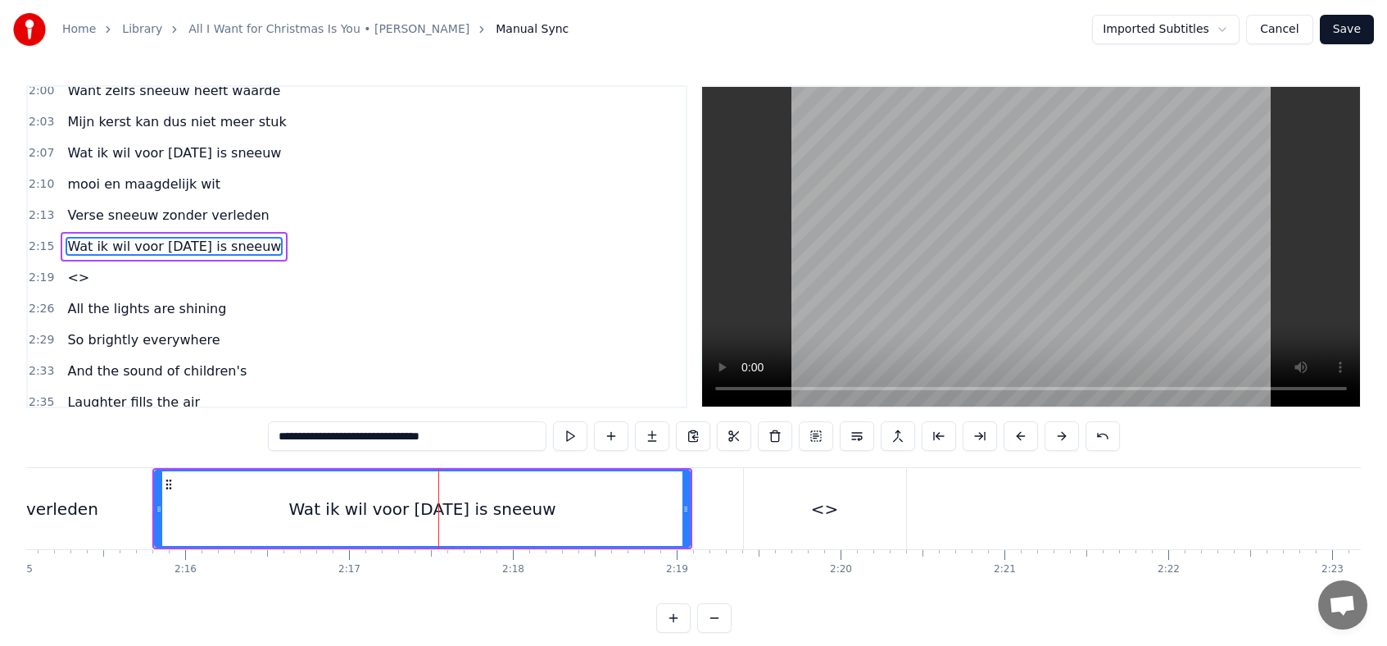
drag, startPoint x: 332, startPoint y: 437, endPoint x: 402, endPoint y: 437, distance: 70.5
click at [402, 437] on input "**********" at bounding box center [407, 436] width 279 height 30
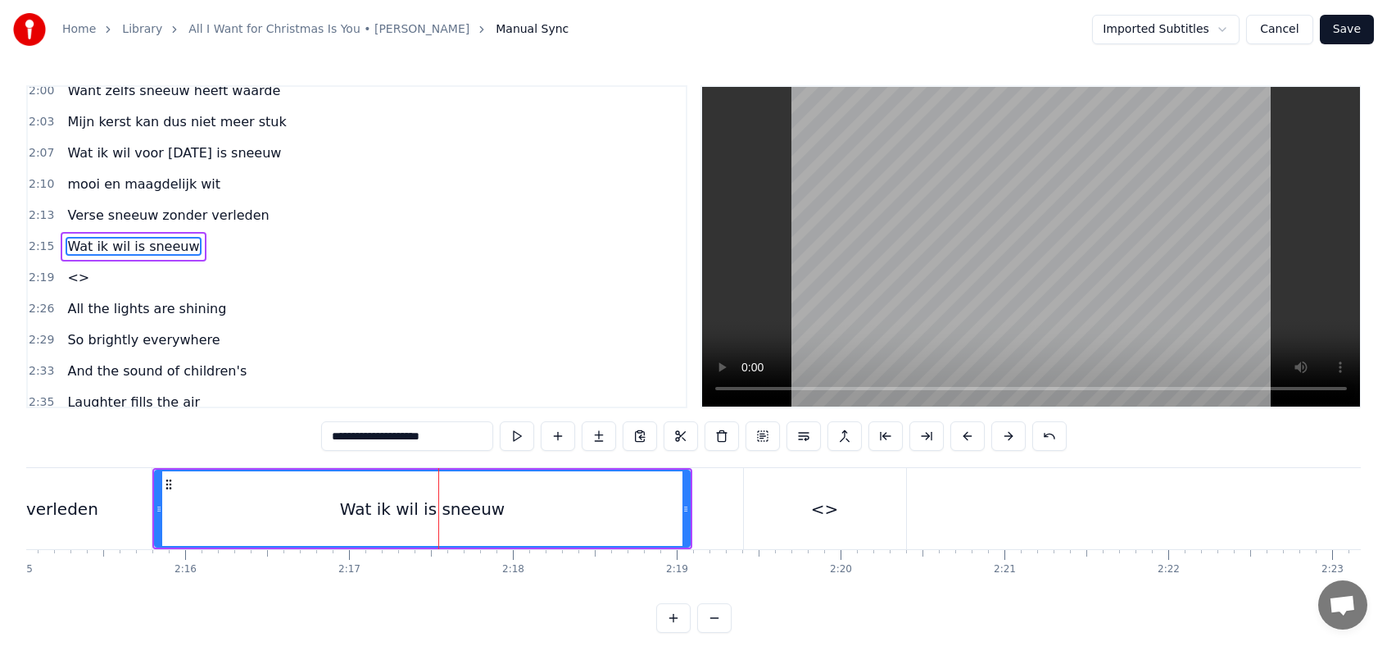
click at [809, 492] on div "<>" at bounding box center [825, 508] width 162 height 81
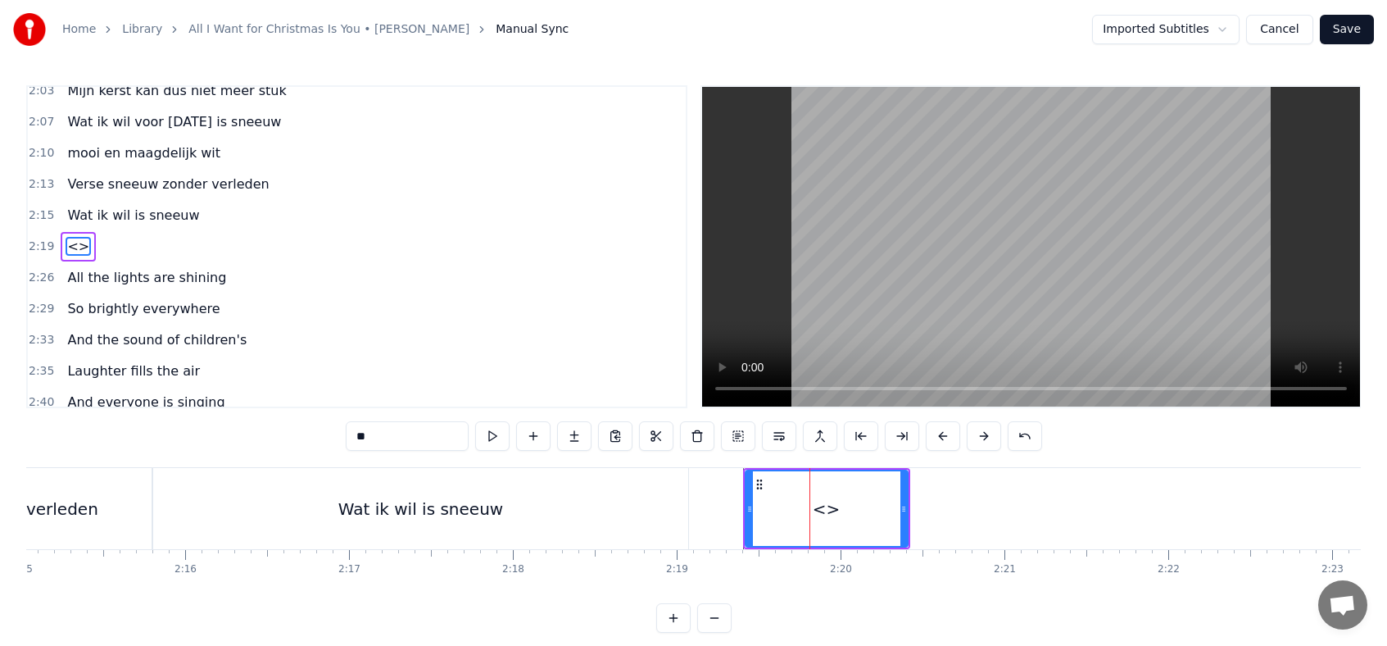
click at [387, 438] on input "**" at bounding box center [407, 436] width 123 height 30
type input "*"
paste input "**********"
type input "**********"
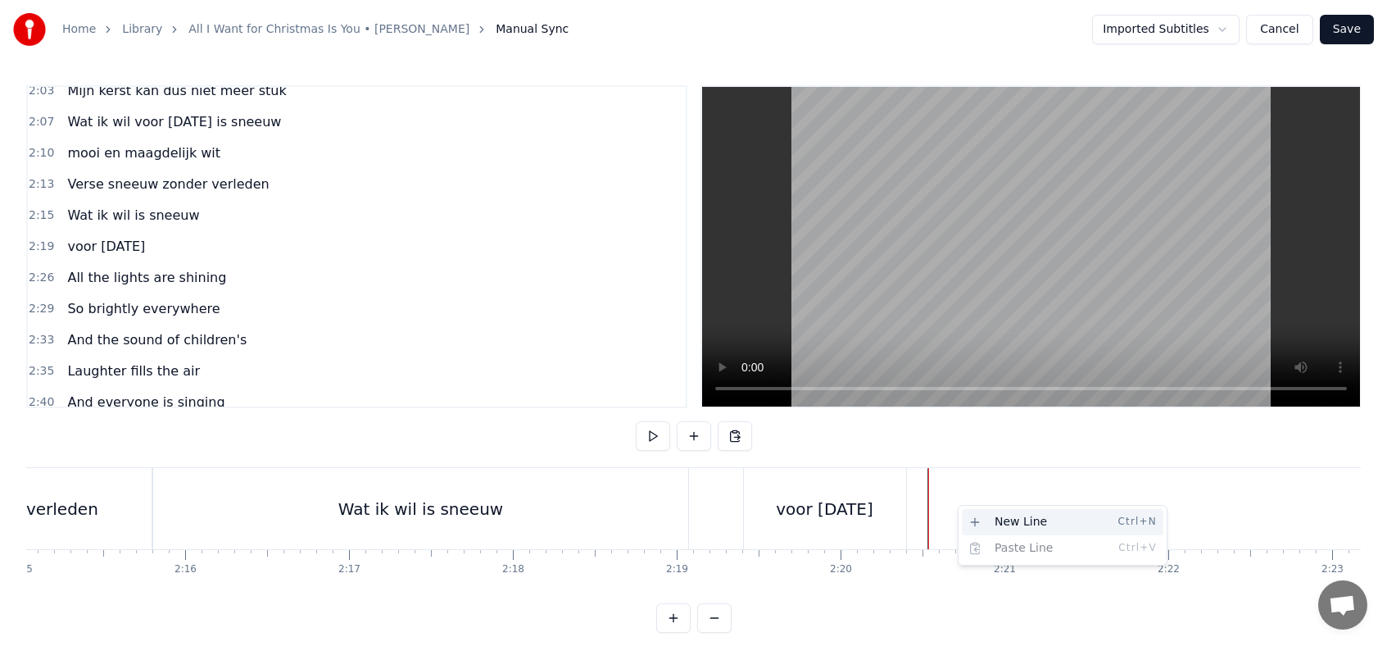
click at [984, 516] on div "New Line Ctrl+N" at bounding box center [1063, 522] width 202 height 26
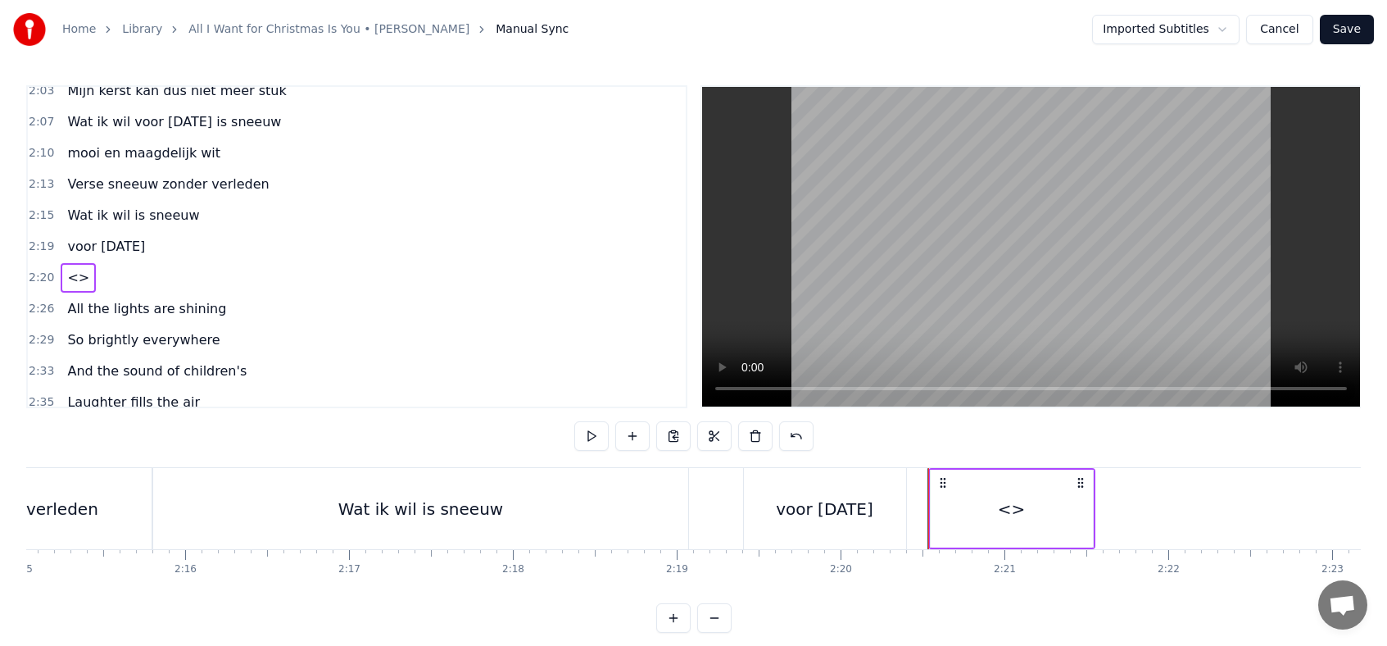
click at [423, 519] on div "Wat ik wil is sneeuw" at bounding box center [420, 509] width 165 height 25
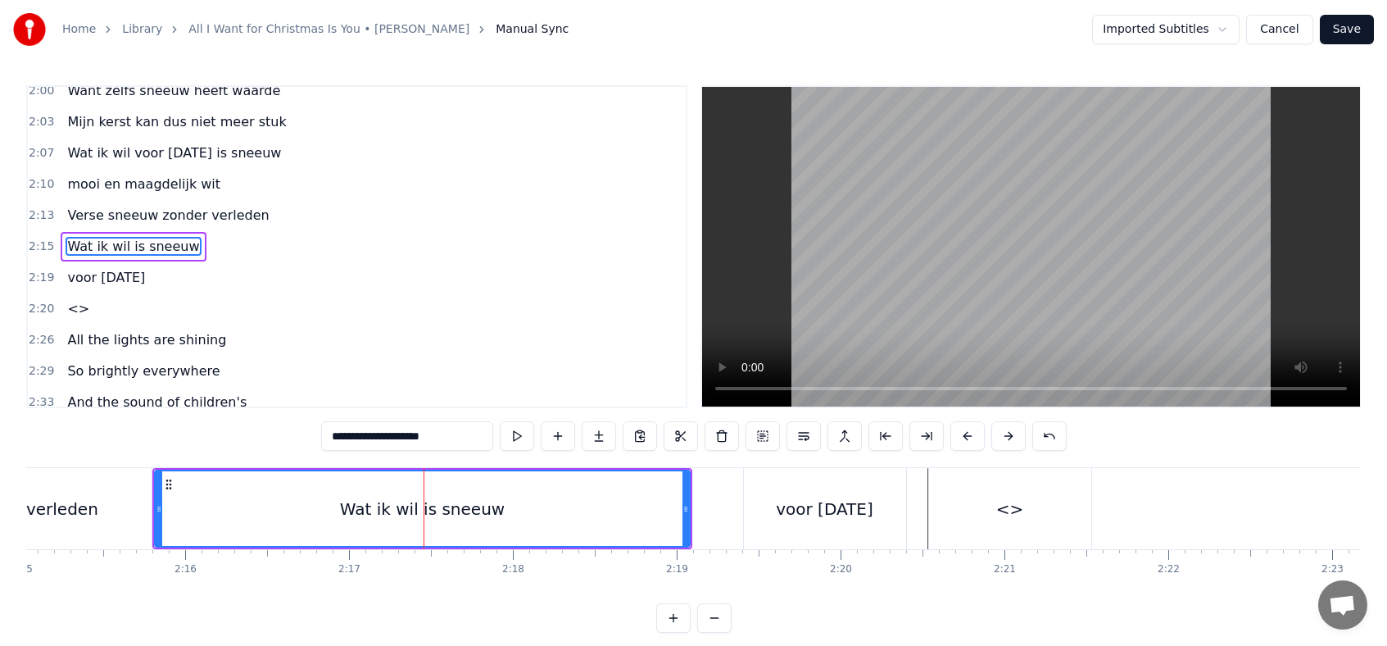
drag, startPoint x: 383, startPoint y: 435, endPoint x: 452, endPoint y: 438, distance: 68.9
click at [452, 438] on input "**********" at bounding box center [407, 436] width 172 height 30
click at [1029, 515] on div "<>" at bounding box center [1010, 508] width 162 height 81
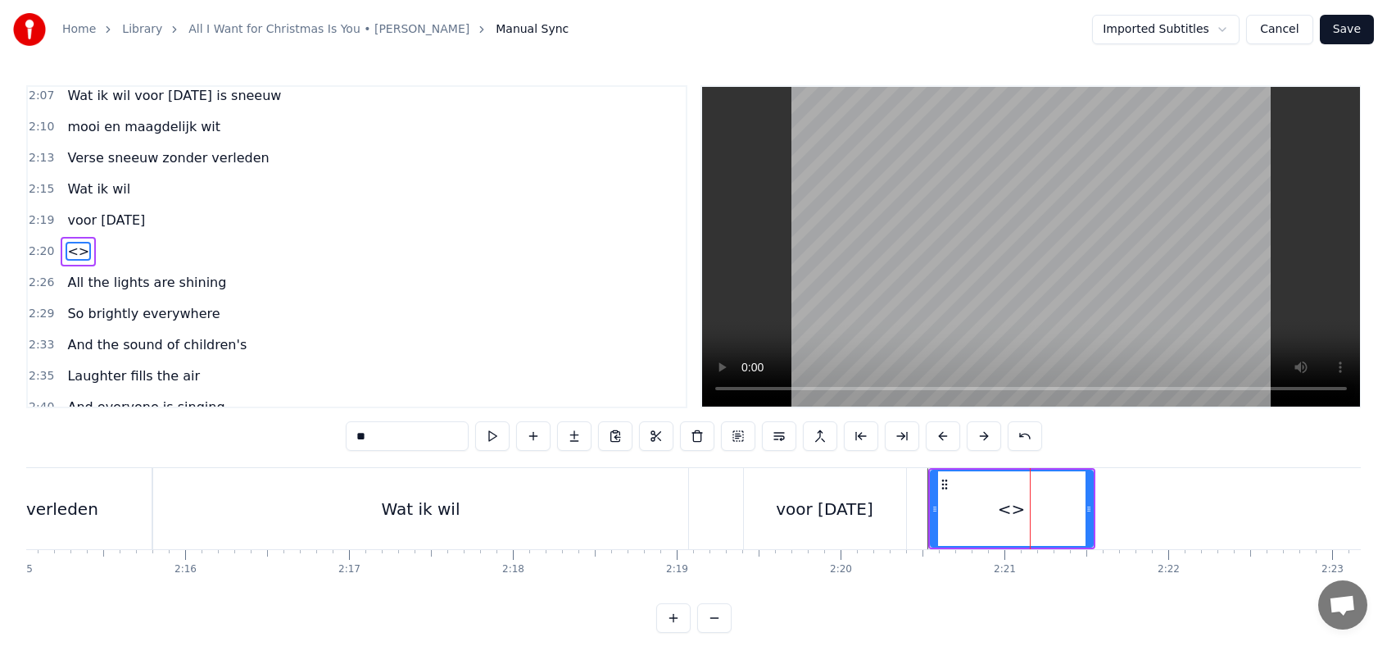
scroll to position [1008, 0]
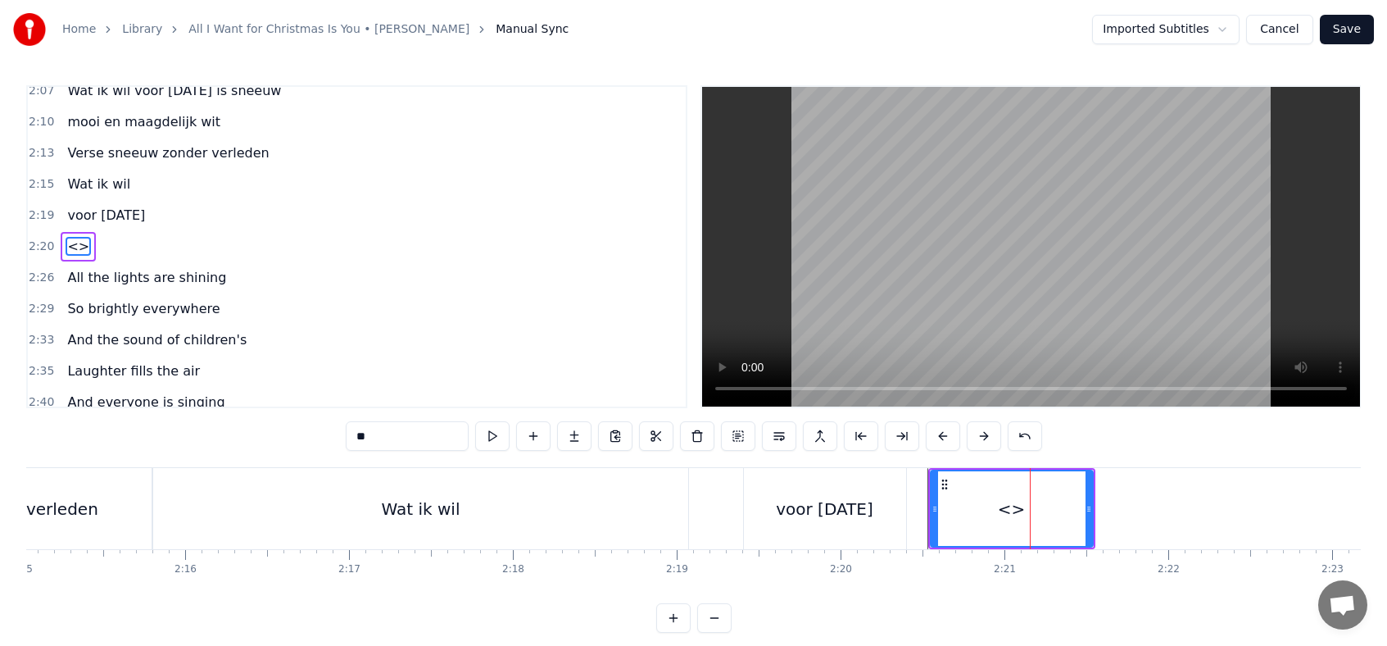
click at [402, 441] on input "**" at bounding box center [407, 436] width 123 height 30
type input "*"
paste input "*********"
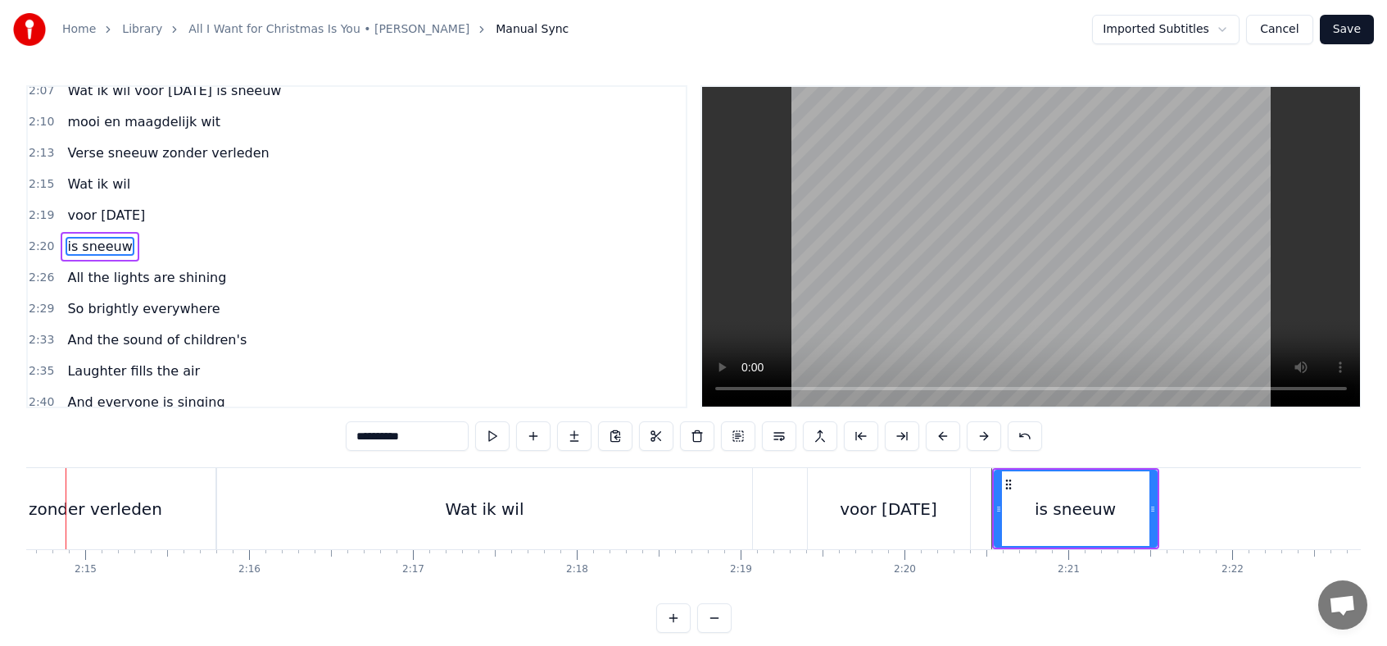
scroll to position [0, 22025]
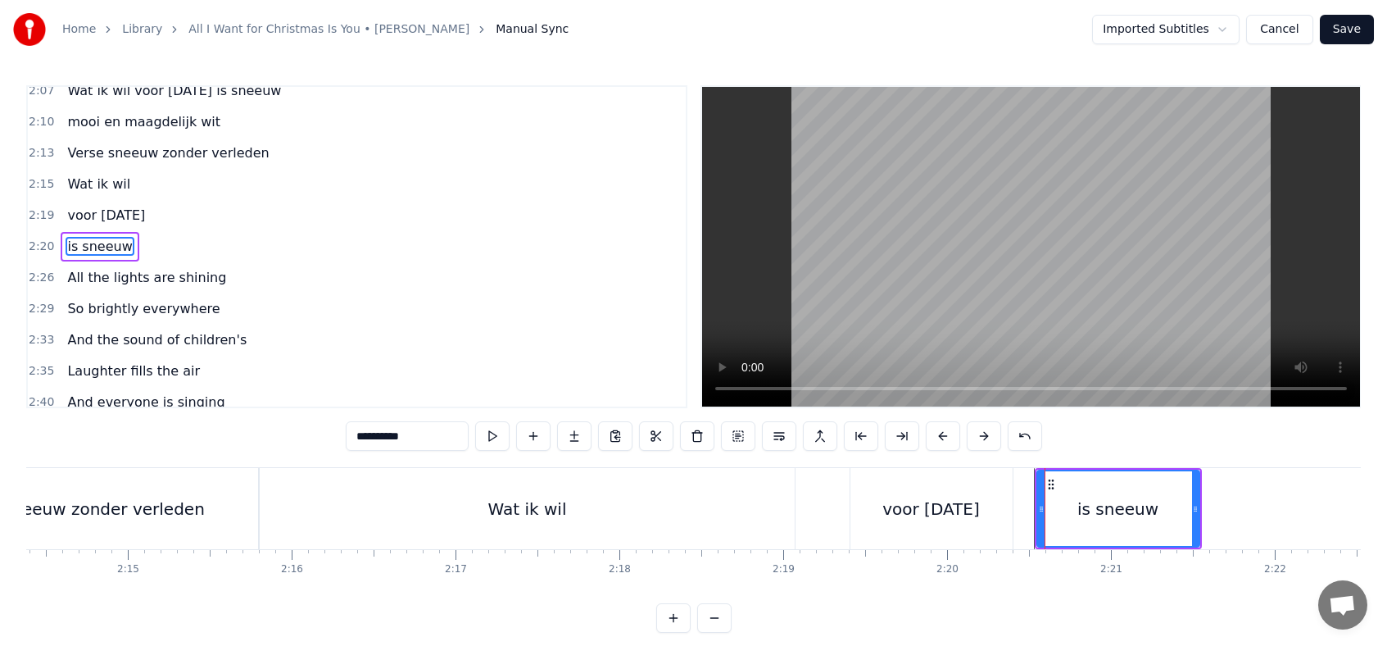
click at [452, 496] on div "Wat ik wil" at bounding box center [527, 508] width 535 height 81
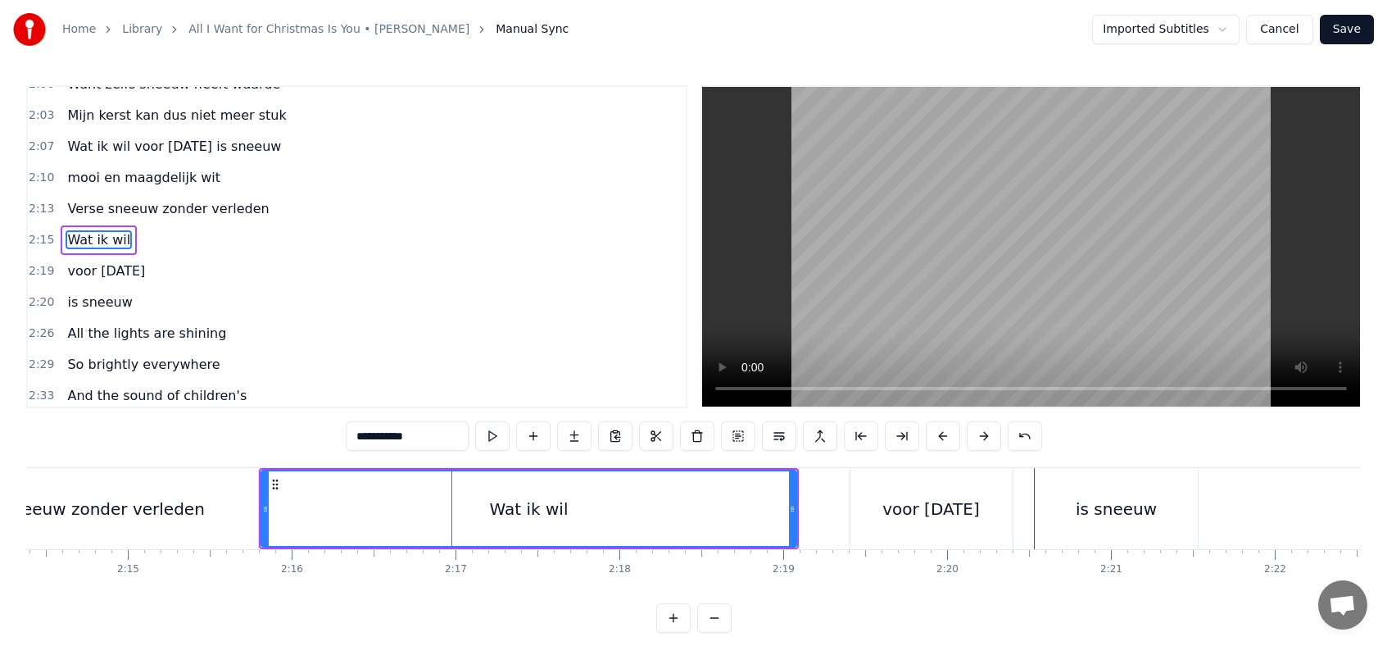
scroll to position [946, 0]
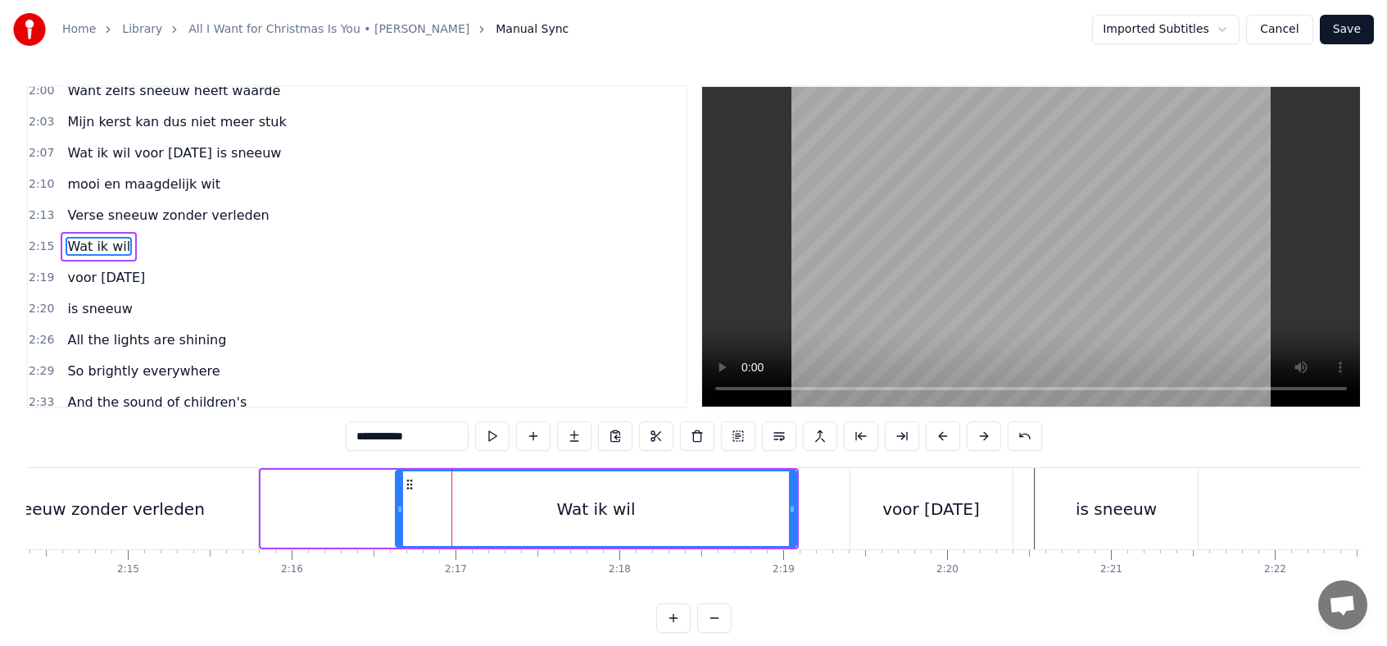
drag, startPoint x: 265, startPoint y: 506, endPoint x: 408, endPoint y: 508, distance: 143.4
click at [403, 508] on icon at bounding box center [400, 508] width 7 height 13
click at [880, 492] on div "voor [DATE]" at bounding box center [932, 508] width 162 height 81
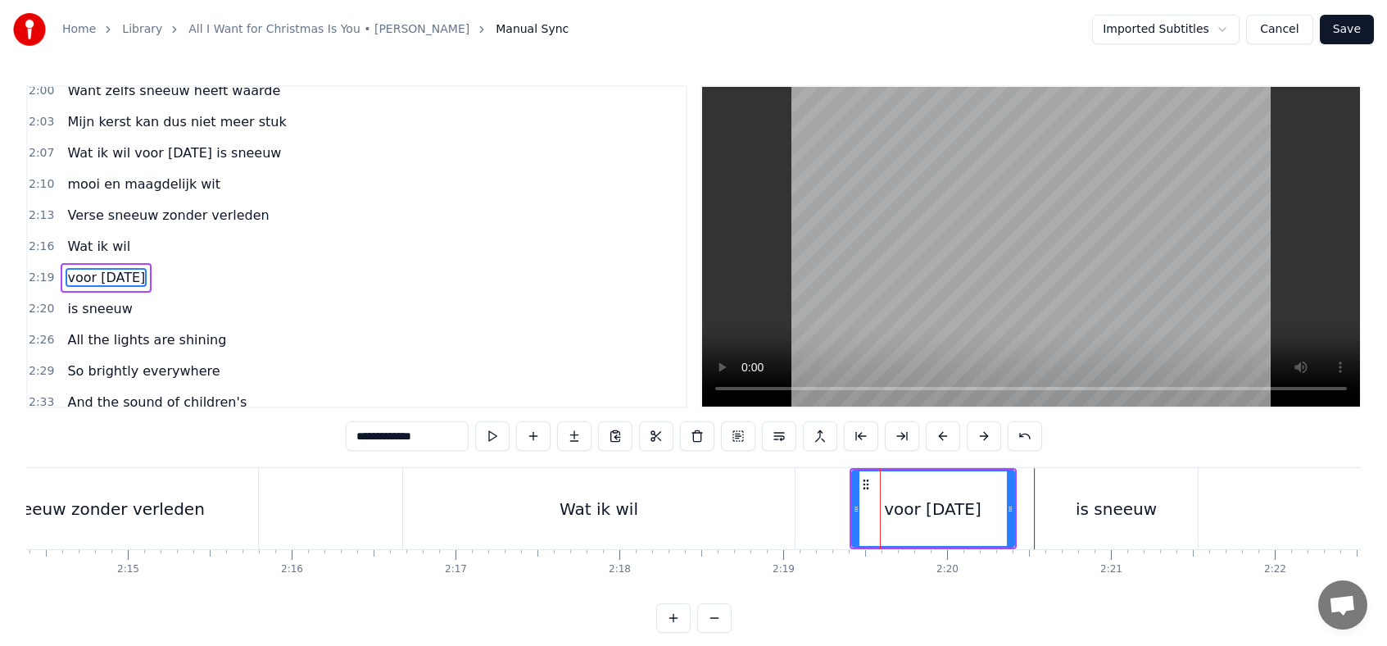
scroll to position [977, 0]
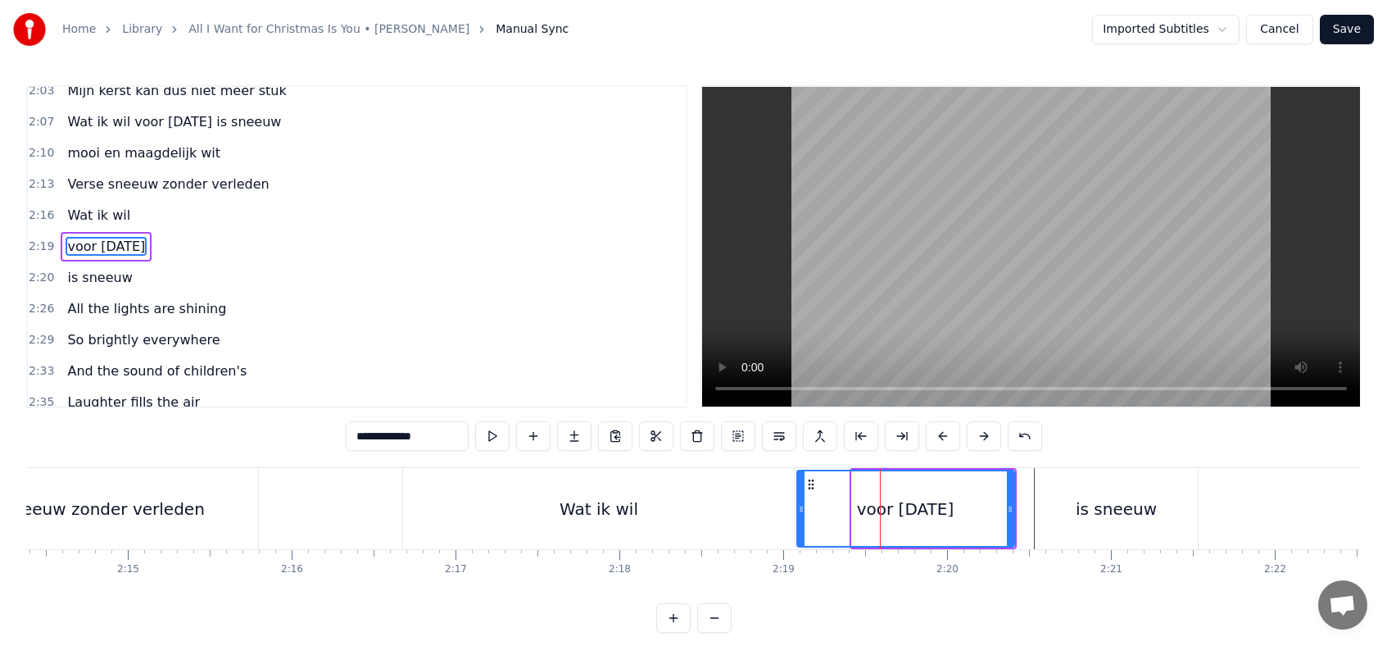
drag, startPoint x: 856, startPoint y: 509, endPoint x: 799, endPoint y: 511, distance: 56.6
click at [799, 511] on icon at bounding box center [801, 508] width 7 height 13
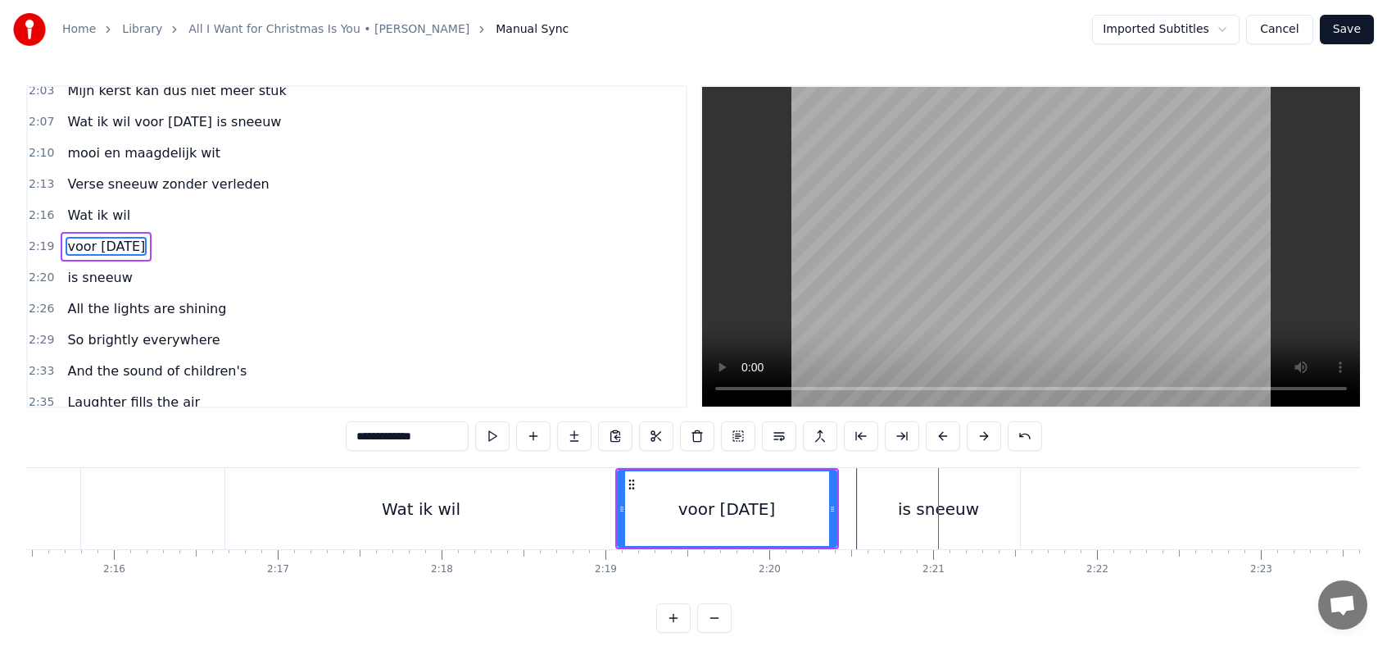
scroll to position [0, 22178]
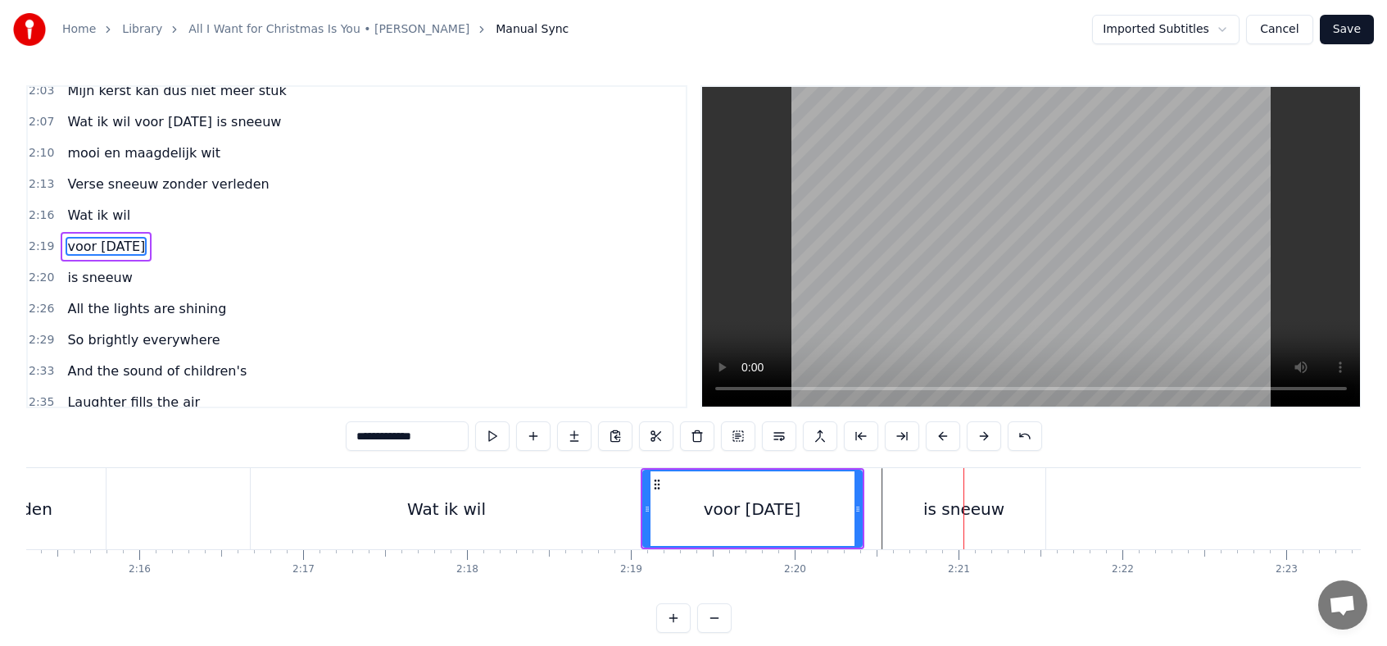
click at [556, 518] on div "Wat ik wil" at bounding box center [447, 508] width 392 height 81
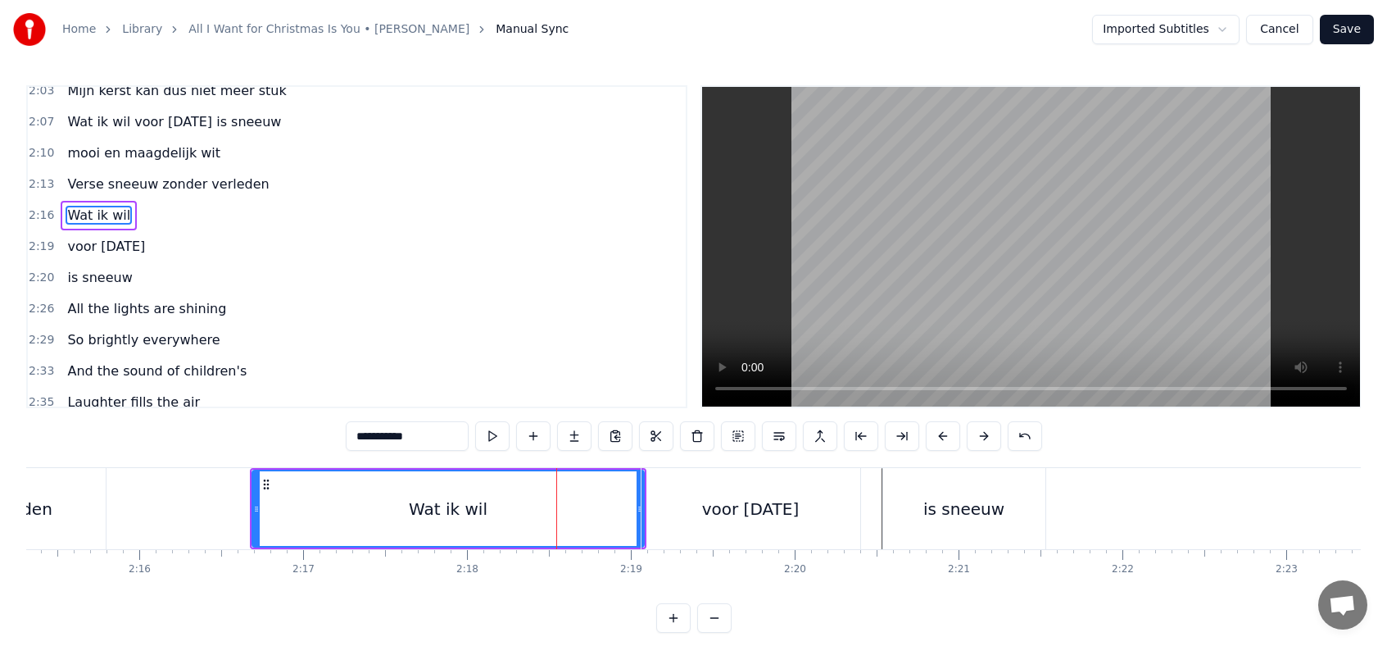
scroll to position [946, 0]
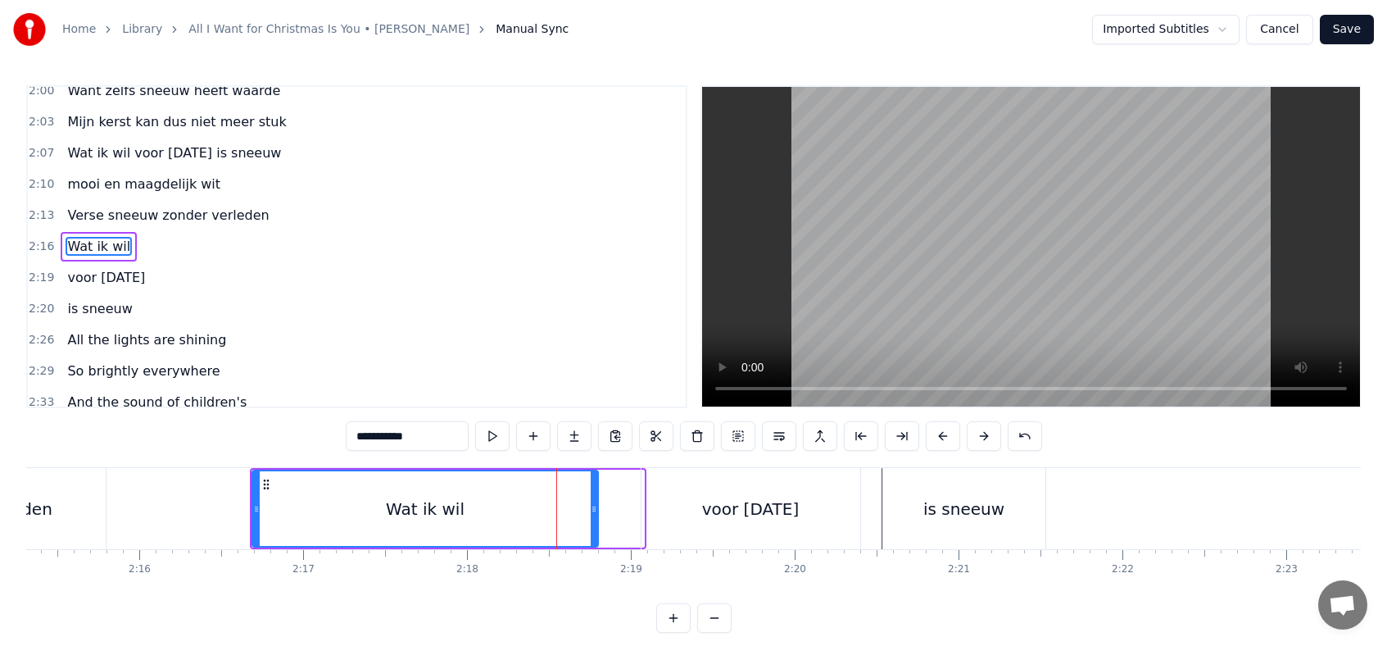
drag, startPoint x: 637, startPoint y: 509, endPoint x: 591, endPoint y: 511, distance: 46.0
click at [591, 511] on icon at bounding box center [594, 508] width 7 height 13
click at [643, 511] on div "voor [DATE]" at bounding box center [751, 508] width 219 height 81
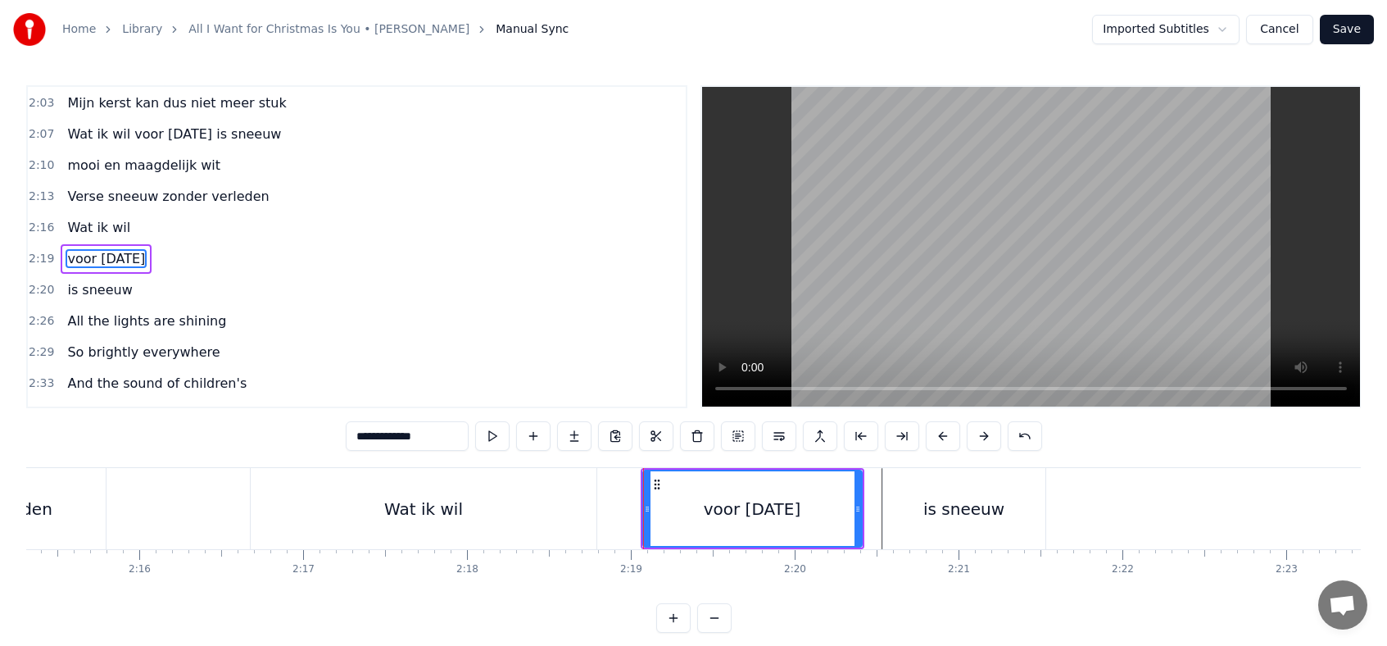
scroll to position [977, 0]
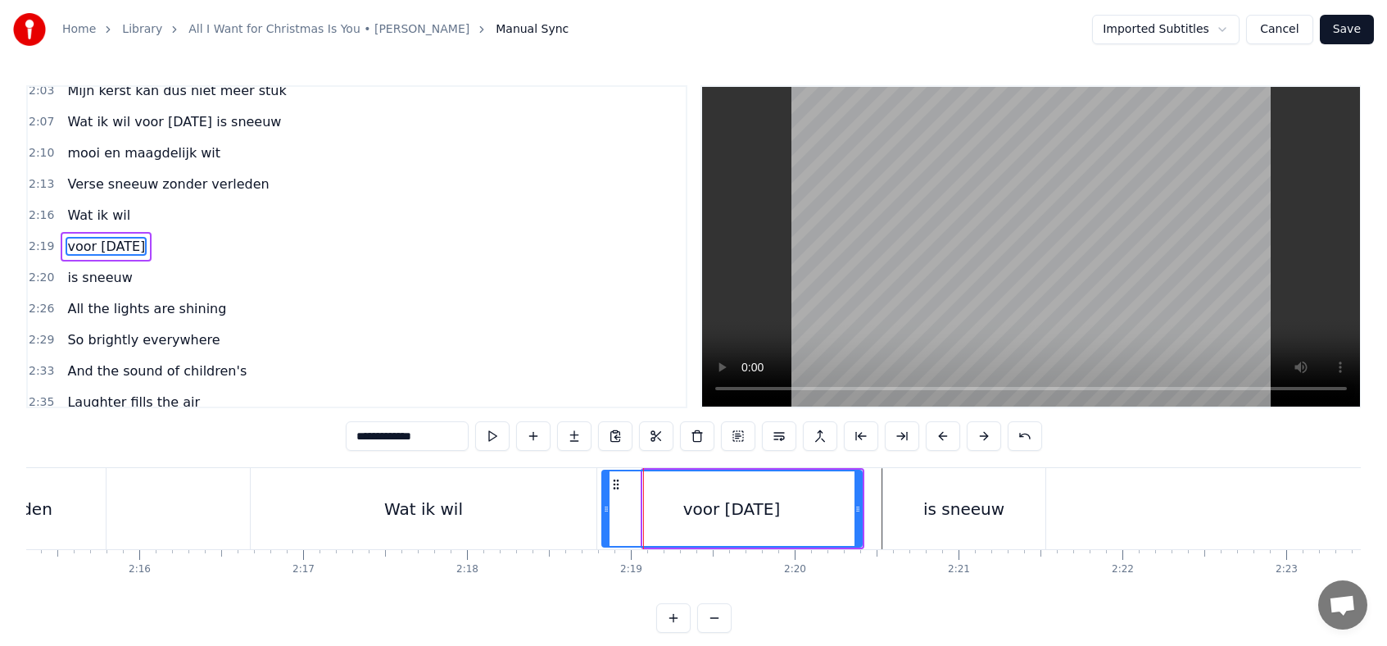
drag, startPoint x: 645, startPoint y: 511, endPoint x: 604, endPoint y: 511, distance: 41.0
click at [604, 511] on icon at bounding box center [606, 508] width 7 height 13
drag, startPoint x: 857, startPoint y: 509, endPoint x: 820, endPoint y: 515, distance: 37.5
click at [820, 515] on div at bounding box center [822, 508] width 7 height 75
click at [892, 510] on div "is sneeuw" at bounding box center [964, 508] width 162 height 81
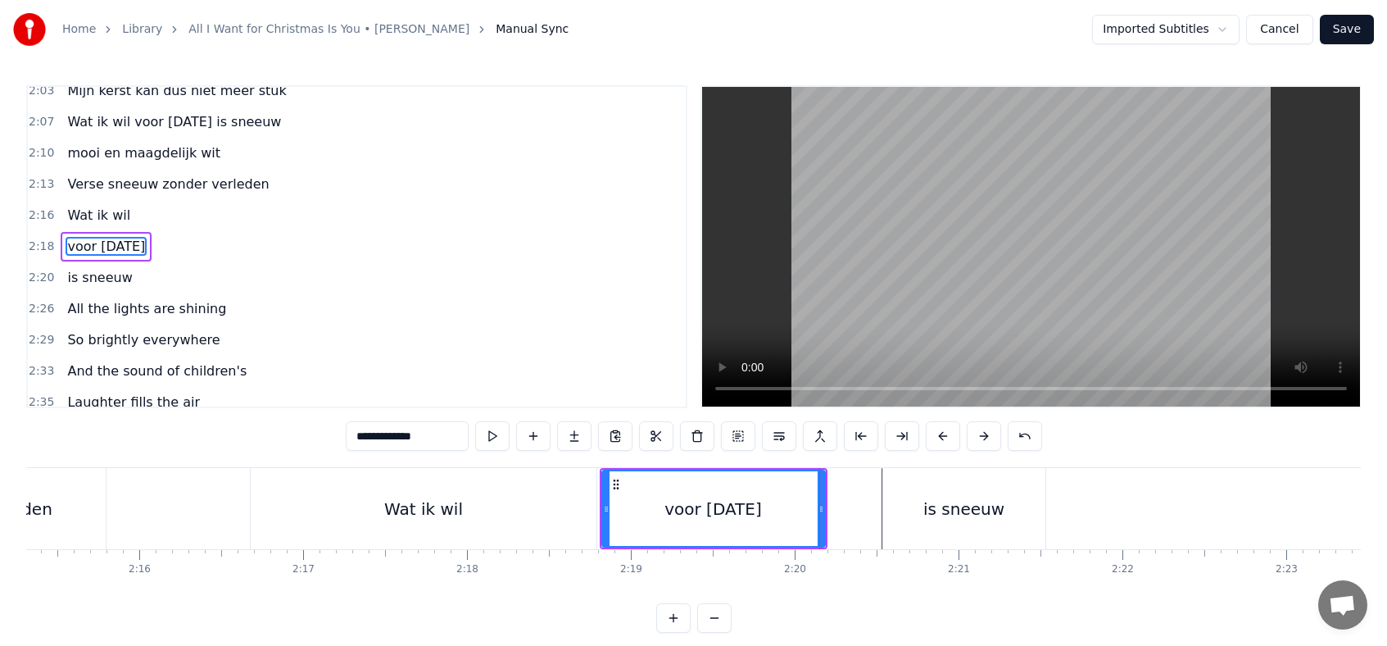
type input "*********"
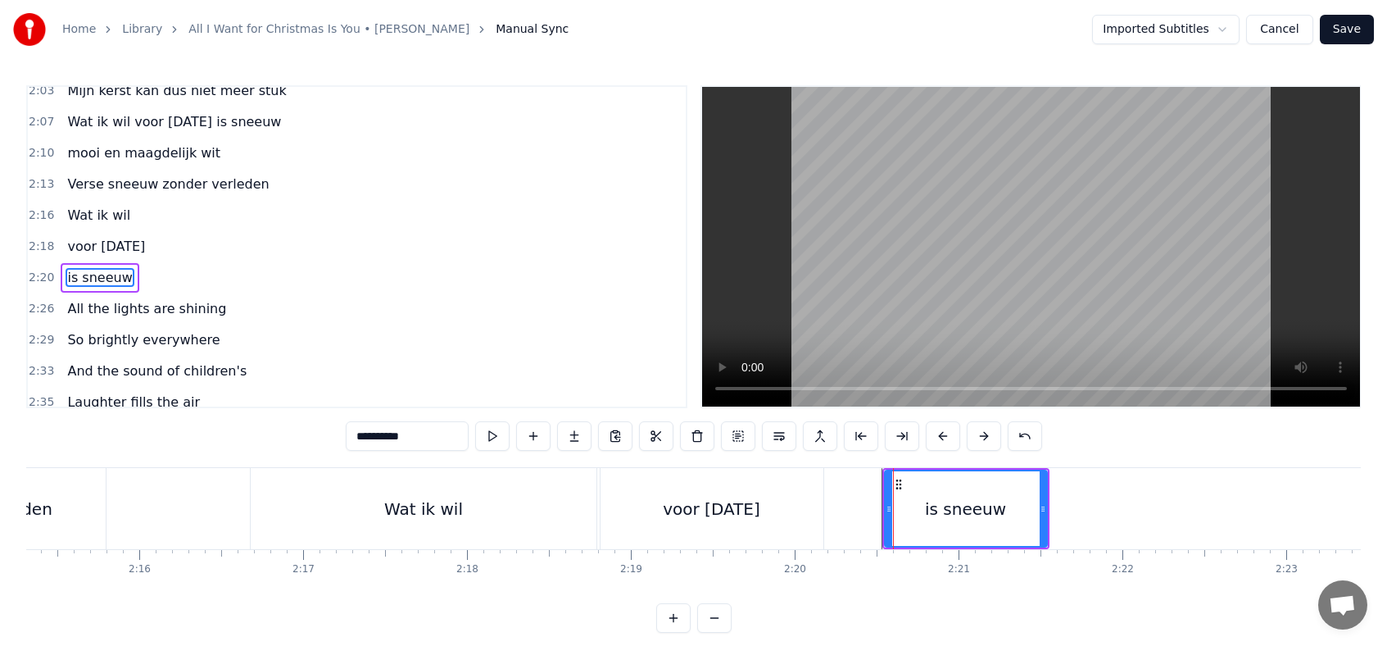
scroll to position [1008, 0]
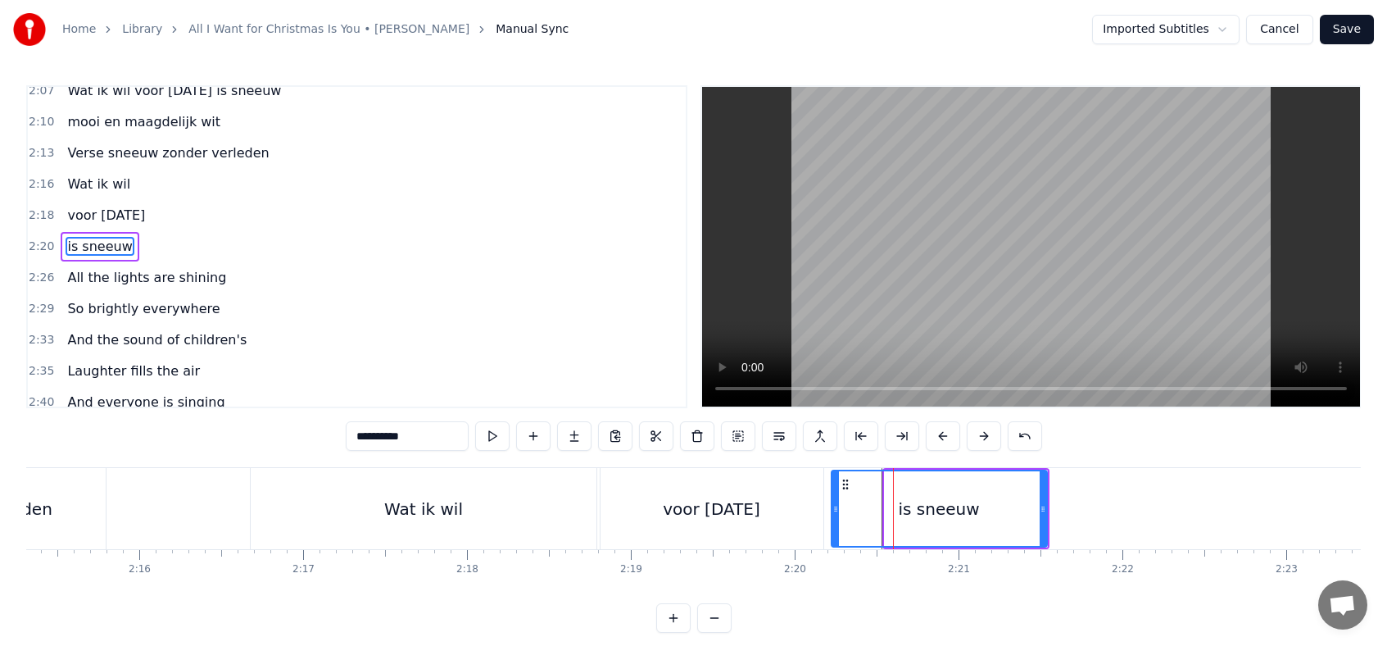
drag, startPoint x: 888, startPoint y: 510, endPoint x: 835, endPoint y: 512, distance: 53.3
click at [835, 512] on icon at bounding box center [836, 508] width 7 height 13
drag, startPoint x: 1042, startPoint y: 508, endPoint x: 1086, endPoint y: 509, distance: 43.4
click at [1071, 508] on icon at bounding box center [1068, 508] width 7 height 13
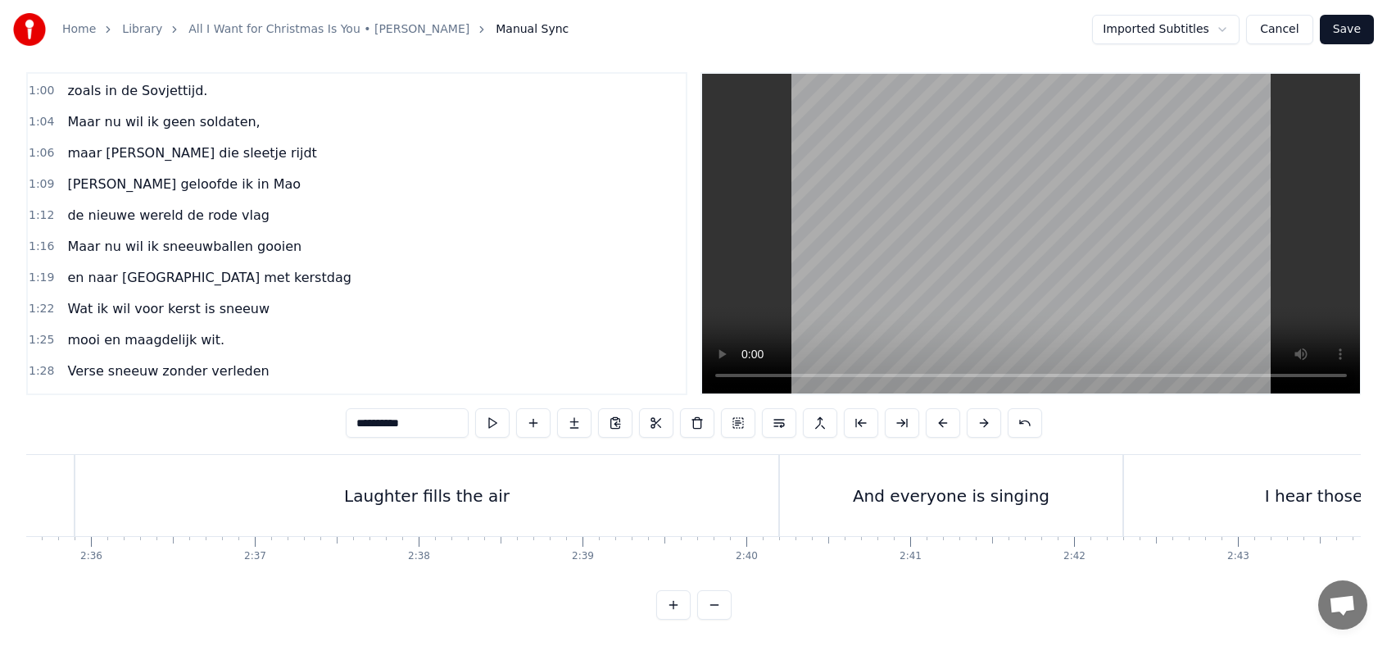
scroll to position [187, 0]
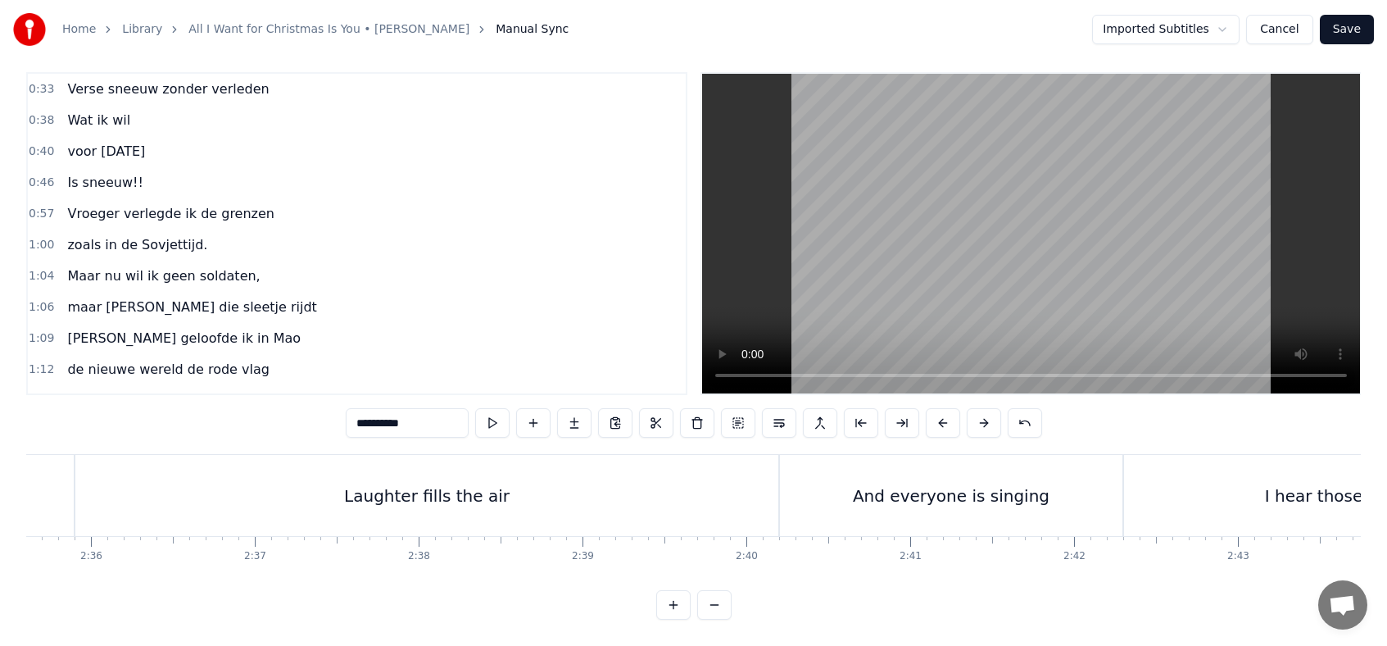
click at [1238, 35] on button "Save" at bounding box center [1347, 30] width 54 height 30
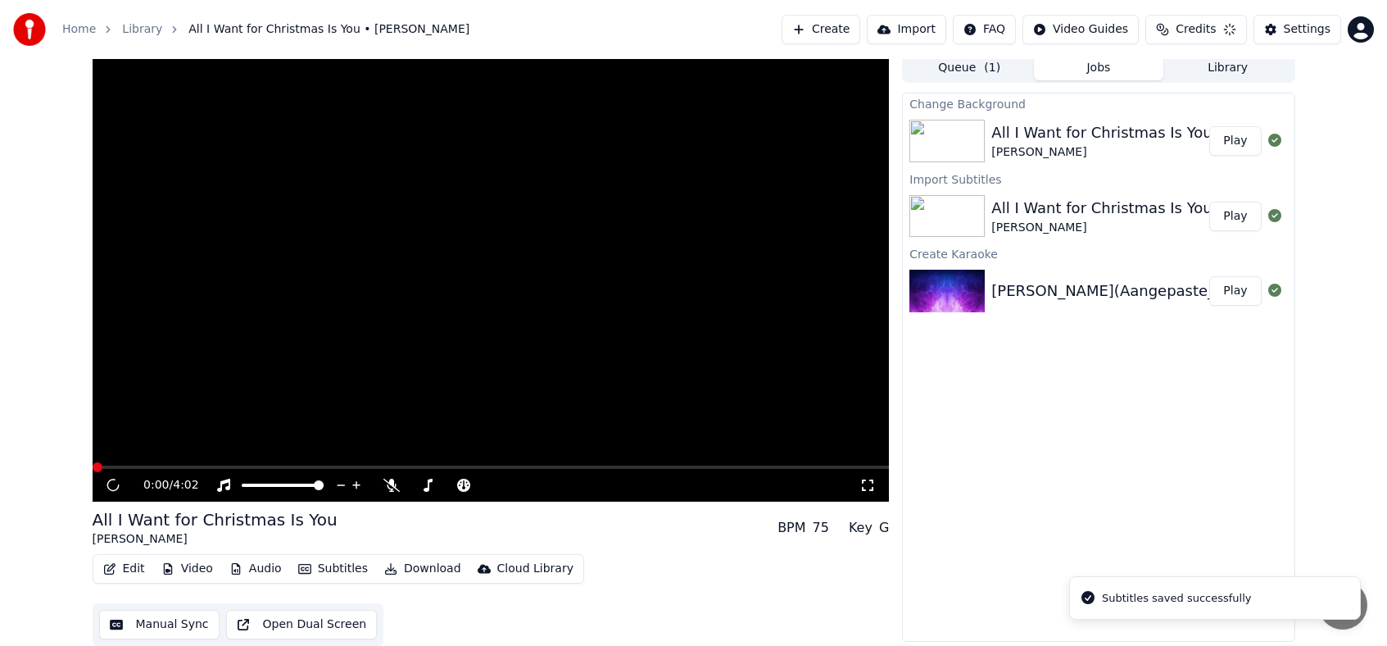
scroll to position [6, 0]
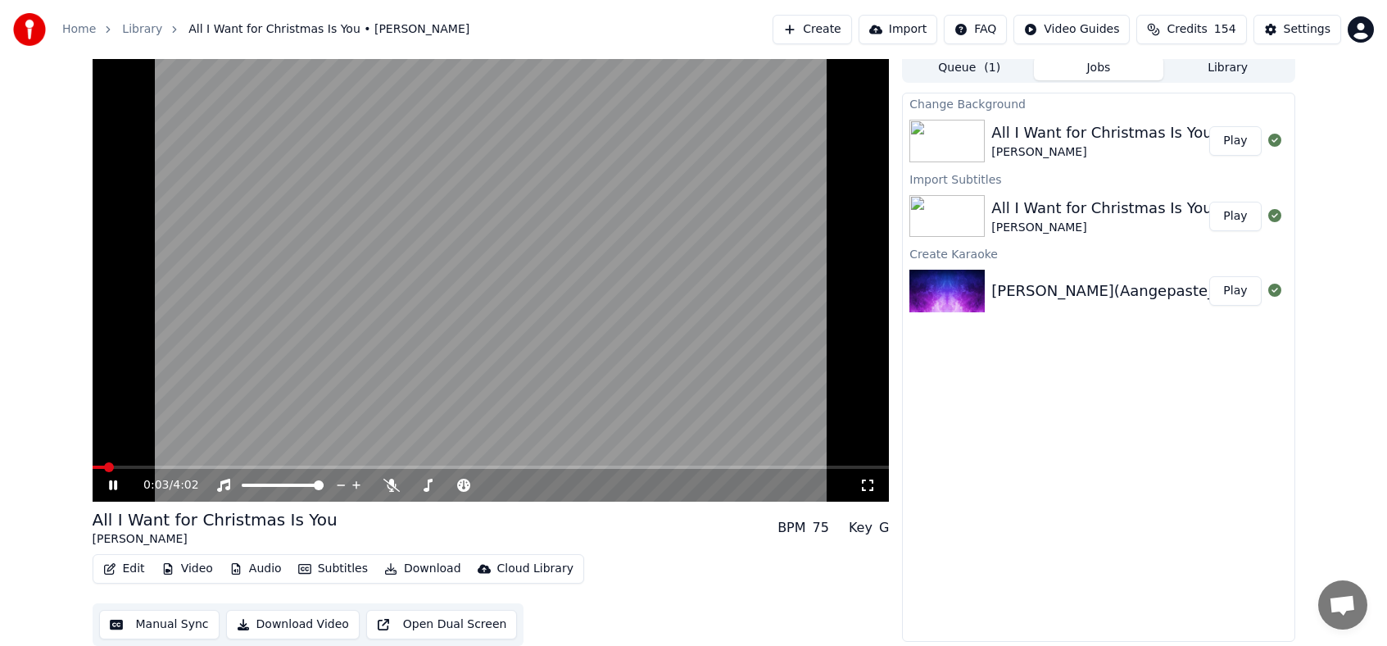
click at [285, 621] on button "Download Video" at bounding box center [293, 625] width 134 height 30
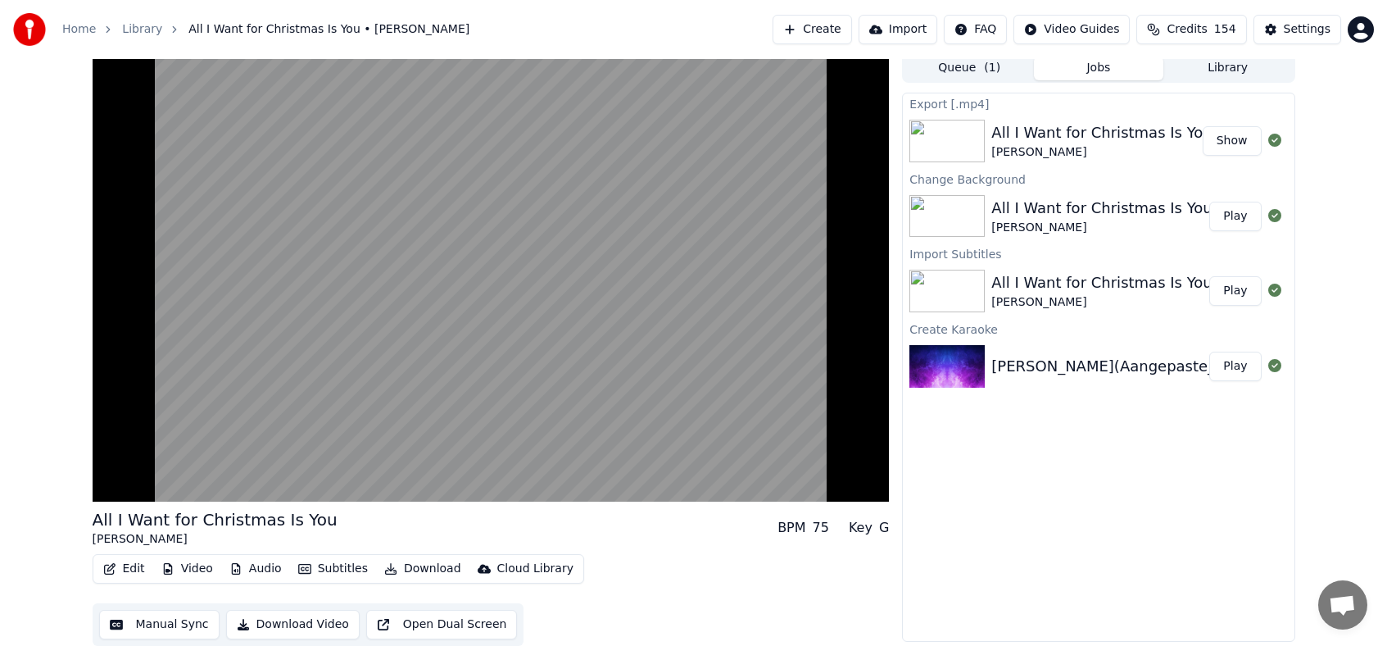
drag, startPoint x: 1228, startPoint y: 6, endPoint x: 965, endPoint y: 1, distance: 263.1
click at [965, 1] on div "Home Library All I Want for Christmas Is You • [PERSON_NAME] Create Import FAQ …" at bounding box center [693, 29] width 1387 height 59
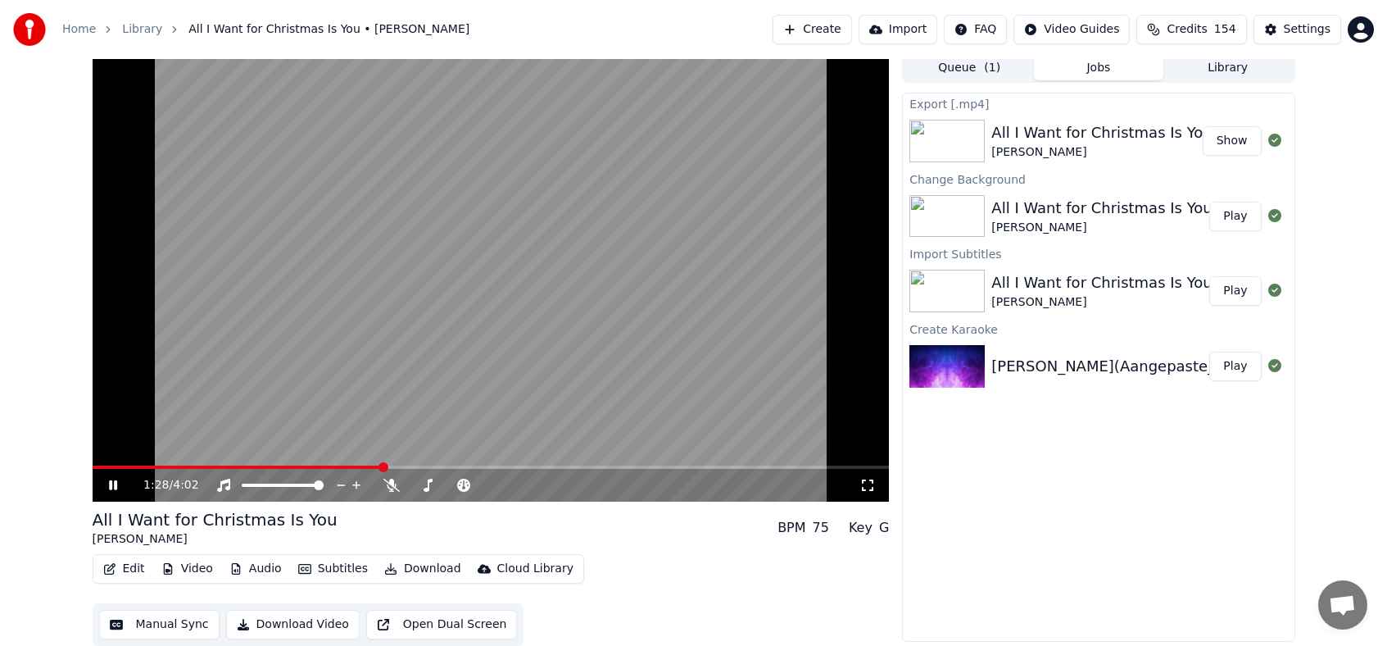
click at [112, 479] on icon at bounding box center [125, 485] width 39 height 13
click at [329, 624] on button "Download Video" at bounding box center [293, 625] width 134 height 30
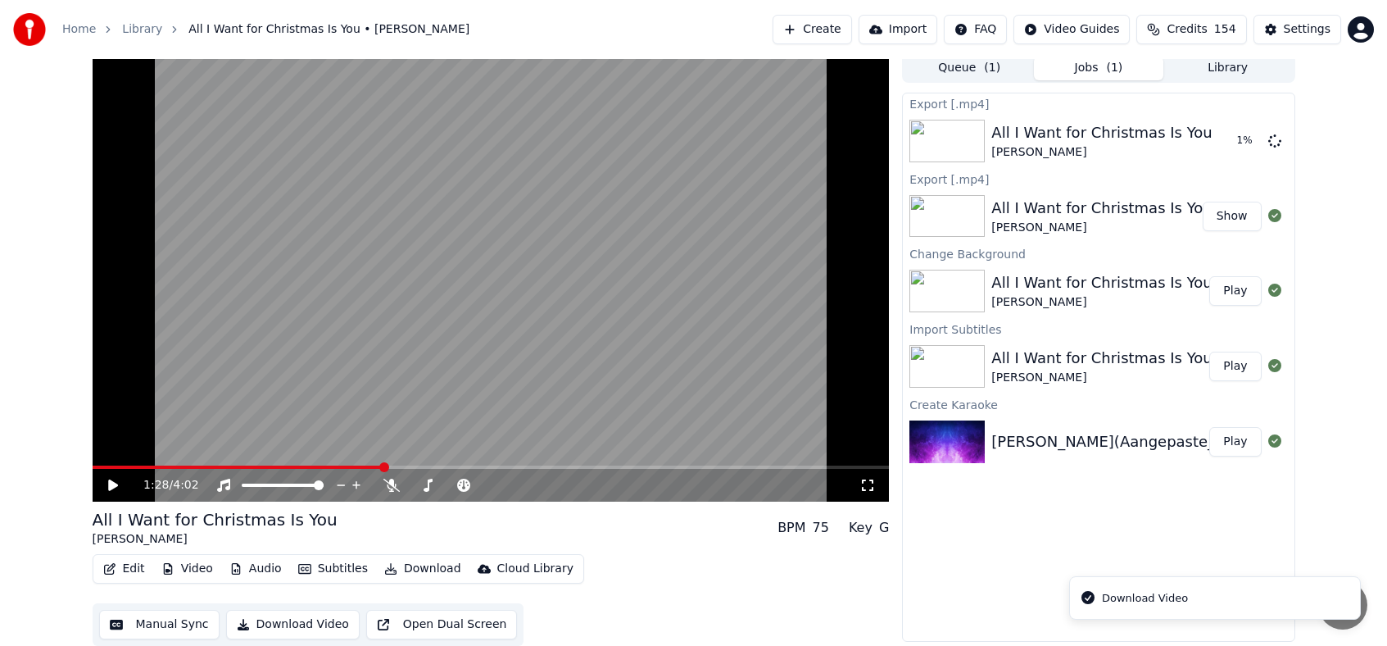
click at [1172, 602] on div "Download Video" at bounding box center [1145, 598] width 86 height 16
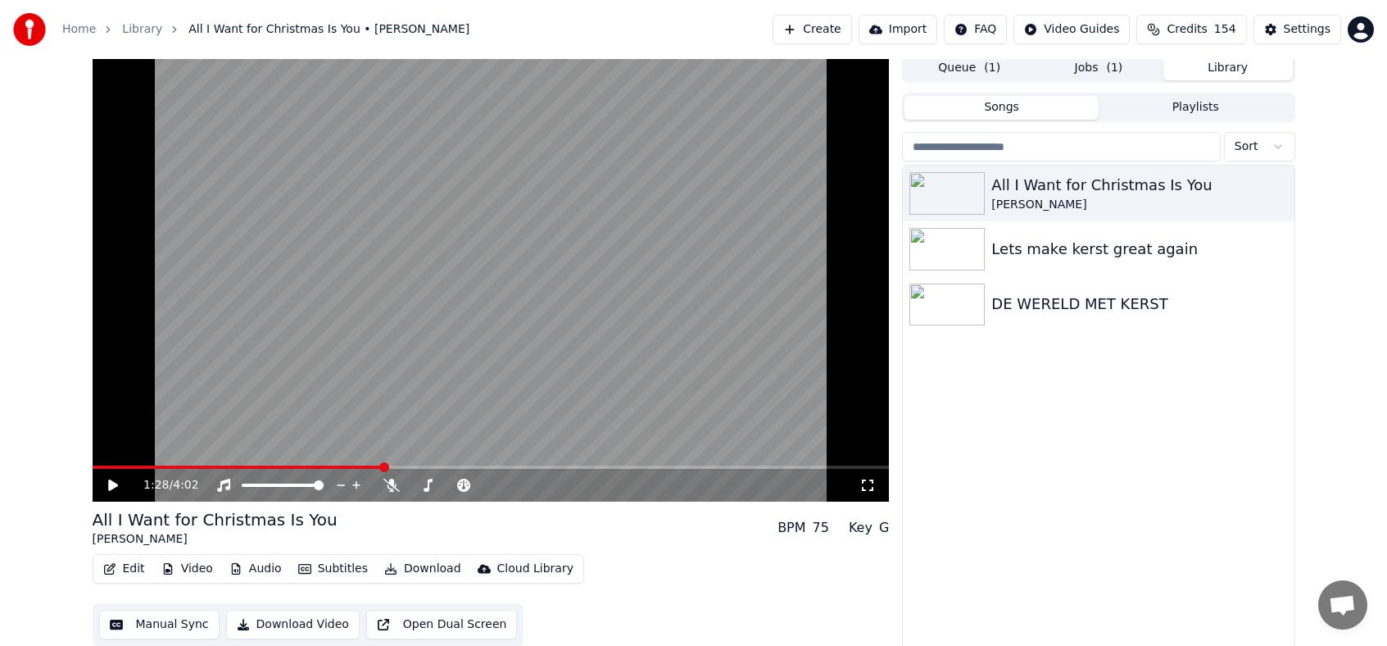
click at [1228, 73] on button "Library" at bounding box center [1228, 69] width 129 height 24
click at [985, 69] on span "( 1 )" at bounding box center [992, 68] width 16 height 16
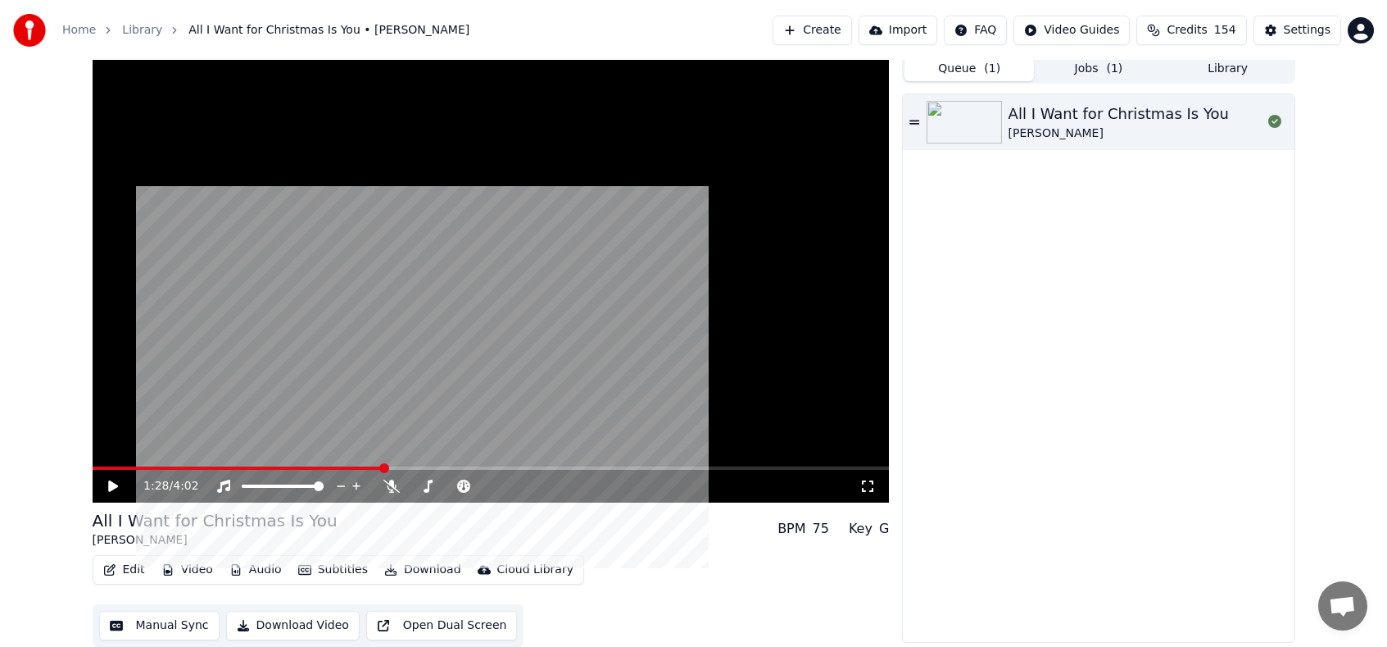
scroll to position [0, 0]
